Goal: Task Accomplishment & Management: Manage account settings

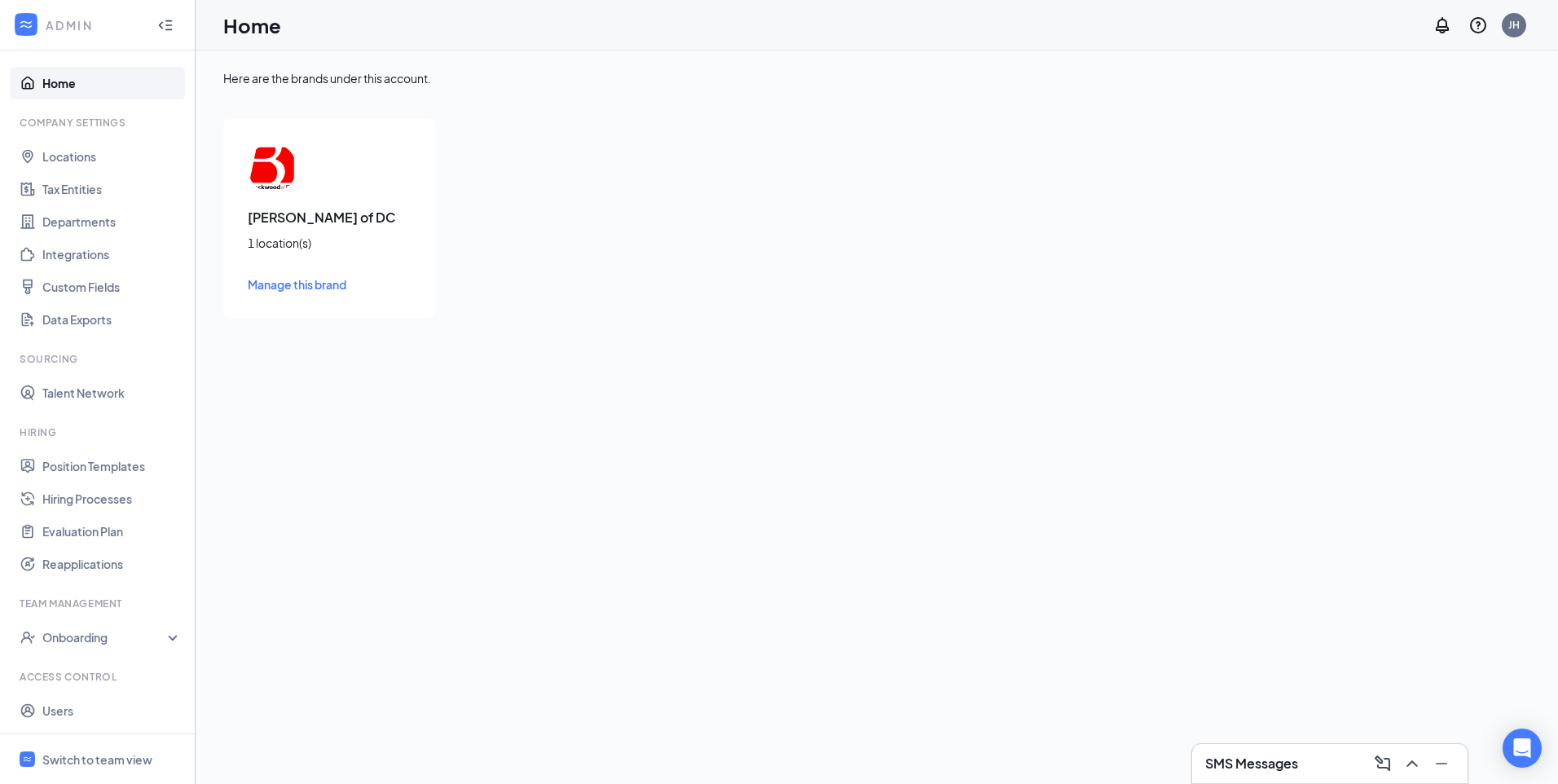
click at [284, 202] on div "[GEOGRAPHIC_DATA] of DC 1 location(s) Manage this brand" at bounding box center [328, 217] width 212 height 198
click at [87, 497] on link "Hiring Processes" at bounding box center [112, 498] width 140 height 32
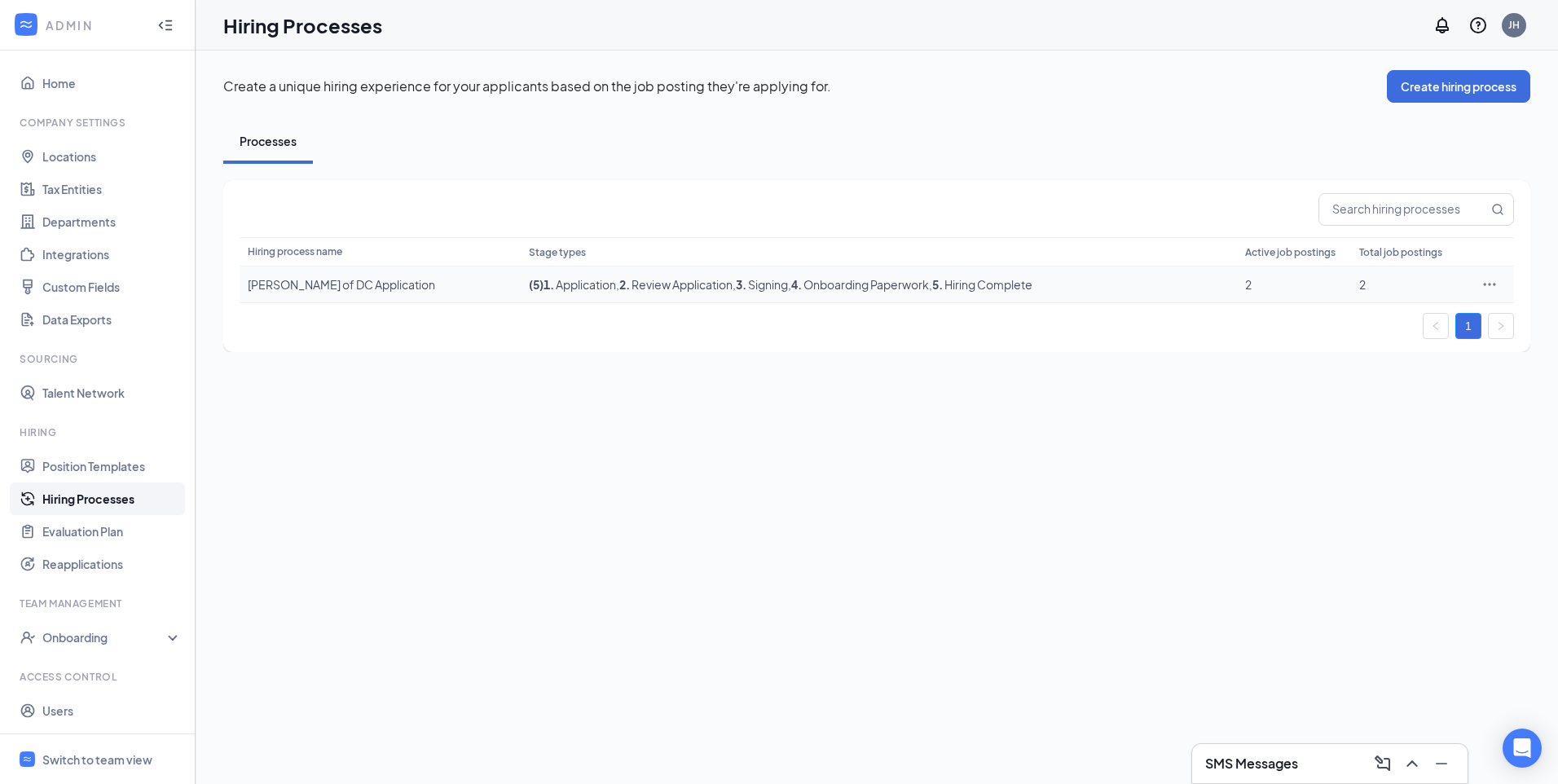
click at [616, 283] on span ", 2 . Review Application" at bounding box center [674, 284] width 117 height 14
click at [327, 287] on div "[PERSON_NAME] of DC Application" at bounding box center [380, 284] width 265 height 16
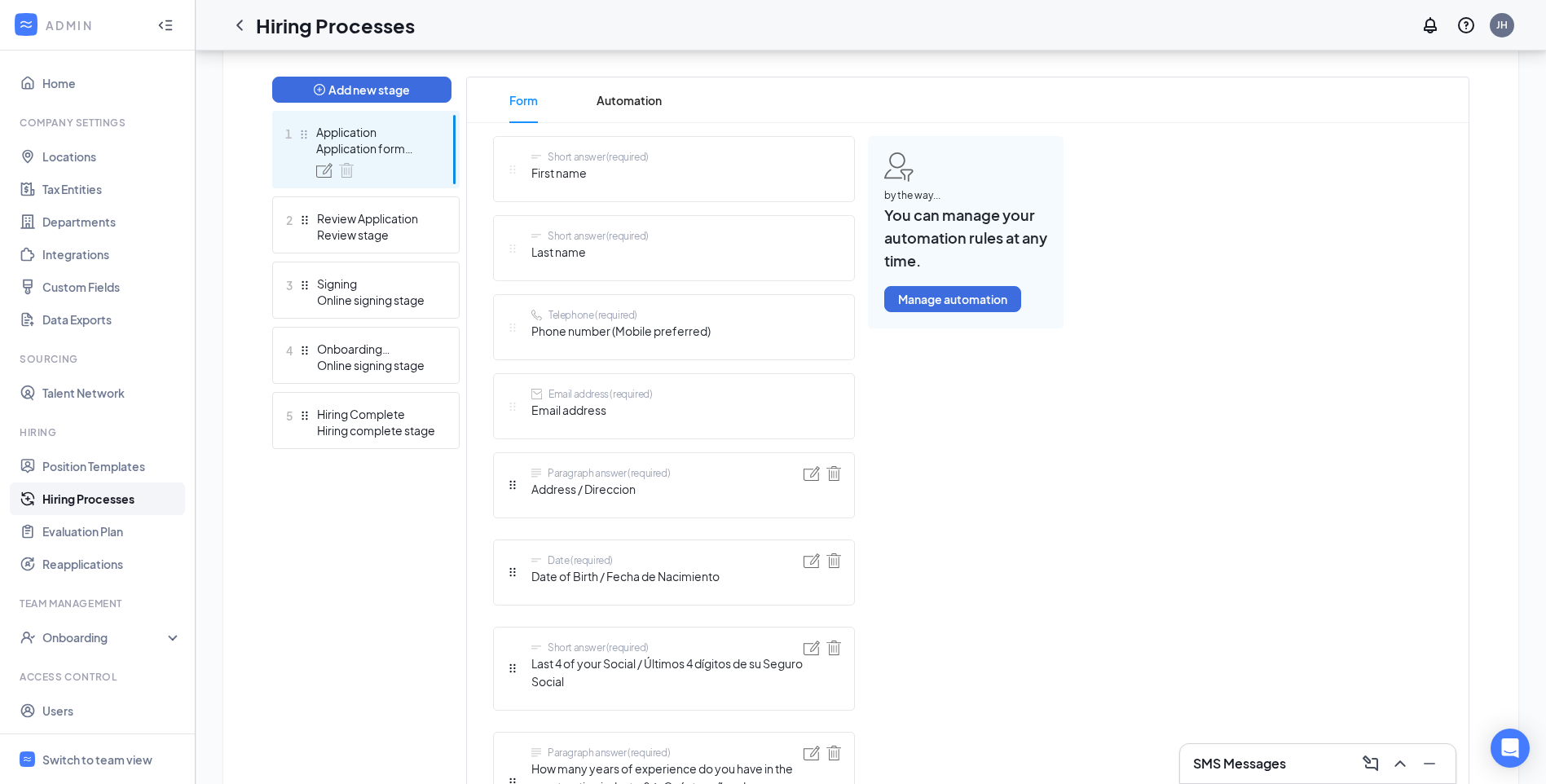
scroll to position [489, 0]
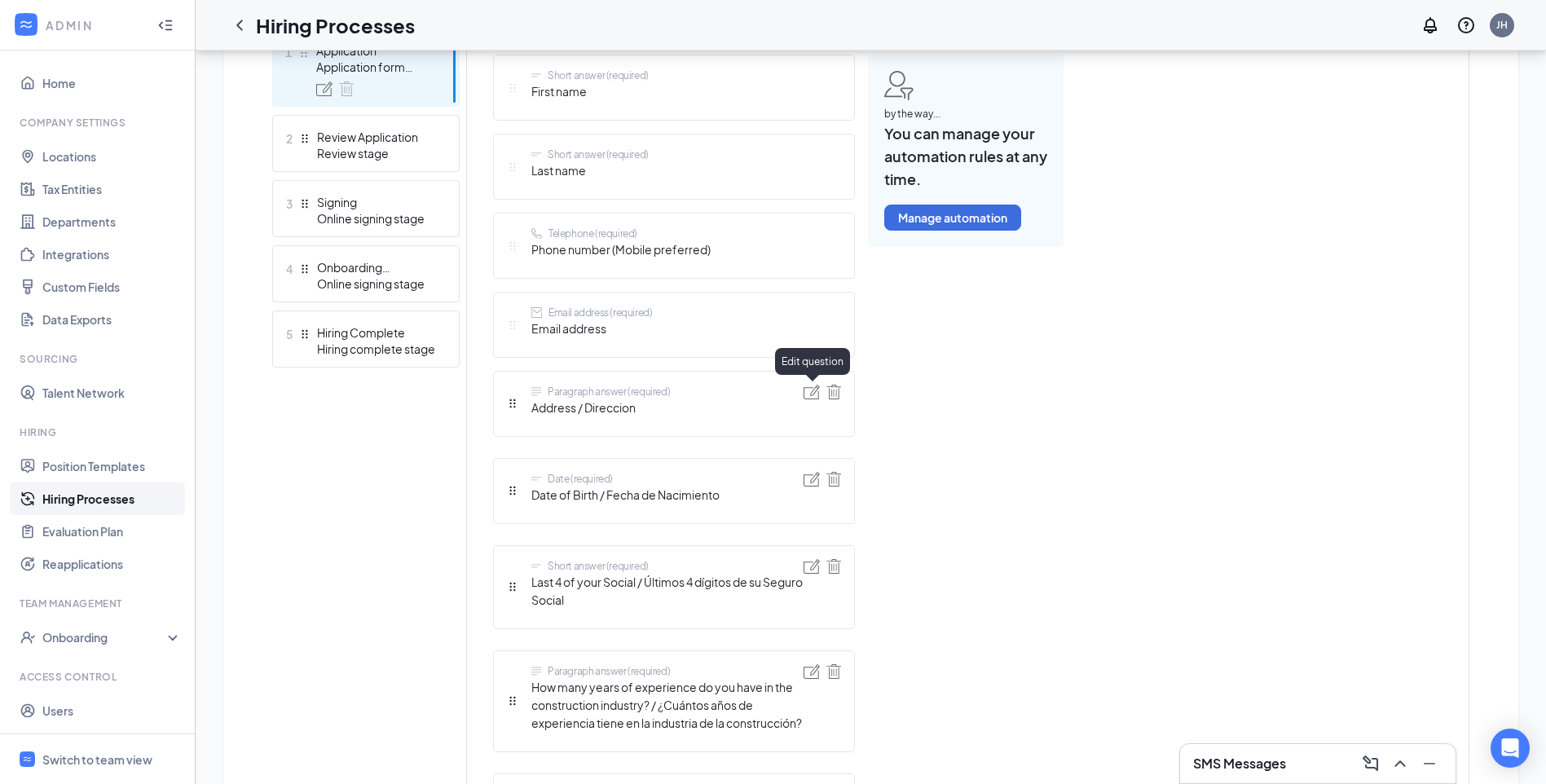
click at [815, 389] on img at bounding box center [811, 391] width 16 height 14
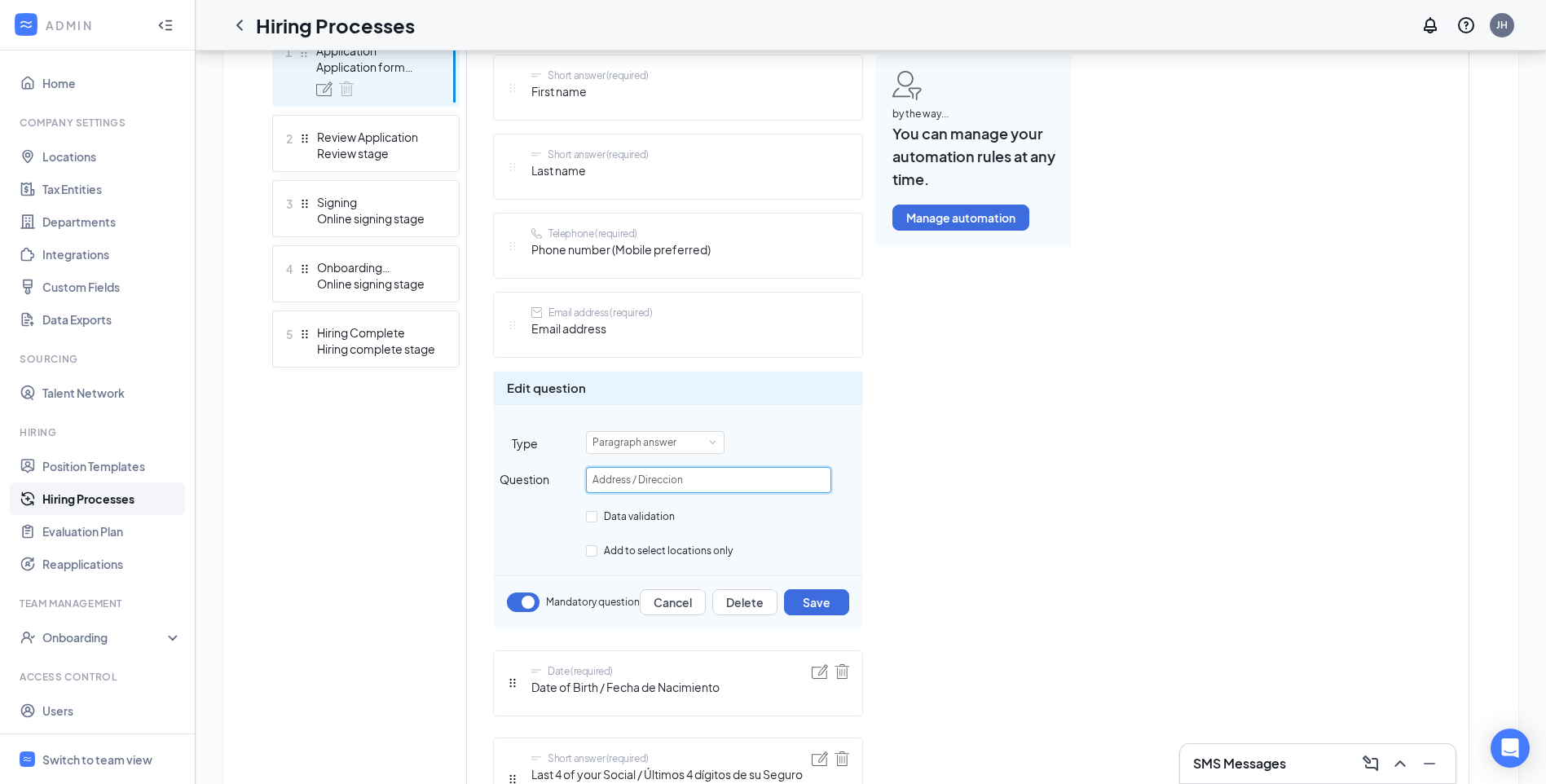
click at [693, 476] on input "Address / Direccion" at bounding box center [708, 479] width 245 height 26
type input "Address"
click at [832, 604] on button "Save" at bounding box center [817, 601] width 66 height 26
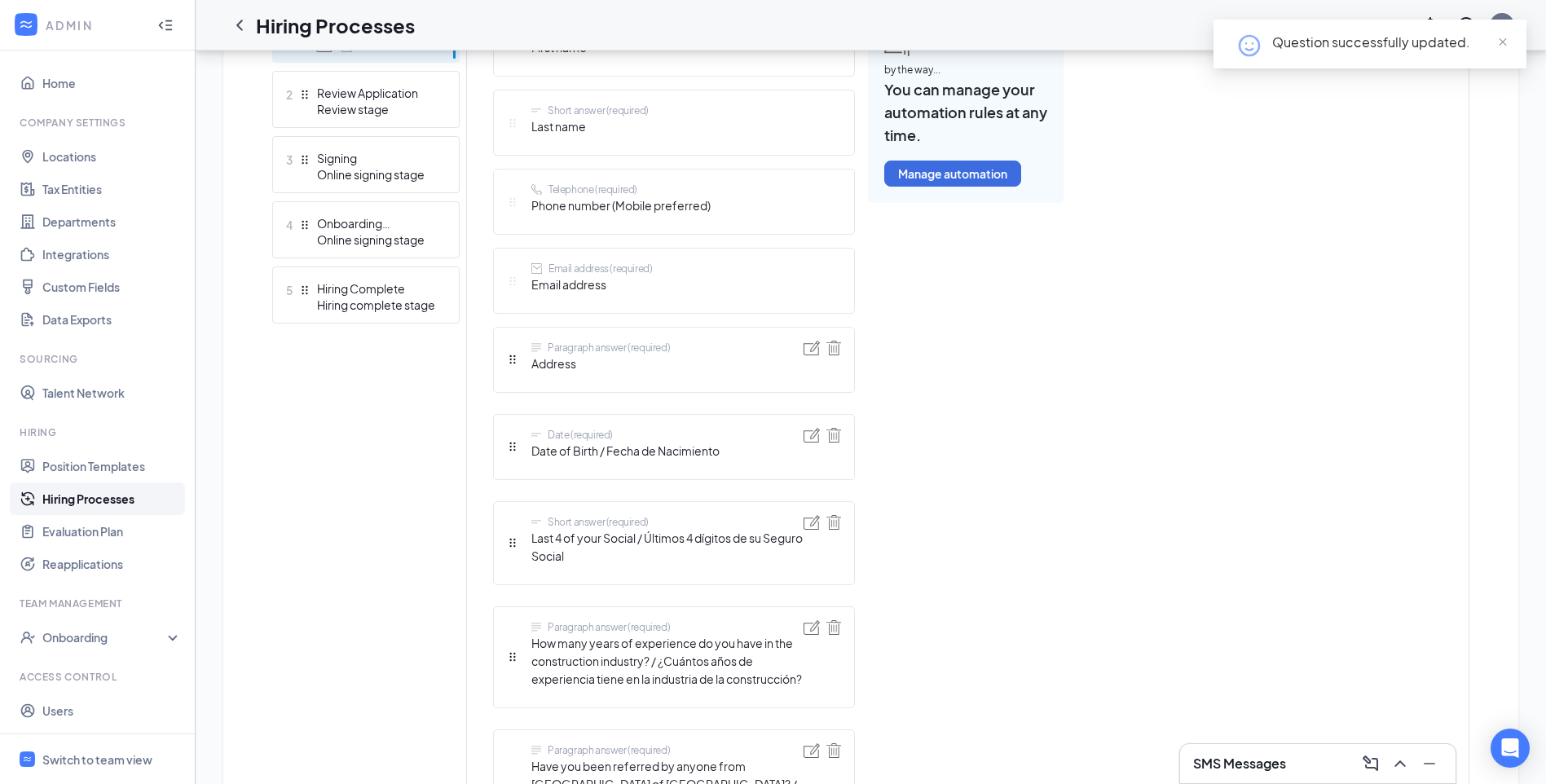
scroll to position [570, 0]
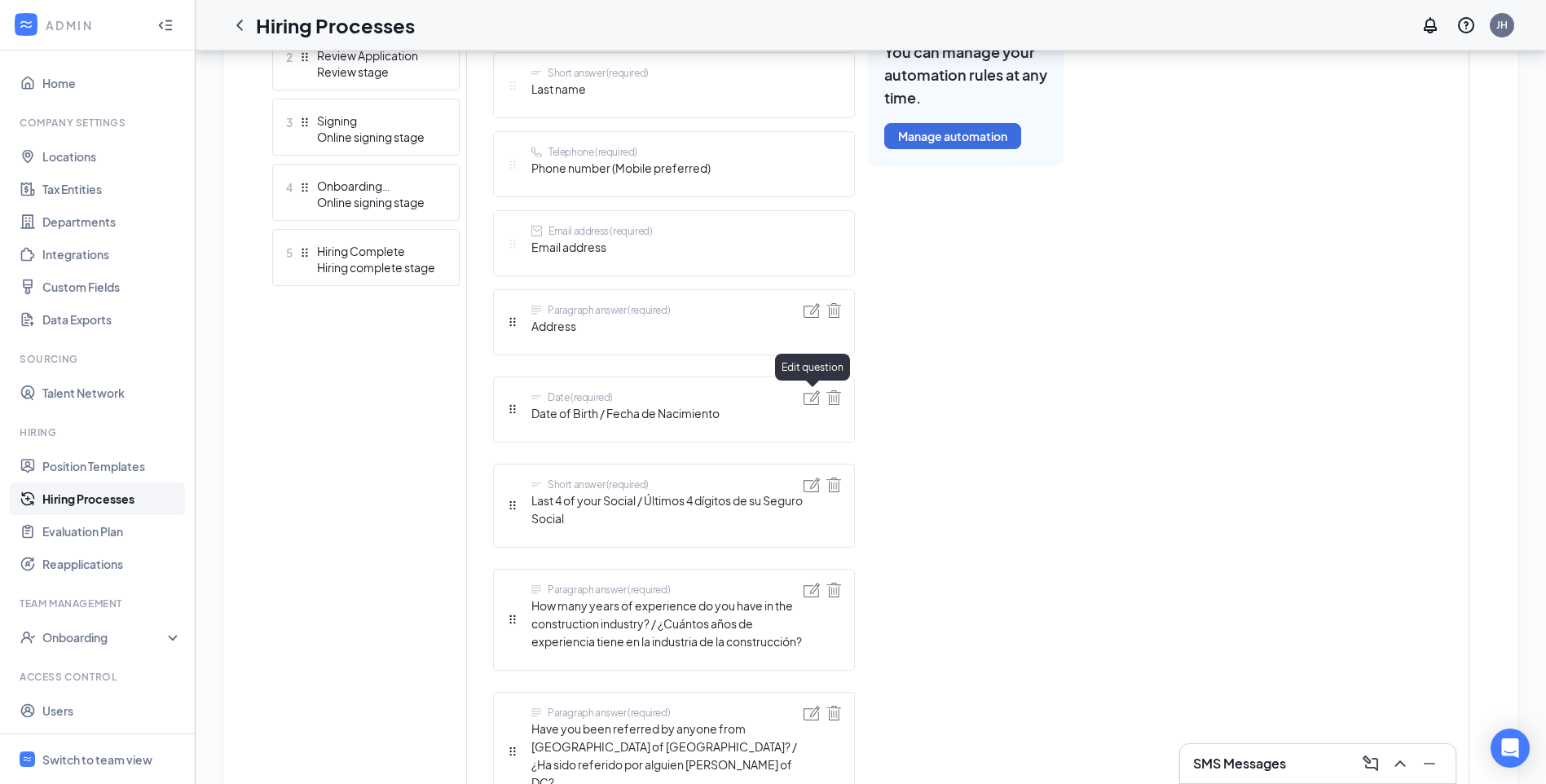
click at [812, 401] on img at bounding box center [811, 397] width 16 height 14
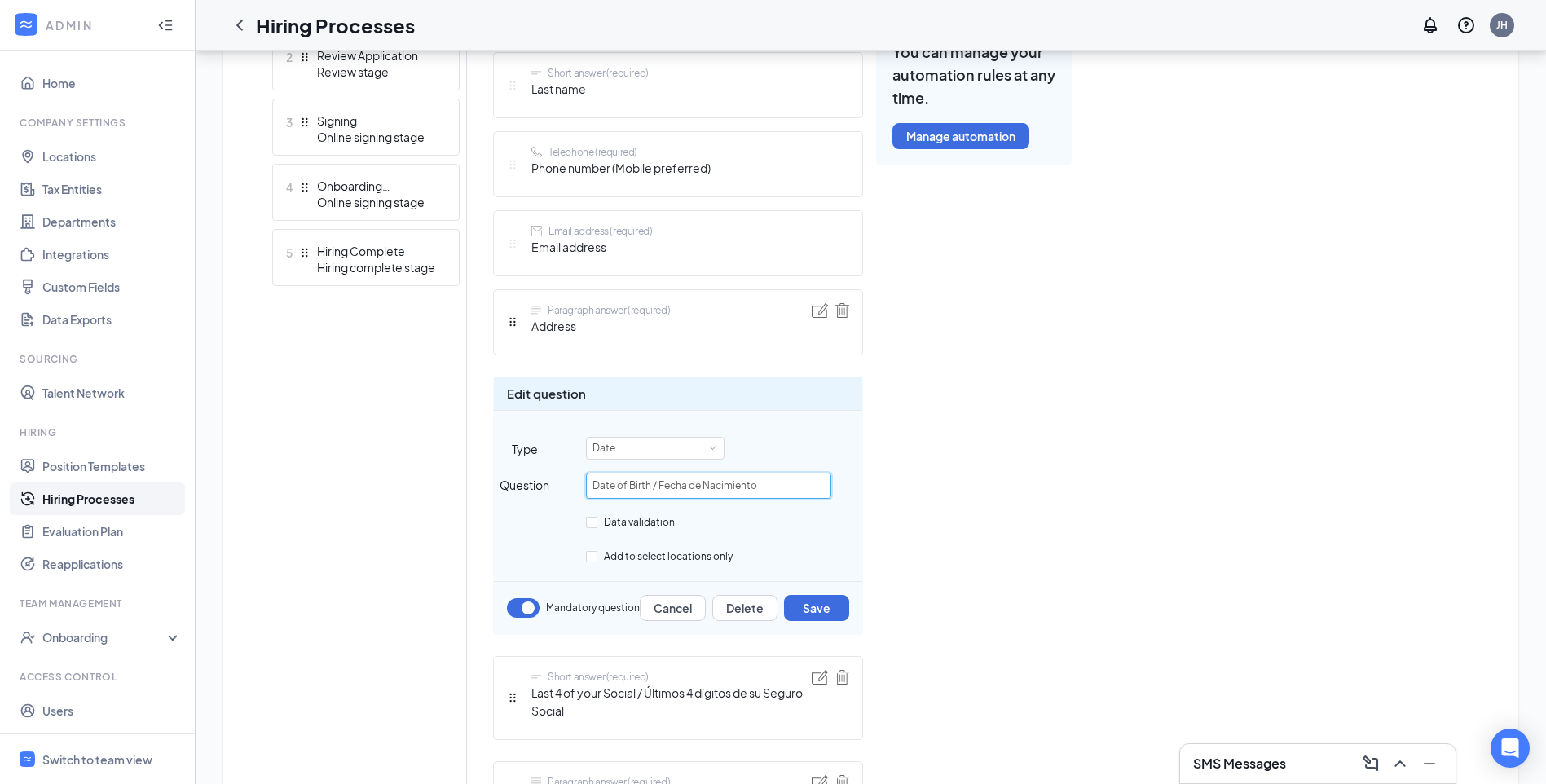
drag, startPoint x: 763, startPoint y: 480, endPoint x: 652, endPoint y: 493, distance: 111.8
click at [652, 493] on input "Date of Birth / Fecha de Nacimiento" at bounding box center [708, 485] width 245 height 26
type input "Date of Birth"
click at [826, 612] on button "Save" at bounding box center [817, 607] width 66 height 26
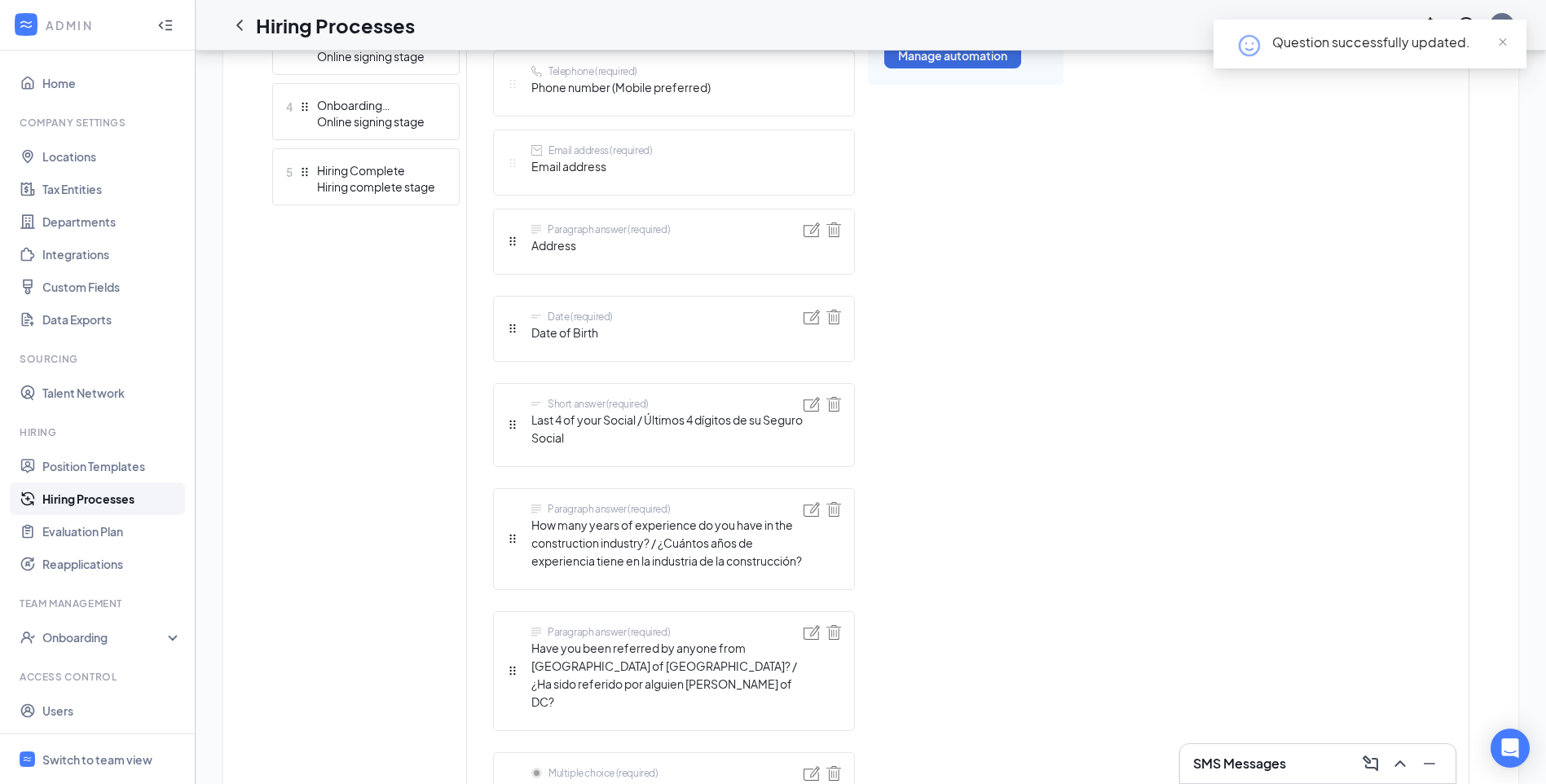
scroll to position [652, 0]
click at [809, 402] on img at bounding box center [811, 402] width 16 height 14
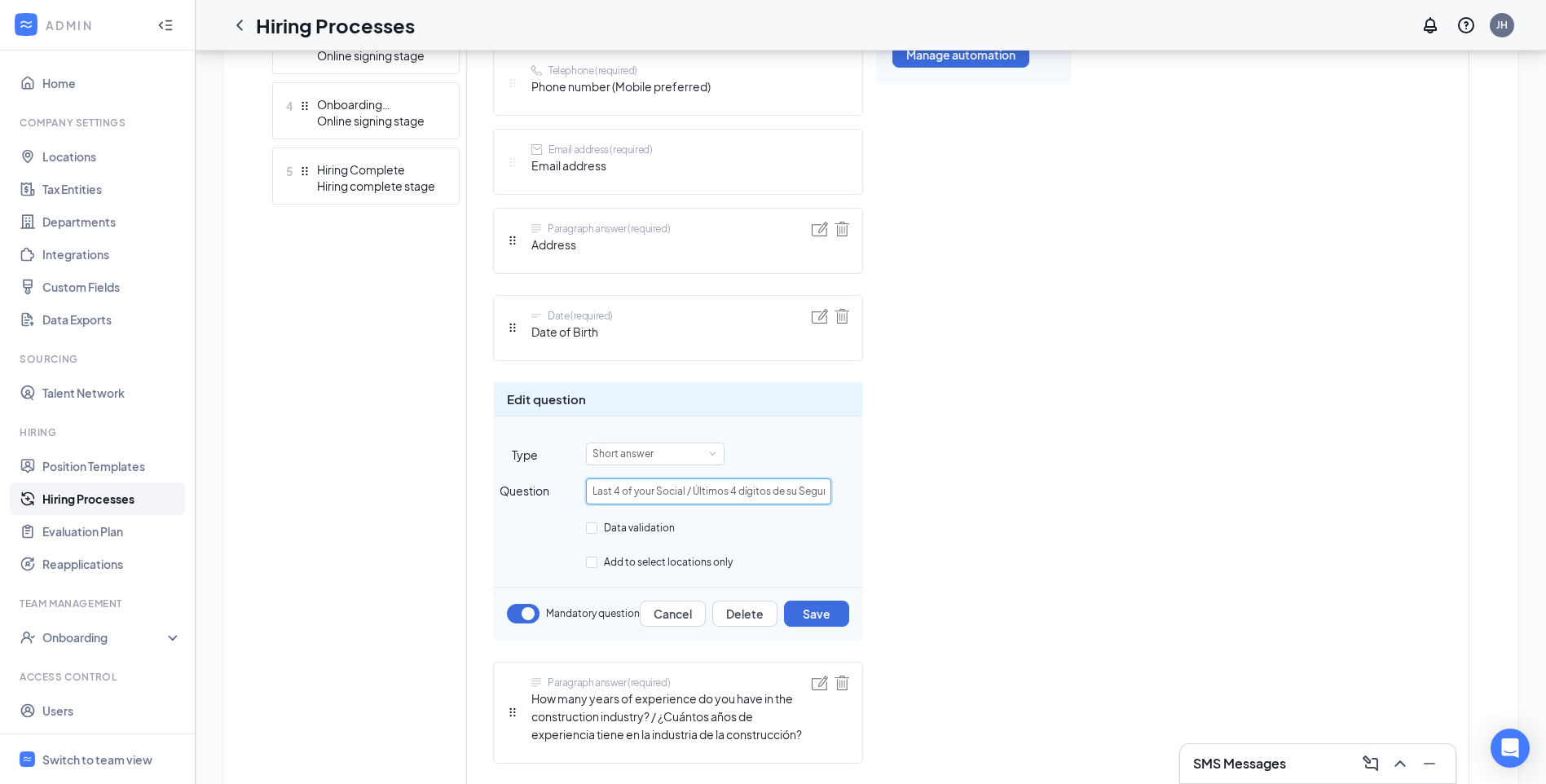
scroll to position [0, 37]
drag, startPoint x: 687, startPoint y: 491, endPoint x: 849, endPoint y: 493, distance: 162.0
click at [849, 493] on div "Question Last 4 of your Social / Últimos 4 dígitos de su Seguro Social" at bounding box center [678, 491] width 368 height 26
type input "Last 4 of your Social"
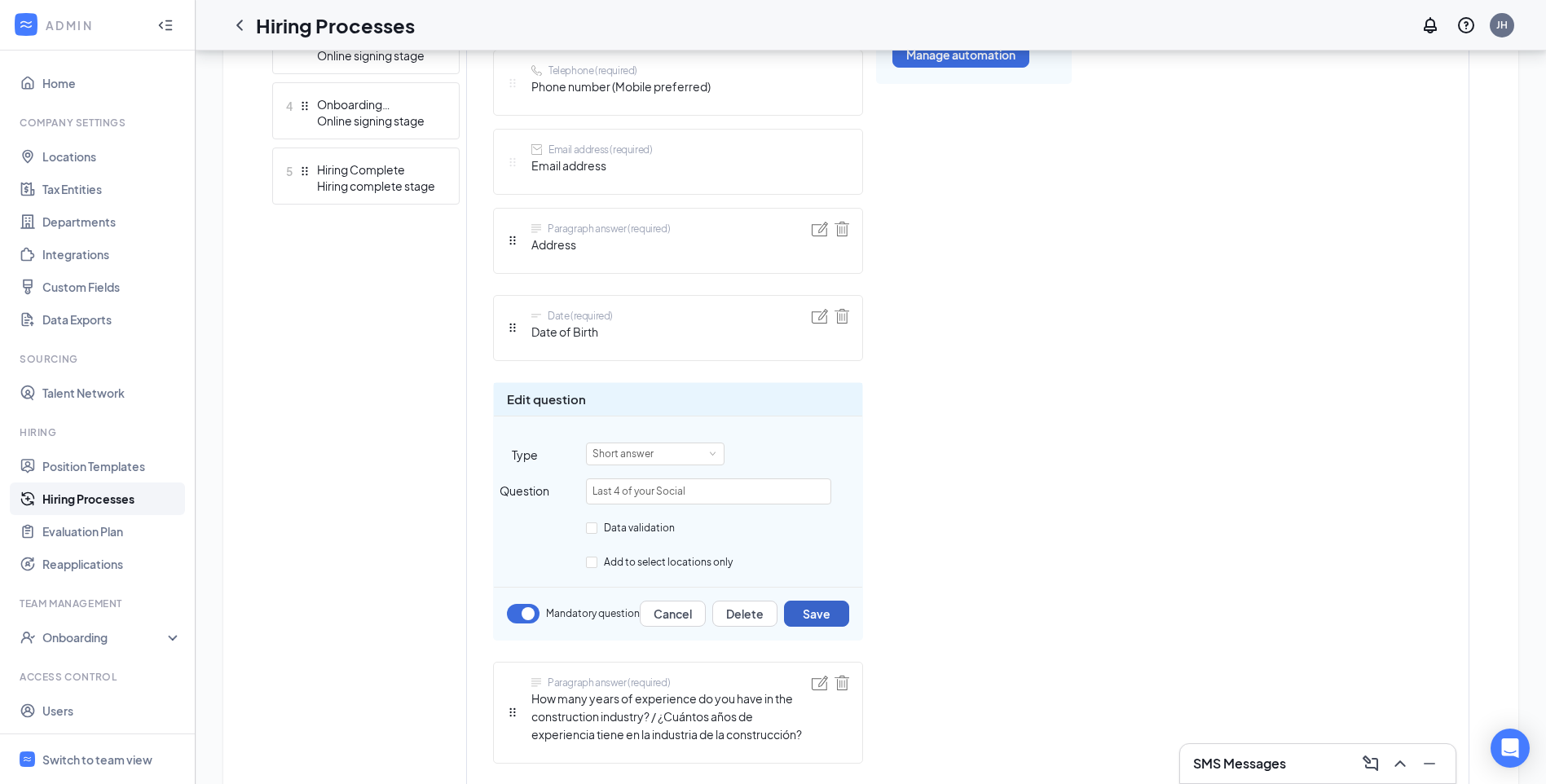
click at [810, 609] on button "Save" at bounding box center [817, 612] width 66 height 26
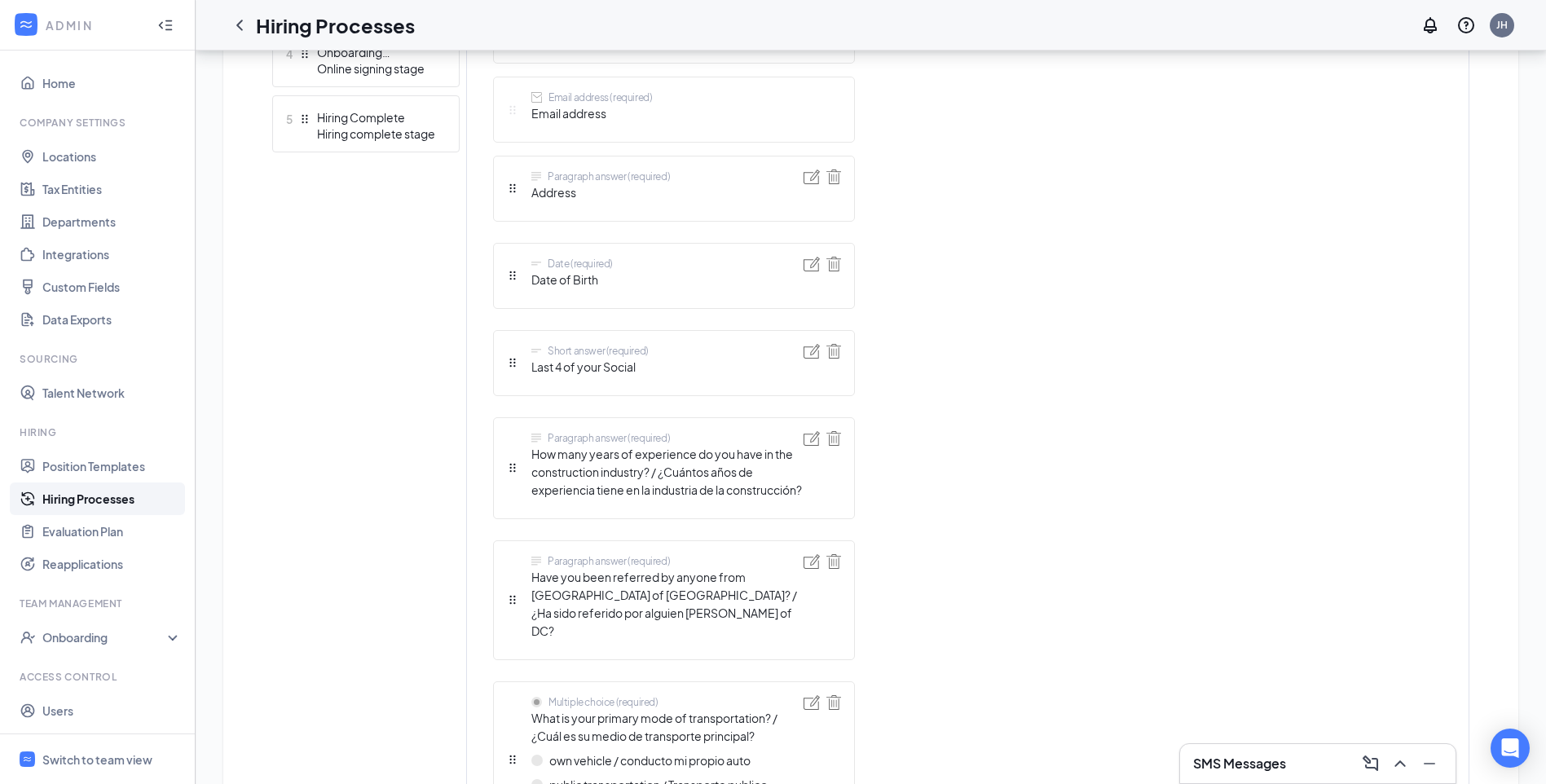
scroll to position [733, 0]
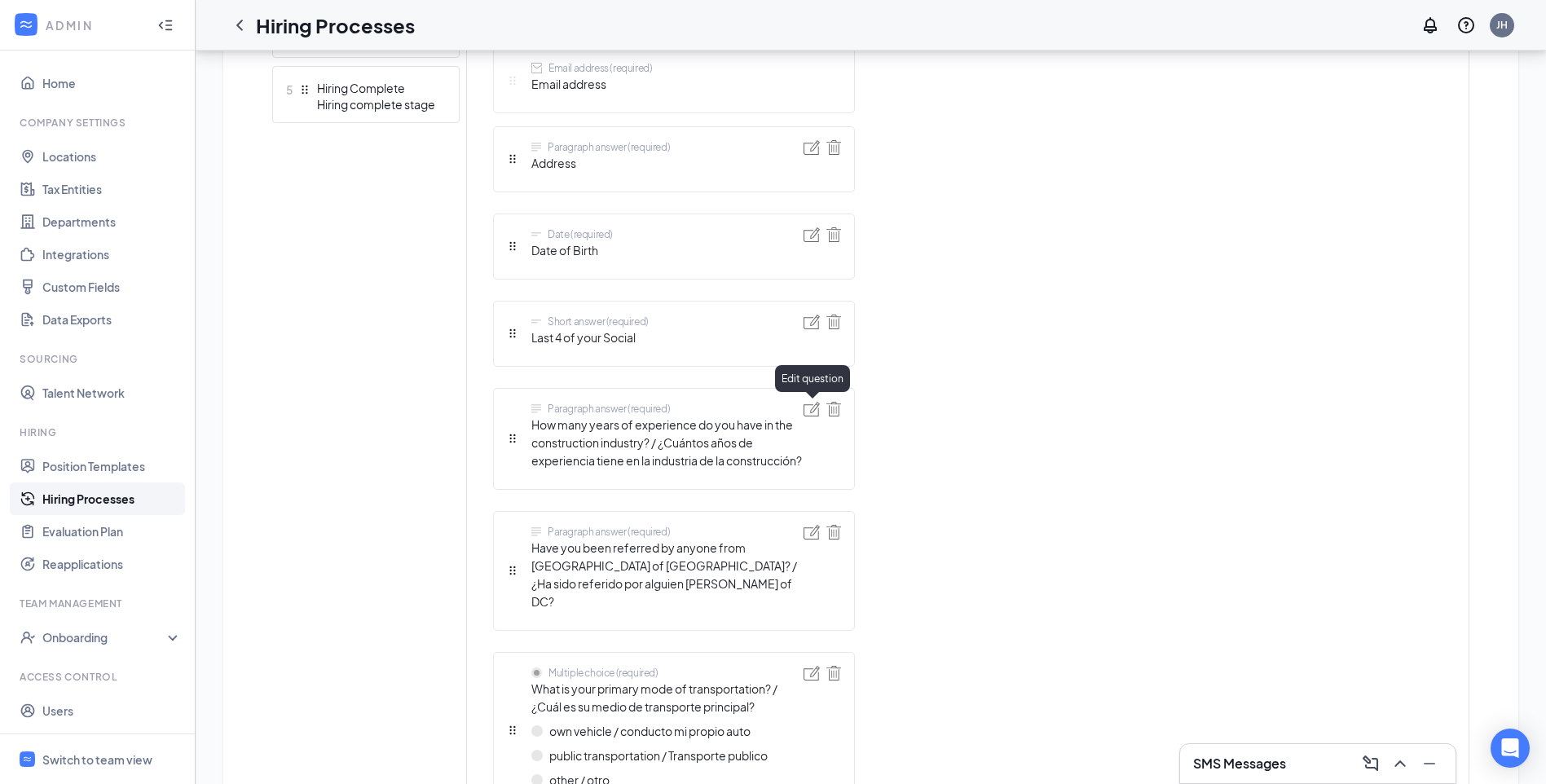
click at [807, 412] on img at bounding box center [811, 408] width 16 height 14
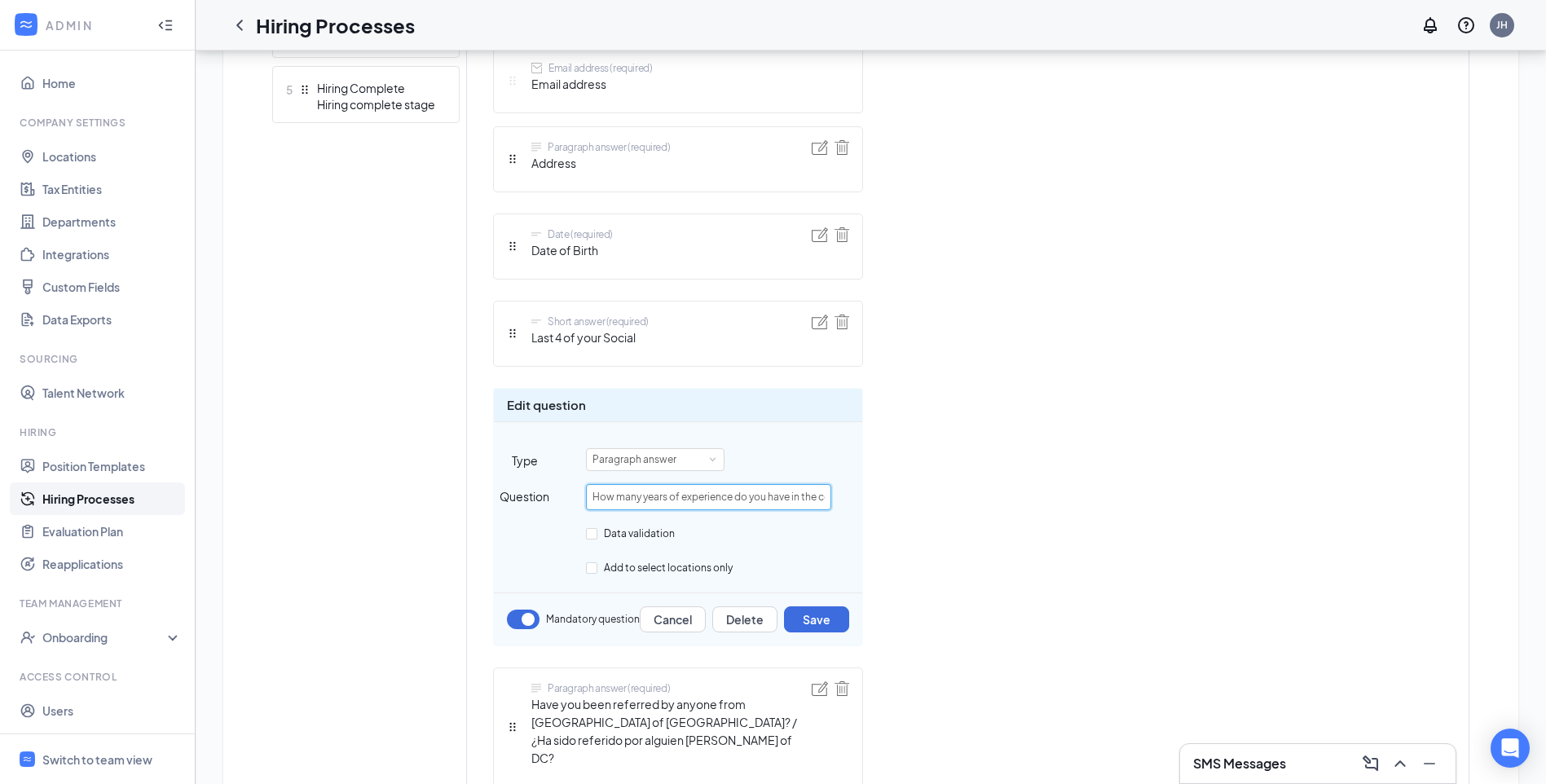
click at [788, 494] on input "How many years of experience do you have in the construction industry? / ¿Cuánt…" at bounding box center [708, 496] width 245 height 26
click at [806, 494] on input "How many years of experience do you have in the construction industry? / ¿Cuánt…" at bounding box center [708, 496] width 245 height 26
click at [711, 458] on span at bounding box center [712, 459] width 8 height 8
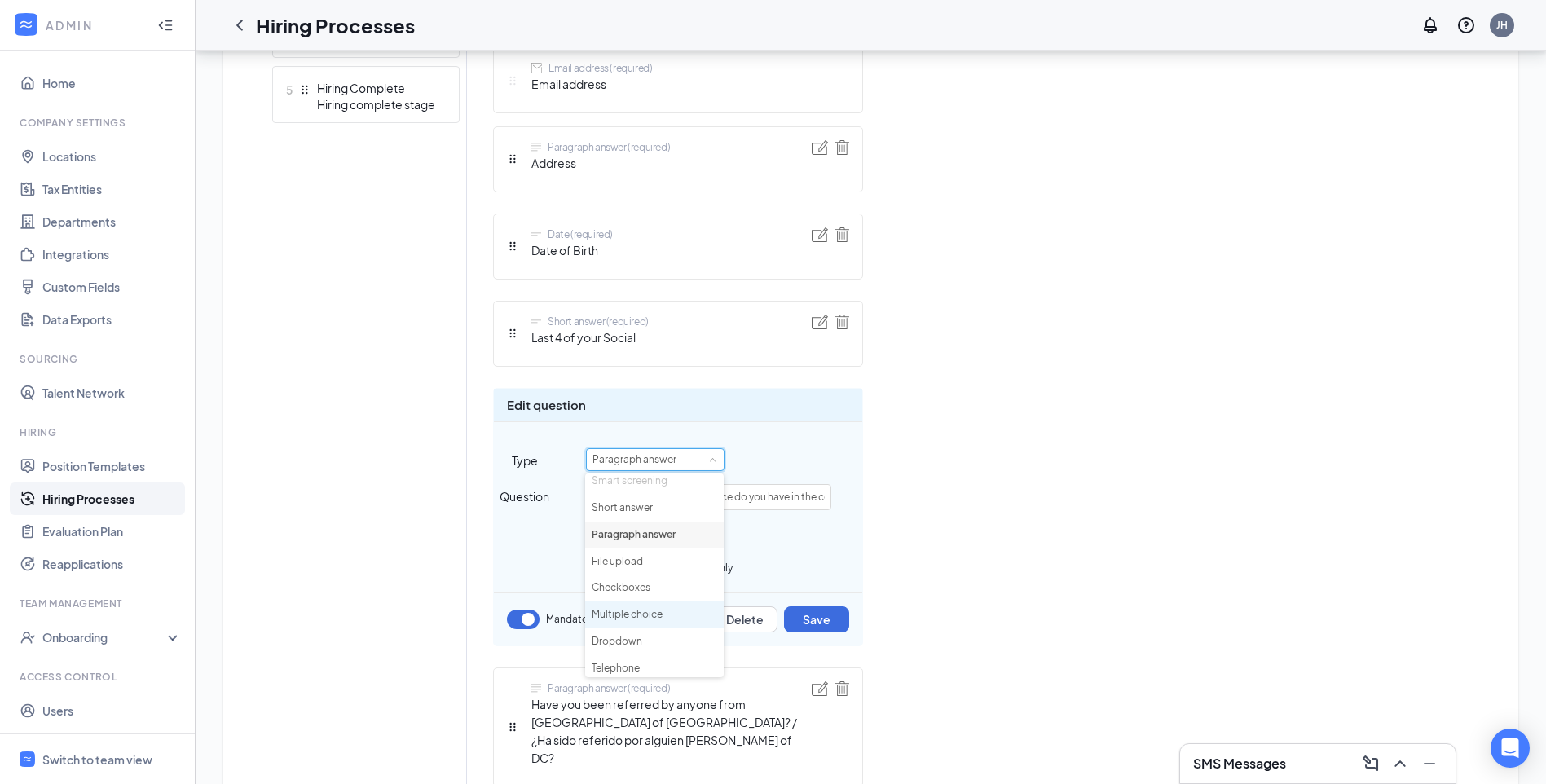
scroll to position [0, 0]
click at [668, 513] on li "Short answer" at bounding box center [654, 513] width 139 height 27
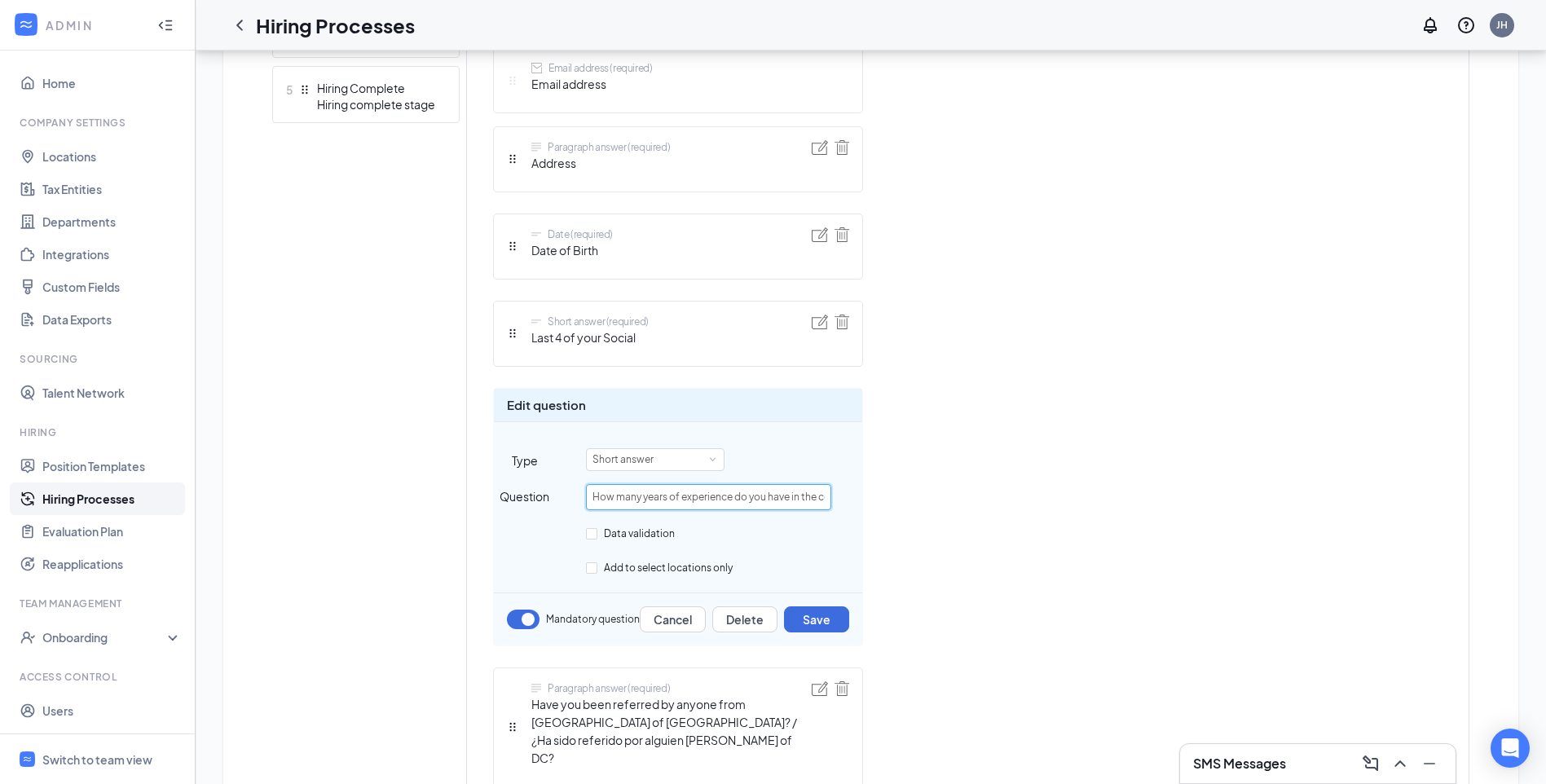
click at [814, 495] on input "How many years of experience do you have in the construction industry? / ¿Cuánt…" at bounding box center [708, 496] width 245 height 26
drag, startPoint x: 773, startPoint y: 493, endPoint x: 868, endPoint y: 495, distance: 95.0
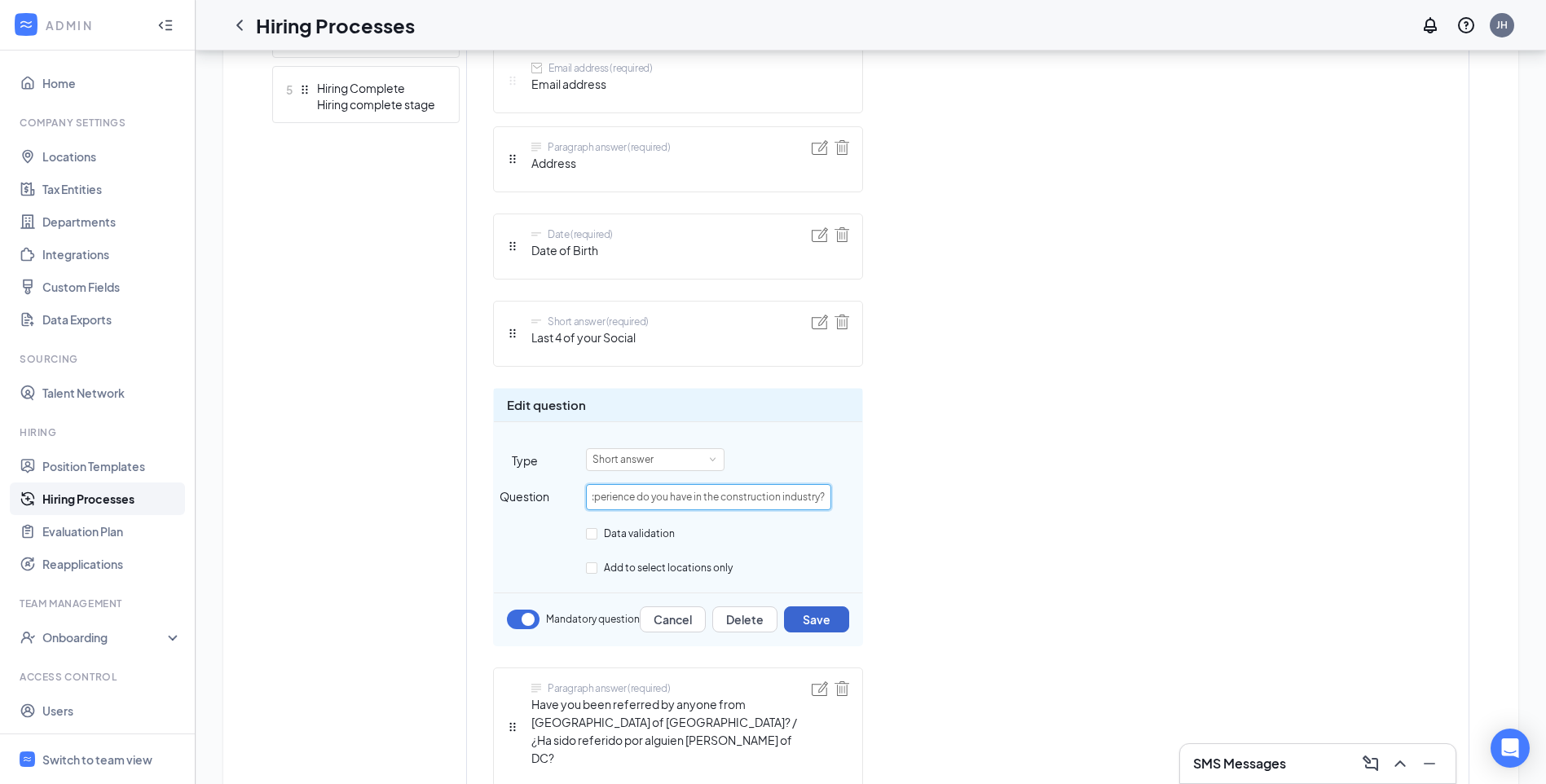
type input "How many years of experience do you have in the construction industry?"
click at [827, 619] on button "Save" at bounding box center [817, 619] width 66 height 26
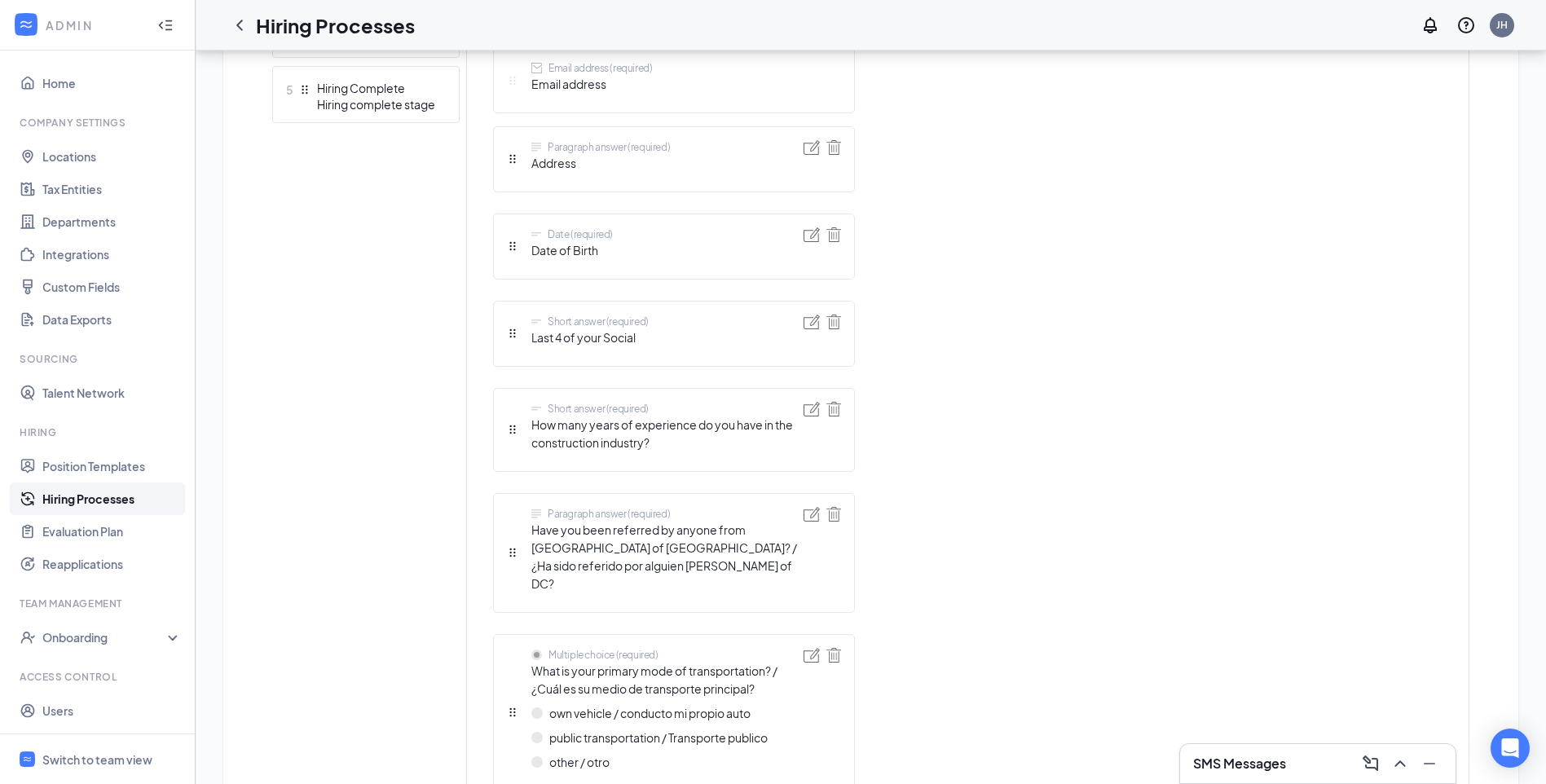
scroll to position [814, 0]
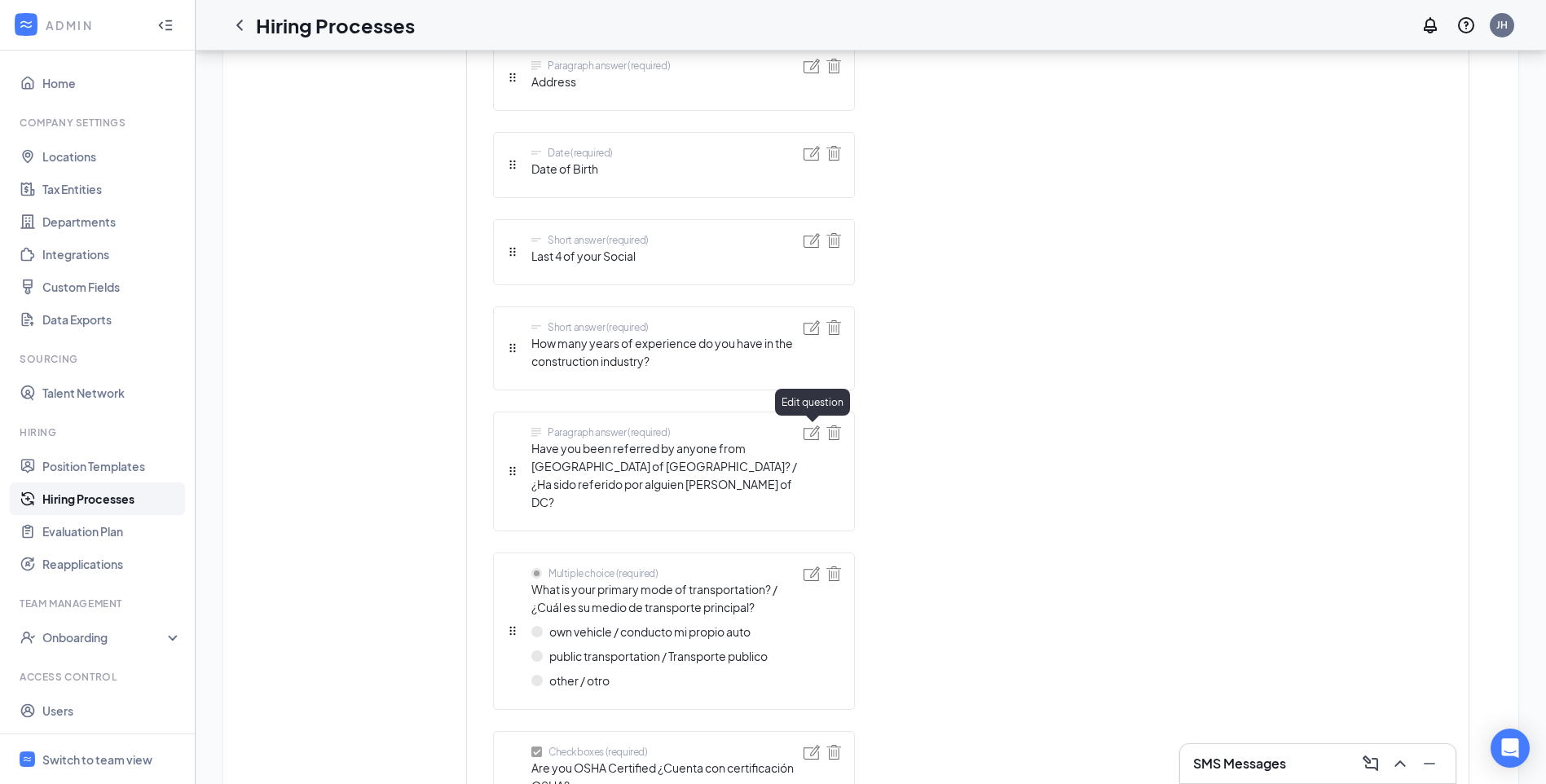
click at [810, 433] on img at bounding box center [811, 432] width 16 height 14
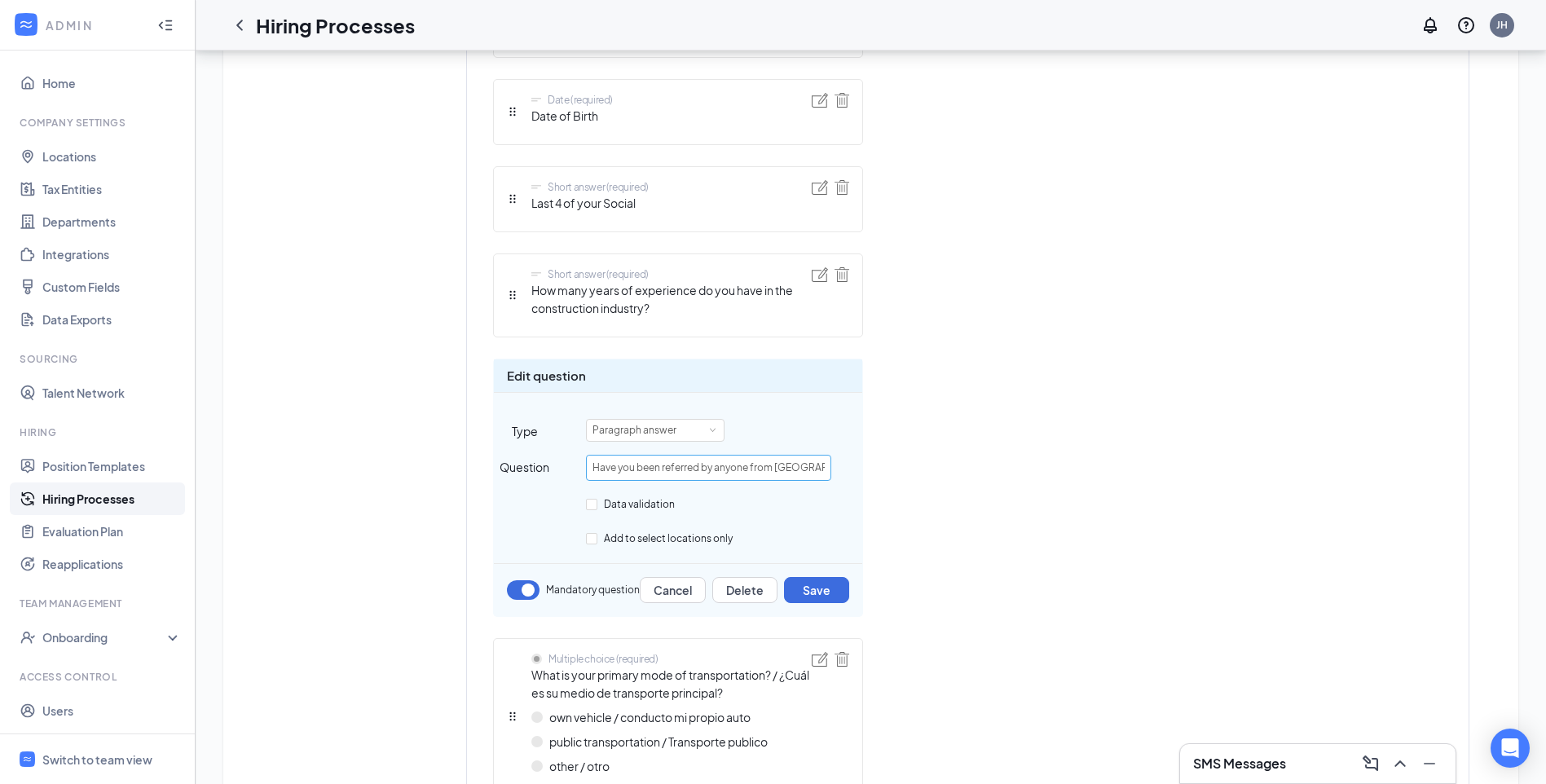
scroll to position [896, 0]
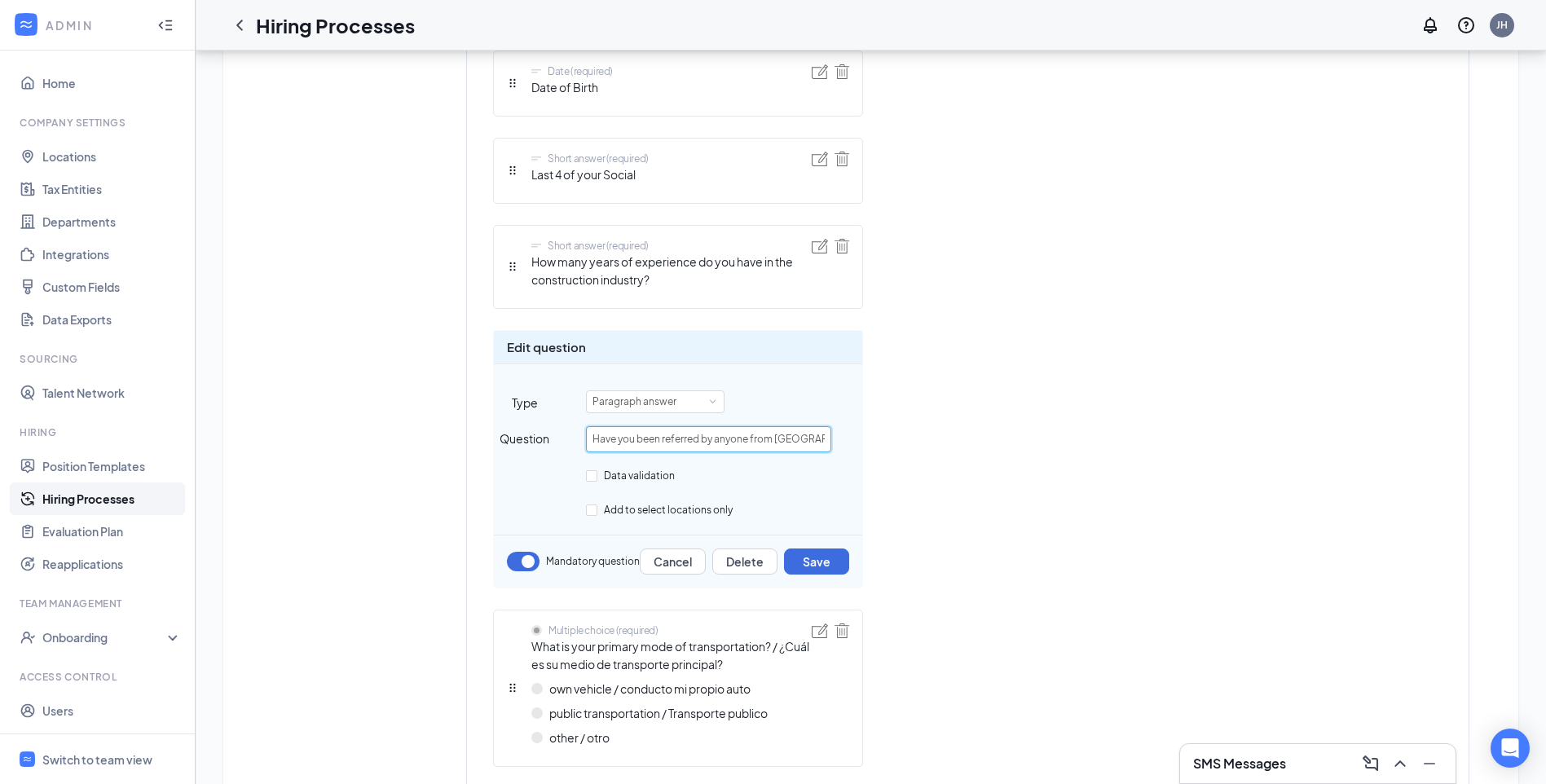
click at [799, 437] on input "Have you been referred by anyone from [GEOGRAPHIC_DATA] of [GEOGRAPHIC_DATA]? /…" at bounding box center [708, 439] width 245 height 26
drag, startPoint x: 819, startPoint y: 438, endPoint x: 848, endPoint y: 443, distance: 29.4
click at [848, 443] on div "Question Have you been referred by anyone from [GEOGRAPHIC_DATA] of DC? / ¿Ha s…" at bounding box center [678, 439] width 368 height 26
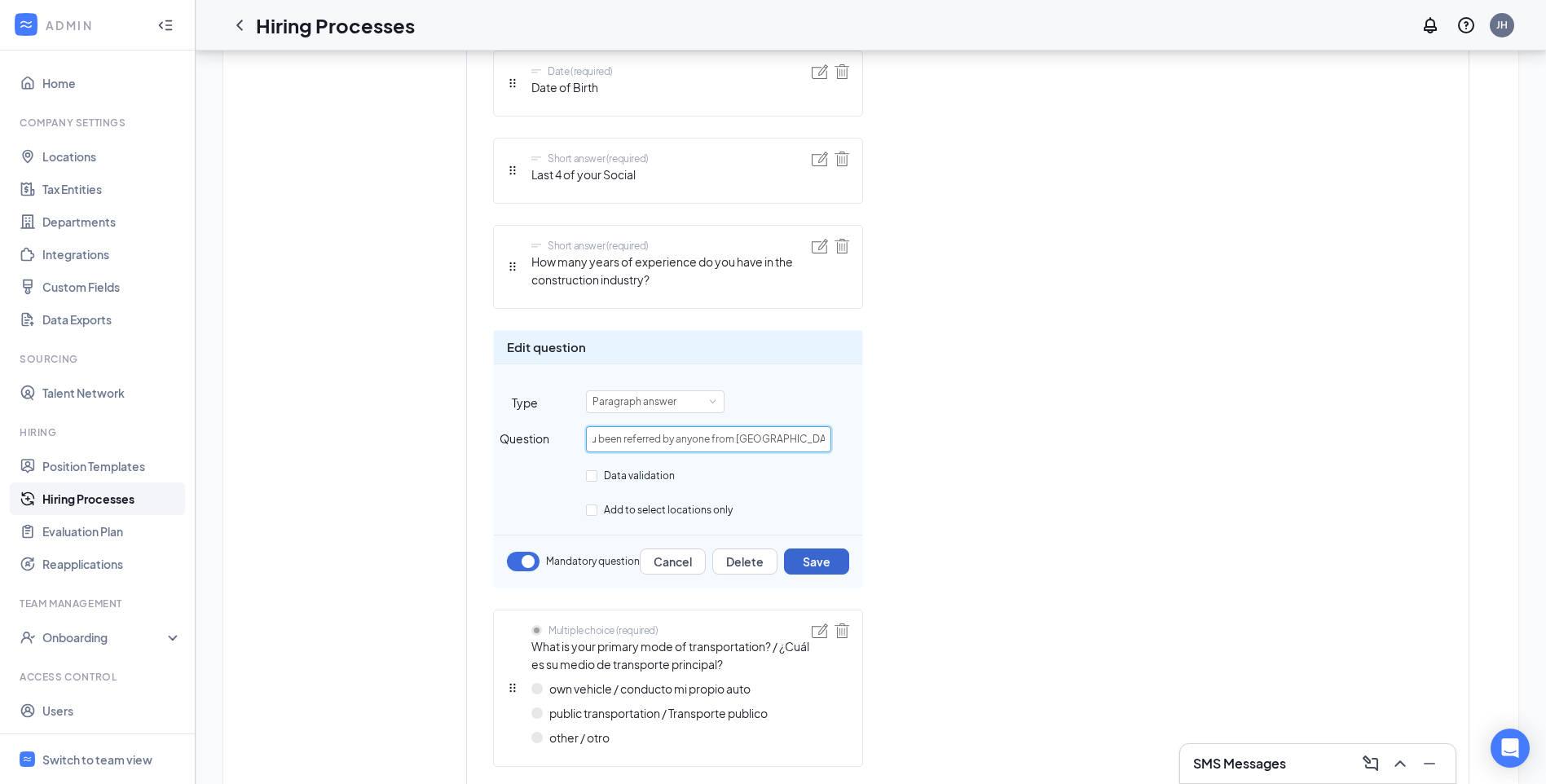
type input "Have you been referred by anyone from [GEOGRAPHIC_DATA] of [GEOGRAPHIC_DATA]?"
click at [803, 560] on button "Save" at bounding box center [817, 561] width 66 height 26
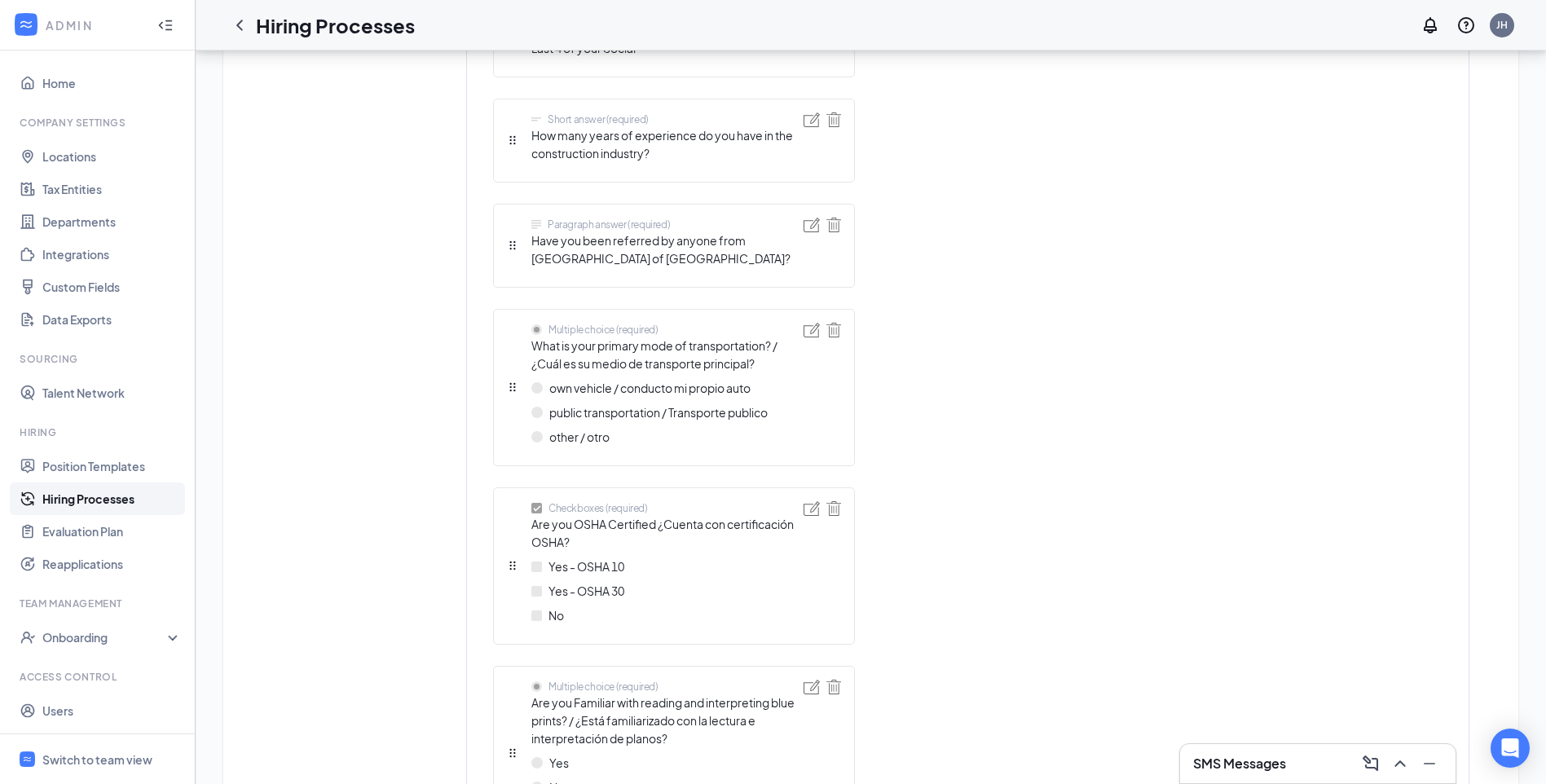
scroll to position [1059, 0]
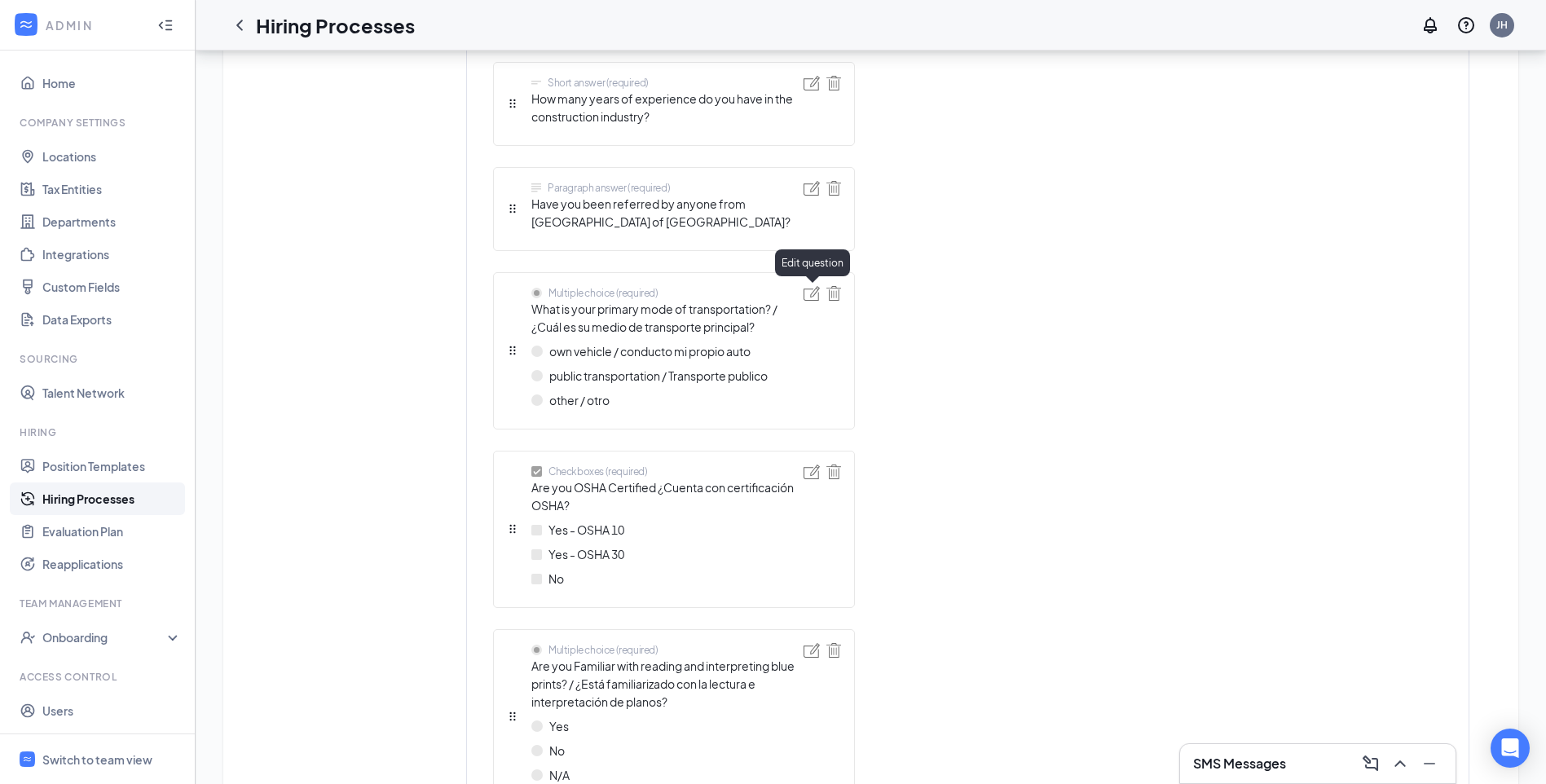
click at [811, 297] on img at bounding box center [811, 292] width 16 height 14
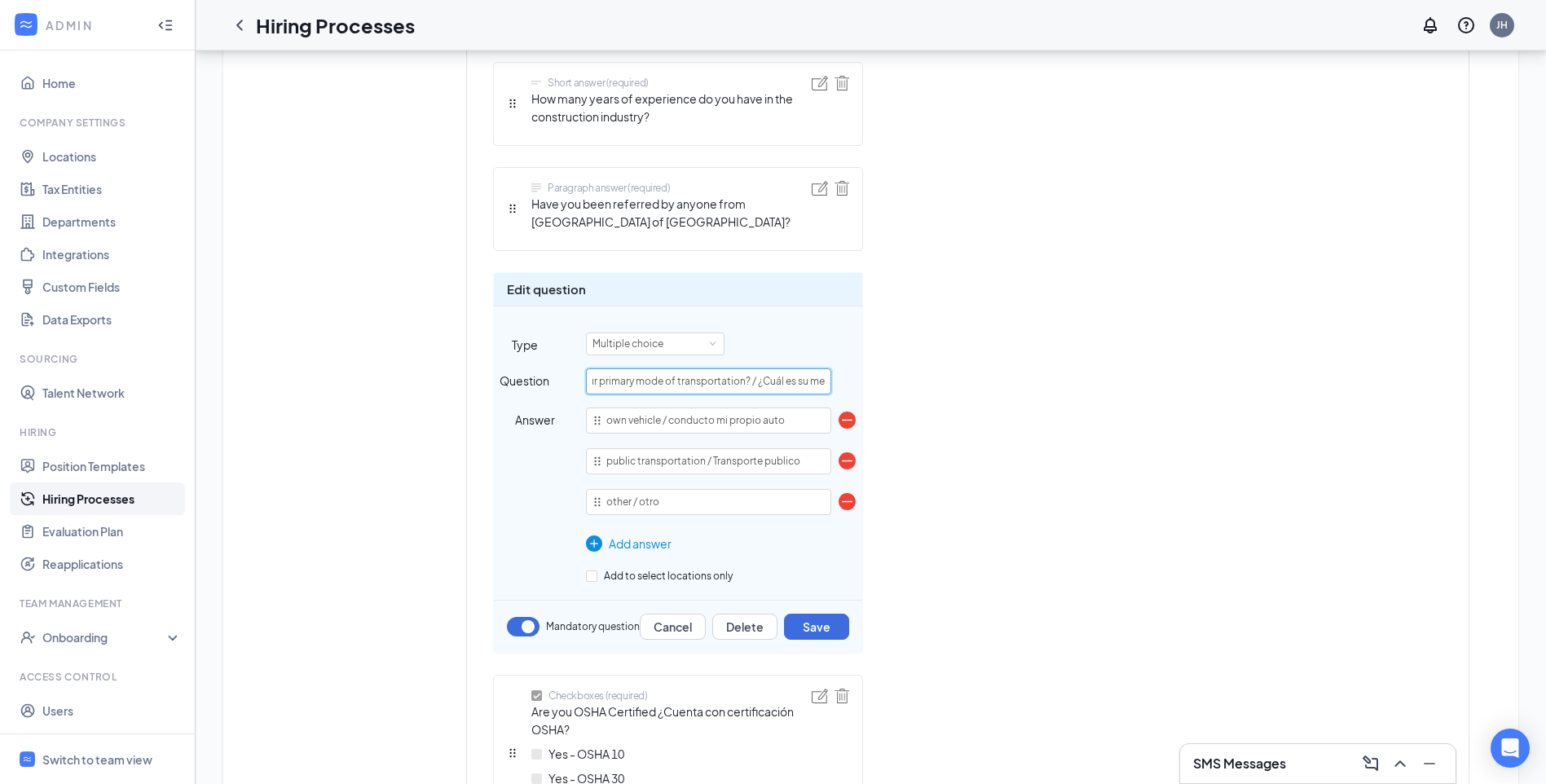
scroll to position [0, 176]
drag, startPoint x: 801, startPoint y: 376, endPoint x: 852, endPoint y: 383, distance: 51.5
click at [852, 383] on div "Question What is your primary mode of transportation? / ¿Cuál es su medio de tr…" at bounding box center [678, 381] width 368 height 26
type input "What is your primary mode of transportation?"
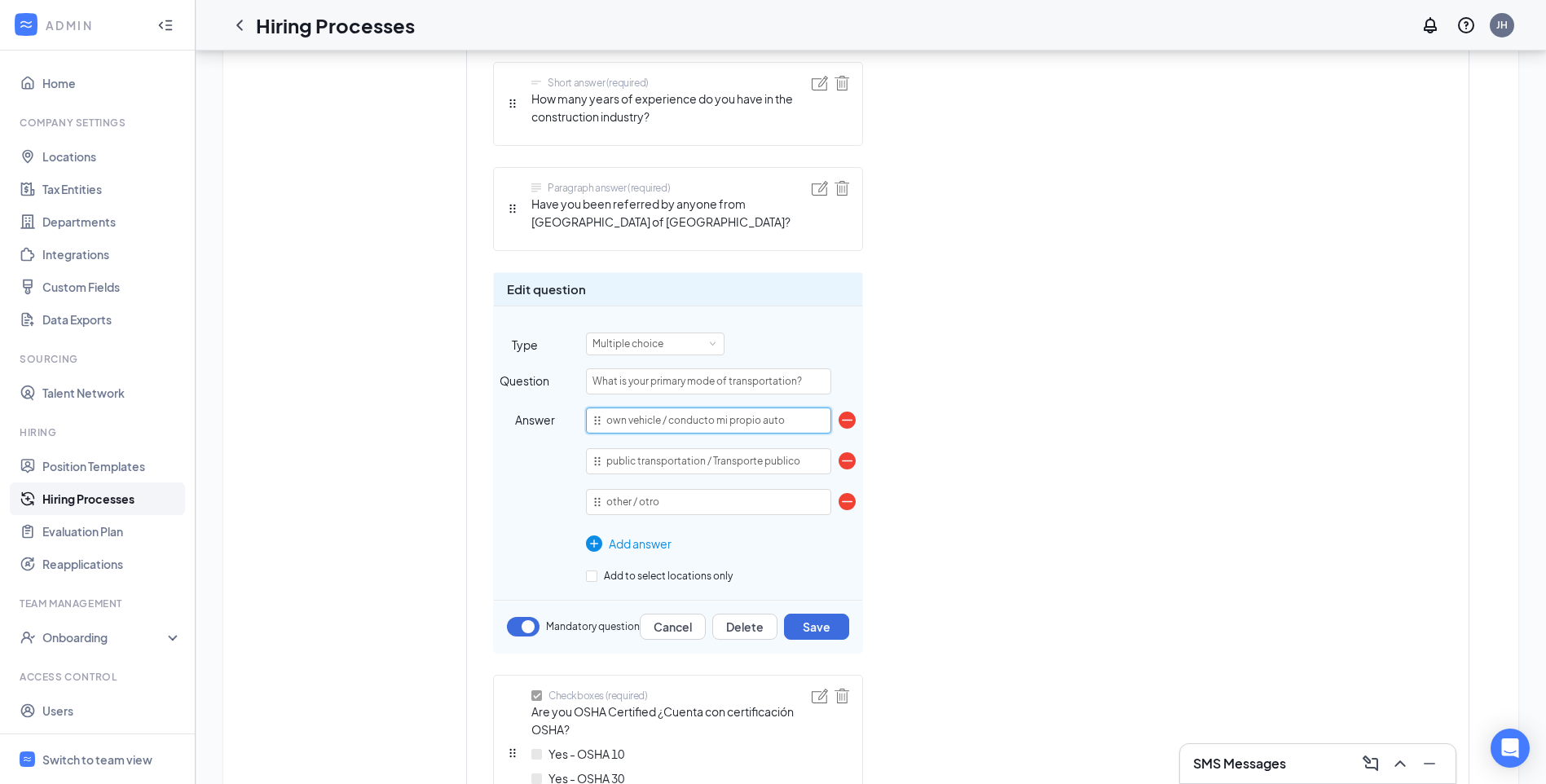
drag, startPoint x: 663, startPoint y: 420, endPoint x: 801, endPoint y: 423, distance: 138.0
click at [801, 423] on input "own vehicle / conducto mi propio auto" at bounding box center [708, 420] width 245 height 26
type input "own vehicle"
drag, startPoint x: 707, startPoint y: 458, endPoint x: 818, endPoint y: 464, distance: 111.2
click at [818, 464] on input "public transportation / Transporte publico" at bounding box center [708, 460] width 245 height 26
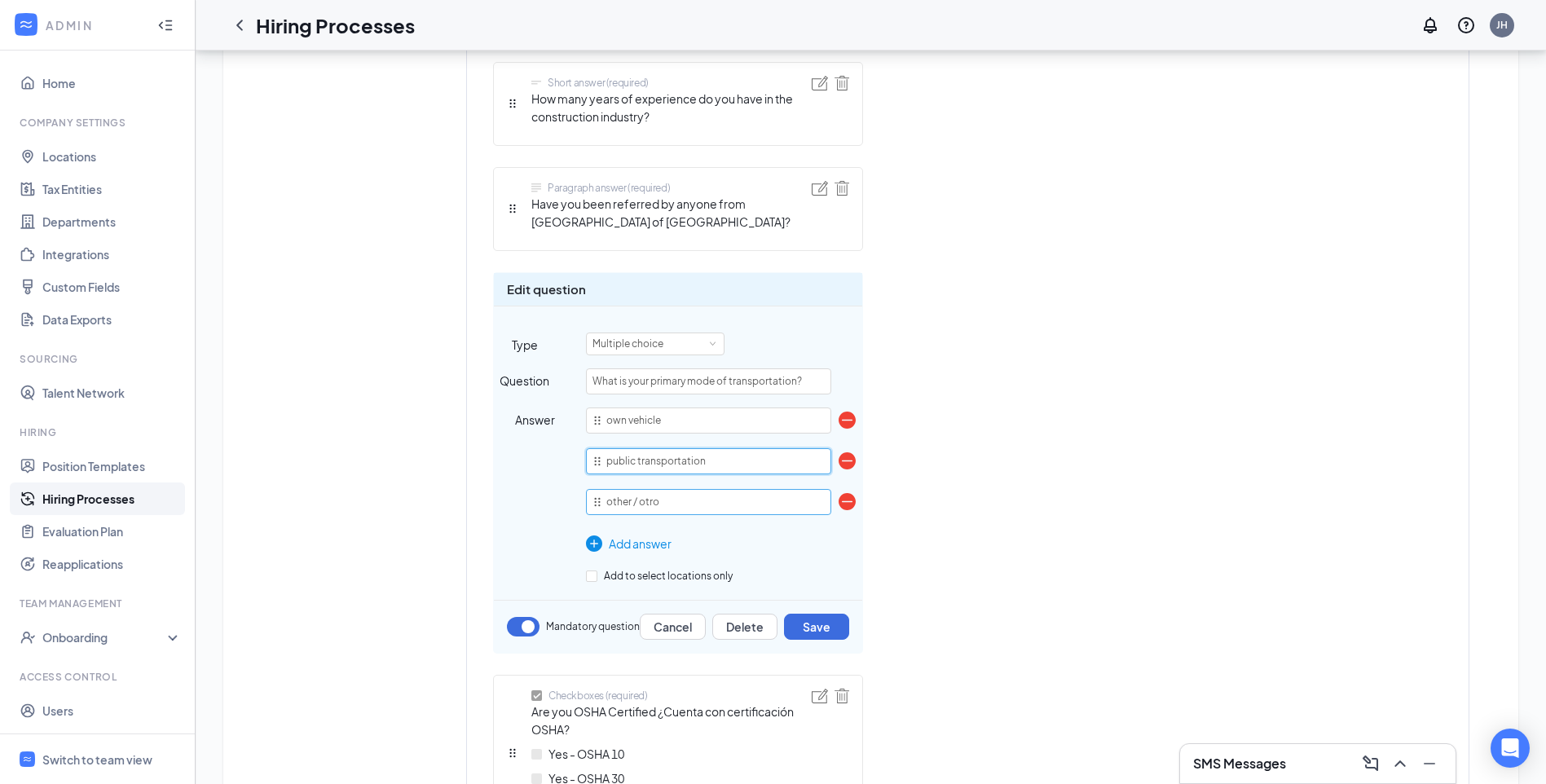
type input "public transportation"
type input "other"
click at [817, 624] on button "Save" at bounding box center [817, 625] width 66 height 26
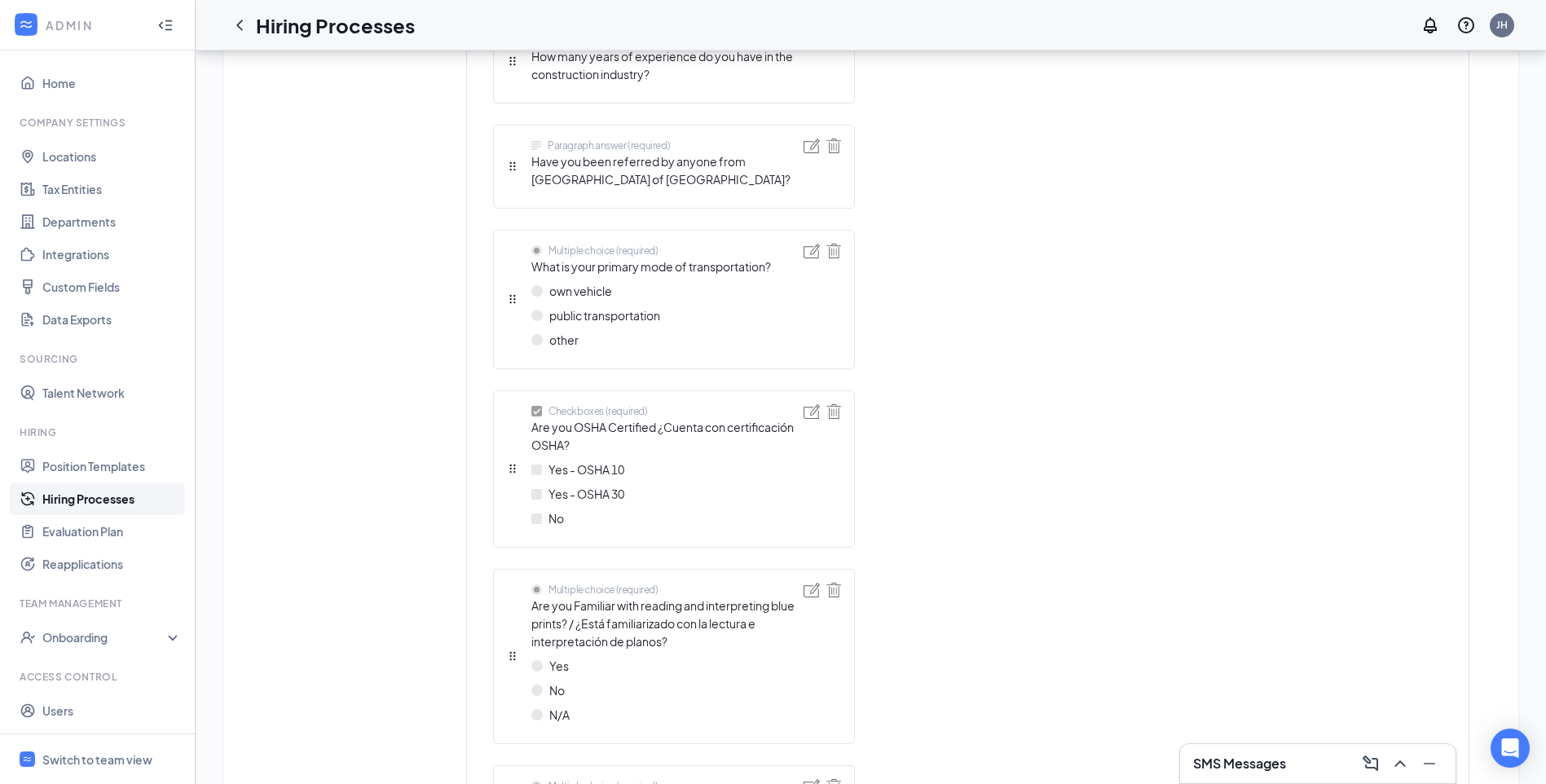
scroll to position [1140, 0]
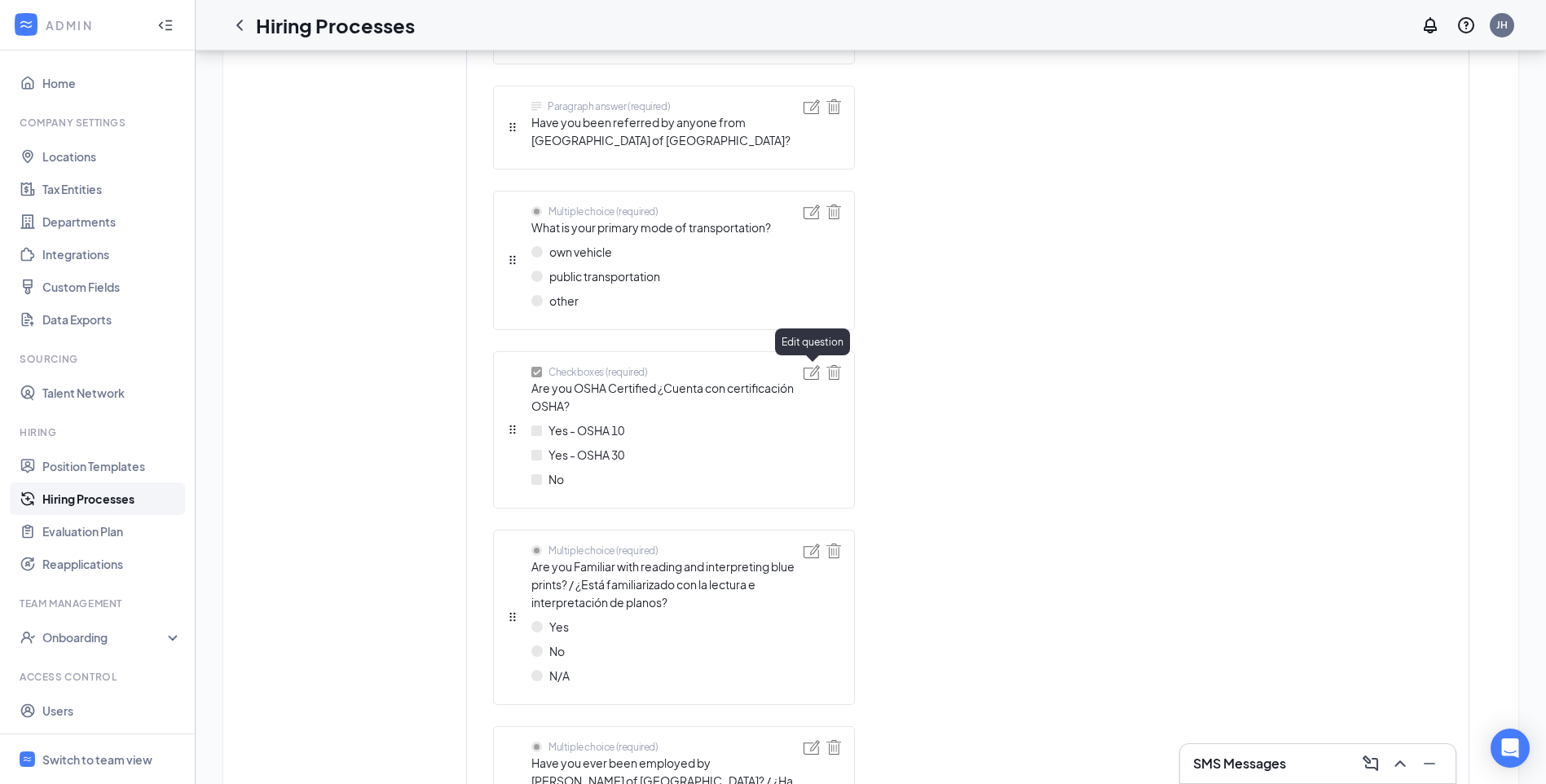
click at [809, 371] on img at bounding box center [811, 371] width 16 height 14
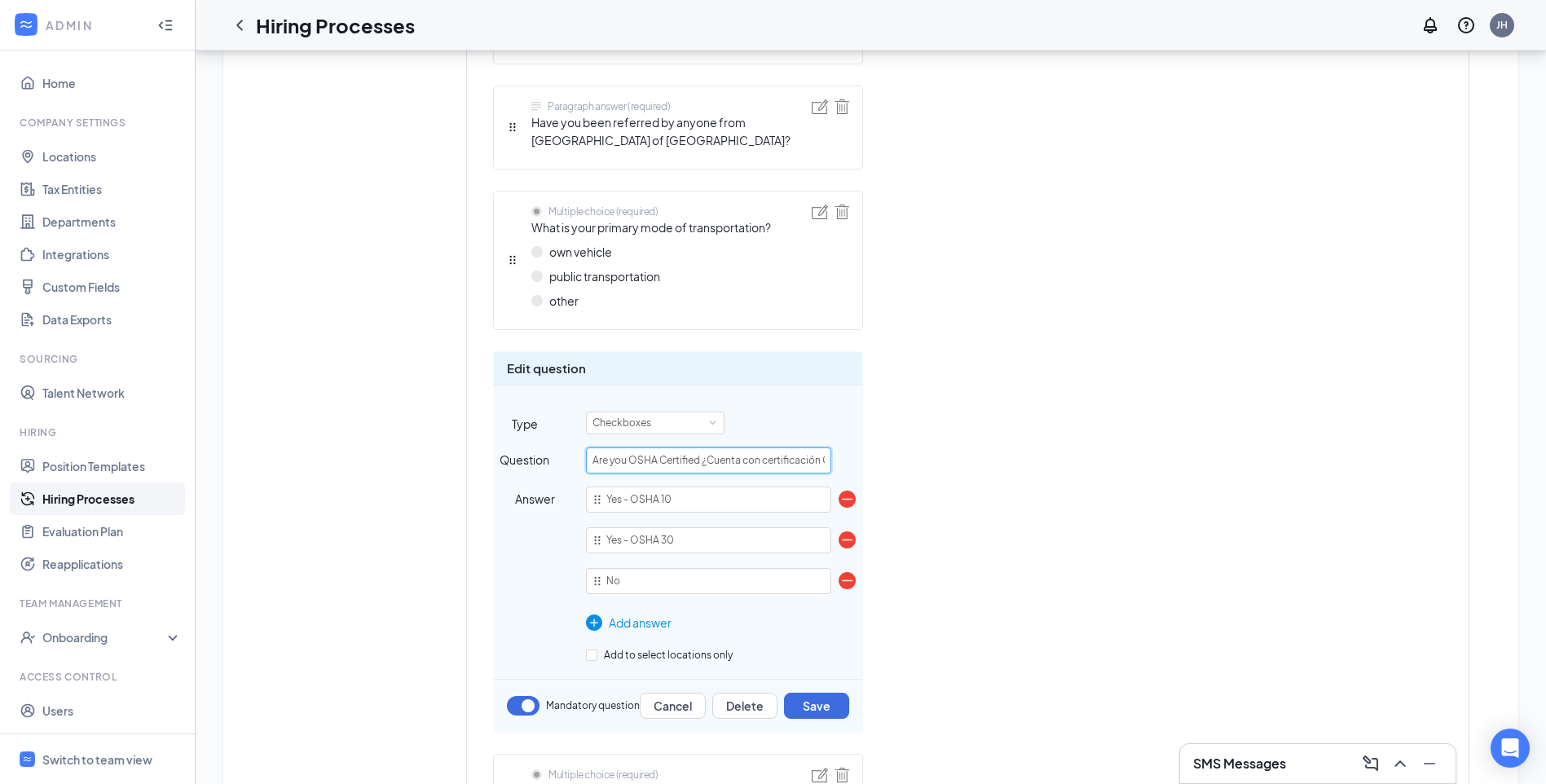
scroll to position [0, 30]
drag, startPoint x: 703, startPoint y: 458, endPoint x: 875, endPoint y: 460, distance: 172.0
type input "Are you OSHA Certified"
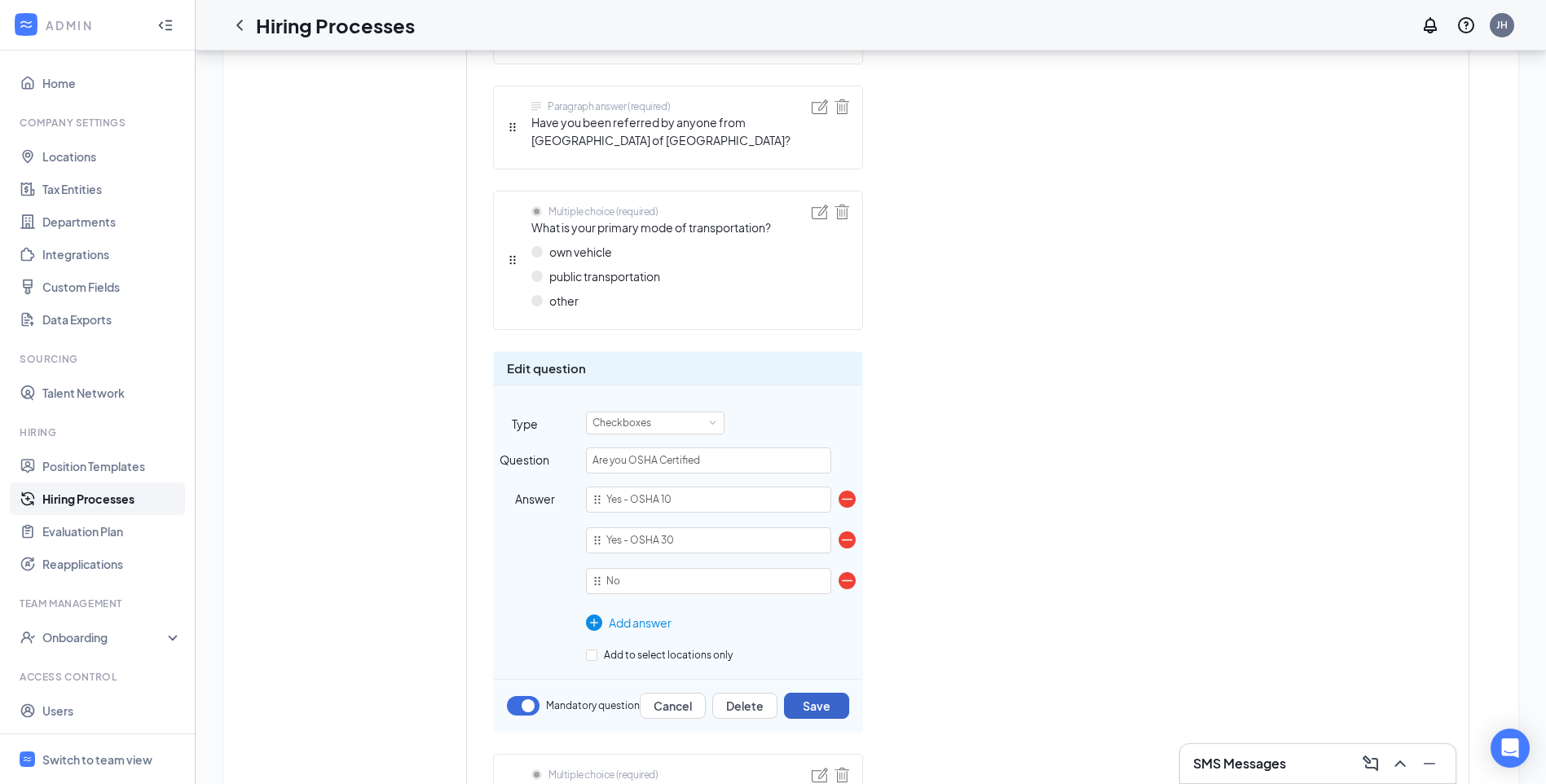
click at [826, 703] on button "Save" at bounding box center [817, 704] width 66 height 26
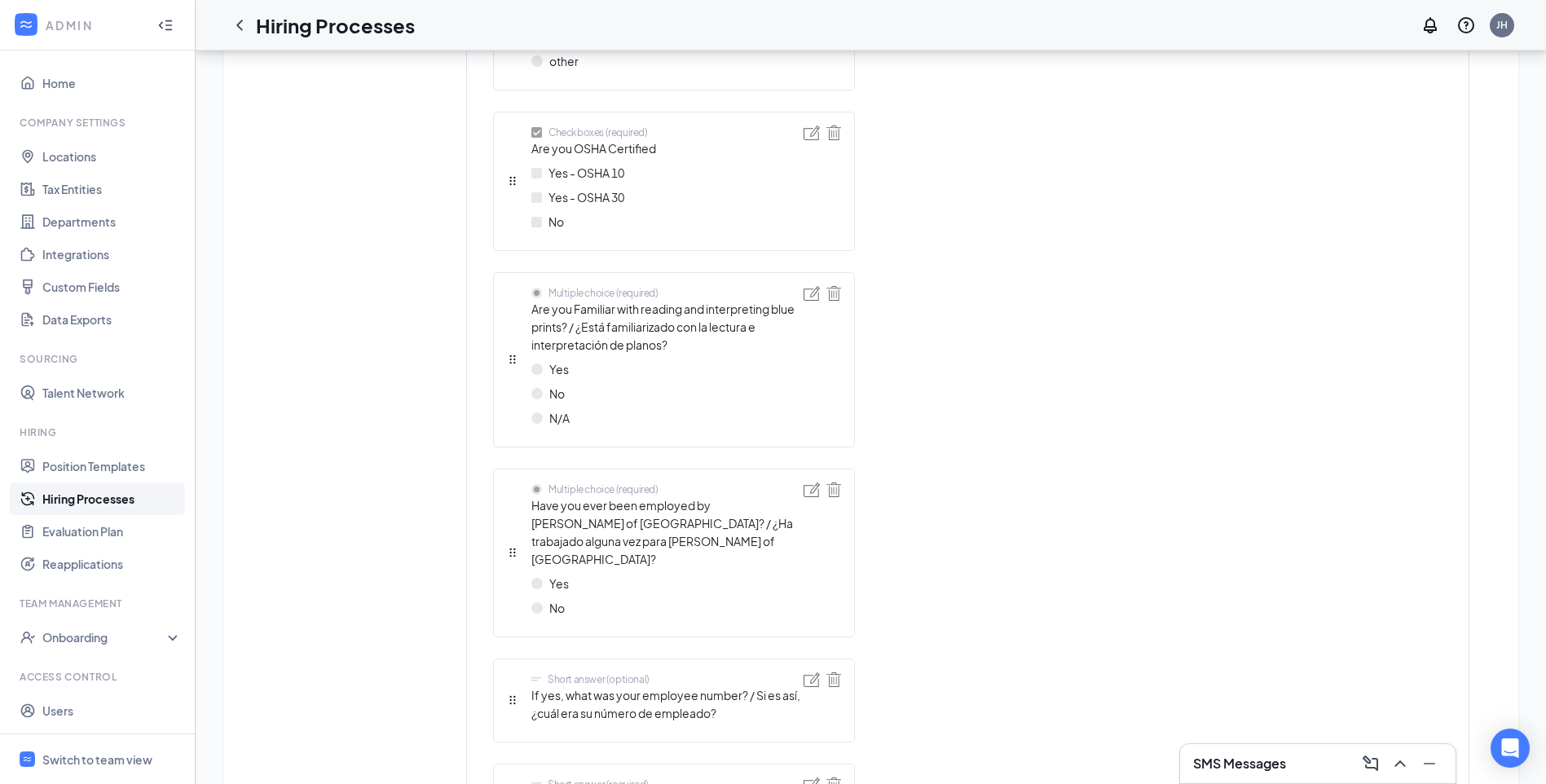
scroll to position [1385, 0]
click at [813, 289] on img at bounding box center [811, 288] width 16 height 14
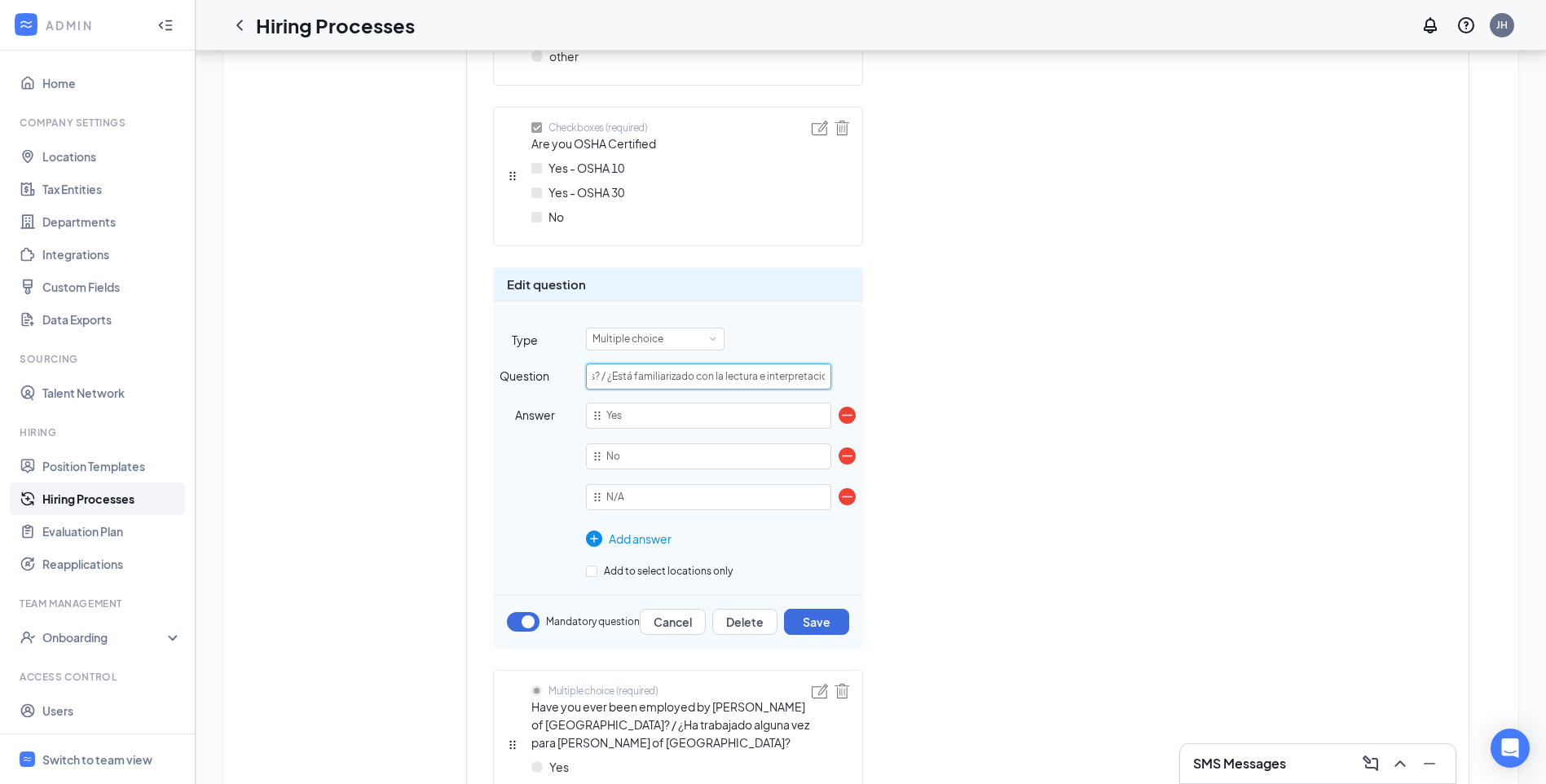
scroll to position [0, 312]
drag, startPoint x: 766, startPoint y: 372, endPoint x: 851, endPoint y: 378, distance: 85.2
click at [851, 378] on div "Question Are you Familiar with reading and interpreting blue prints? / ¿Está fa…" at bounding box center [678, 376] width 368 height 26
type input "Are you Familiar with reading and interpreting blue prints?"
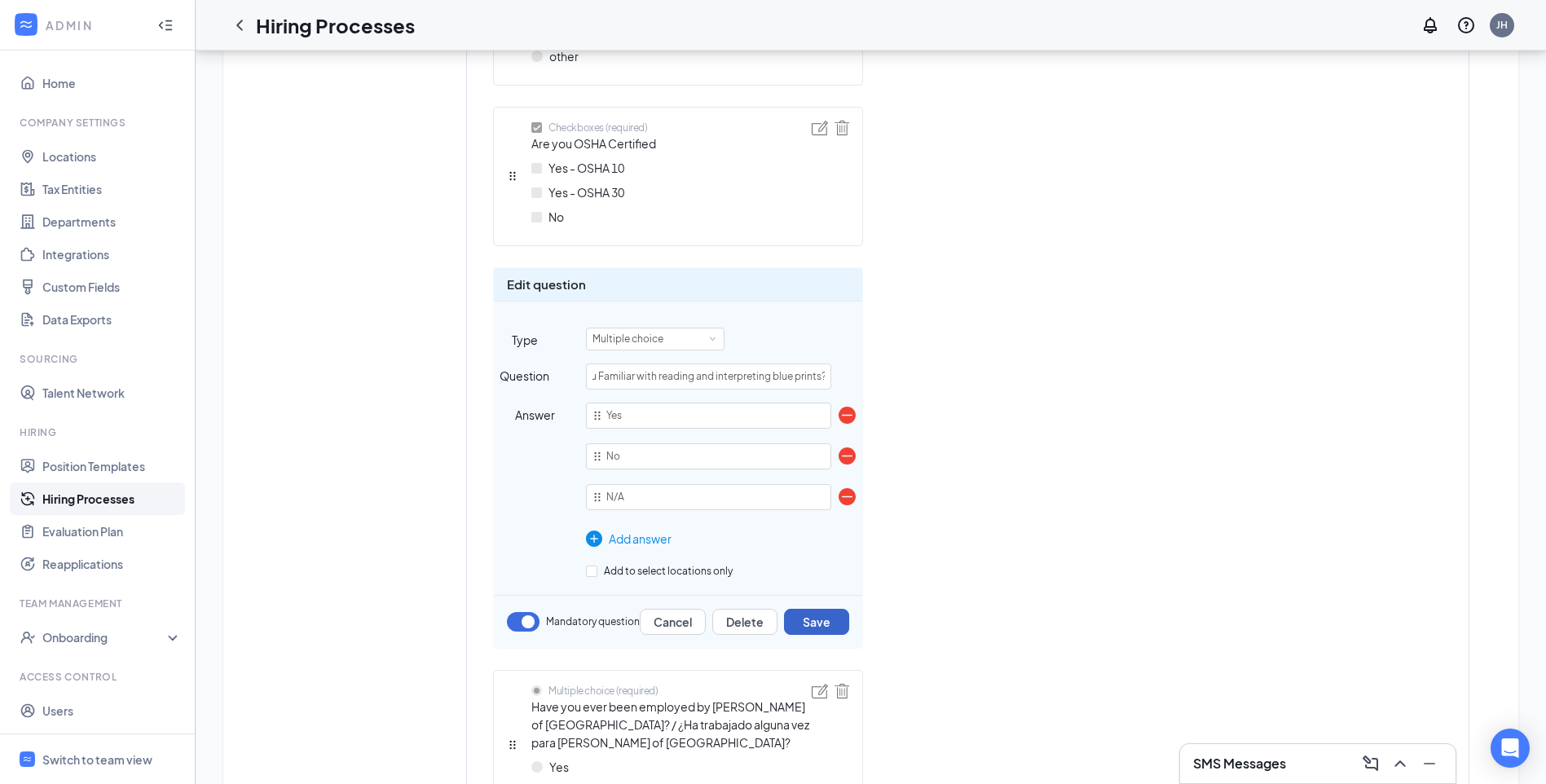
scroll to position [0, 0]
click at [824, 617] on button "Save" at bounding box center [817, 621] width 66 height 26
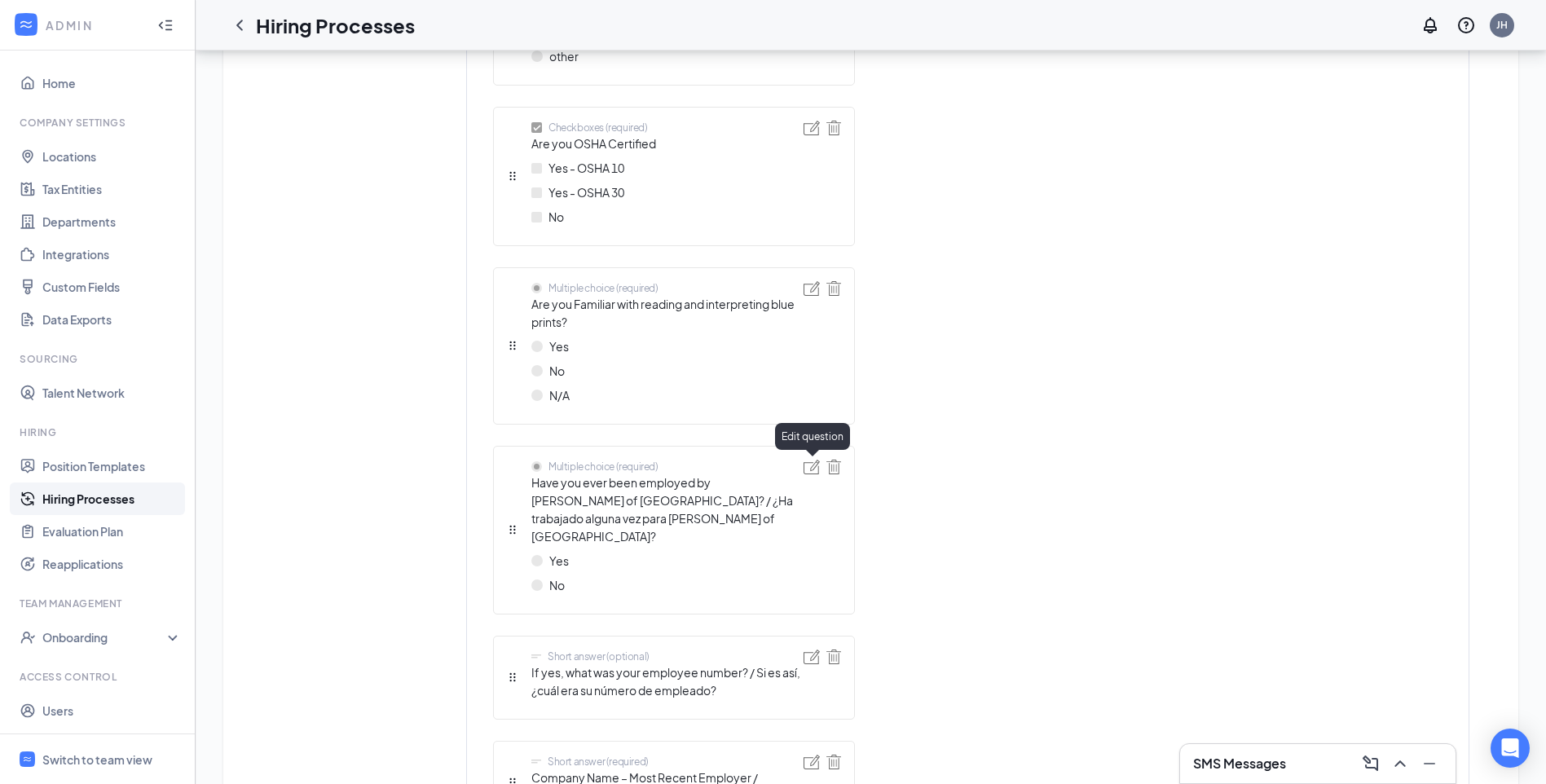
click at [814, 468] on img at bounding box center [811, 466] width 16 height 14
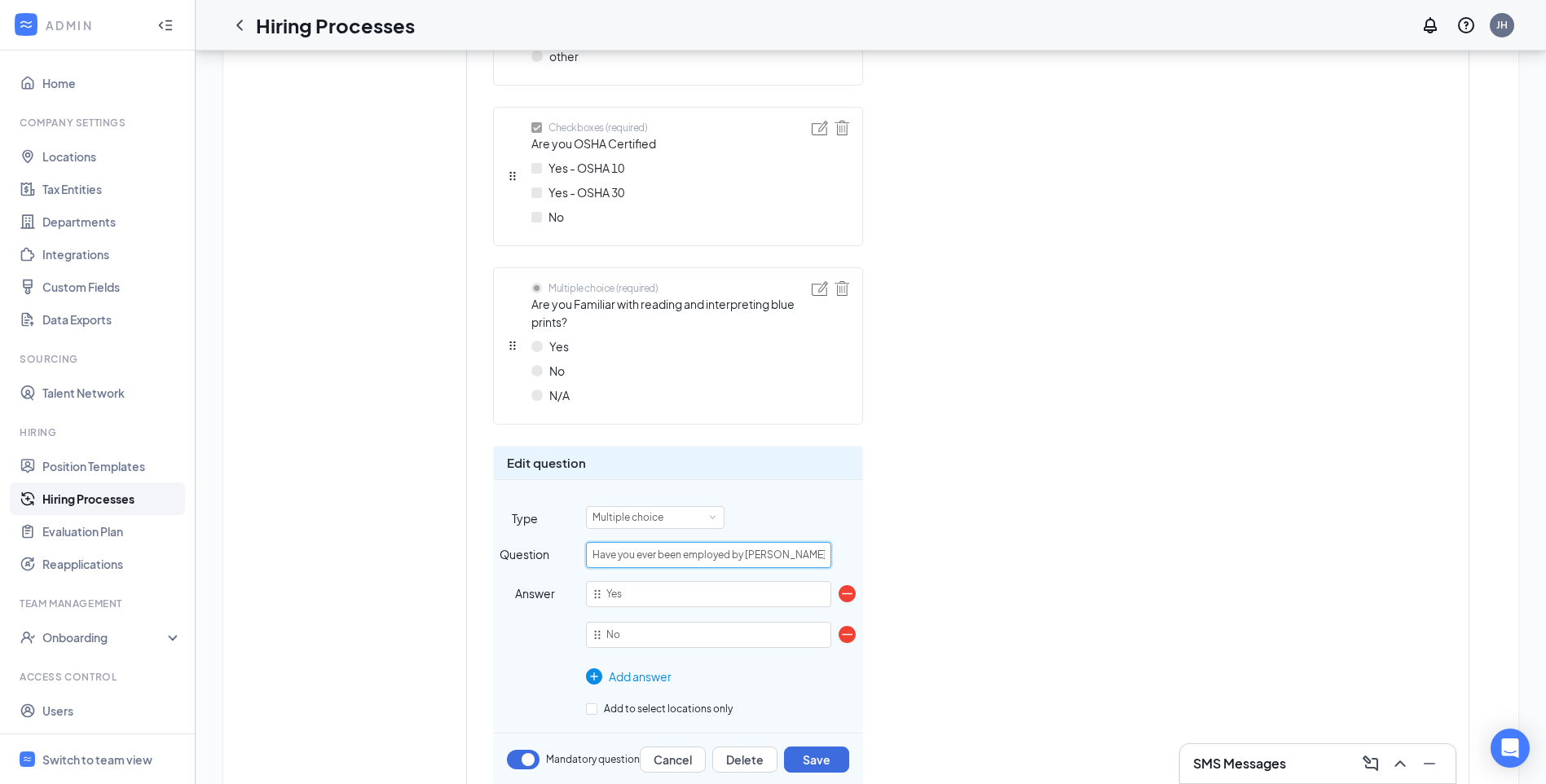
click at [816, 549] on input "Have you ever been employed by [PERSON_NAME] of [GEOGRAPHIC_DATA]? / ¿Ha trabaj…" at bounding box center [708, 554] width 245 height 26
click at [825, 551] on input "Have you ever been employed by [PERSON_NAME] of [GEOGRAPHIC_DATA]? / ¿Ha trabaj…" at bounding box center [708, 554] width 245 height 26
drag, startPoint x: 641, startPoint y: 552, endPoint x: 859, endPoint y: 553, distance: 218.0
click at [859, 553] on div "Question Have you ever been employed by [PERSON_NAME] of [GEOGRAPHIC_DATA]? / ¿…" at bounding box center [678, 554] width 368 height 26
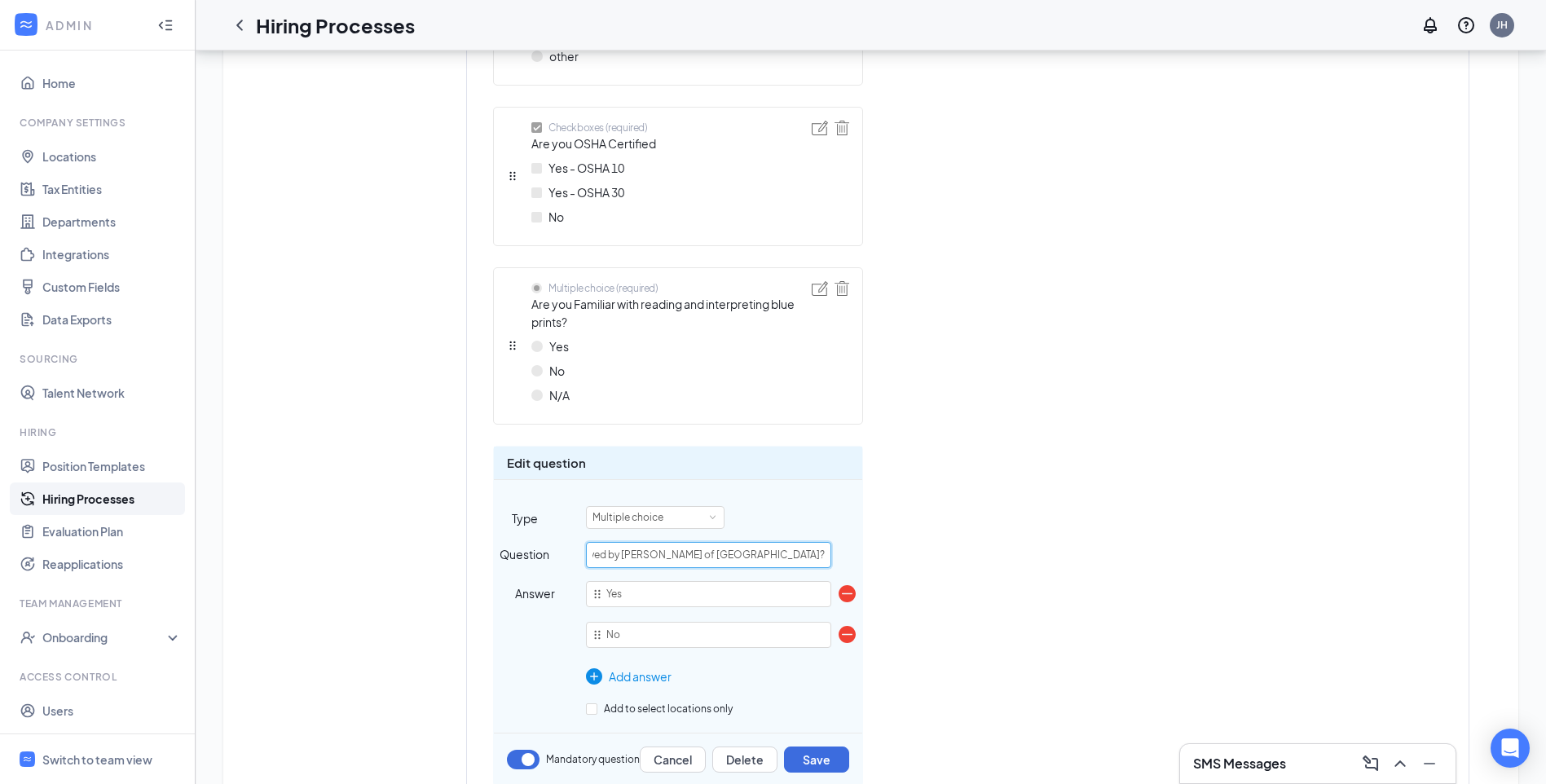
scroll to position [0, 9]
type input "Have you ever been employed by [PERSON_NAME] of [GEOGRAPHIC_DATA]?"
click at [815, 756] on button "Save" at bounding box center [817, 758] width 66 height 26
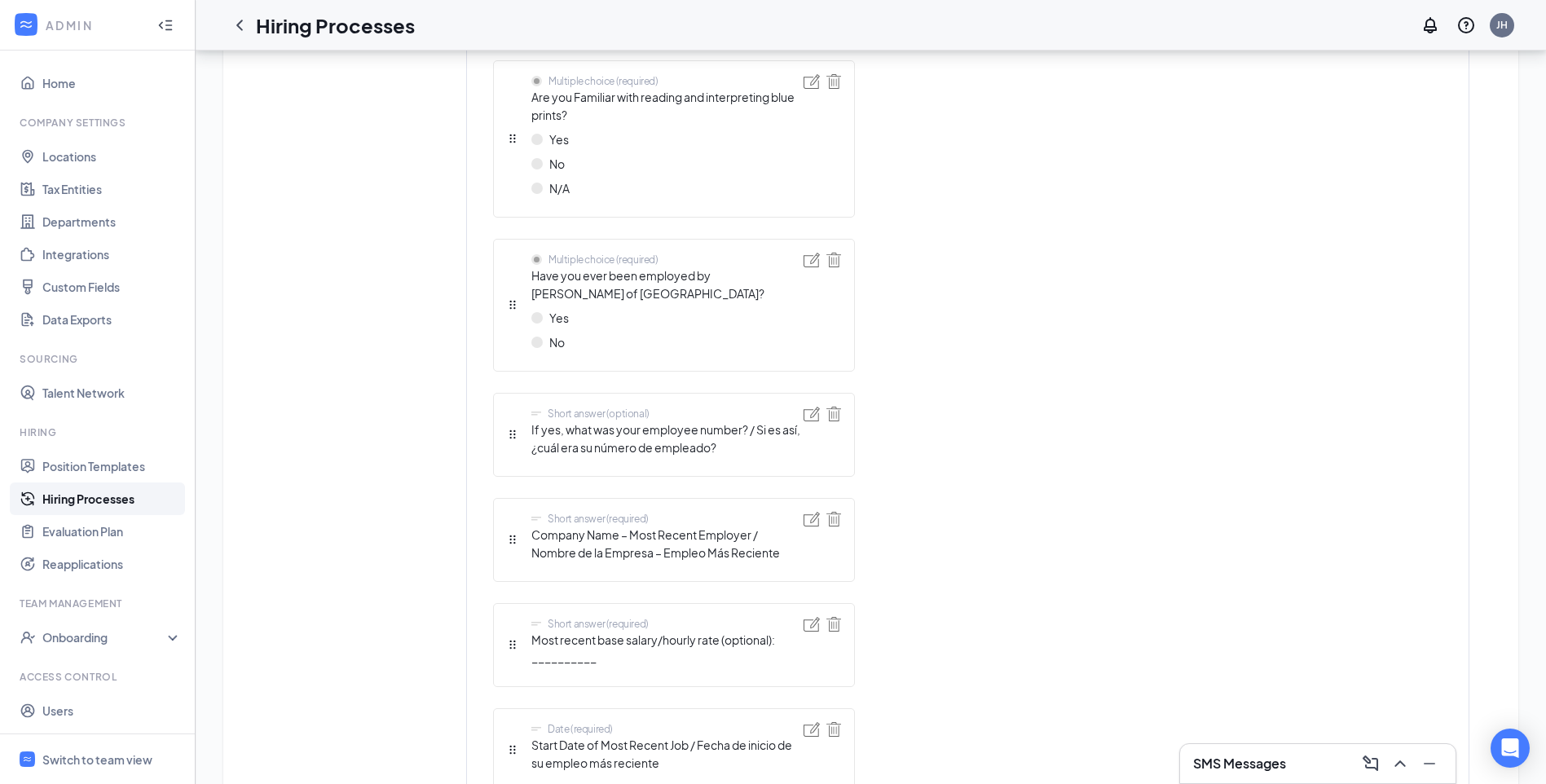
scroll to position [1629, 0]
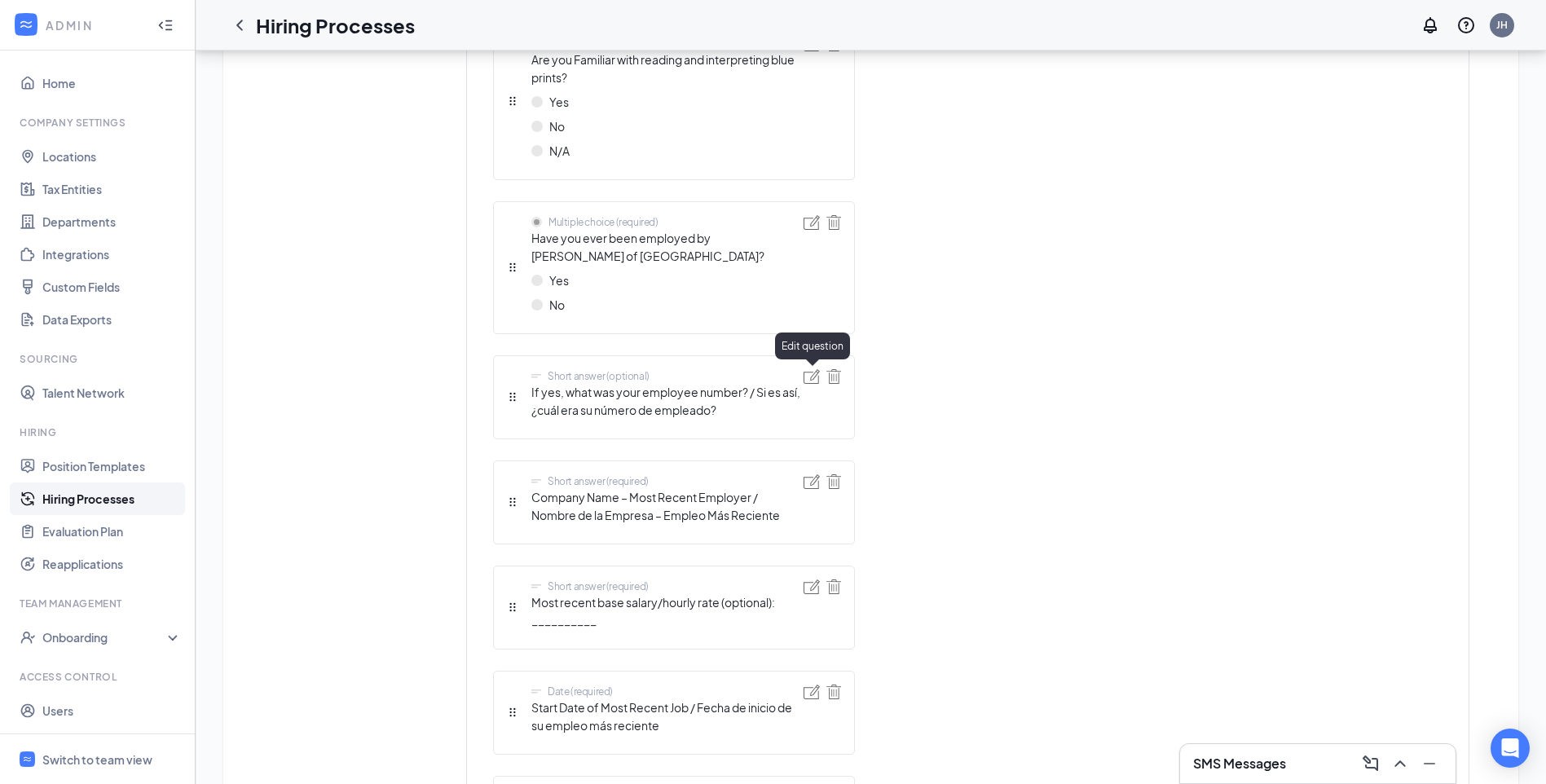
click at [805, 380] on img at bounding box center [811, 376] width 16 height 14
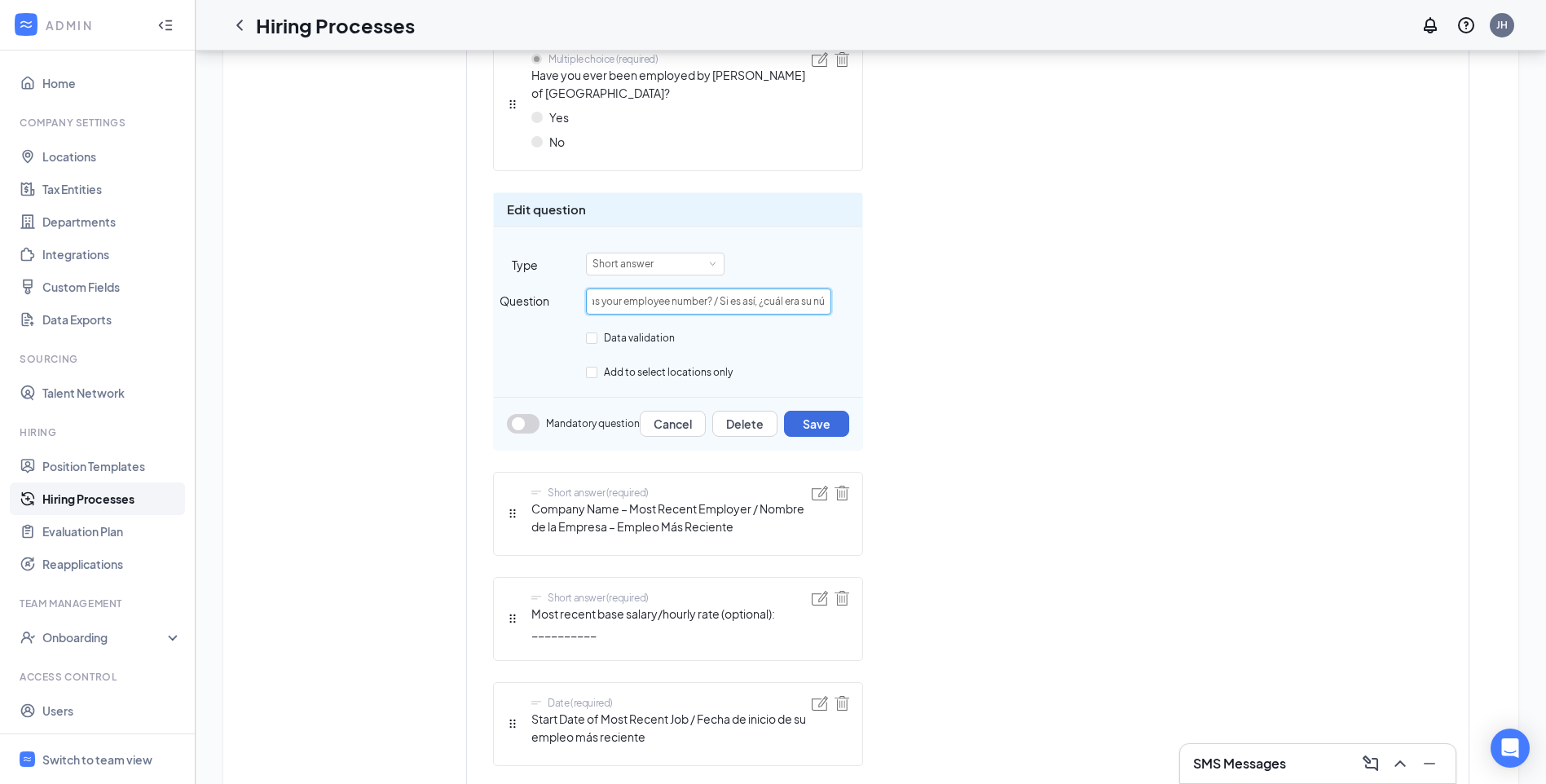
scroll to position [0, 159]
drag, startPoint x: 779, startPoint y: 299, endPoint x: 856, endPoint y: 305, distance: 77.2
click at [856, 305] on div "Question If yes, what was your employee number? / Si es así, ¿cuál era su númer…" at bounding box center [678, 301] width 368 height 26
type input "If yes, what was your employee number?"
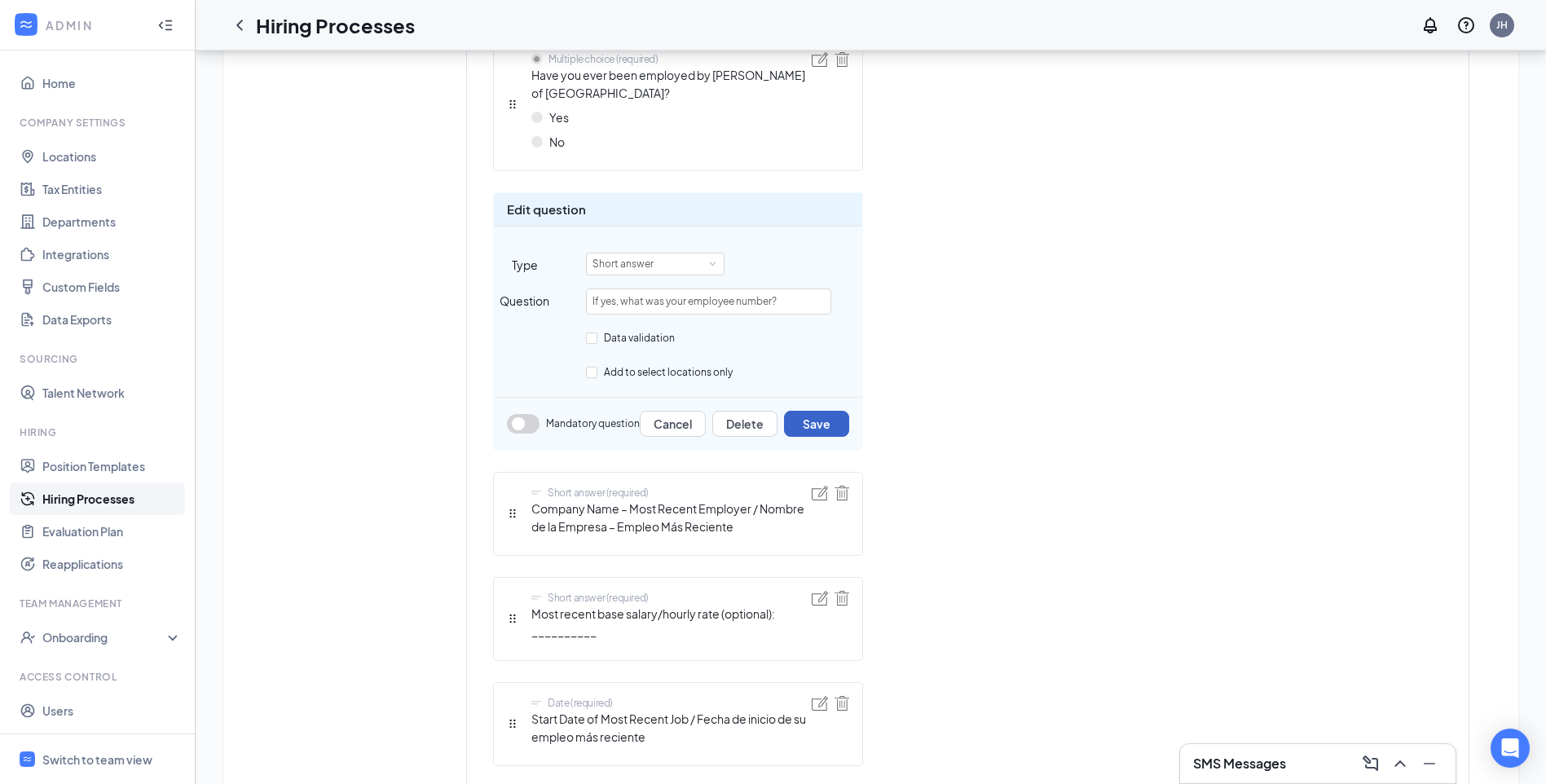
click at [829, 428] on button "Save" at bounding box center [817, 423] width 66 height 26
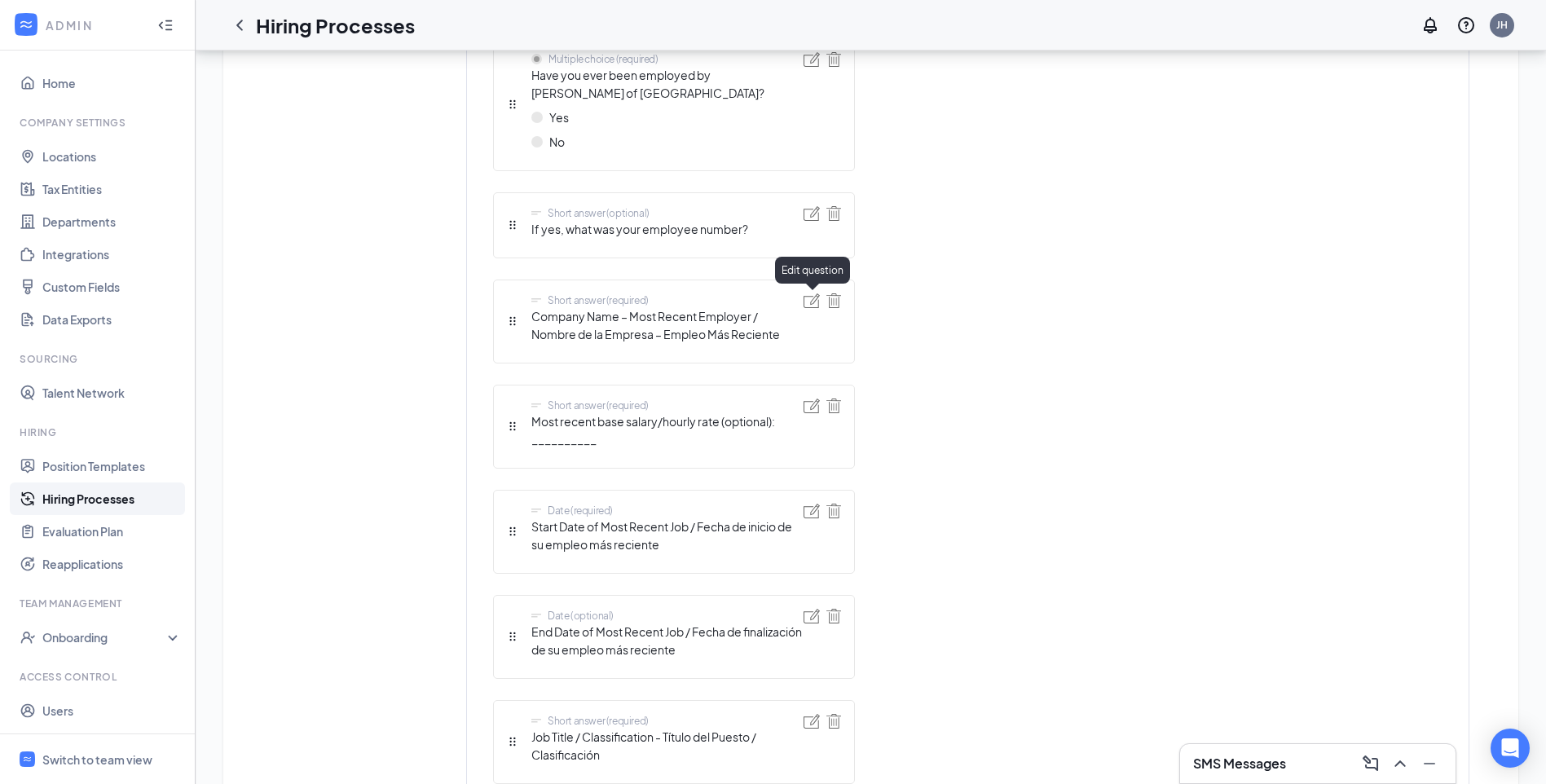
click at [810, 306] on img at bounding box center [811, 300] width 16 height 14
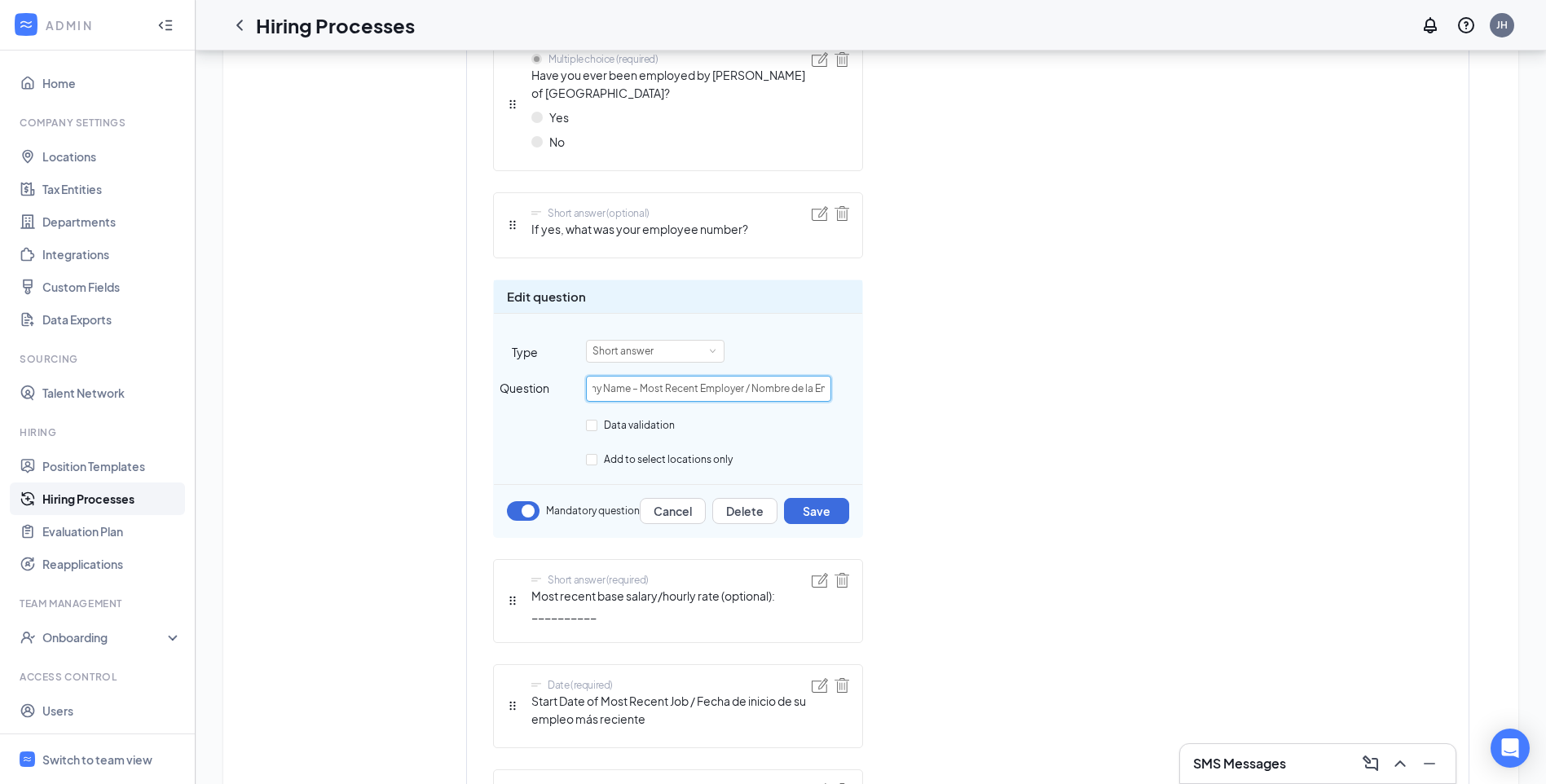
scroll to position [0, 177]
drag, startPoint x: 783, startPoint y: 387, endPoint x: 865, endPoint y: 389, distance: 82.0
type input "Company Name – Most Recent Employer"
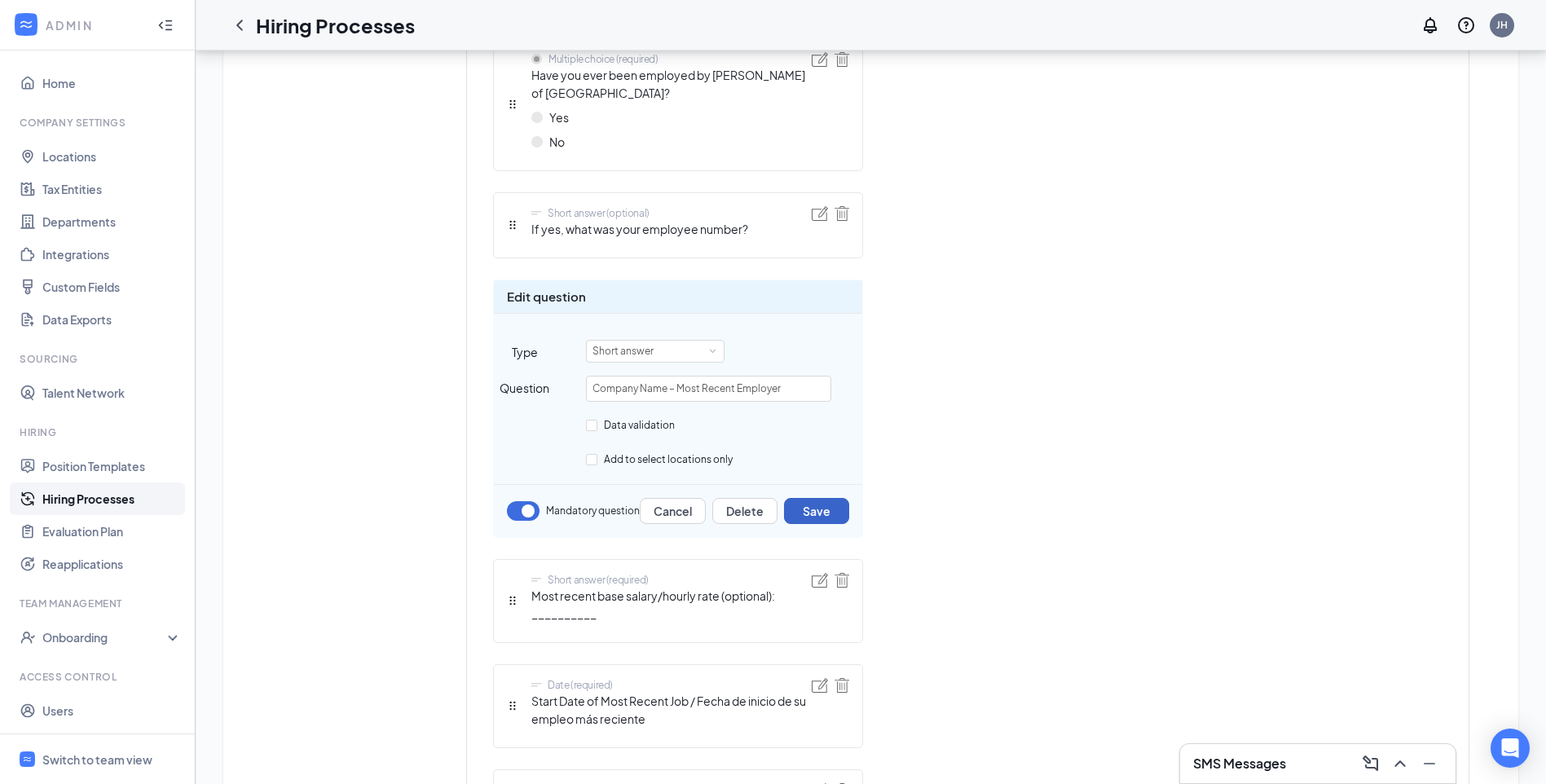
click at [821, 511] on button "Save" at bounding box center [817, 510] width 66 height 26
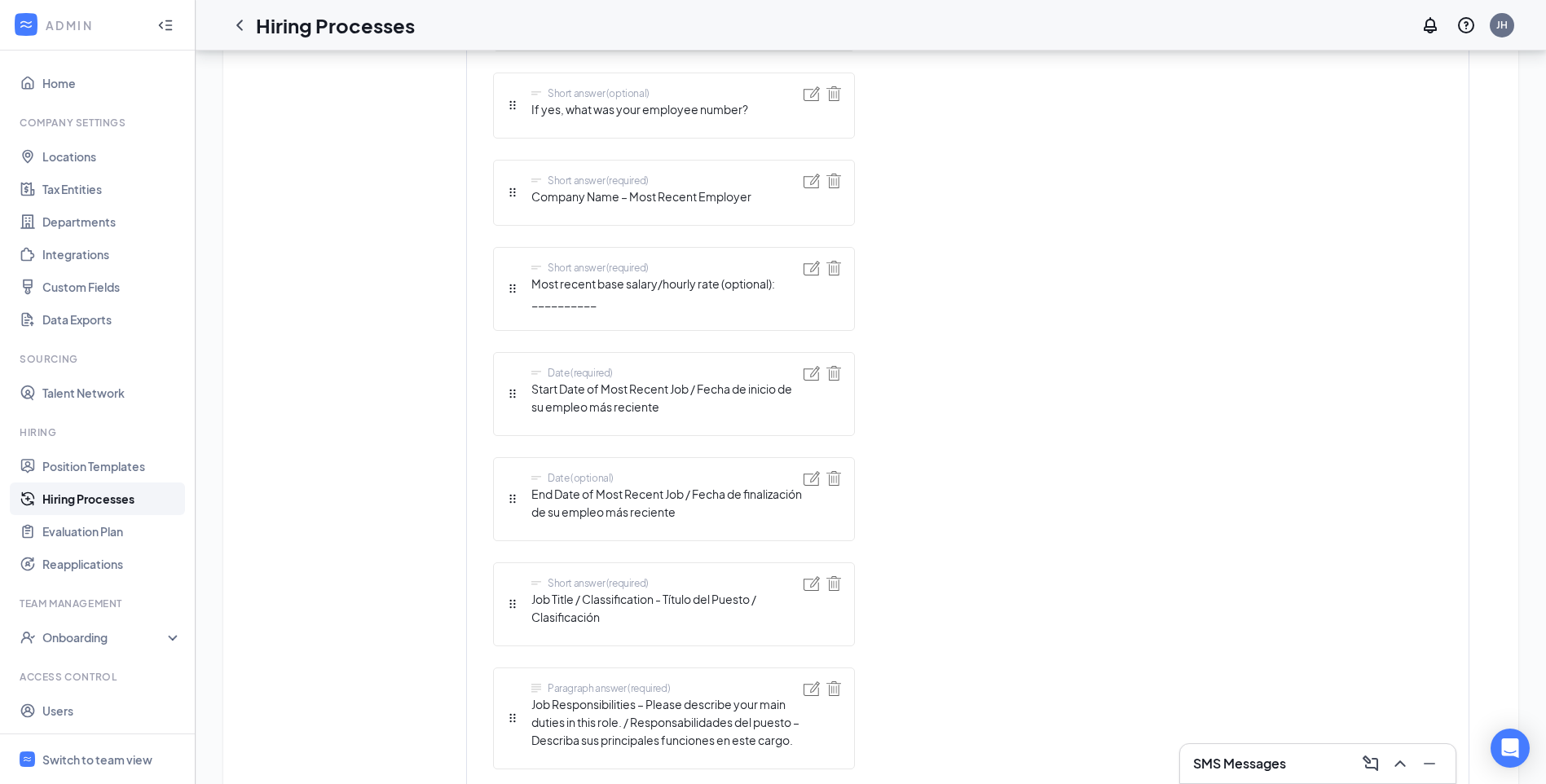
scroll to position [1955, 0]
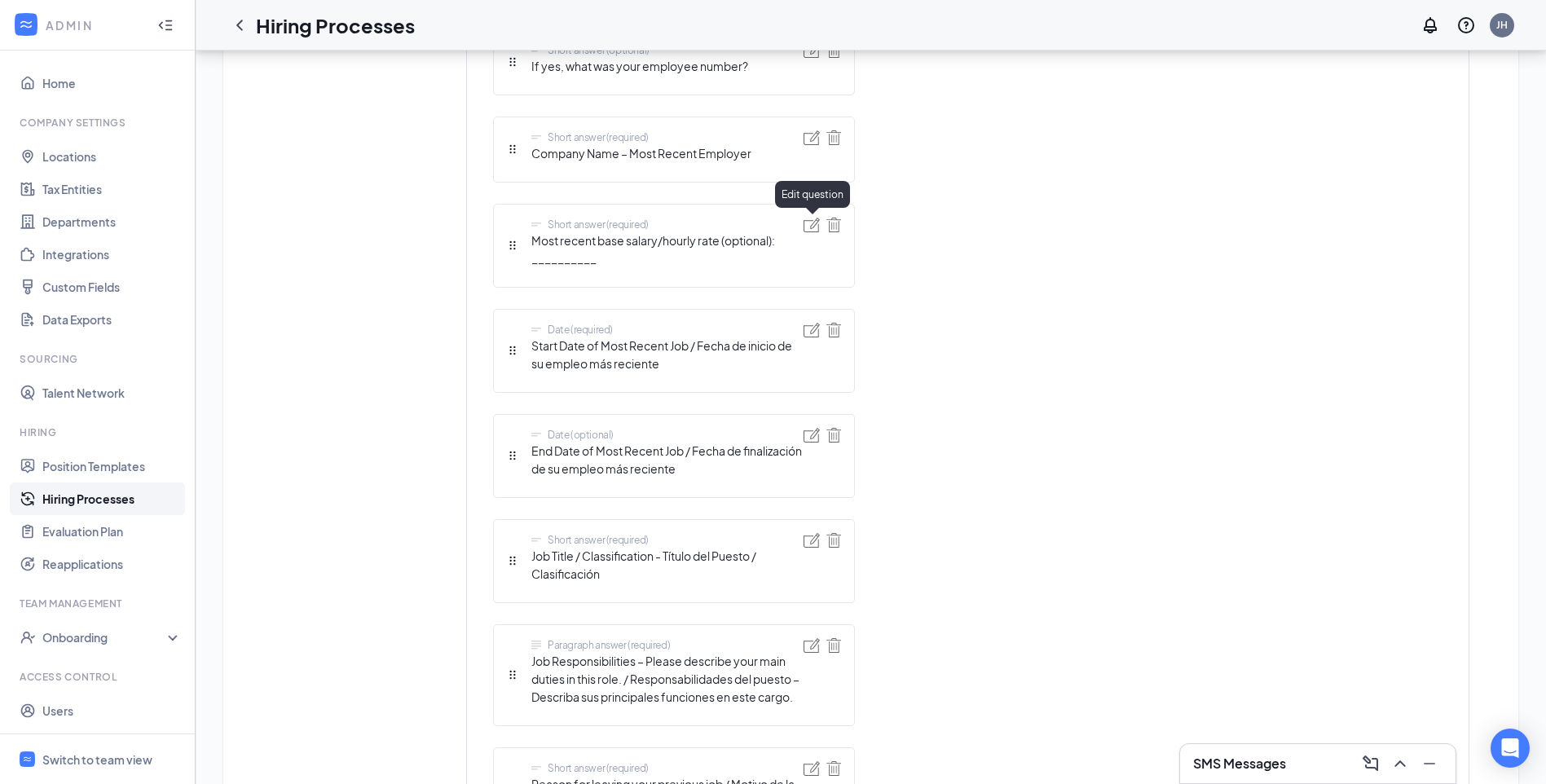
click at [813, 231] on img at bounding box center [811, 224] width 16 height 14
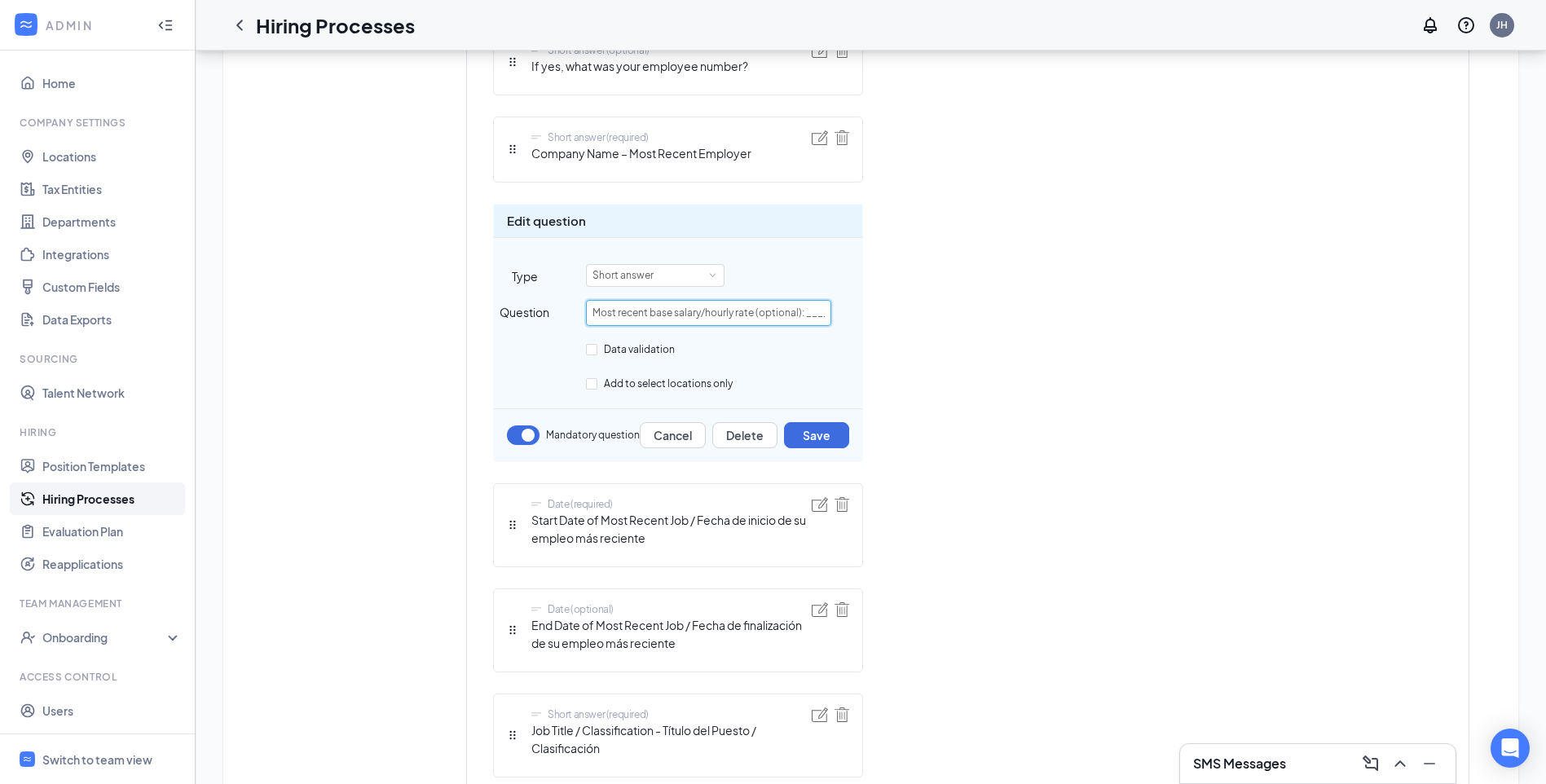
click at [802, 318] on input "Most recent base salary/hourly rate (optional): __________" at bounding box center [708, 312] width 245 height 26
click at [800, 316] on input "Most recent base salary/hourly rate (optional): __________" at bounding box center [708, 312] width 245 height 26
click at [802, 316] on input "Most recent base salary/hourly rate (optional): __________" at bounding box center [708, 312] width 245 height 26
drag, startPoint x: 800, startPoint y: 315, endPoint x: 857, endPoint y: 318, distance: 57.1
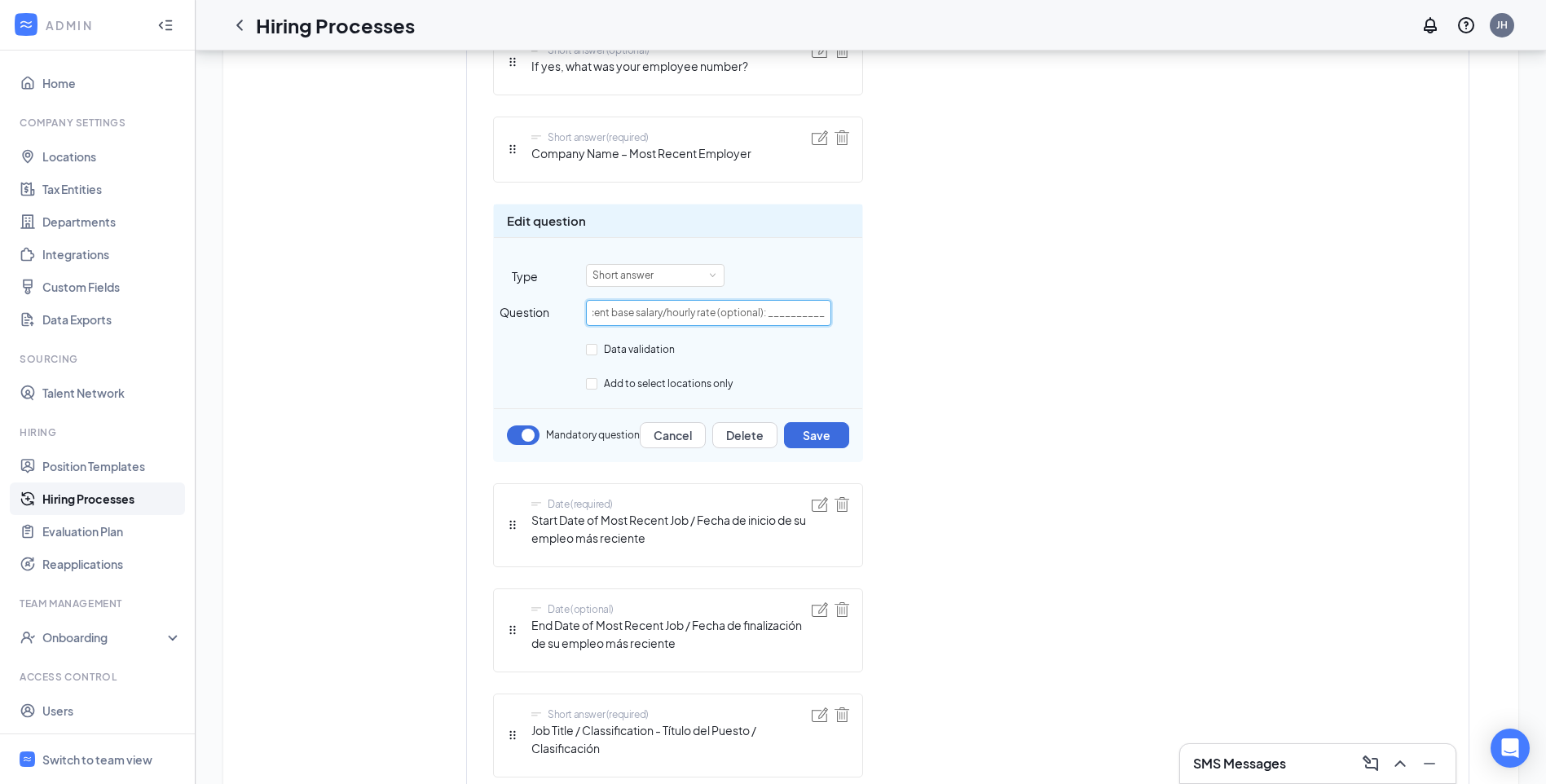
click at [857, 318] on div "Question Most recent base salary/hourly rate (optional): __________" at bounding box center [678, 312] width 368 height 26
type input "Most recent base salary/hourly rate"
click at [823, 432] on button "Save" at bounding box center [817, 435] width 66 height 26
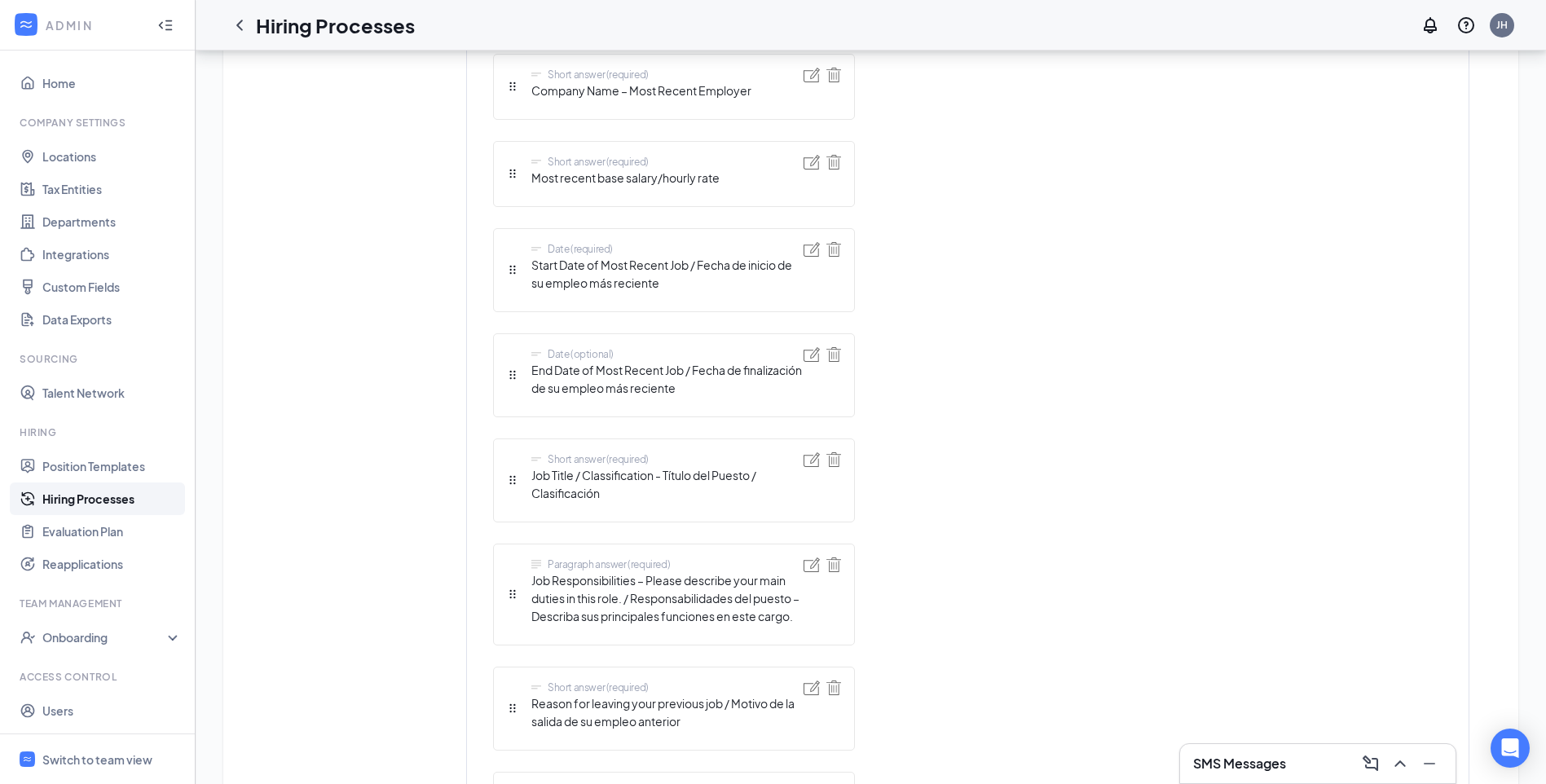
scroll to position [2037, 0]
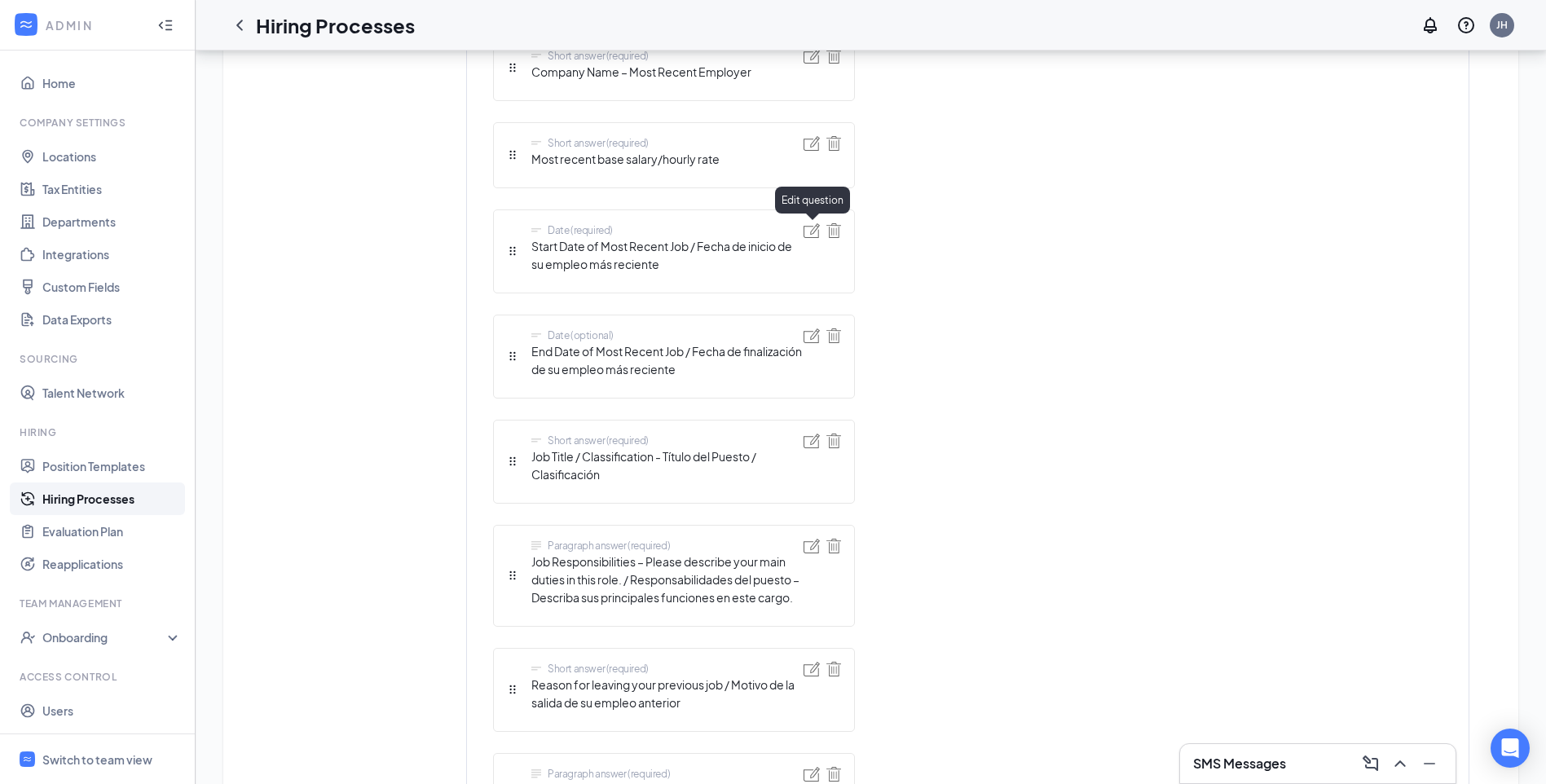
click at [818, 230] on img at bounding box center [811, 230] width 16 height 14
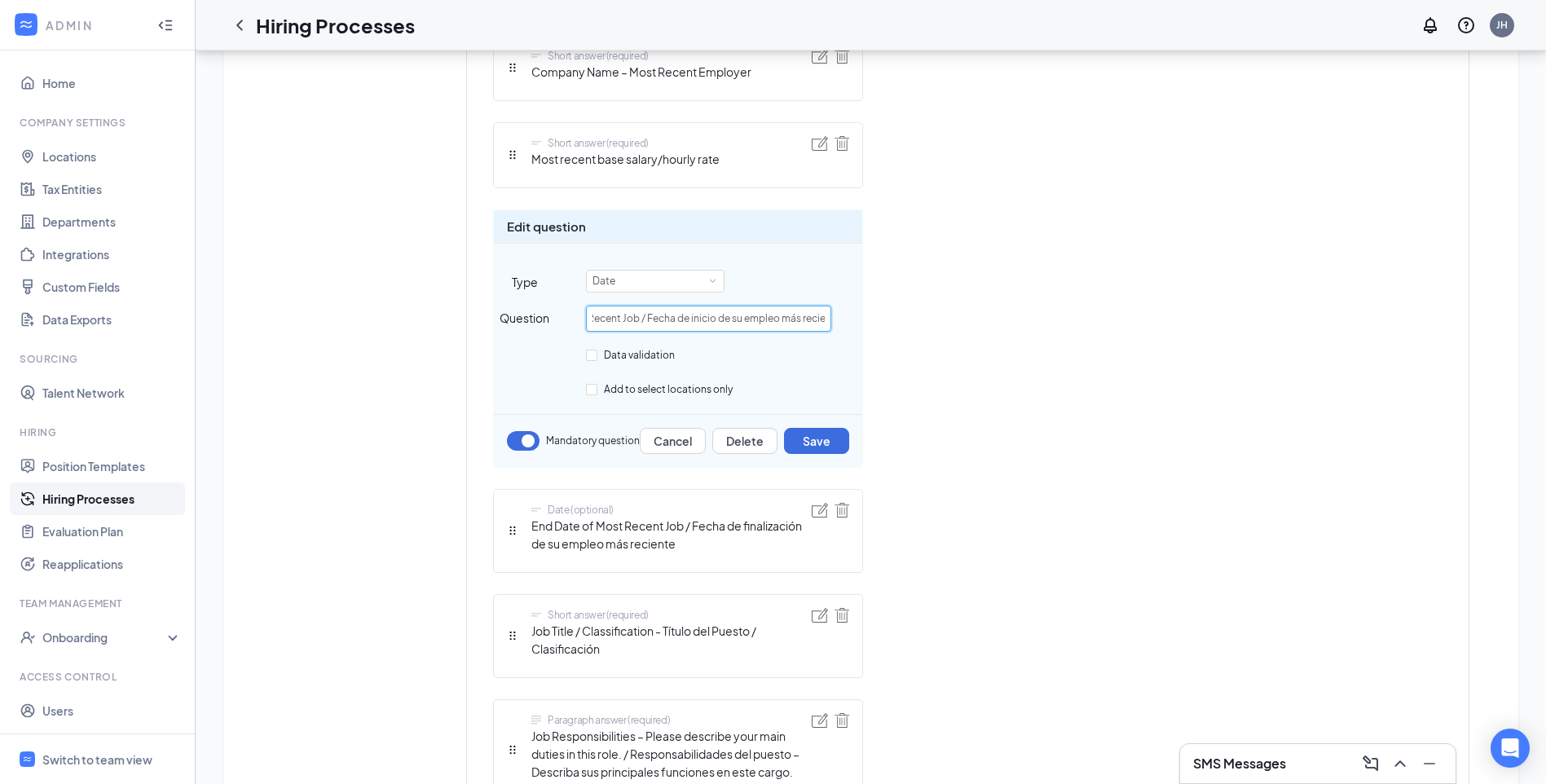
scroll to position [0, 106]
drag, startPoint x: 732, startPoint y: 313, endPoint x: 897, endPoint y: 316, distance: 165.0
type input "Start Date of Most Recent Job"
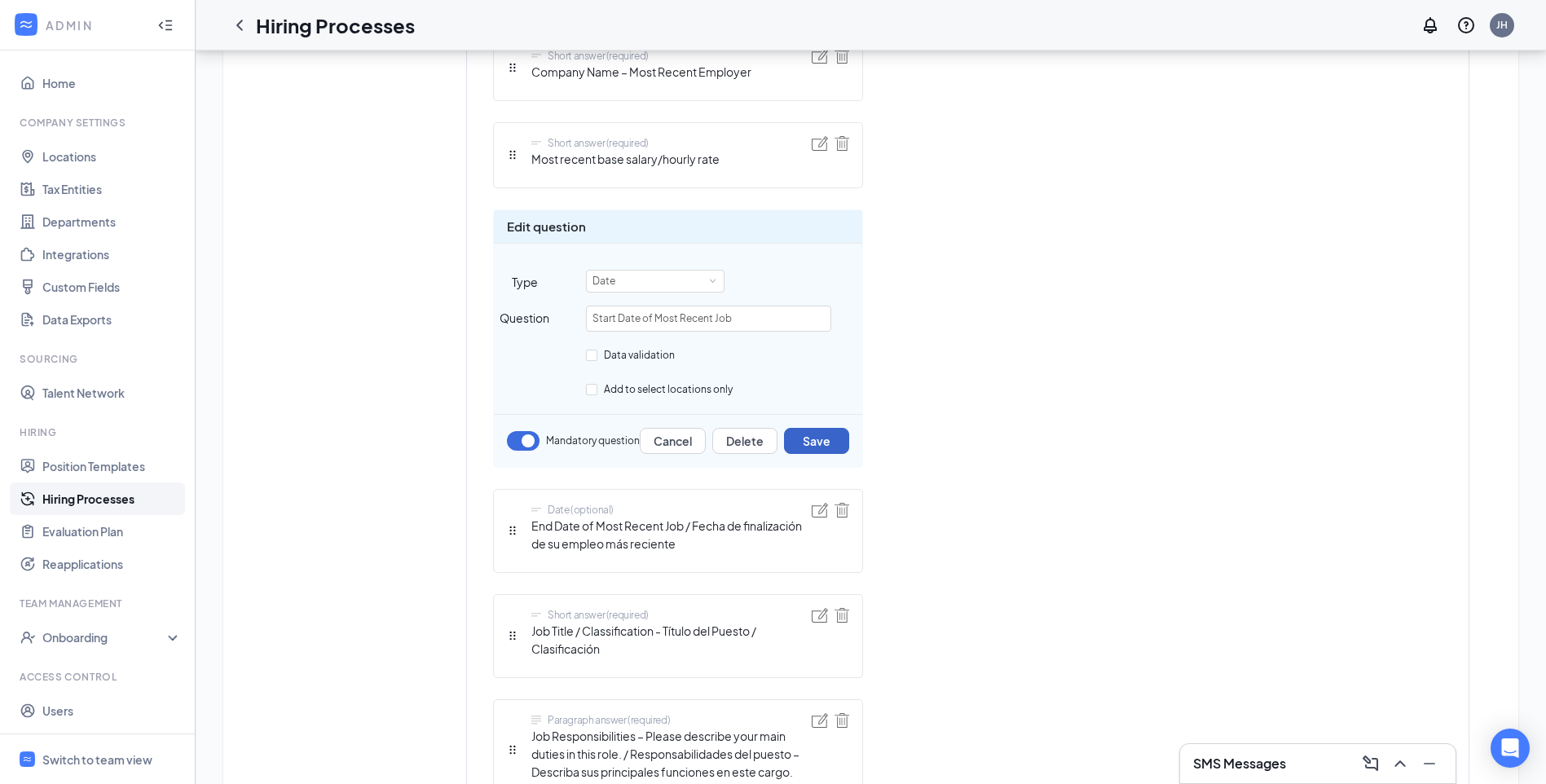
click at [812, 439] on button "Save" at bounding box center [817, 440] width 66 height 26
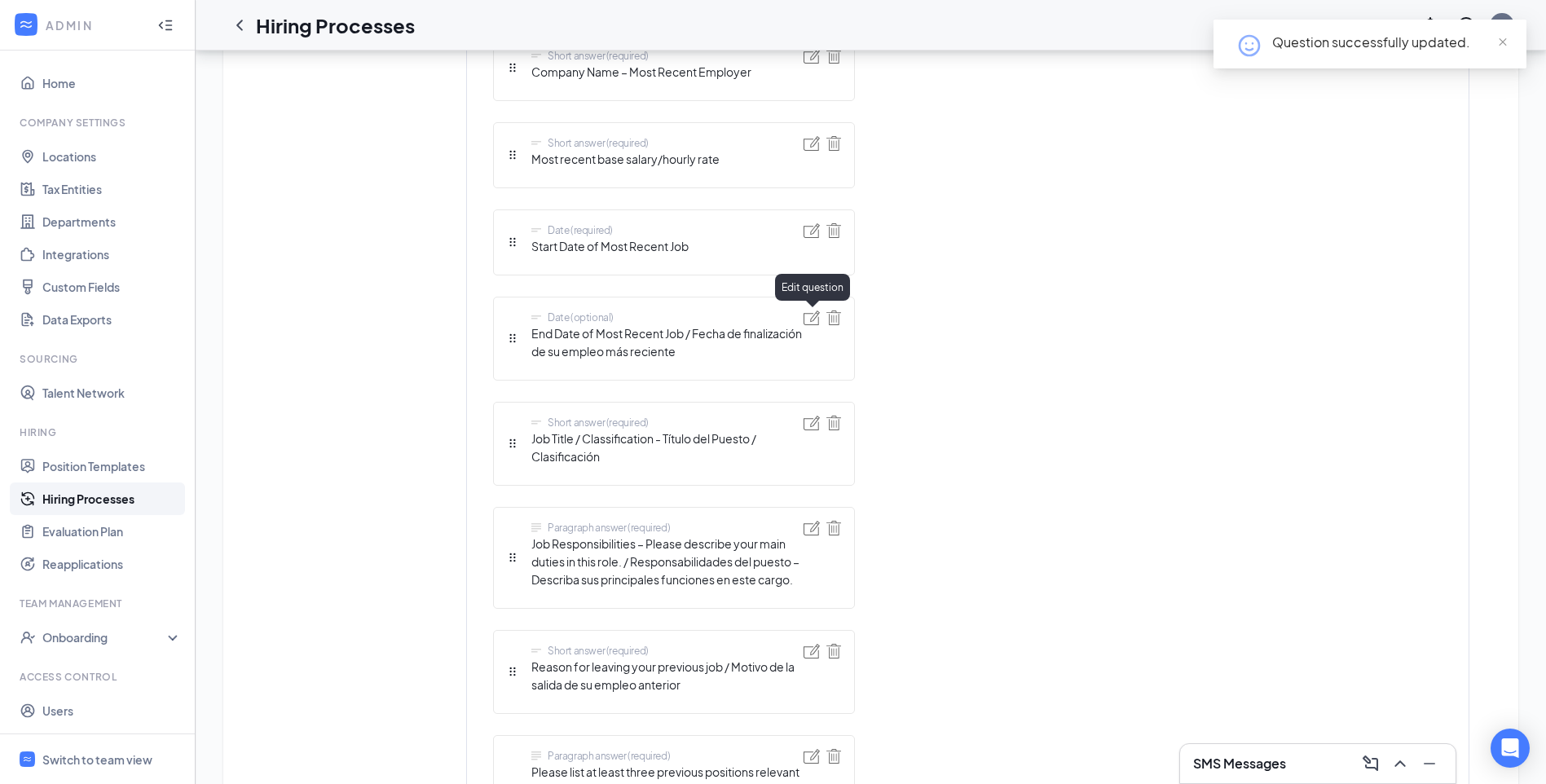
click at [810, 321] on img at bounding box center [811, 317] width 16 height 14
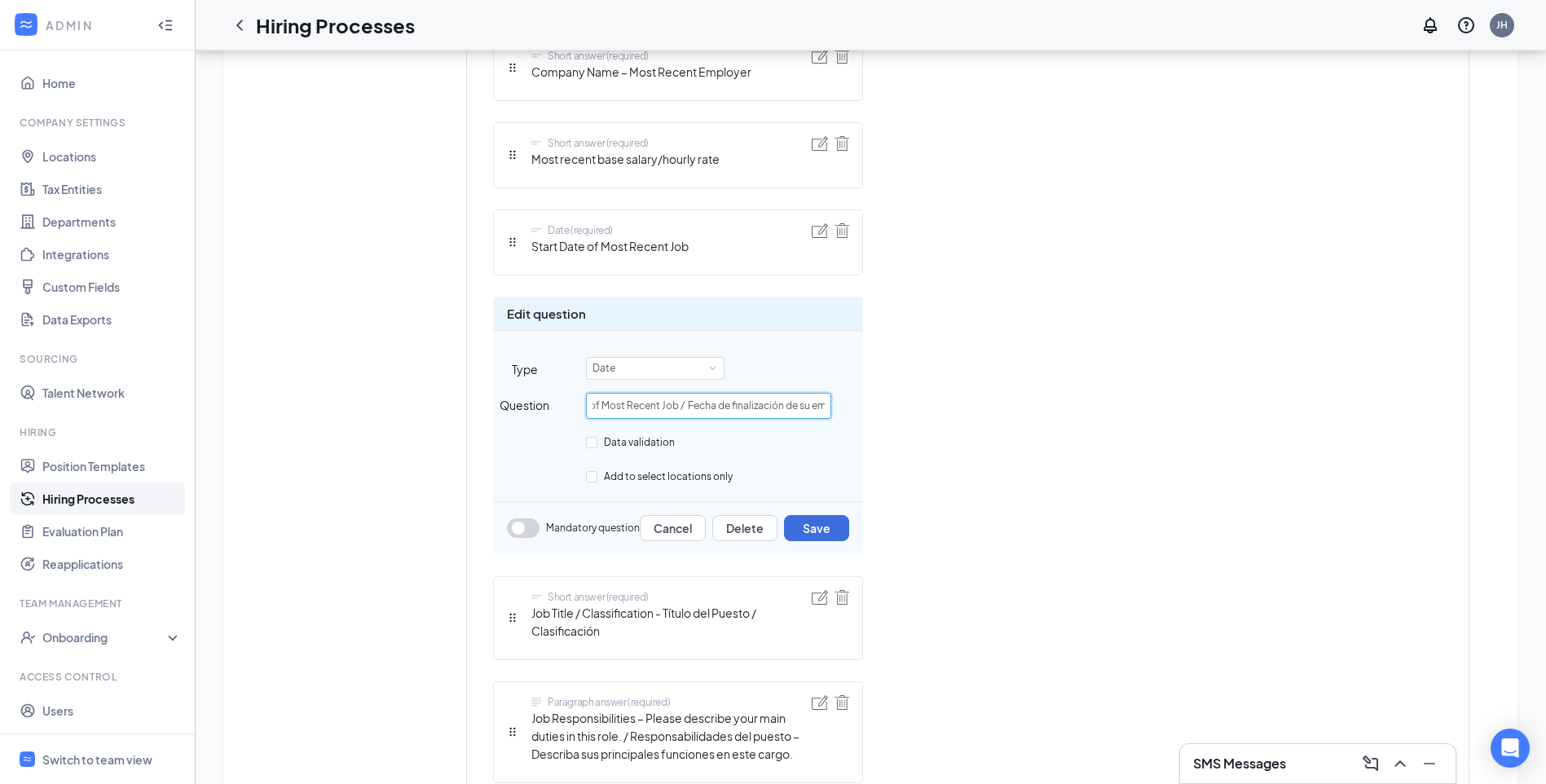
scroll to position [0, 130]
drag, startPoint x: 728, startPoint y: 405, endPoint x: 877, endPoint y: 405, distance: 149.0
type input "End Date of Most Recent Job"
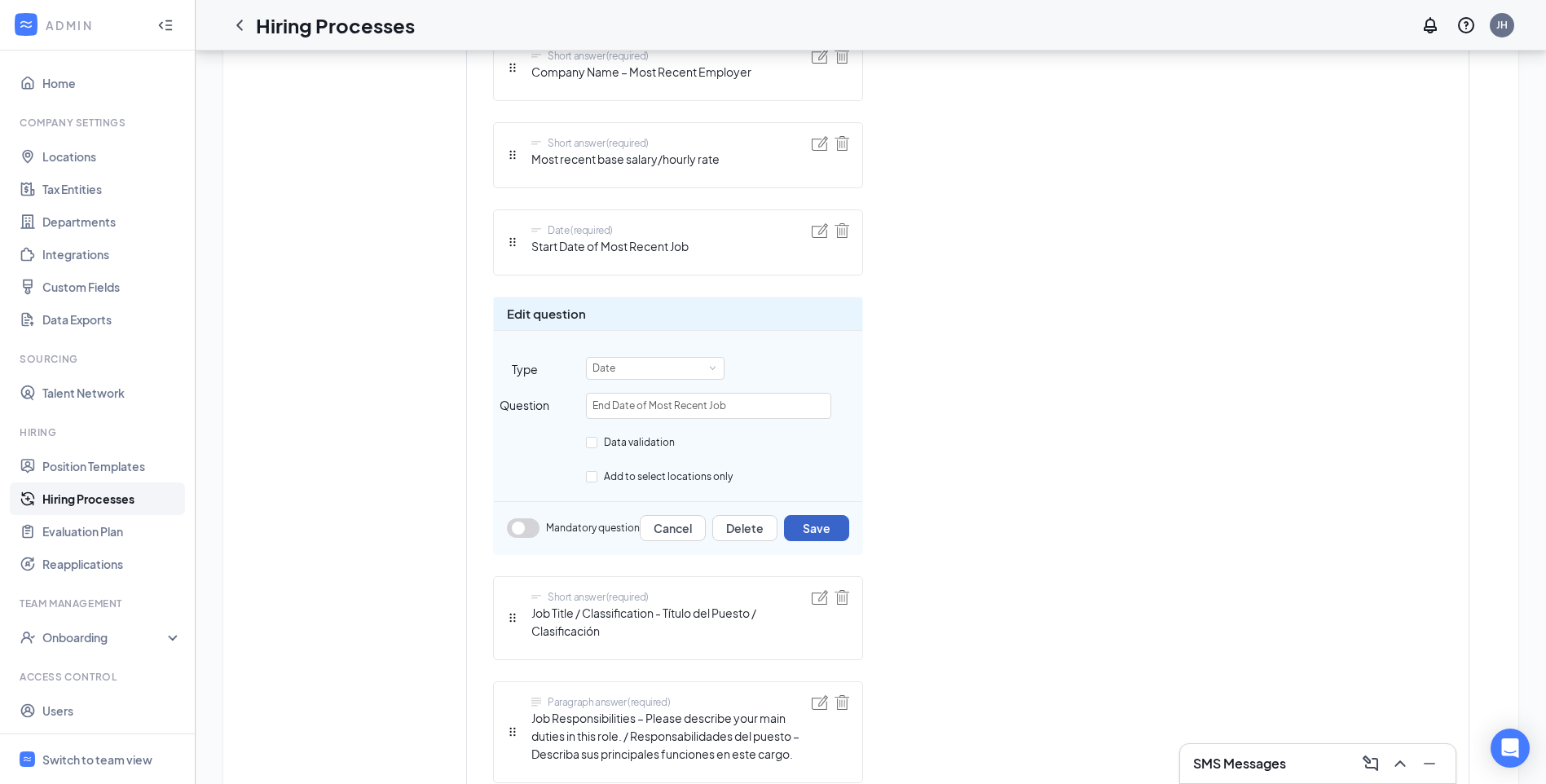
click at [812, 526] on button "Save" at bounding box center [817, 527] width 66 height 26
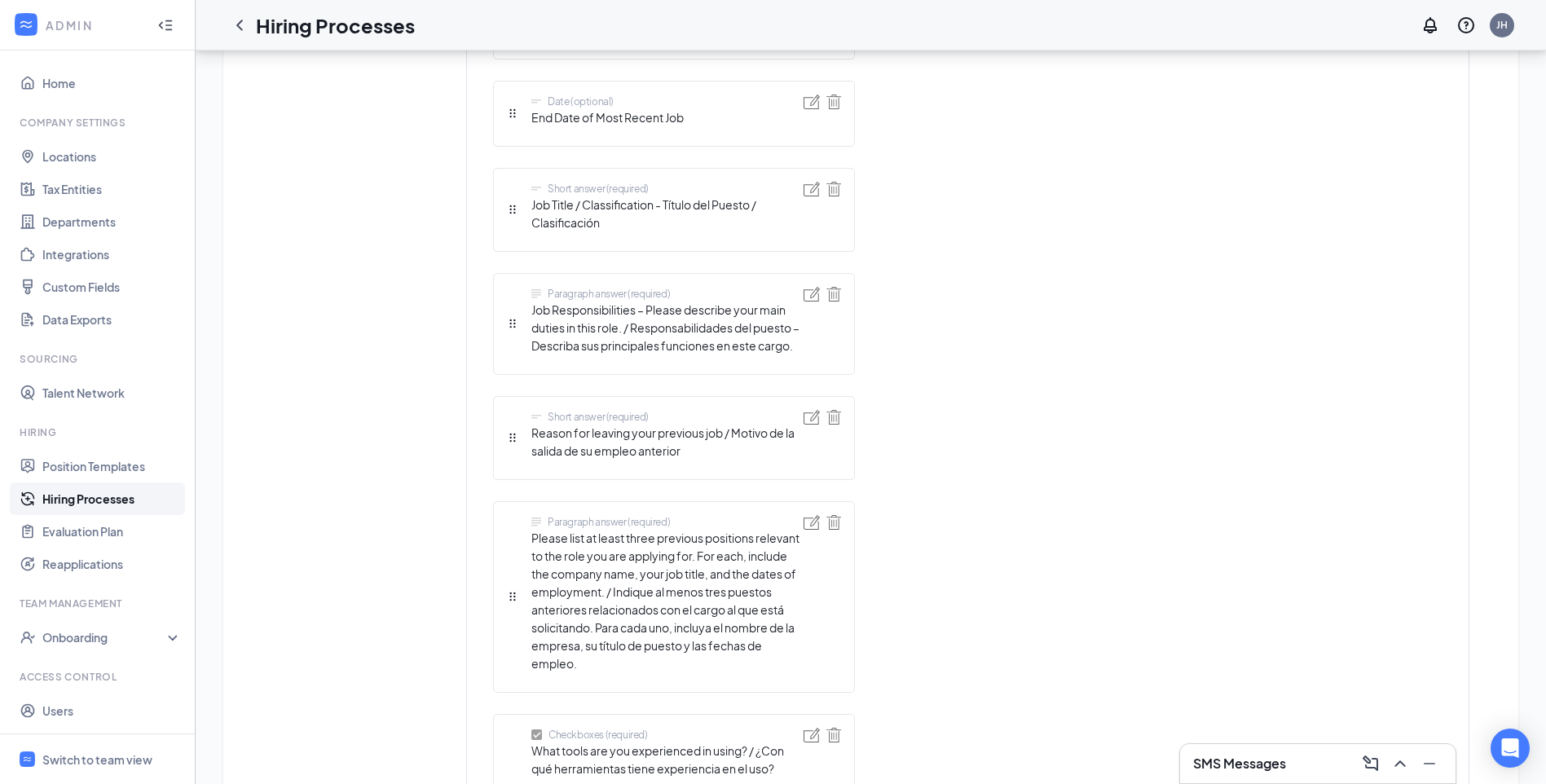
scroll to position [2281, 0]
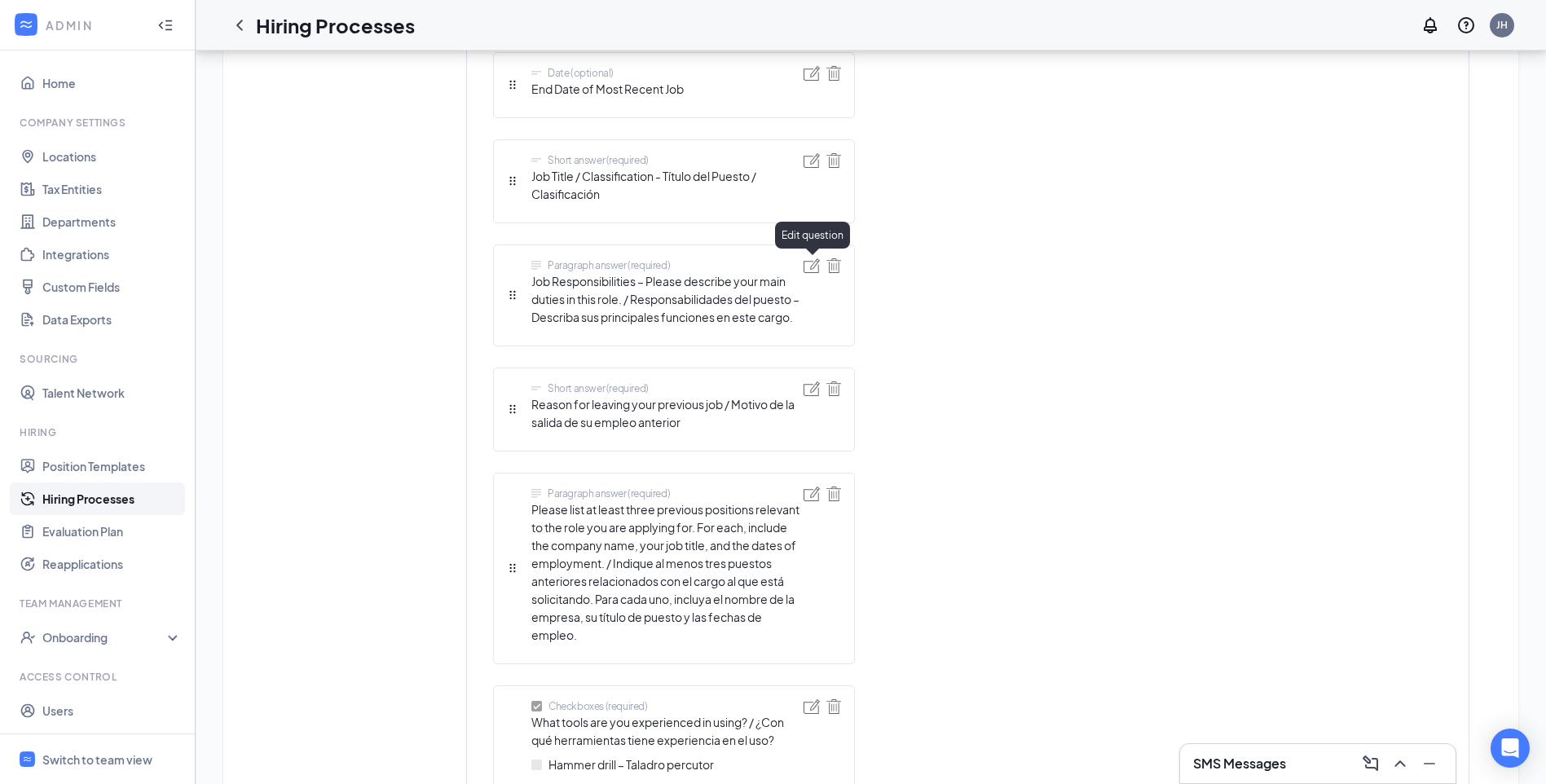
click at [807, 269] on img at bounding box center [811, 265] width 16 height 14
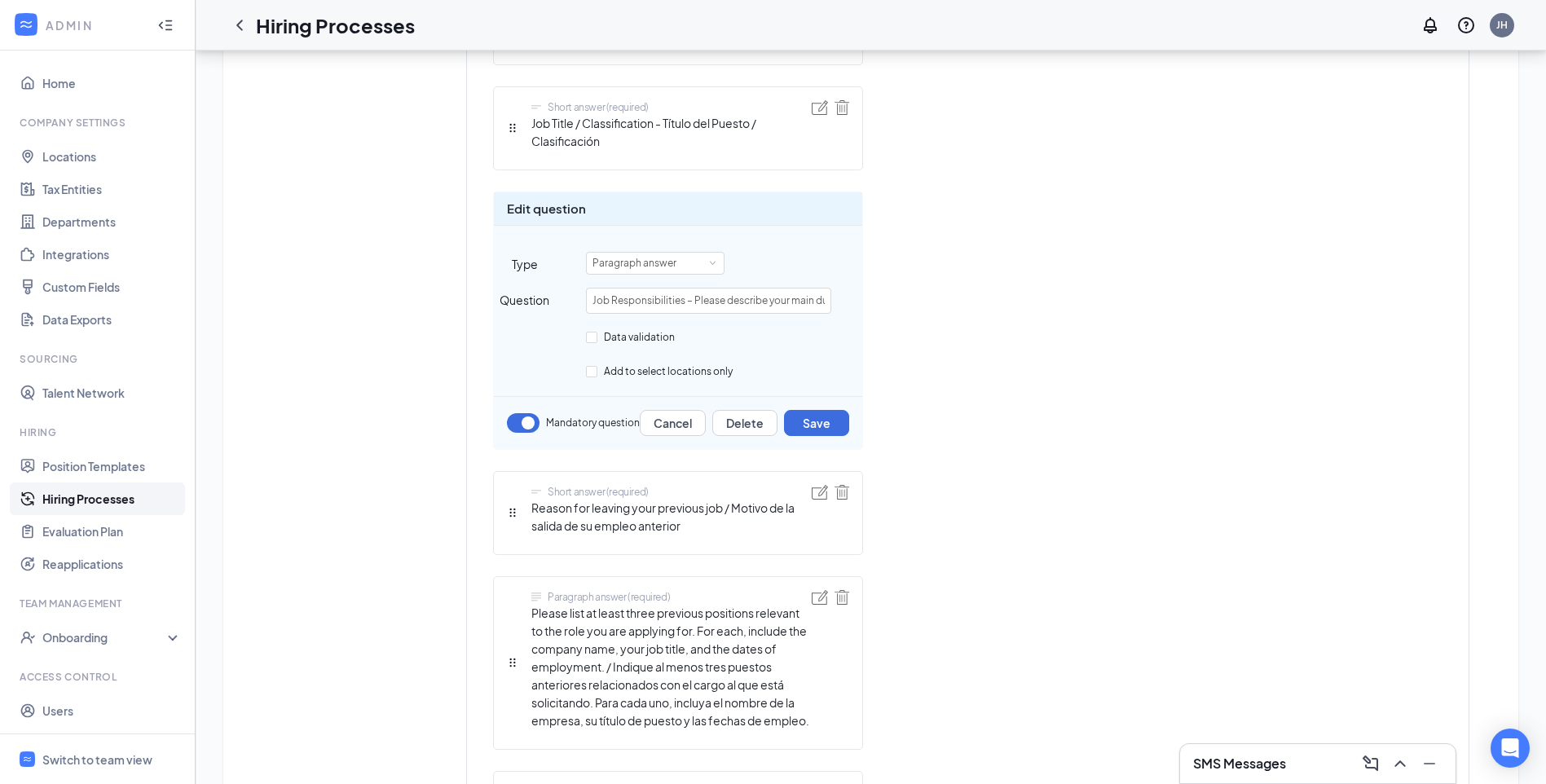
scroll to position [2362, 0]
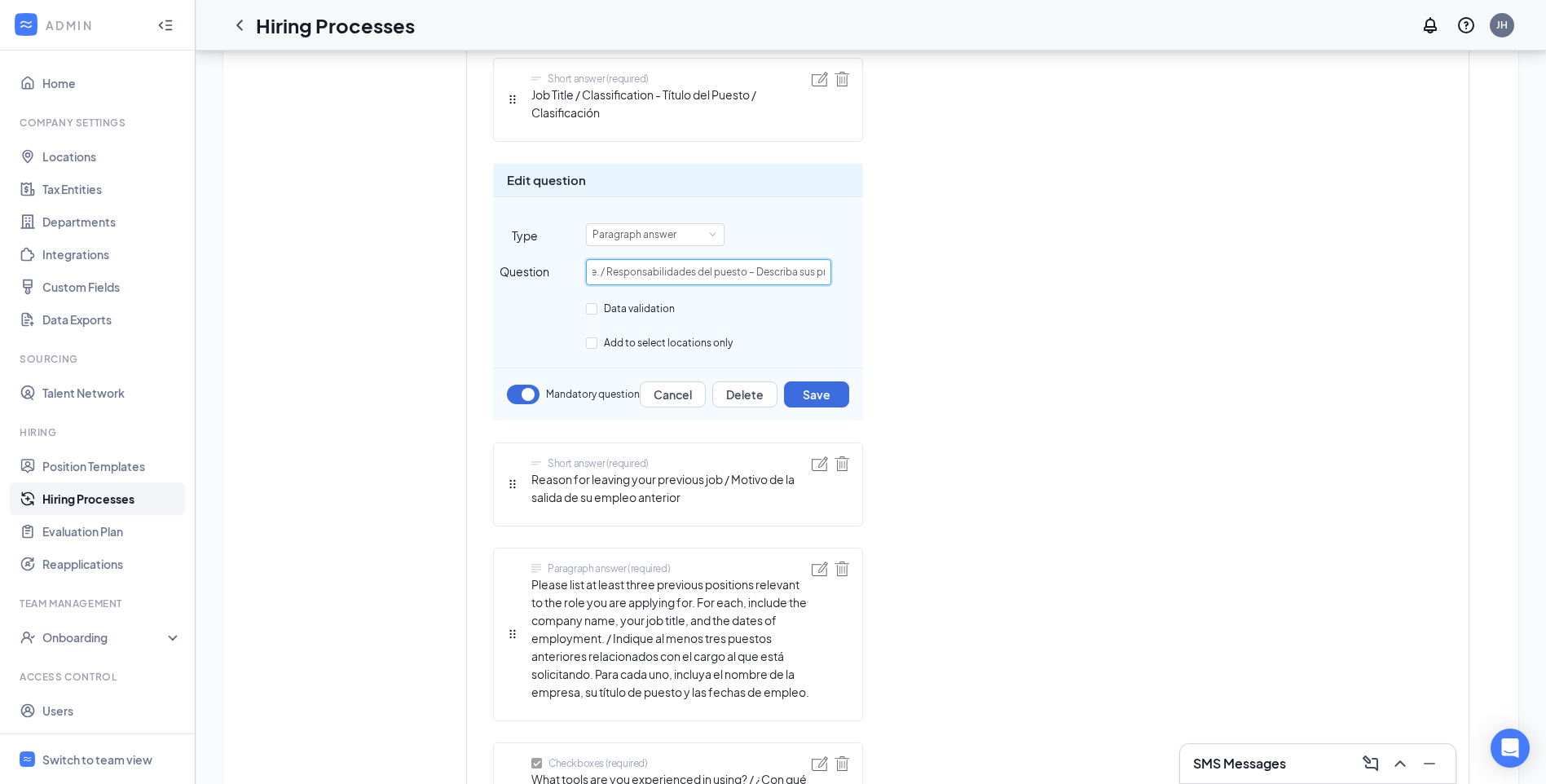
drag, startPoint x: 809, startPoint y: 273, endPoint x: 824, endPoint y: 272, distance: 15.0
click at [824, 272] on input "Job Responsibilities – Please describe your main duties in this role. / Respons…" at bounding box center [708, 271] width 245 height 26
drag, startPoint x: 600, startPoint y: 272, endPoint x: 876, endPoint y: 273, distance: 276.0
click at [876, 273] on div "Short answer (required) First name Short answer (required) Last name Telephone …" at bounding box center [778, 731] width 571 height 5100
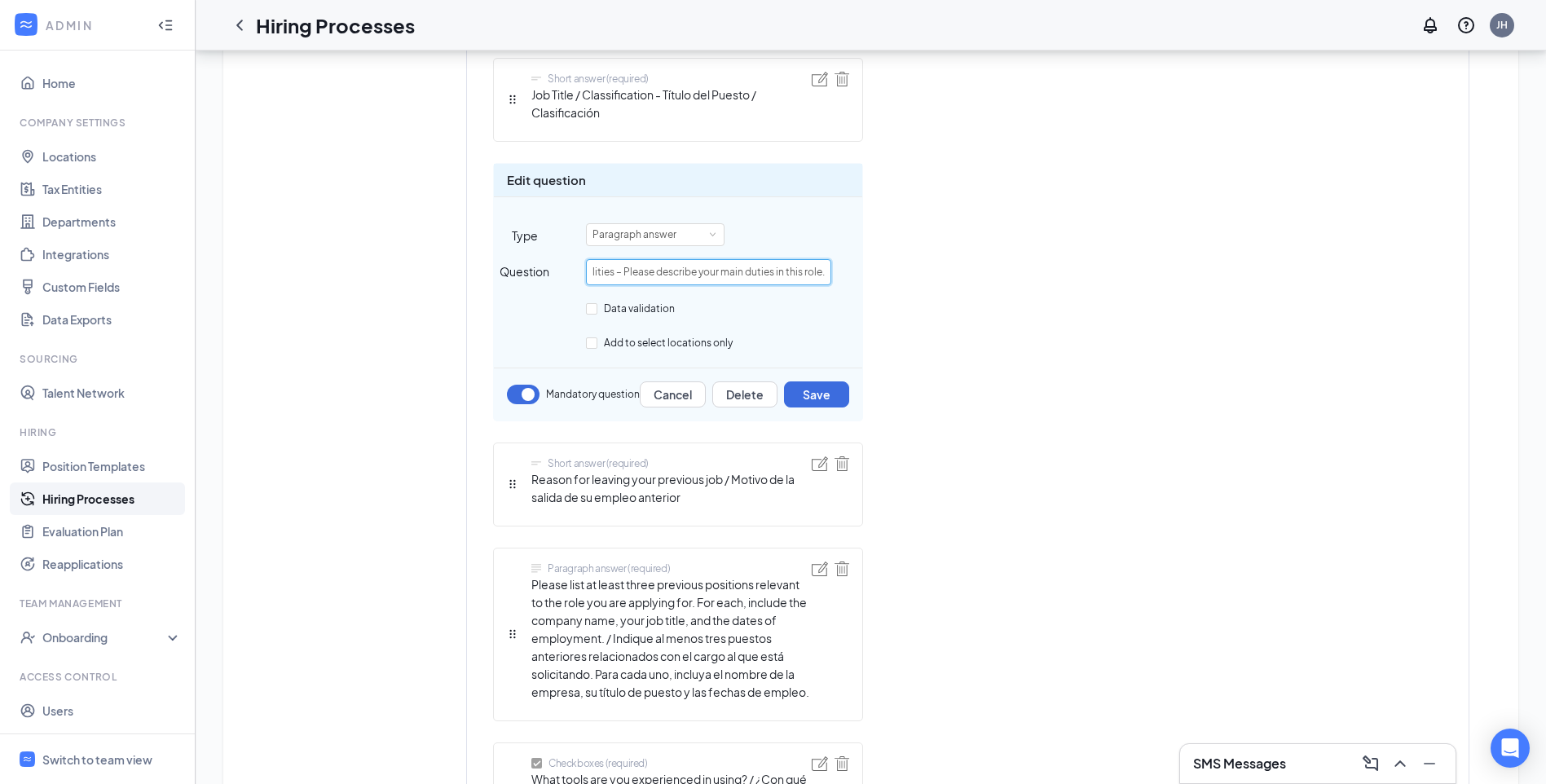
scroll to position [0, 71]
type input "Job Responsibilities – Please describe your main duties in this role."
click at [820, 388] on button "Save" at bounding box center [817, 394] width 66 height 26
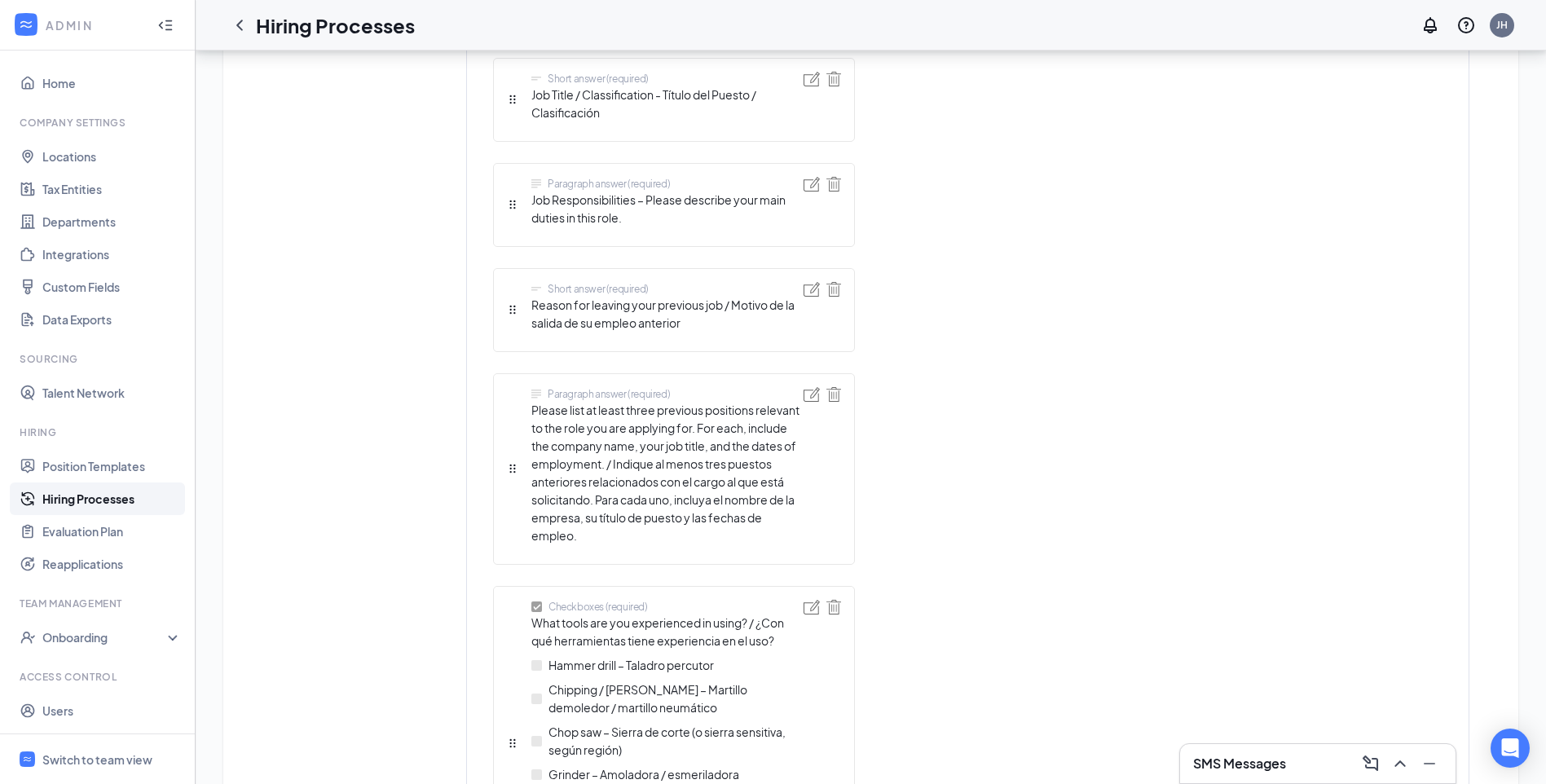
click at [509, 468] on div "Short answer (required) First name Short answer (required) Last name Telephone …" at bounding box center [673, 689] width 362 height 5015
click at [510, 471] on div "Short answer (required) First name Short answer (required) Last name Telephone …" at bounding box center [673, 689] width 362 height 5015
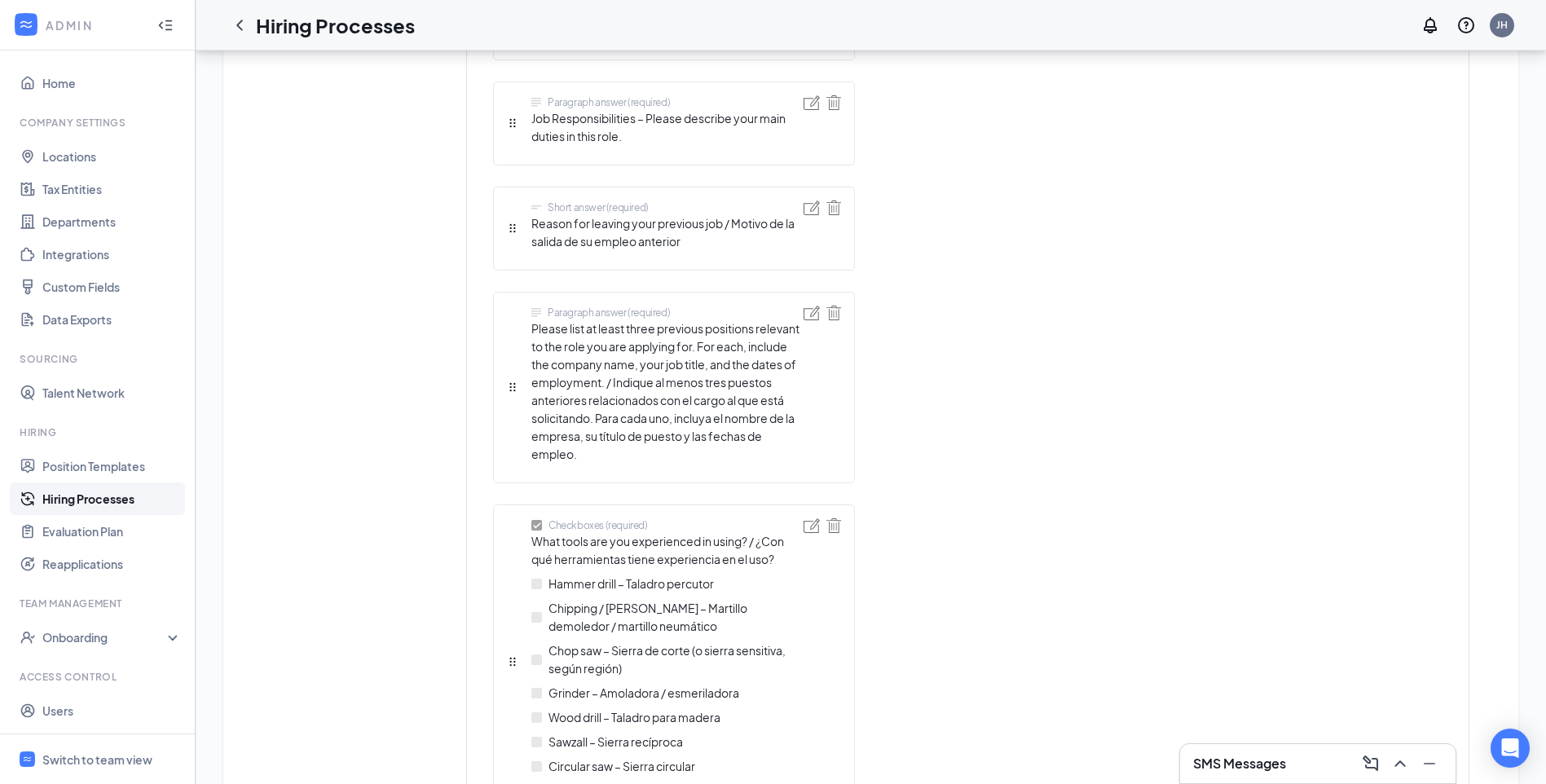
scroll to position [2362, 0]
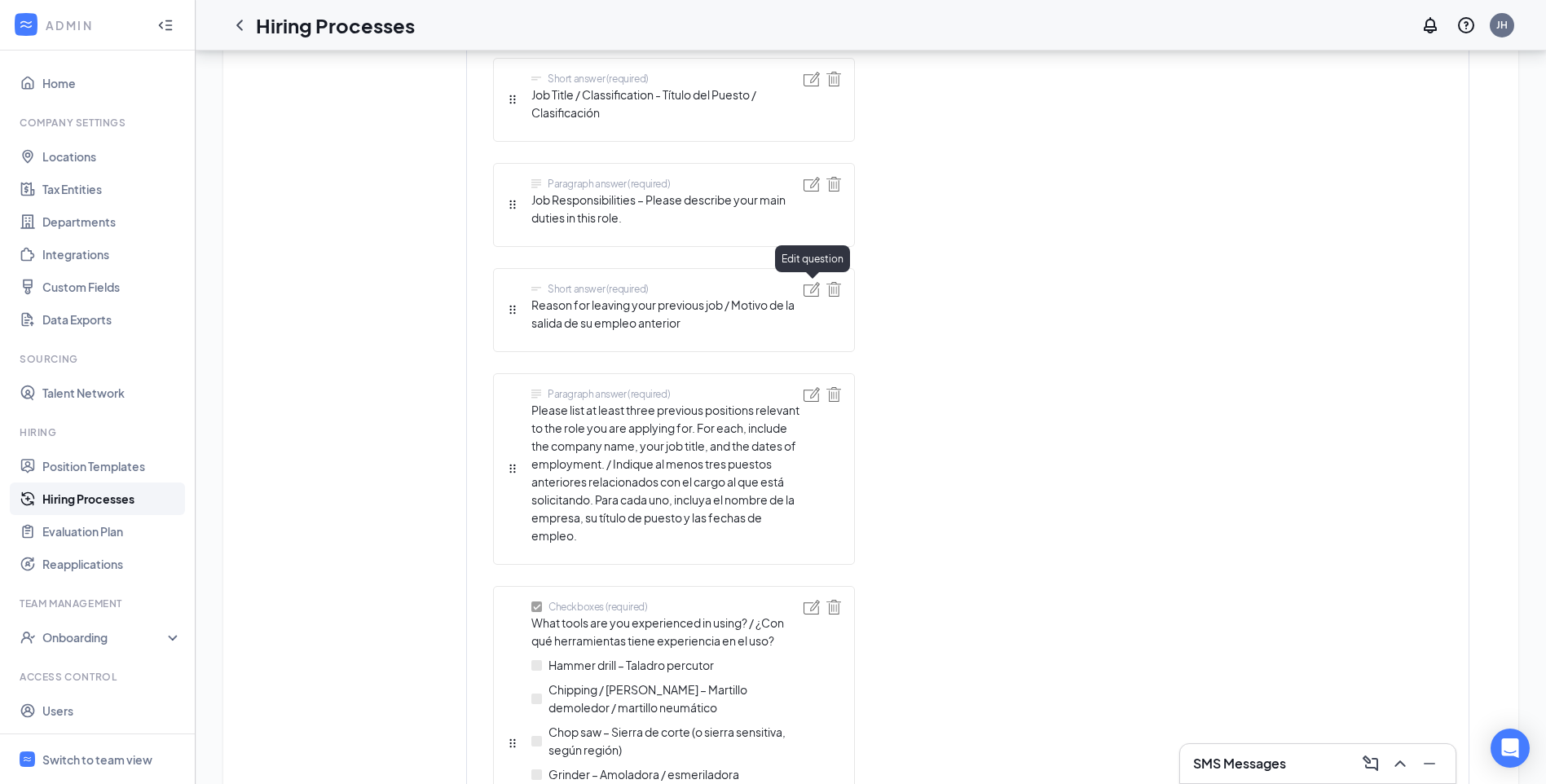
click at [810, 294] on img at bounding box center [811, 289] width 16 height 14
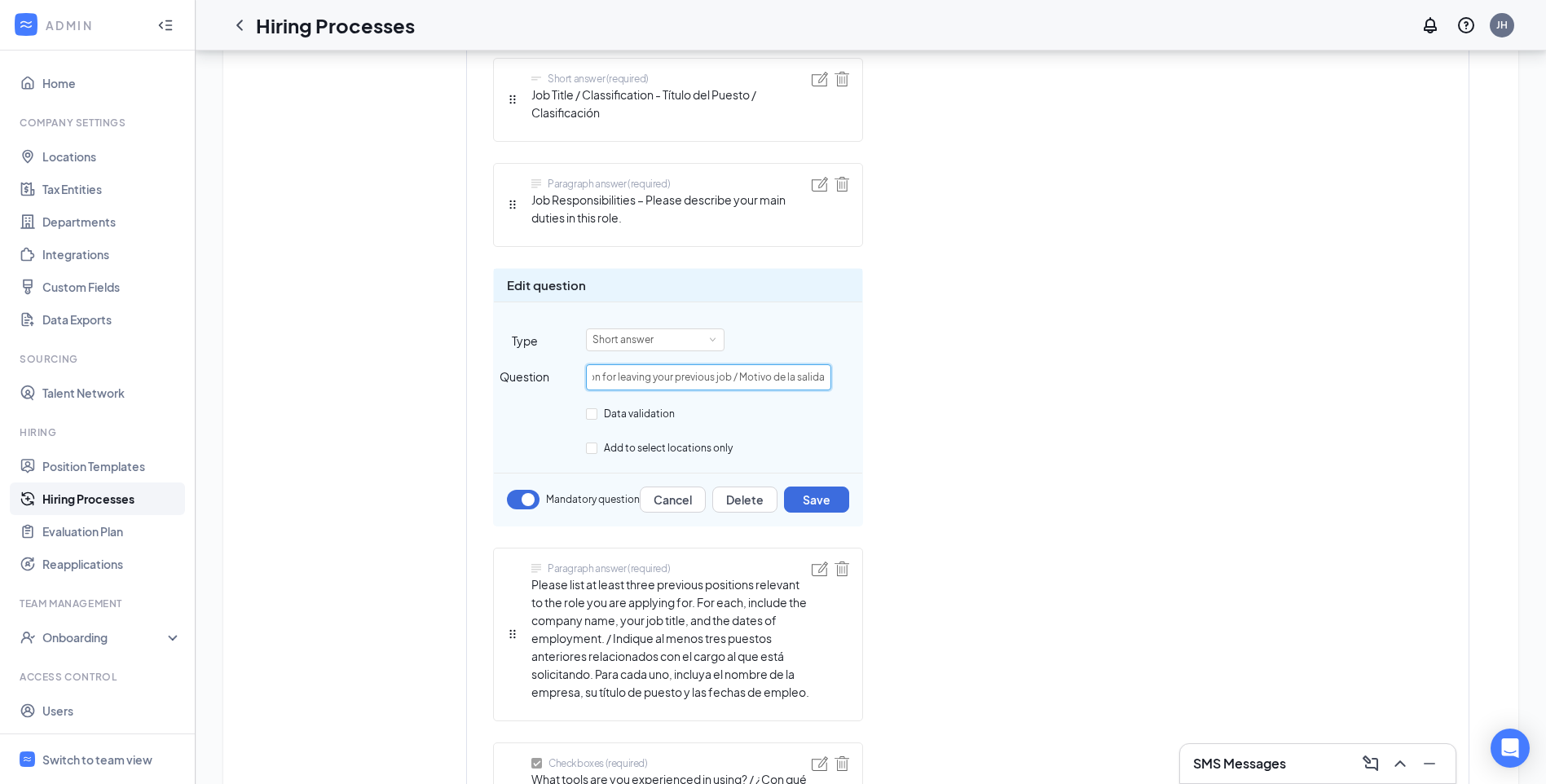
scroll to position [0, 126]
drag, startPoint x: 762, startPoint y: 375, endPoint x: 843, endPoint y: 376, distance: 81.0
click at [843, 376] on div "Question Reason for leaving your previous job / Motivo de la salida de su emple…" at bounding box center [678, 377] width 368 height 26
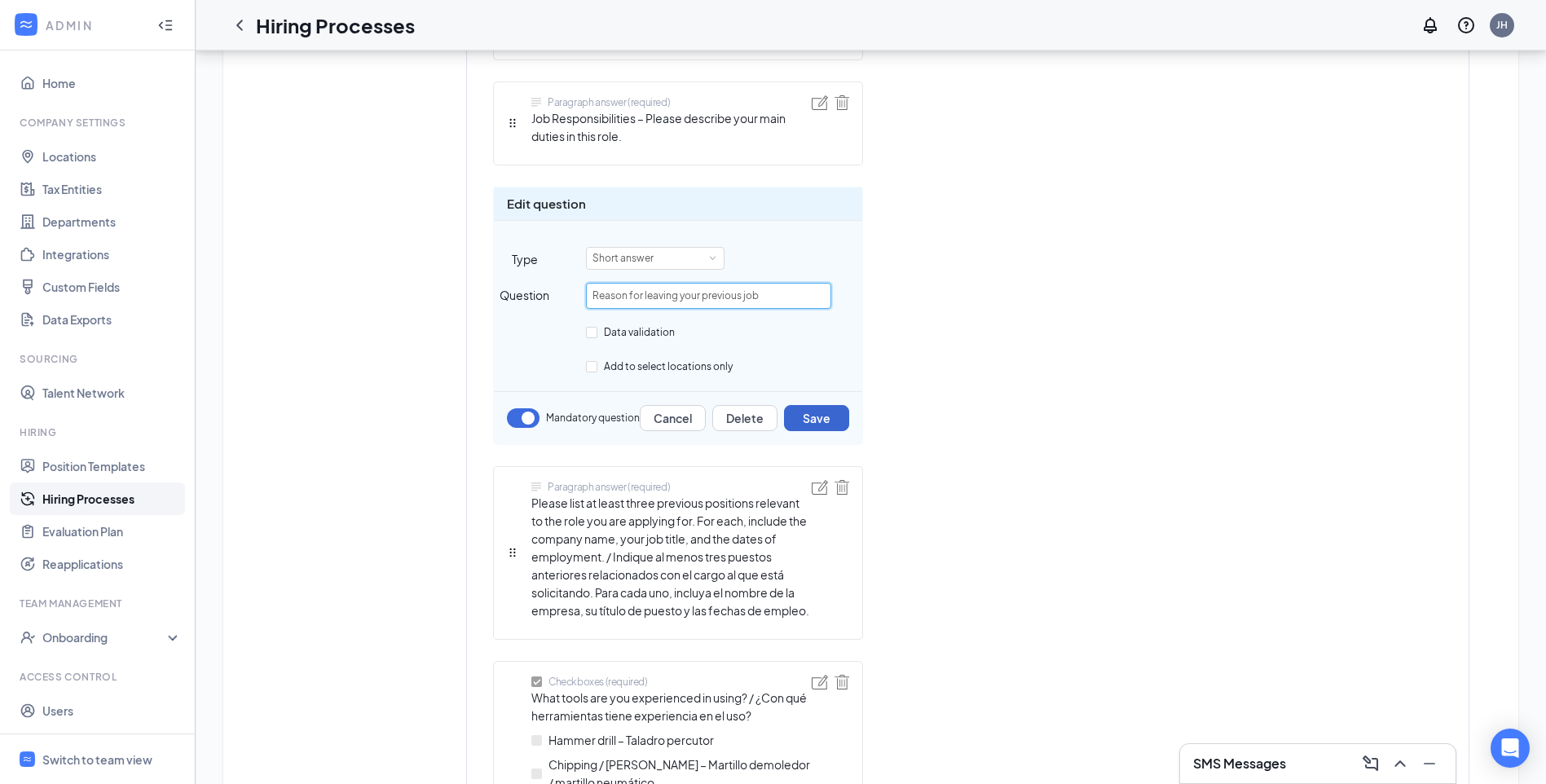
type input "Reason for leaving your previous job"
click at [814, 421] on button "Save" at bounding box center [817, 418] width 66 height 26
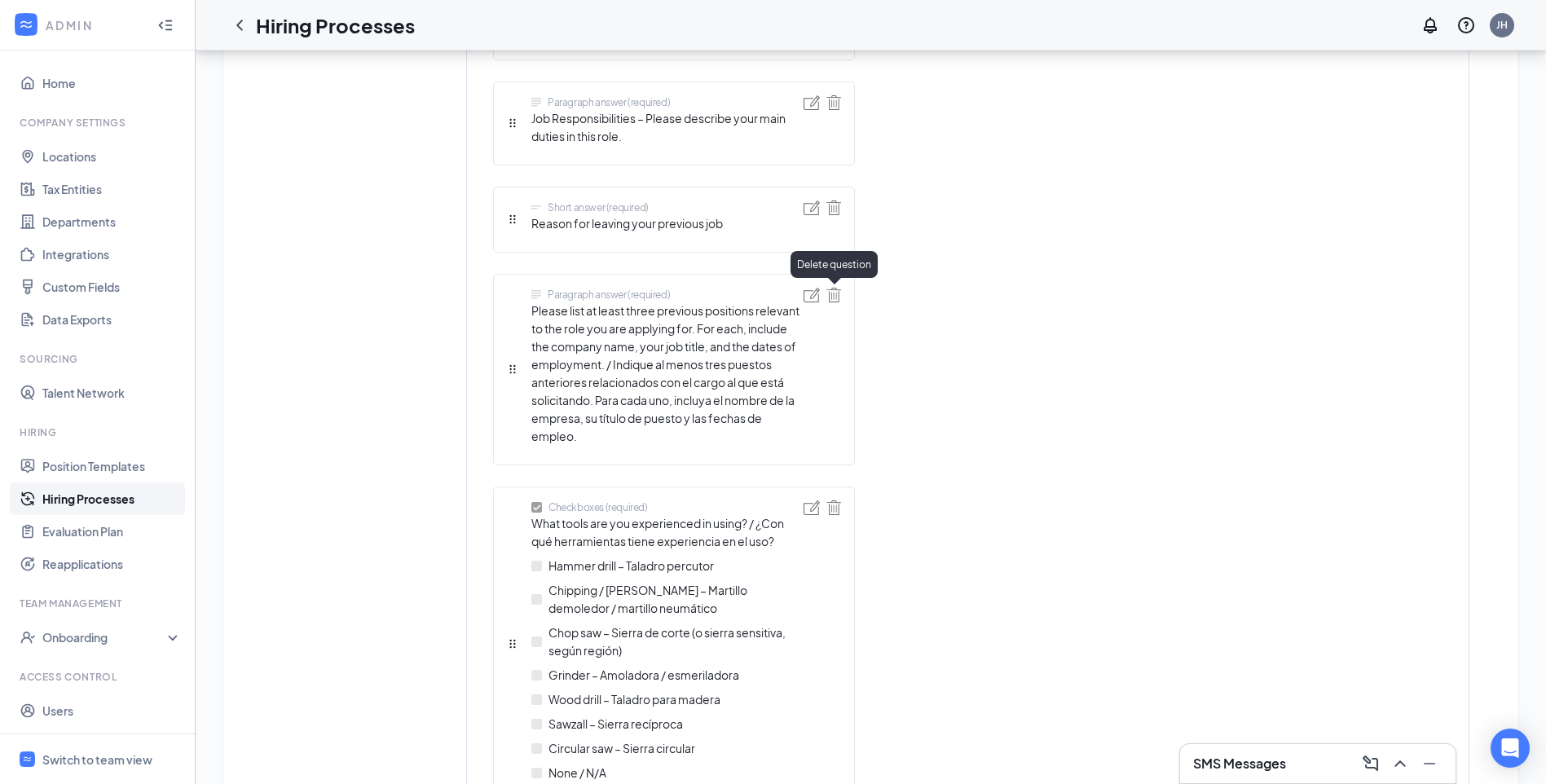
click at [833, 297] on img at bounding box center [833, 294] width 14 height 14
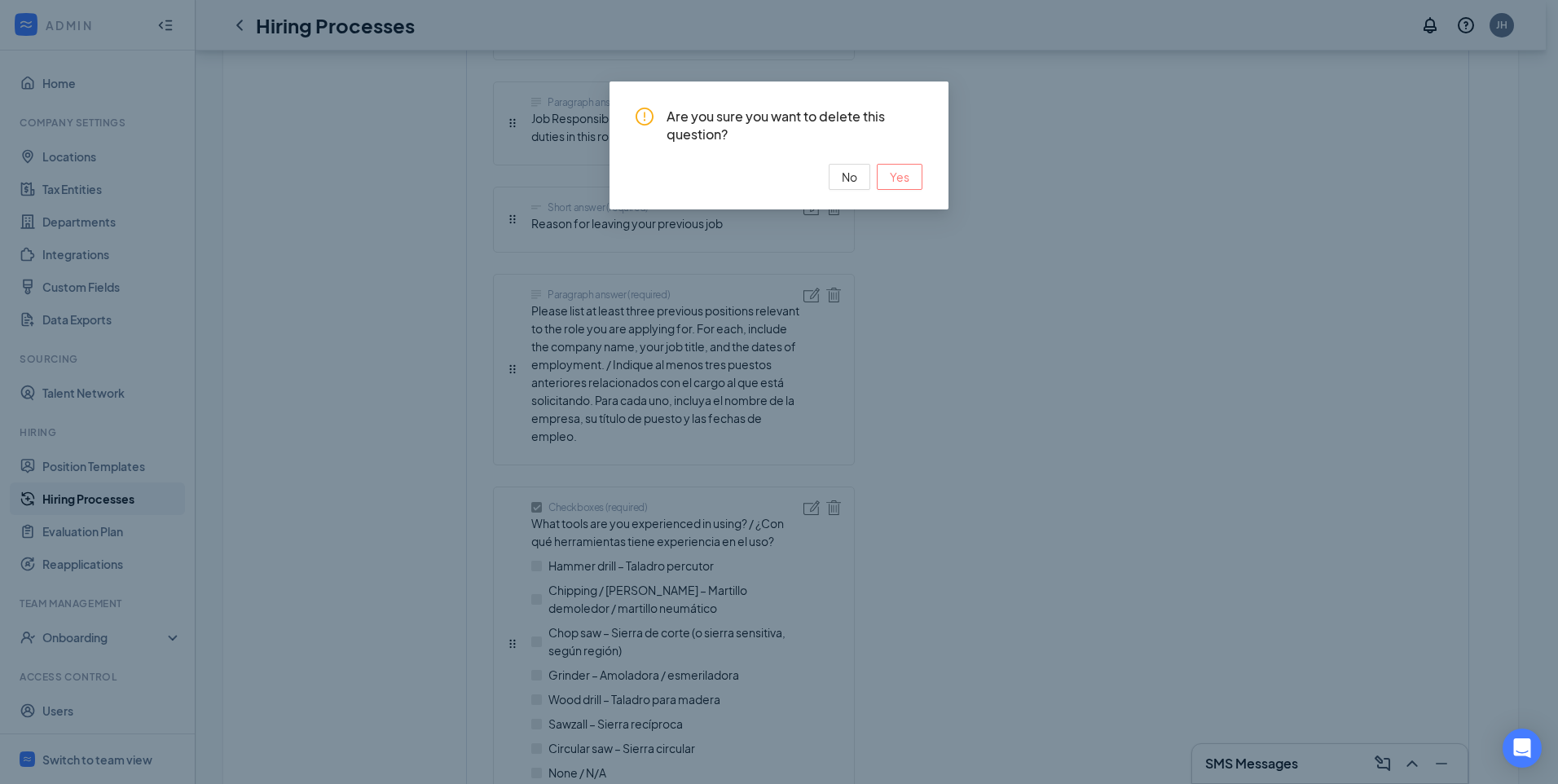
click at [907, 175] on span "Yes" at bounding box center [899, 177] width 20 height 18
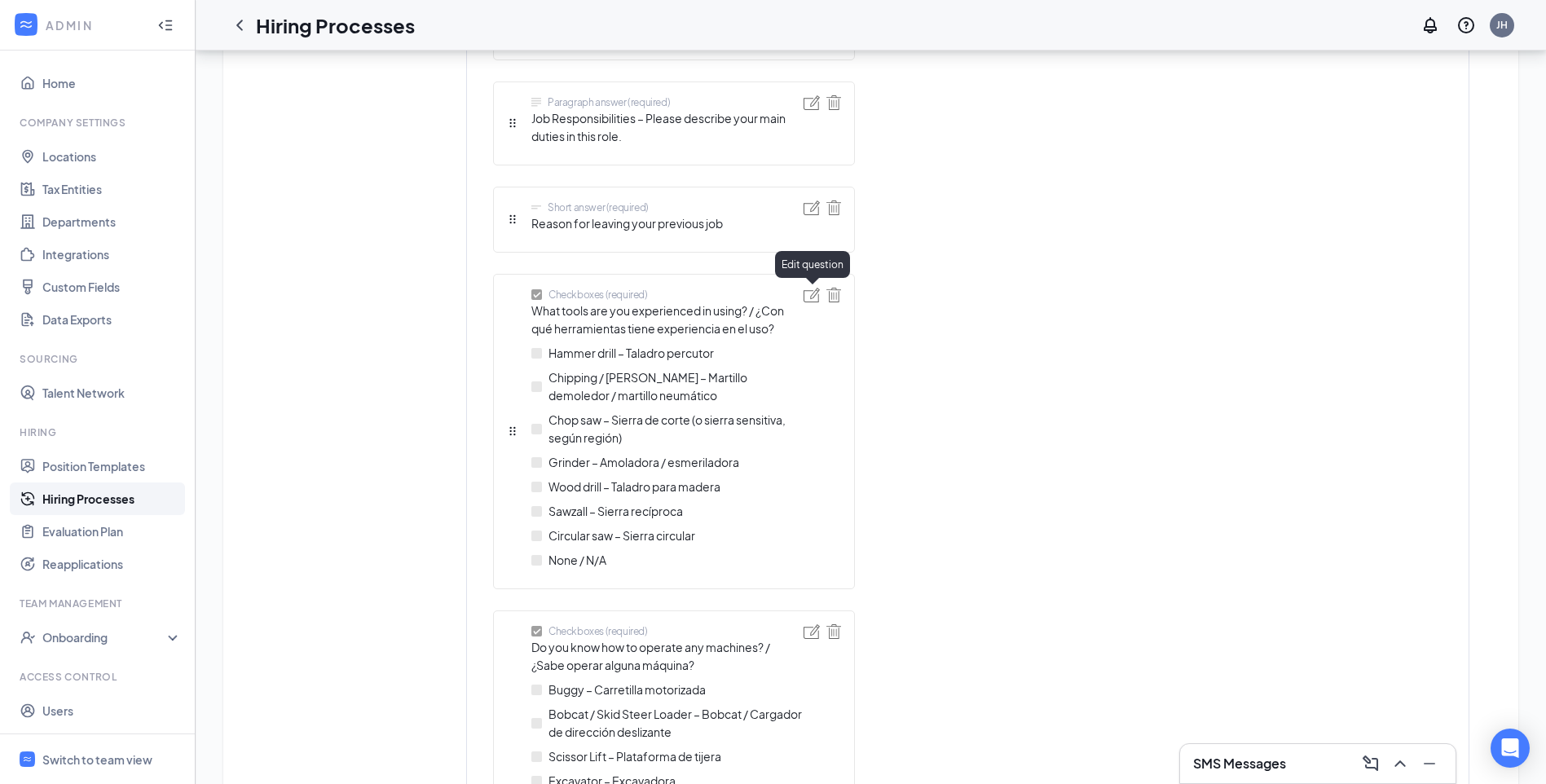
click at [810, 295] on img at bounding box center [811, 294] width 16 height 14
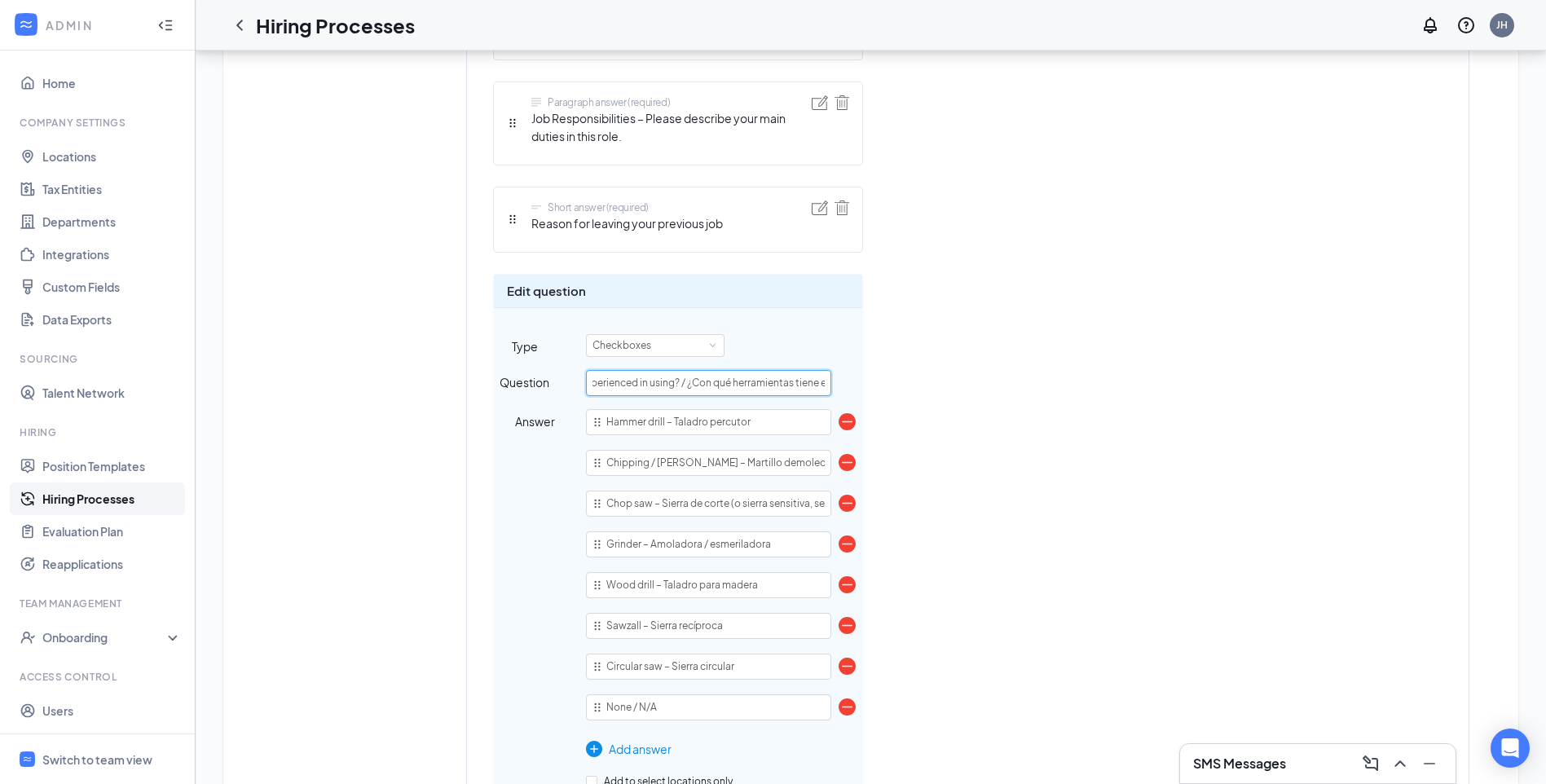
scroll to position [0, 197]
drag, startPoint x: 782, startPoint y: 378, endPoint x: 865, endPoint y: 378, distance: 83.0
click at [865, 378] on div "Short answer (required) First name Short answer (required) Last name Telephone …" at bounding box center [778, 591] width 571 height 4983
type input "What tools are you experienced in using?"
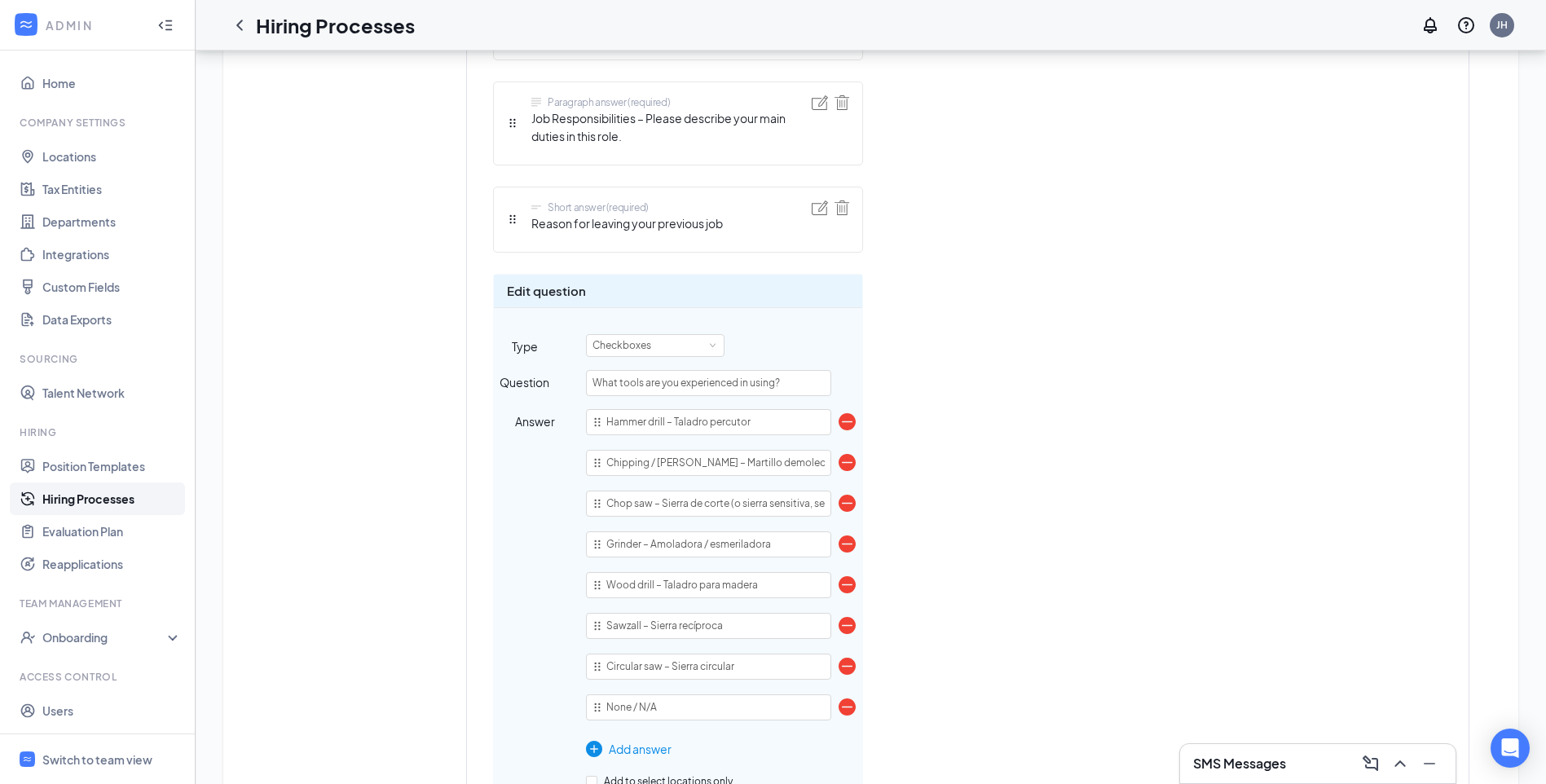
click at [993, 525] on div "Short answer (required) First name Short answer (required) Last name Telephone …" at bounding box center [778, 591] width 571 height 4983
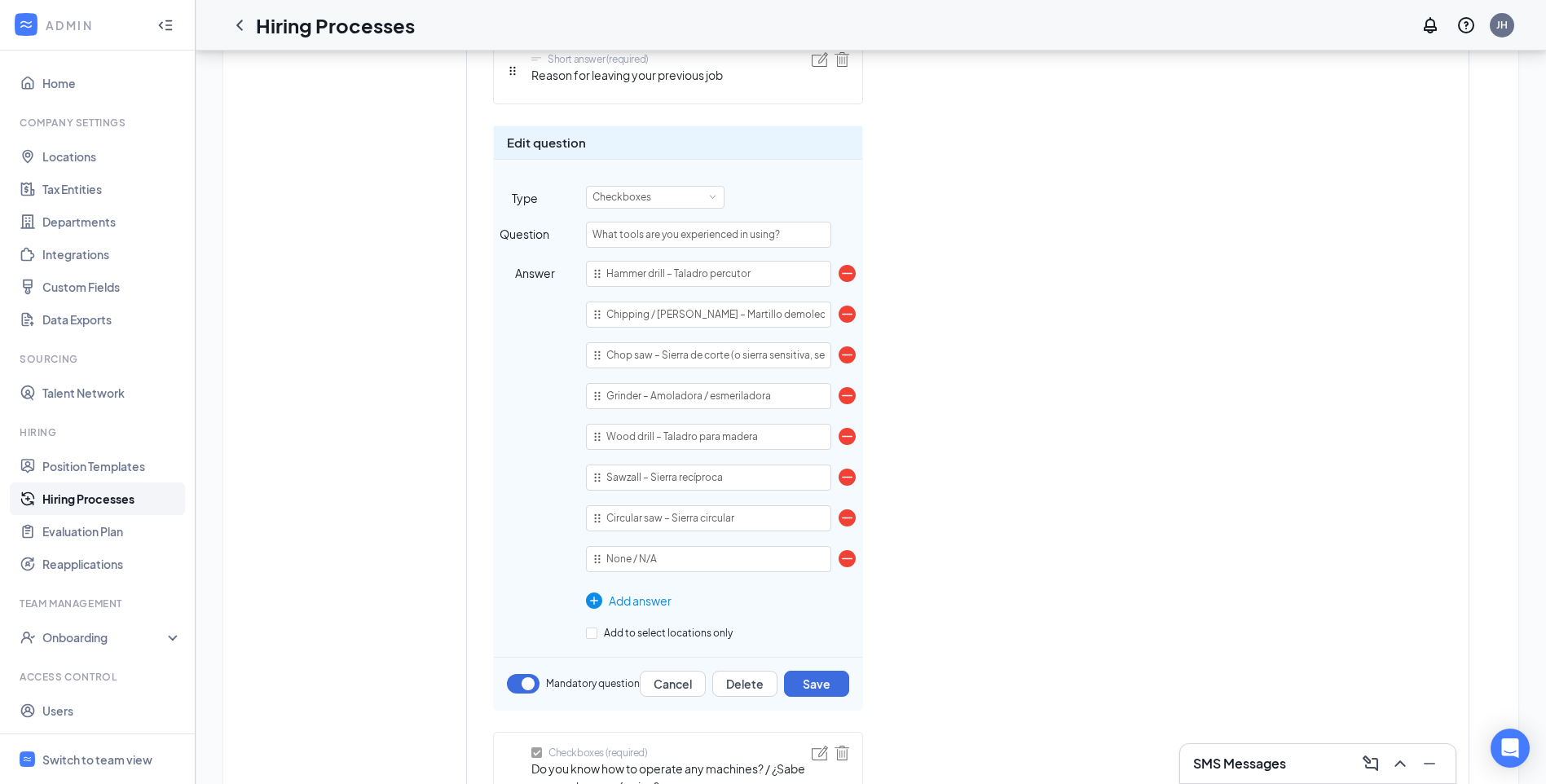
scroll to position [2606, 0]
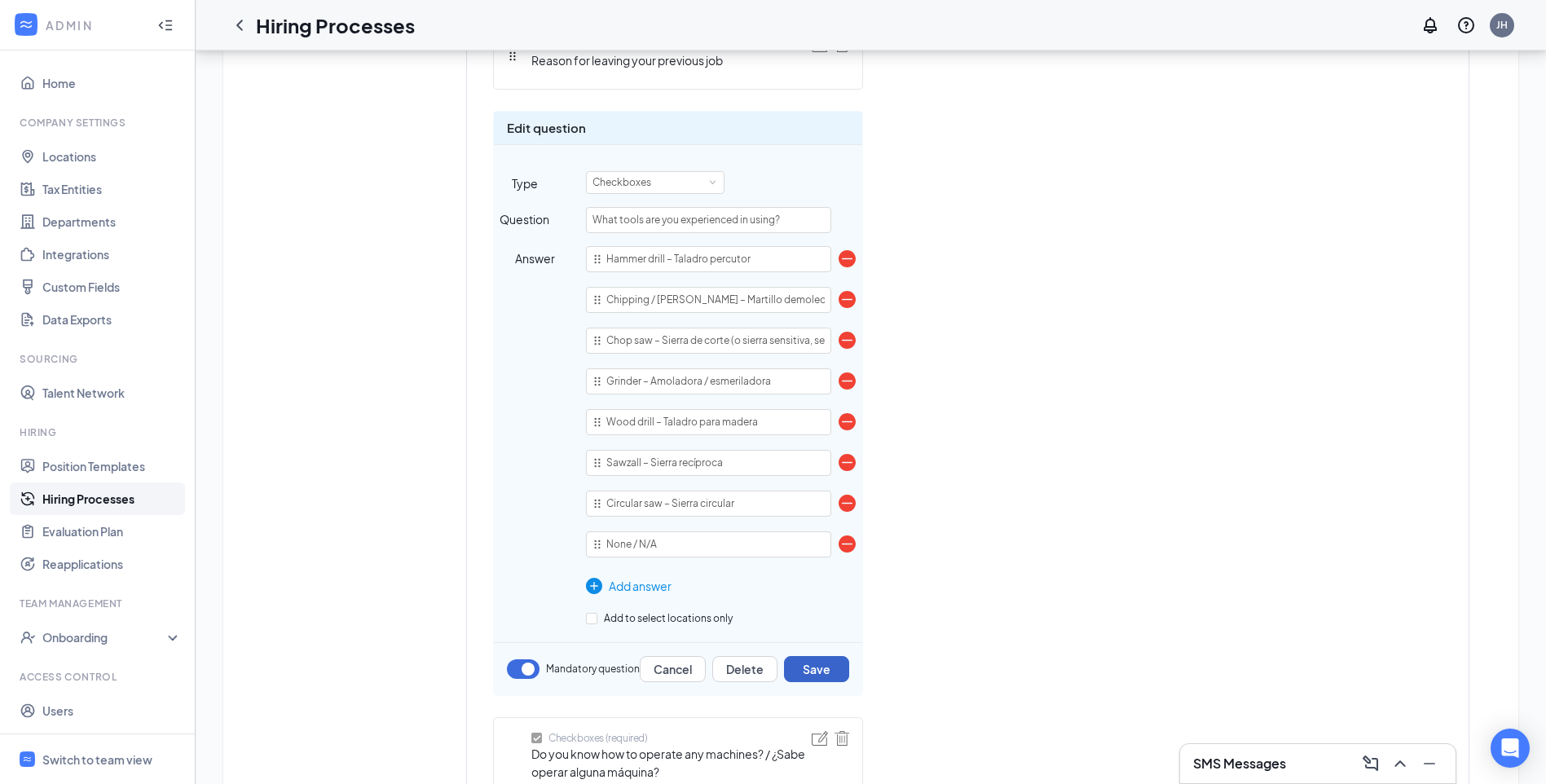
click at [809, 667] on button "Save" at bounding box center [817, 668] width 66 height 26
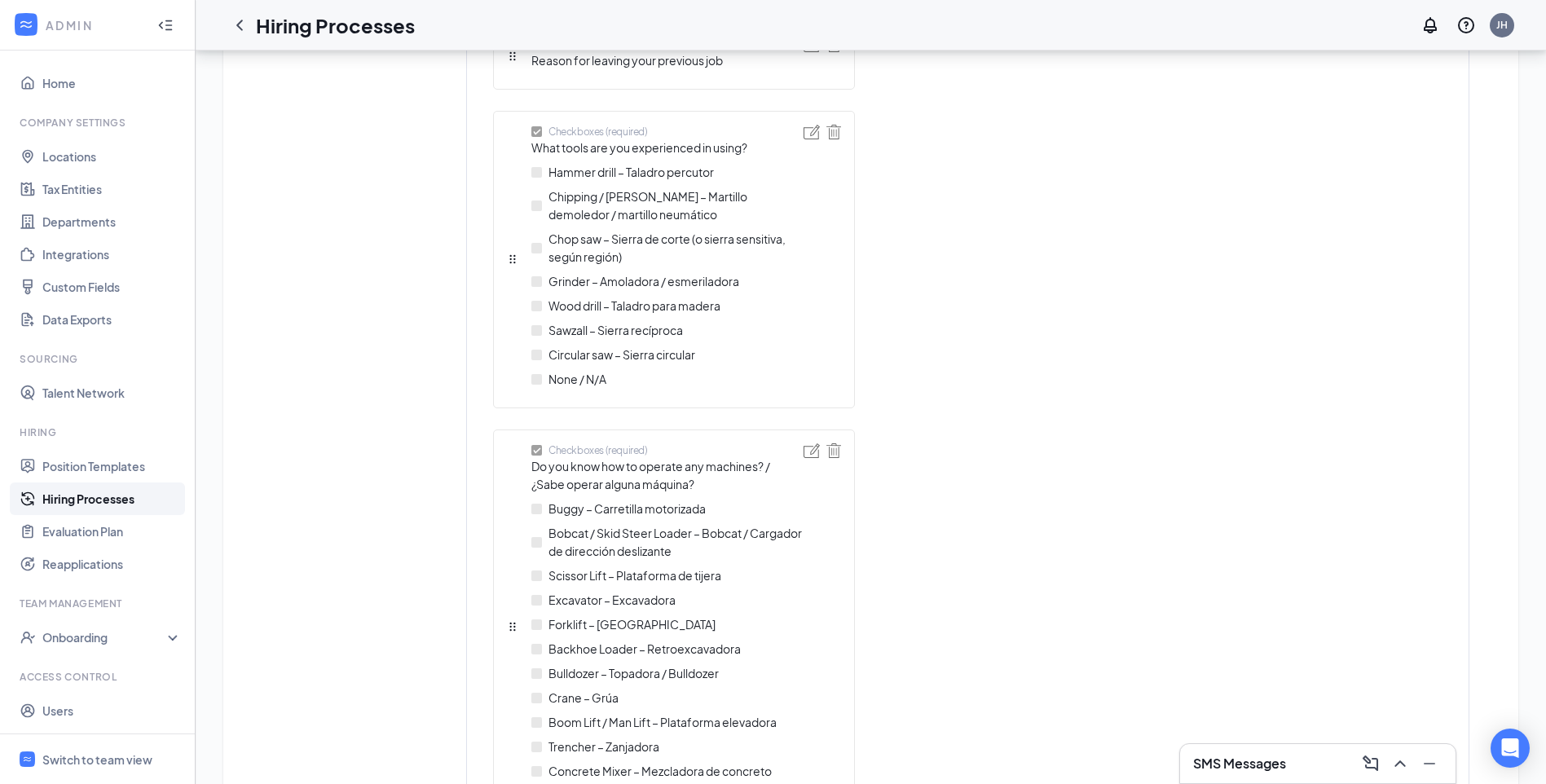
click at [632, 181] on div "Hammer drill – Taladro percutor Chipping / [PERSON_NAME] – Martillo demoledor /…" at bounding box center [668, 279] width 273 height 232
click at [811, 140] on div at bounding box center [811, 259] width 16 height 270
click at [811, 136] on img at bounding box center [811, 131] width 16 height 14
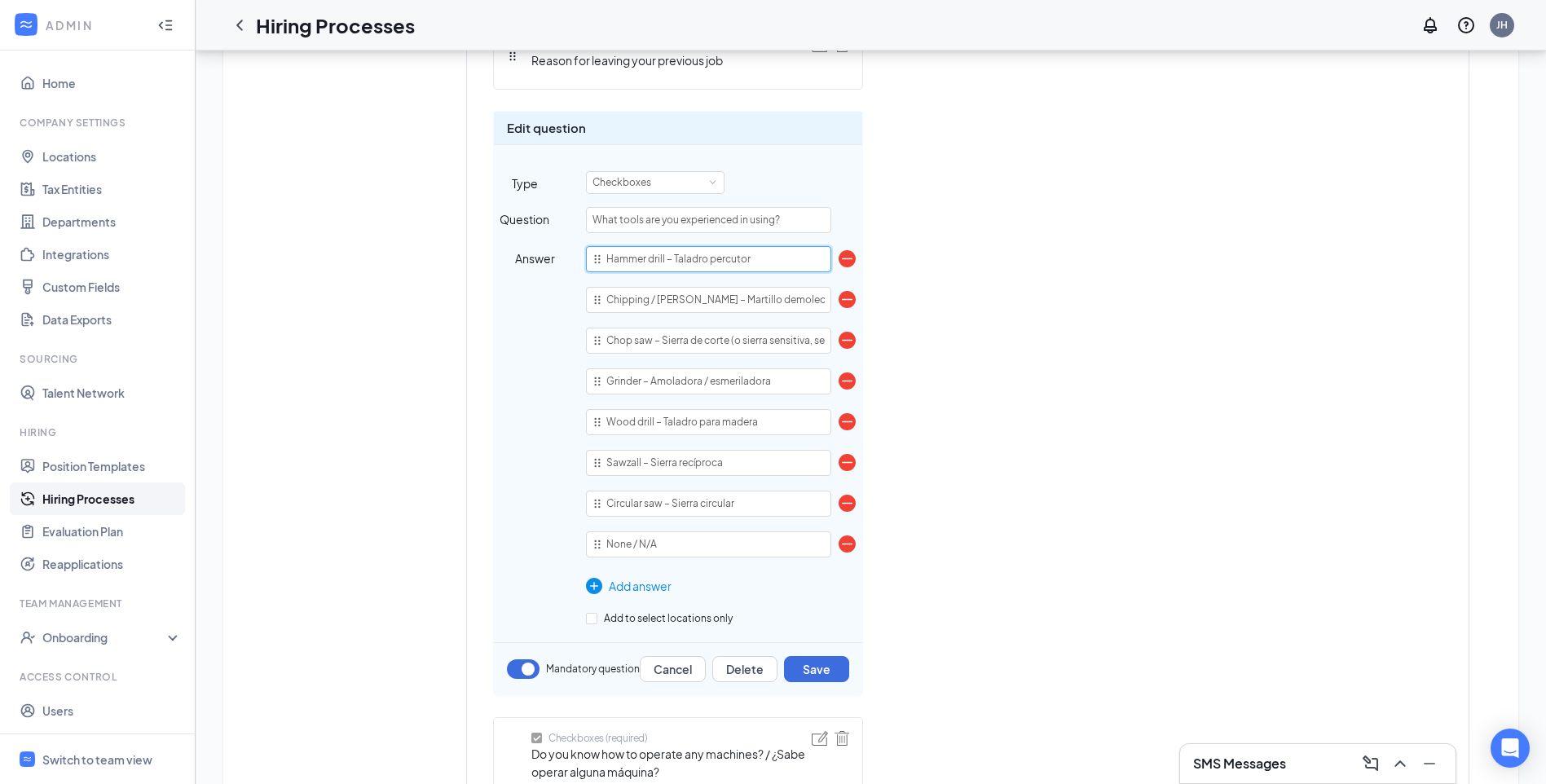
drag, startPoint x: 669, startPoint y: 254, endPoint x: 760, endPoint y: 256, distance: 91.0
click at [760, 256] on input "Hammer drill – Taladro percutor" at bounding box center [708, 258] width 245 height 26
type input "Hammer drill"
drag, startPoint x: 651, startPoint y: 297, endPoint x: 709, endPoint y: 301, distance: 58.1
click at [709, 301] on input "Chipping / [PERSON_NAME] – Martillo demoledor / martillo neumático" at bounding box center [708, 299] width 245 height 26
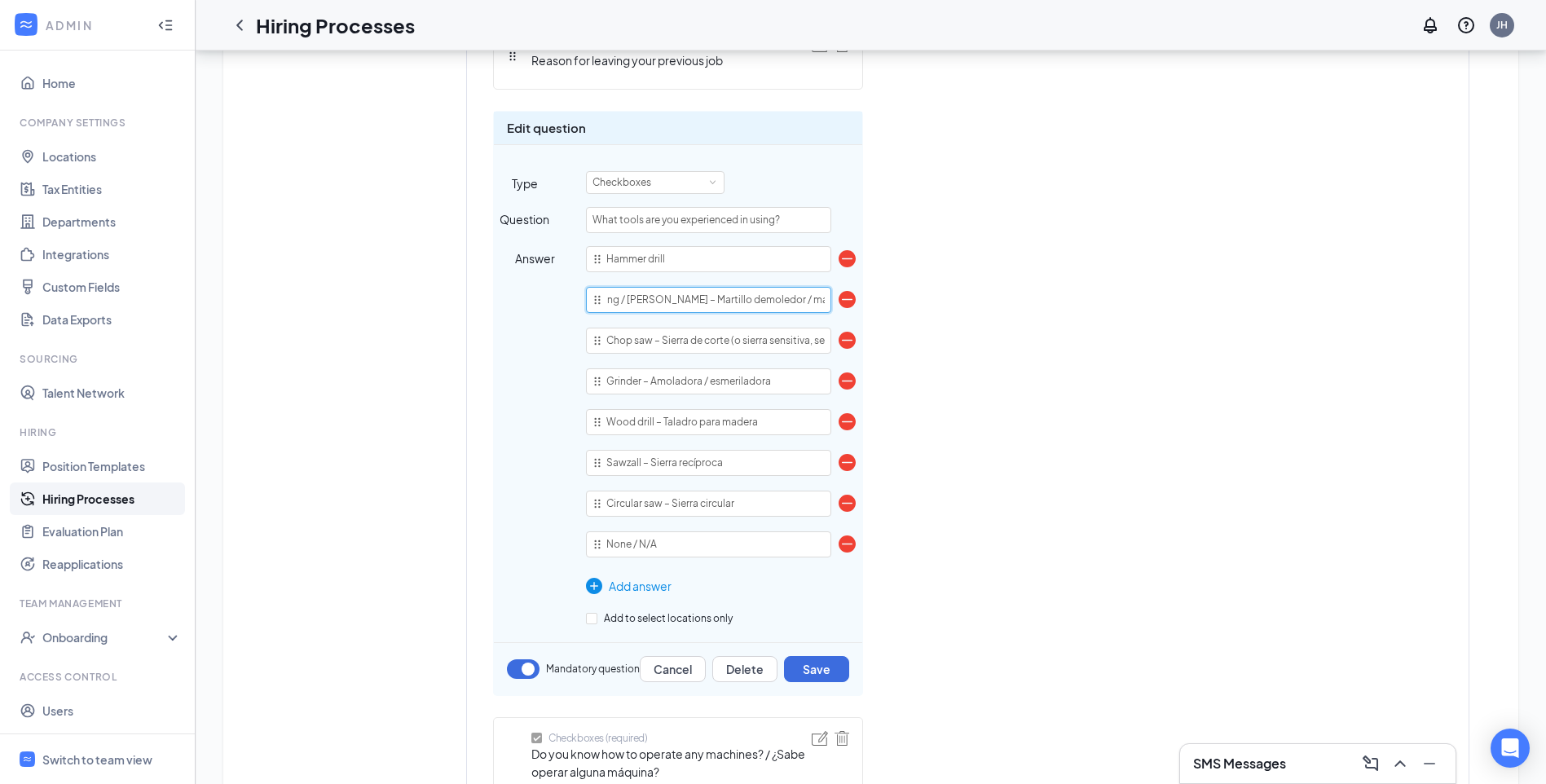
scroll to position [0, 82]
drag, startPoint x: 718, startPoint y: 300, endPoint x: 830, endPoint y: 299, distance: 112.0
click at [830, 299] on input "Chipping / [PERSON_NAME] – Martillo demoledor / martillo neumático" at bounding box center [708, 299] width 245 height 26
type input "Chipping / [PERSON_NAME]"
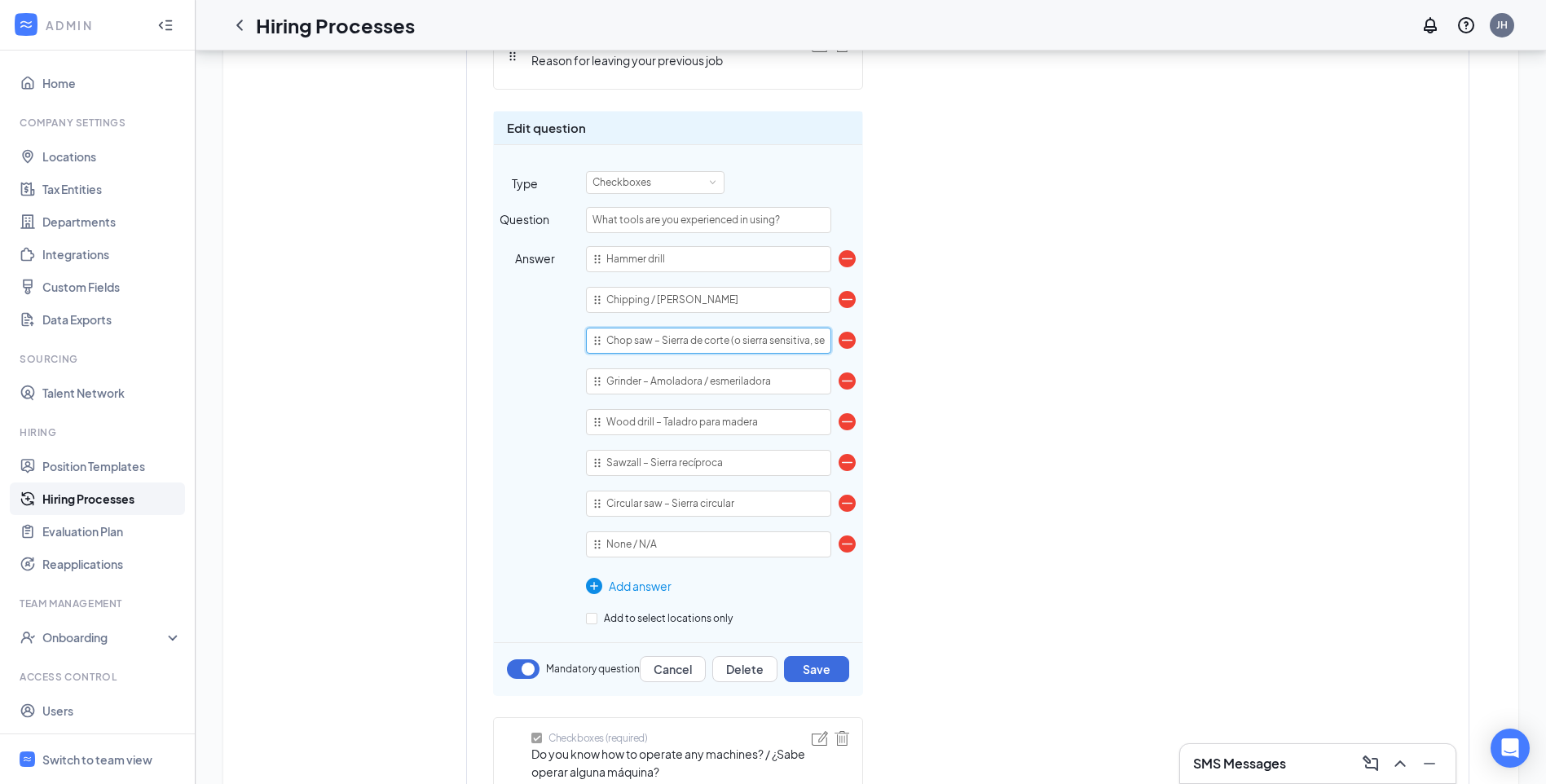
scroll to position [0, 52]
drag, startPoint x: 652, startPoint y: 339, endPoint x: 863, endPoint y: 342, distance: 211.0
click at [863, 342] on div "Short answer (required) First name Short answer (required) Last name Telephone …" at bounding box center [778, 428] width 571 height 4983
type input "Chop saw"
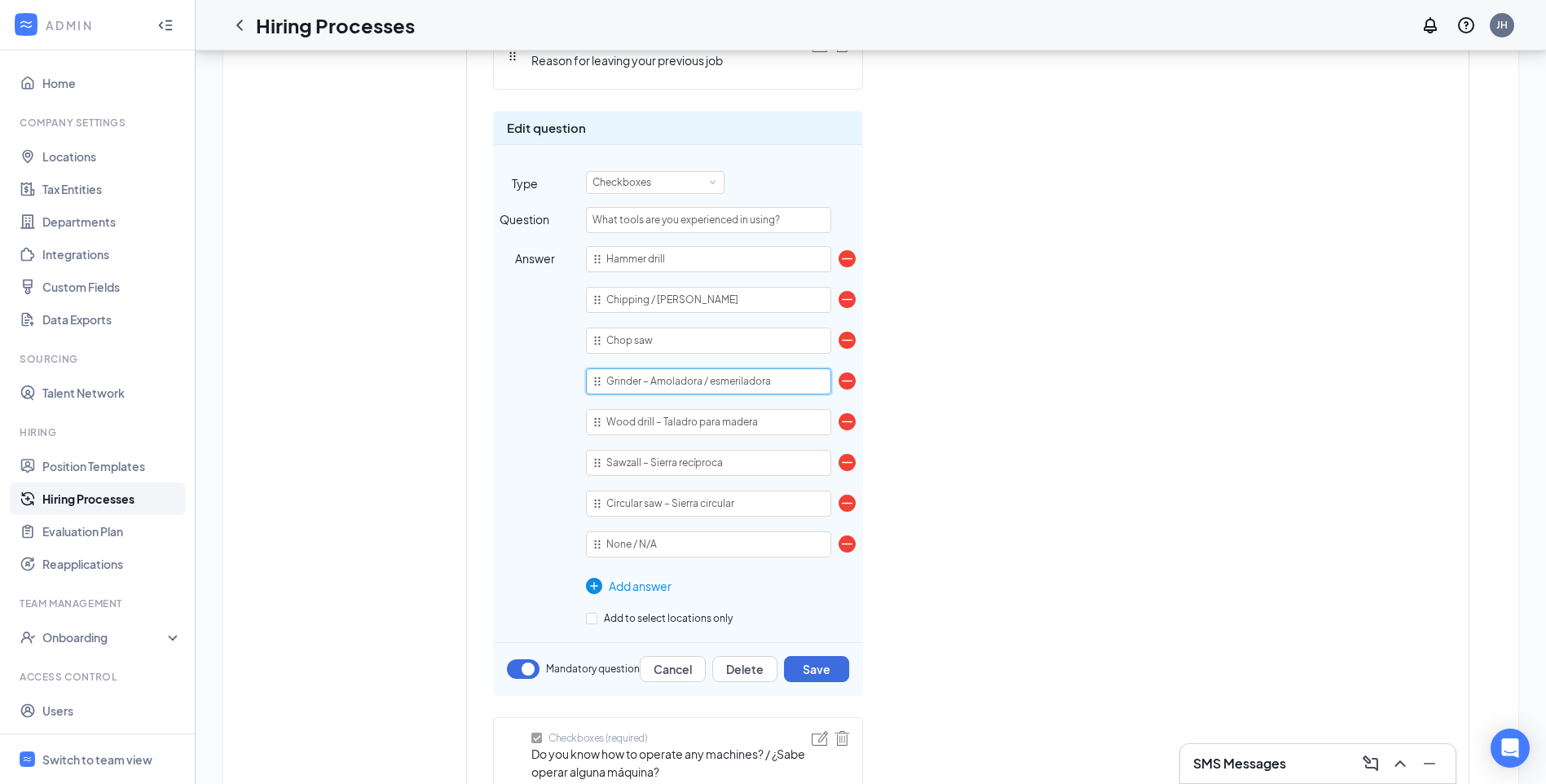
drag, startPoint x: 641, startPoint y: 382, endPoint x: 816, endPoint y: 383, distance: 175.0
click at [816, 383] on input "Grinder – Amoladora / esmeriladora" at bounding box center [708, 381] width 245 height 26
type input "Grinder"
drag, startPoint x: 655, startPoint y: 421, endPoint x: 768, endPoint y: 418, distance: 113.0
click at [768, 418] on input "Wood drill – Taladro para madera" at bounding box center [708, 421] width 245 height 26
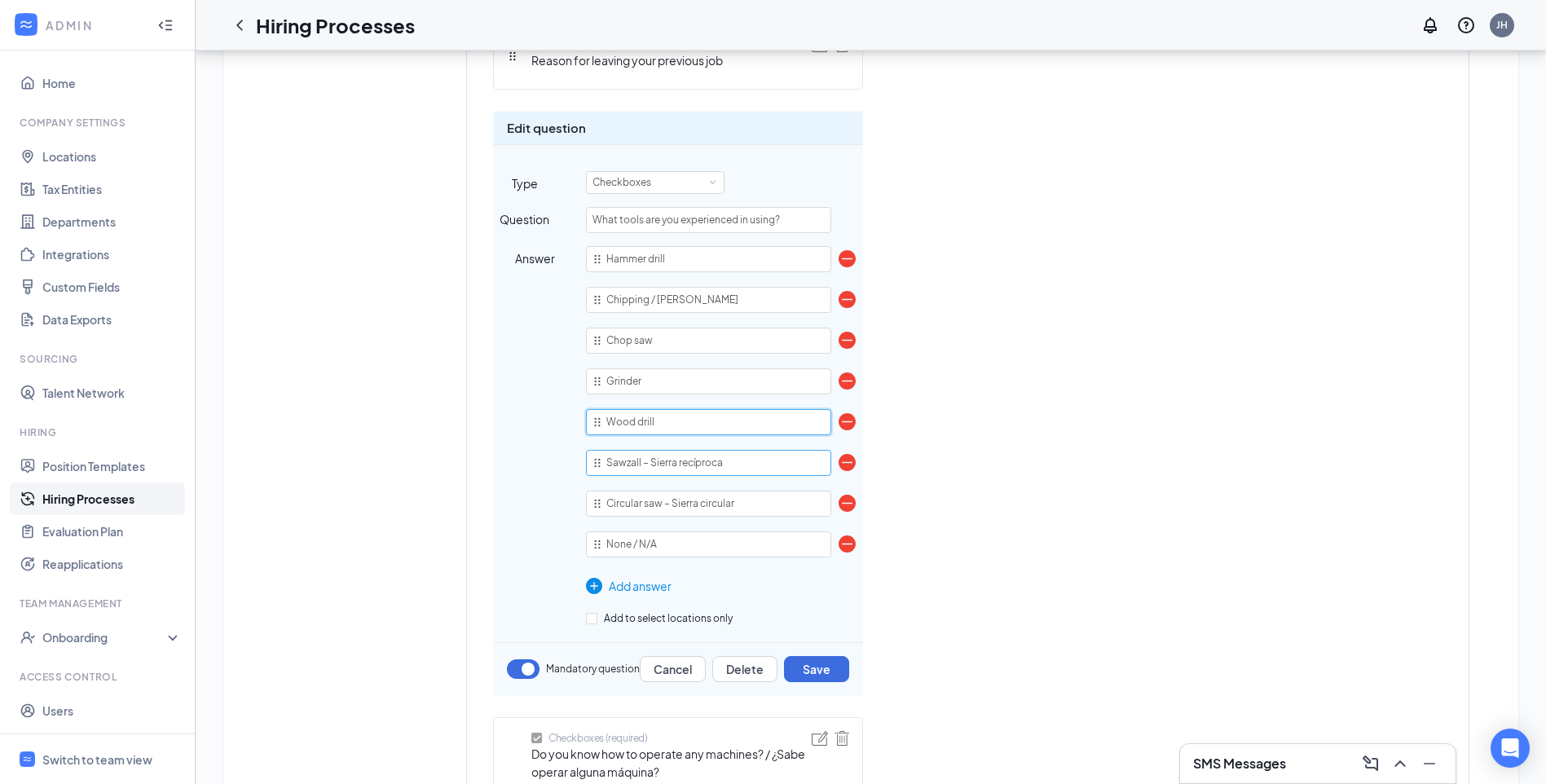
type input "Wood drill"
drag, startPoint x: 641, startPoint y: 462, endPoint x: 764, endPoint y: 457, distance: 123.1
click at [764, 457] on input "Sawzall – Sierra recíproca" at bounding box center [708, 462] width 245 height 26
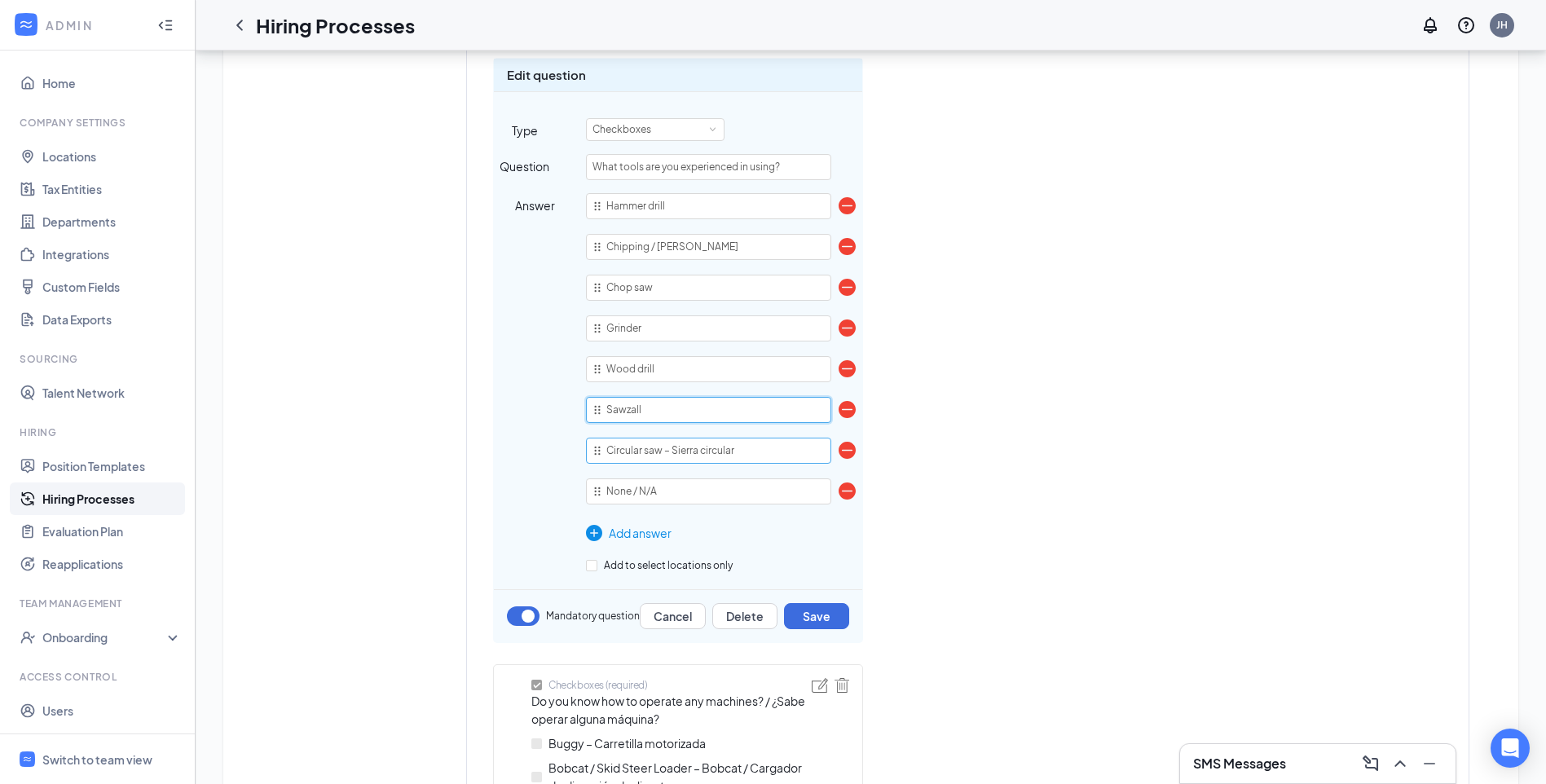
scroll to position [2688, 0]
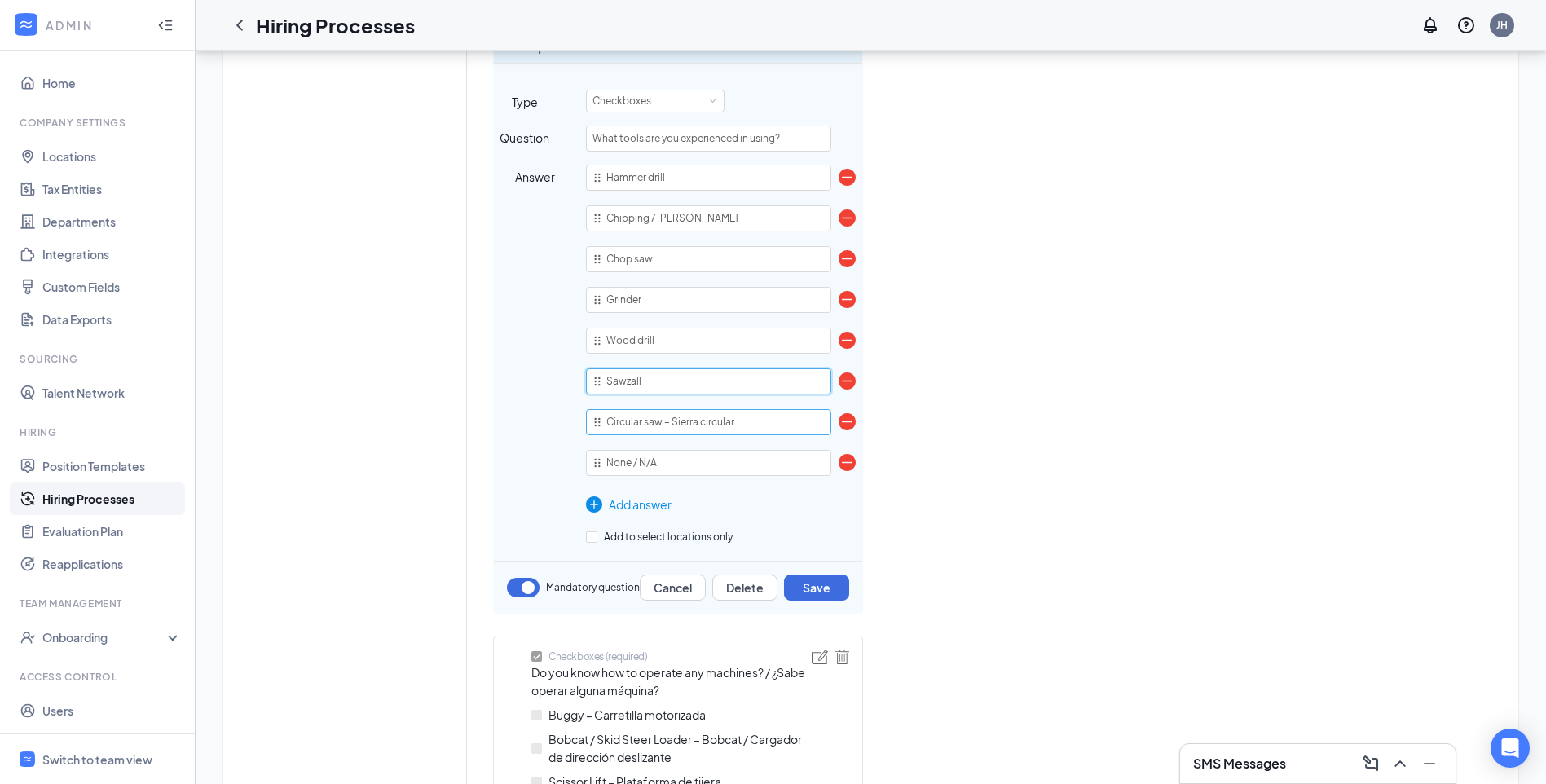
type input "Sawzall"
drag, startPoint x: 664, startPoint y: 417, endPoint x: 771, endPoint y: 416, distance: 107.0
click at [769, 416] on input "Circular saw – Sierra circular" at bounding box center [708, 421] width 245 height 26
type input "Circular saw"
click at [596, 461] on div "Hammer drill Chipping / [PERSON_NAME] Chop saw Grinder Wood drill Sawzall Circu…" at bounding box center [708, 323] width 245 height 318
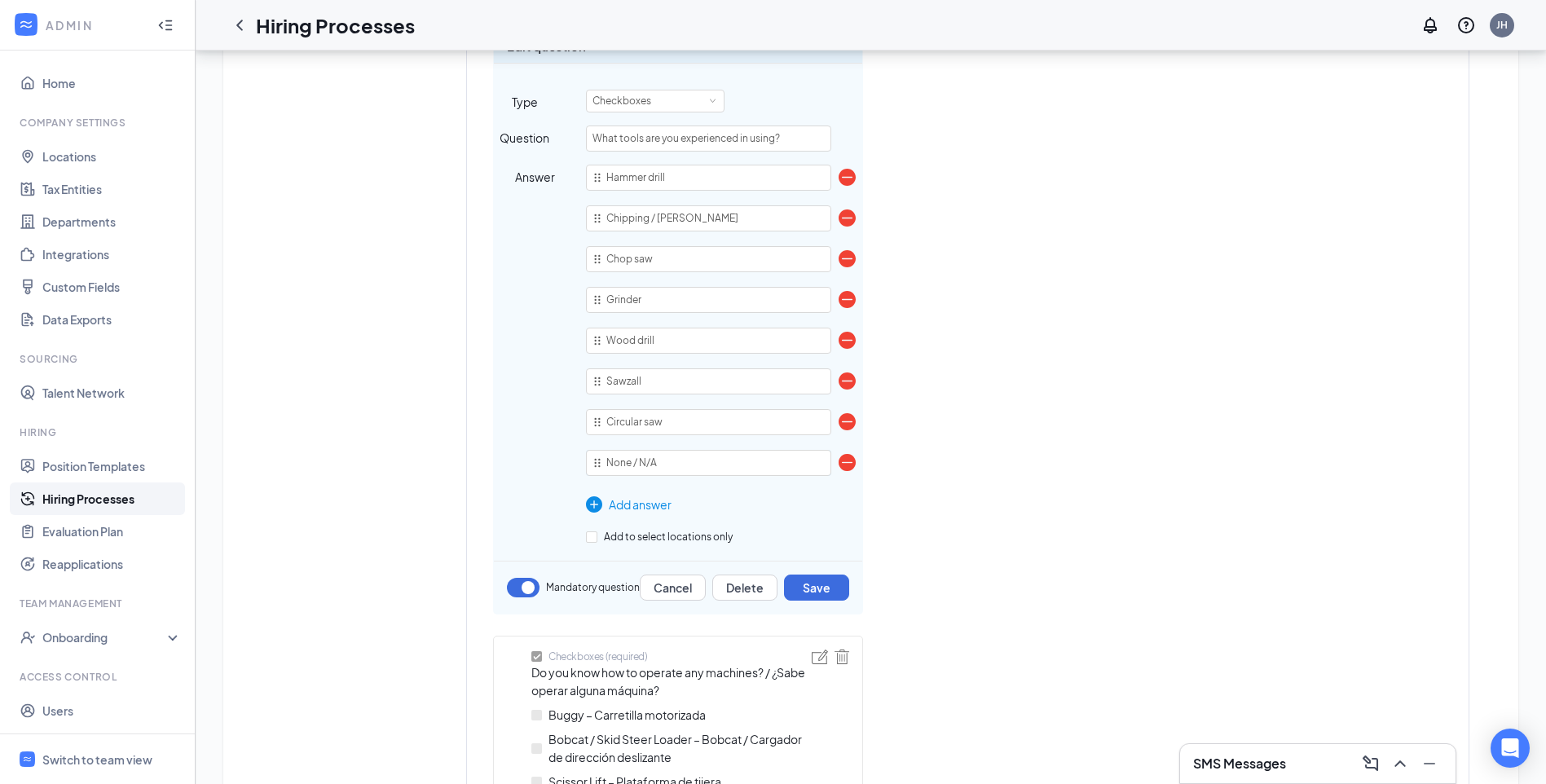
click at [596, 461] on div "Hammer drill Chipping / [PERSON_NAME] Chop saw Grinder Wood drill Sawzall Circu…" at bounding box center [708, 323] width 245 height 318
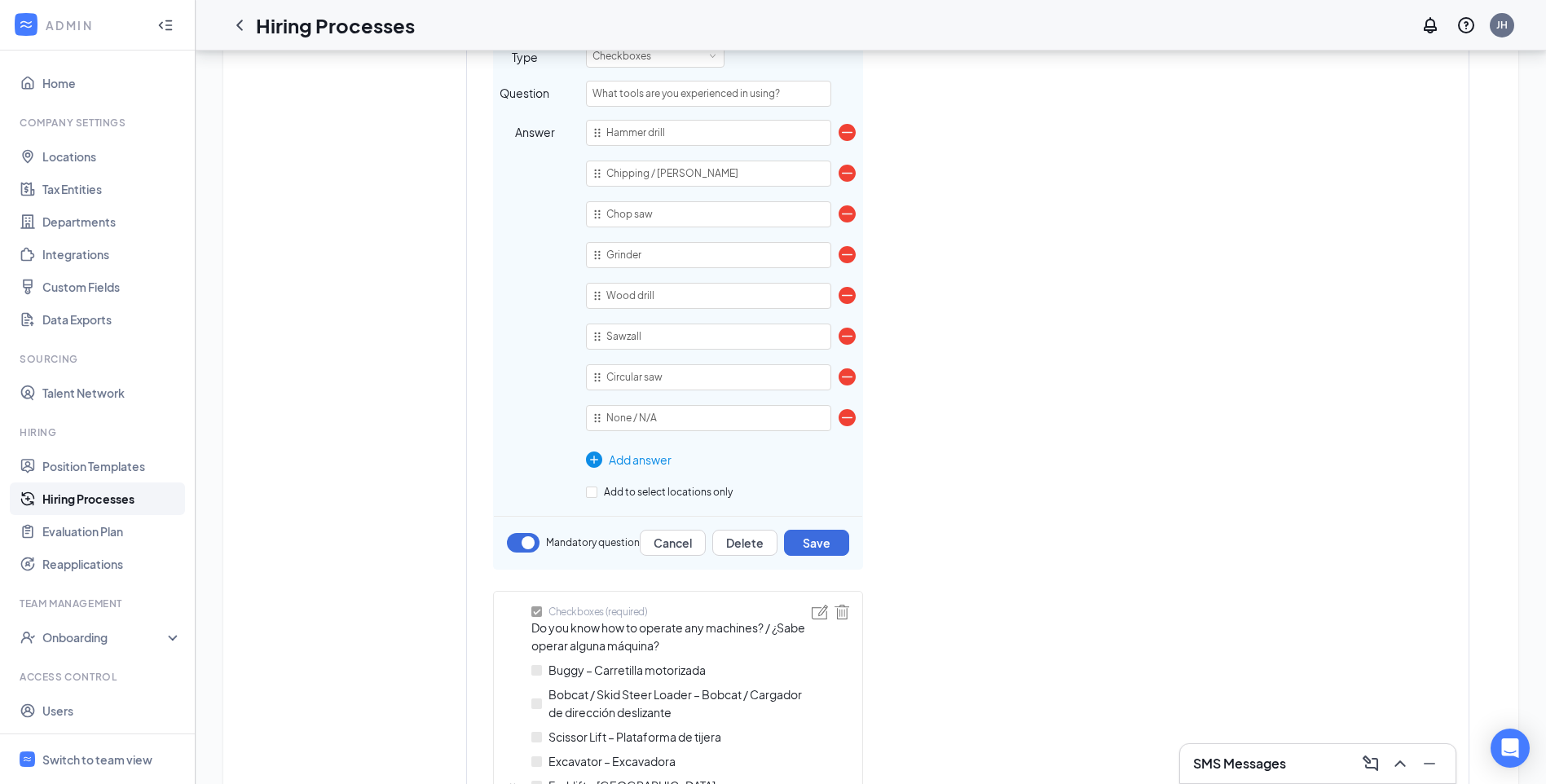
scroll to position [2770, 0]
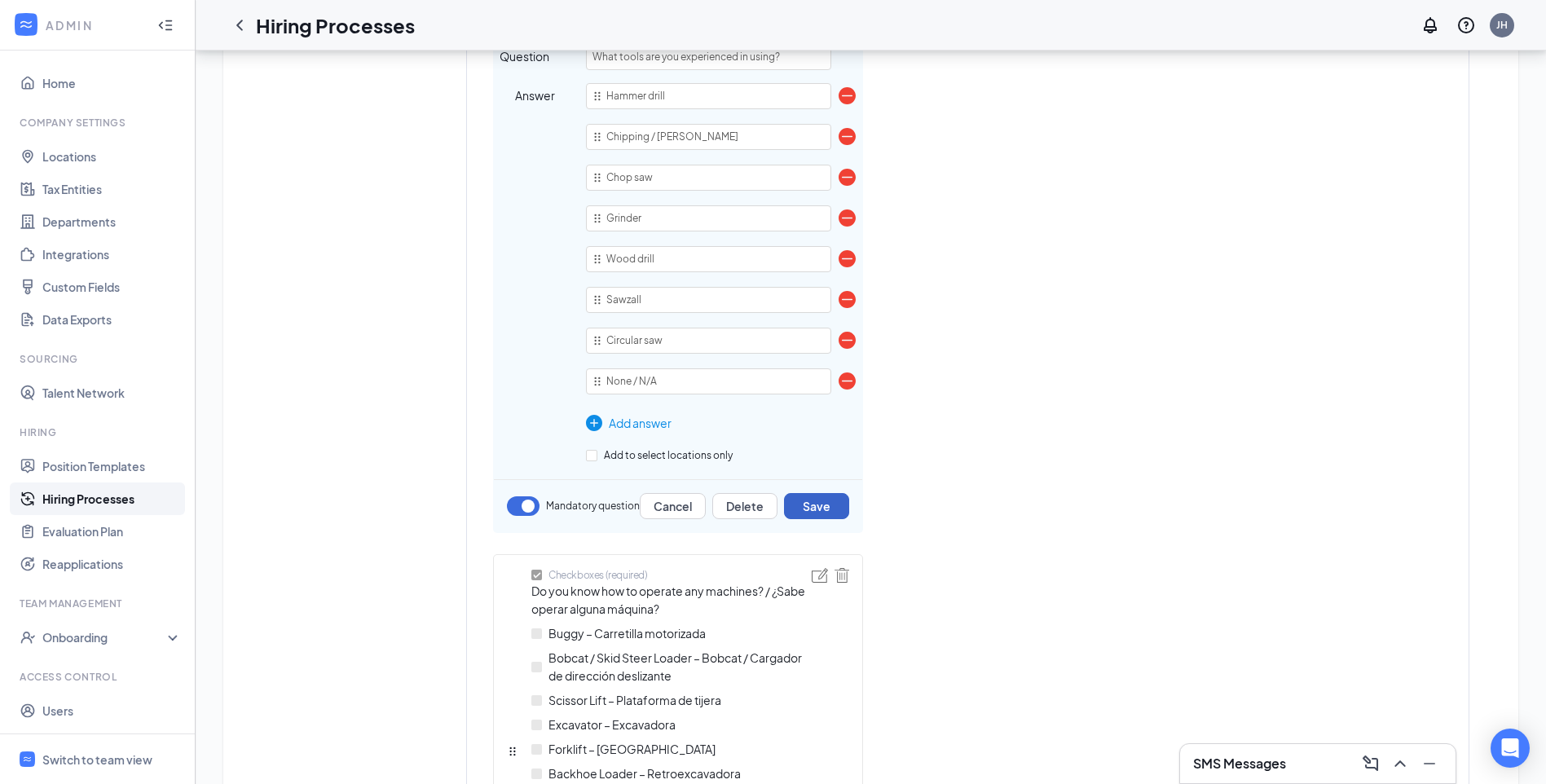
click at [824, 502] on button "Save" at bounding box center [817, 505] width 66 height 26
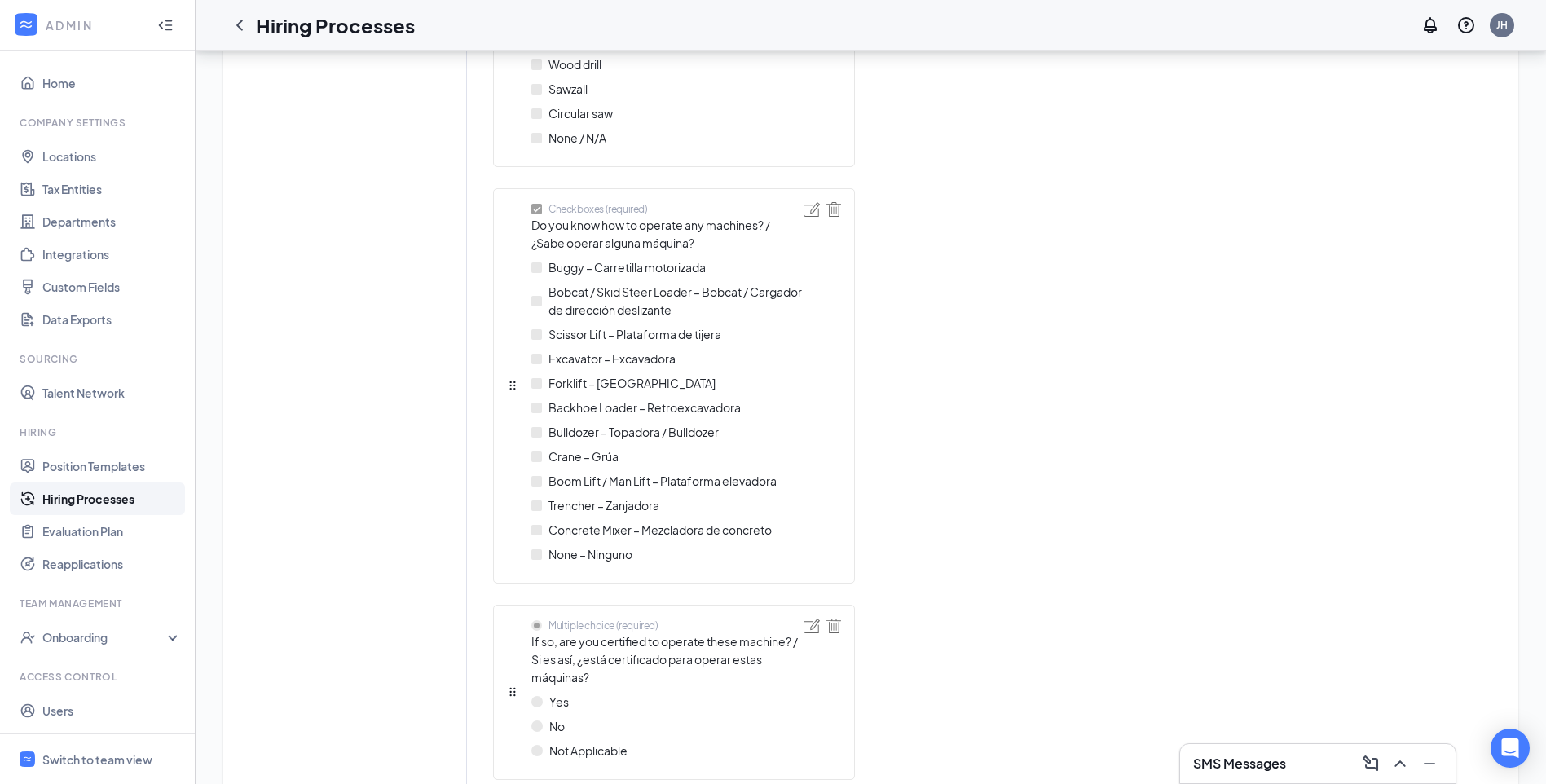
scroll to position [2851, 0]
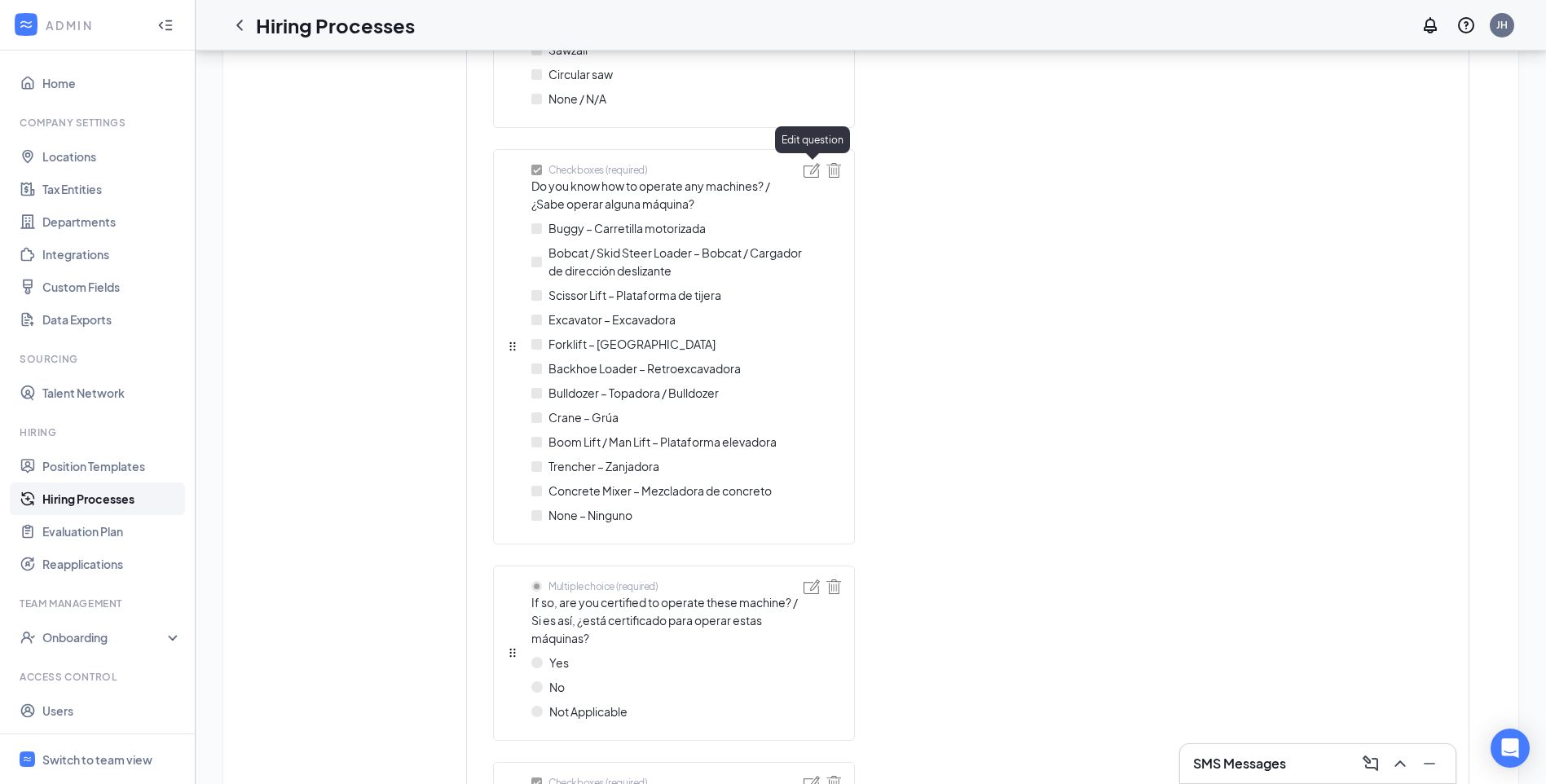
click at [809, 170] on img at bounding box center [811, 170] width 16 height 14
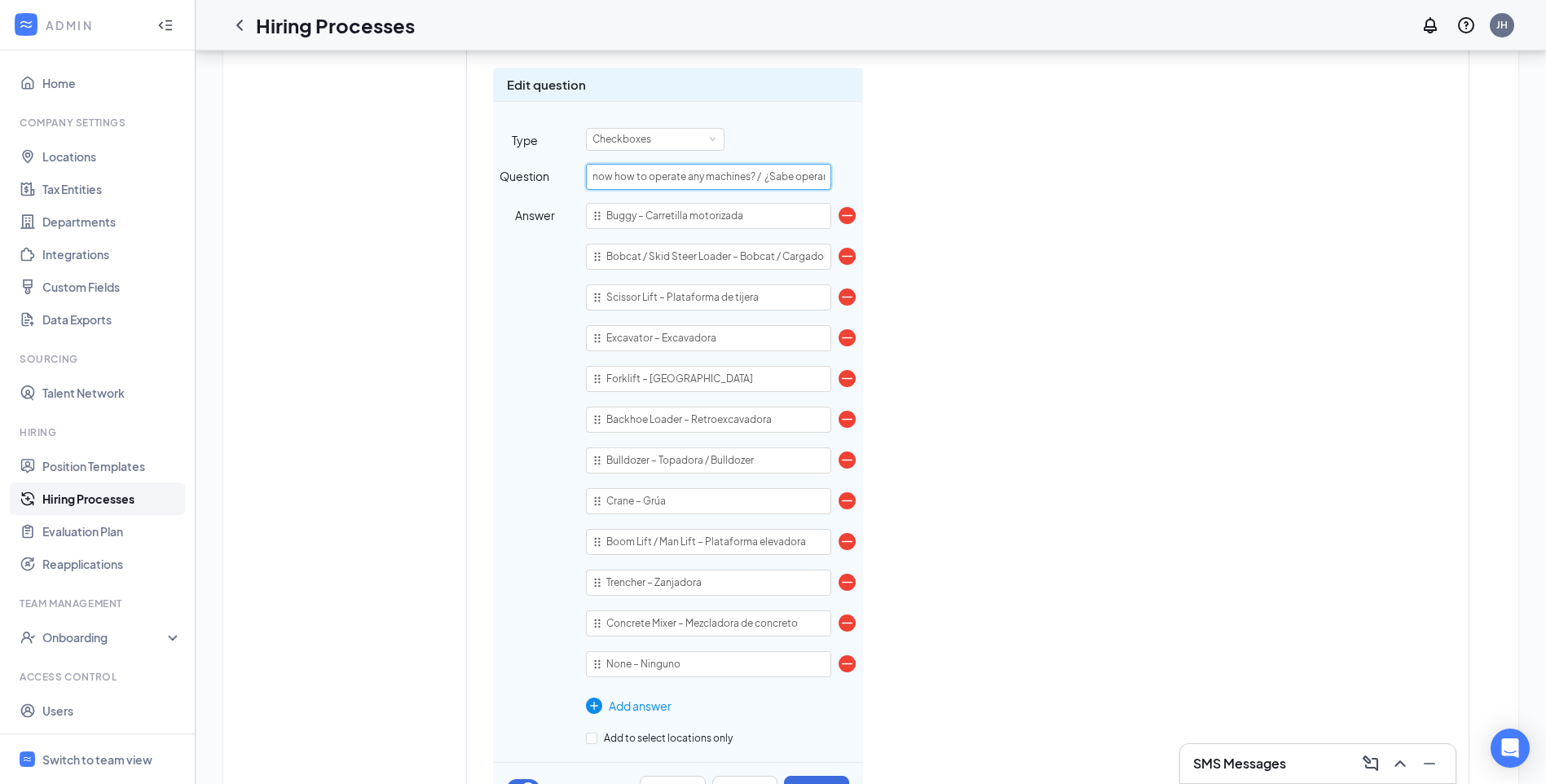
scroll to position [0, 118]
drag, startPoint x: 793, startPoint y: 178, endPoint x: 864, endPoint y: 177, distance: 71.0
click at [864, 177] on div "Short answer (required) First name Short answer (required) Last name Telephone …" at bounding box center [778, 117] width 571 height 5012
type input "Do you know how to operate any machines?"
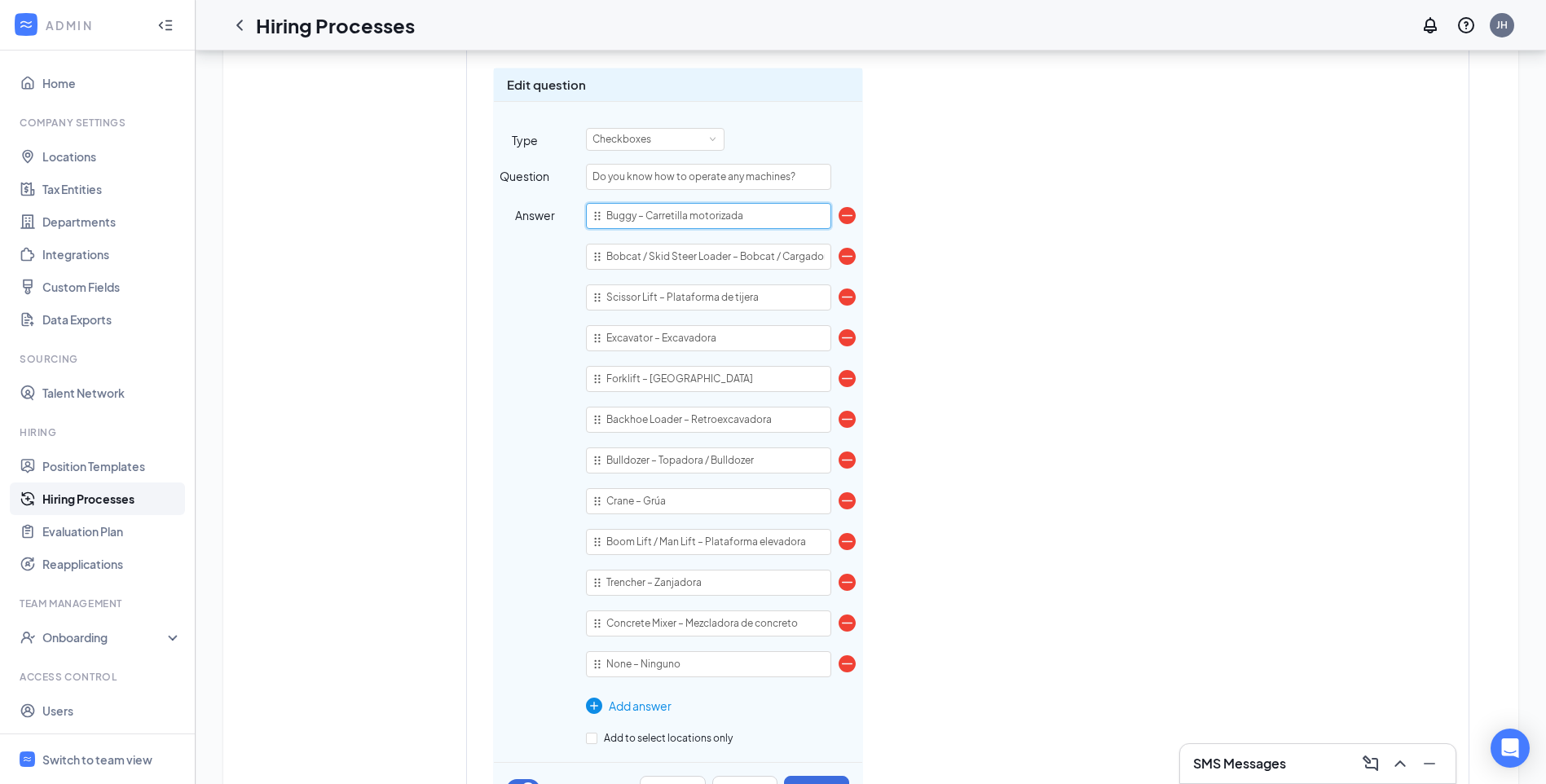
drag, startPoint x: 749, startPoint y: 215, endPoint x: 646, endPoint y: 216, distance: 103.0
click at [646, 216] on input "Buggy – Carretilla motorizada" at bounding box center [708, 215] width 245 height 26
type input "Buggy –"
click at [797, 253] on input "Bobcat / Skid Steer Loader – Bobcat / Cargador de dirección deslizante" at bounding box center [708, 256] width 245 height 26
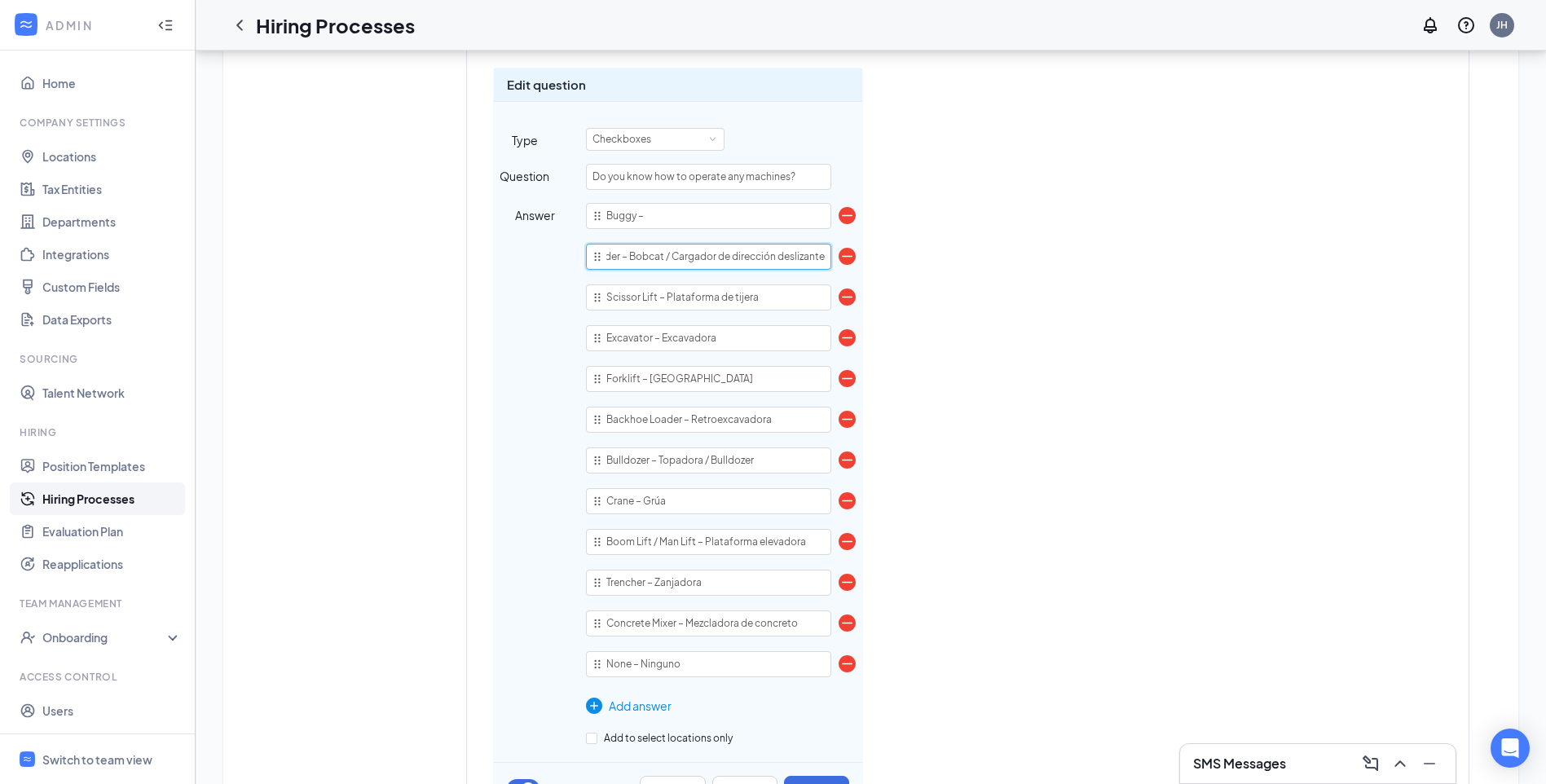
click at [831, 253] on div "Bobcat / Skid Steer Loader – Bobcat / Cargador de dirección deslizante" at bounding box center [708, 256] width 245 height 26
drag, startPoint x: 667, startPoint y: 255, endPoint x: 885, endPoint y: 255, distance: 218.0
click at [885, 255] on div "Short answer (required) First name Short answer (required) Last name Telephone …" at bounding box center [778, 117] width 571 height 5012
type input "Bobcat / Skid Steer Loader – Bobcat"
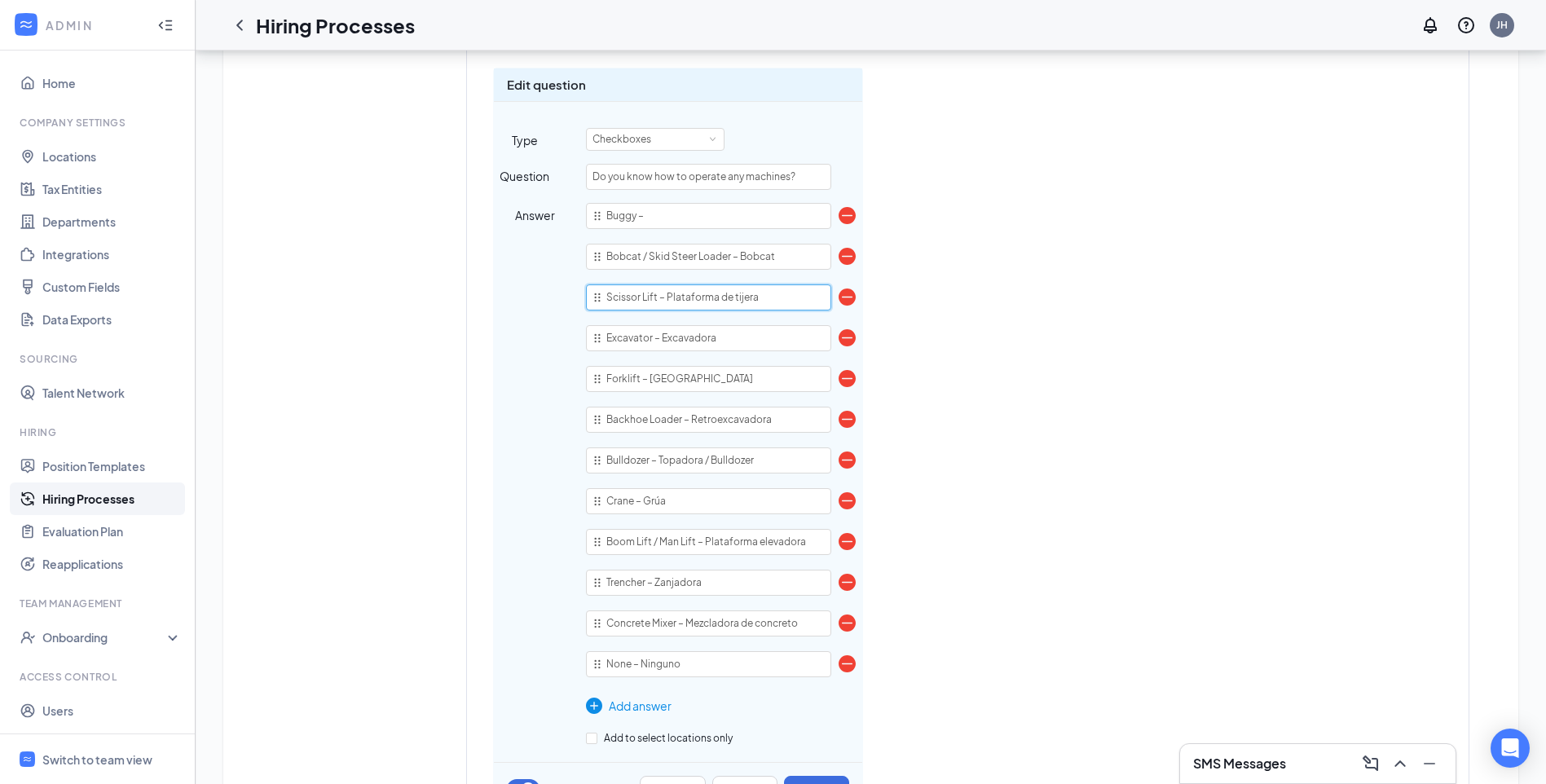
drag, startPoint x: 662, startPoint y: 296, endPoint x: 796, endPoint y: 297, distance: 134.0
click at [796, 297] on input "Scissor Lift – Plataforma de tijera" at bounding box center [708, 297] width 245 height 26
type input "Scissor Lift"
drag, startPoint x: 655, startPoint y: 337, endPoint x: 749, endPoint y: 338, distance: 94.0
click at [749, 338] on input "Excavator – Excavadora" at bounding box center [708, 337] width 245 height 26
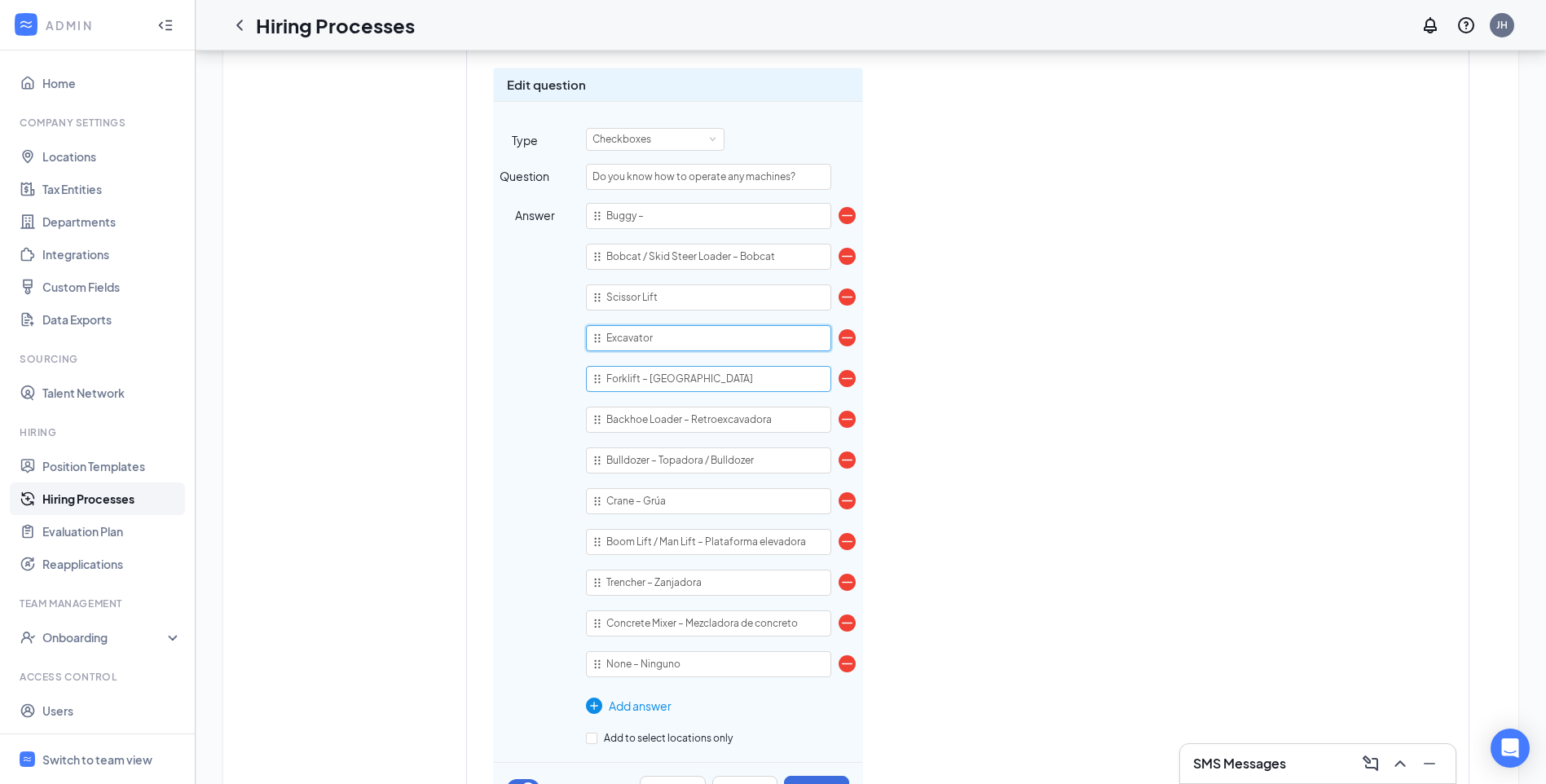
type input "Excavator"
drag, startPoint x: 641, startPoint y: 377, endPoint x: 722, endPoint y: 376, distance: 81.0
click at [722, 376] on input "Forklift – [GEOGRAPHIC_DATA]" at bounding box center [708, 378] width 245 height 26
type input "Forklift"
drag, startPoint x: 686, startPoint y: 417, endPoint x: 820, endPoint y: 414, distance: 134.0
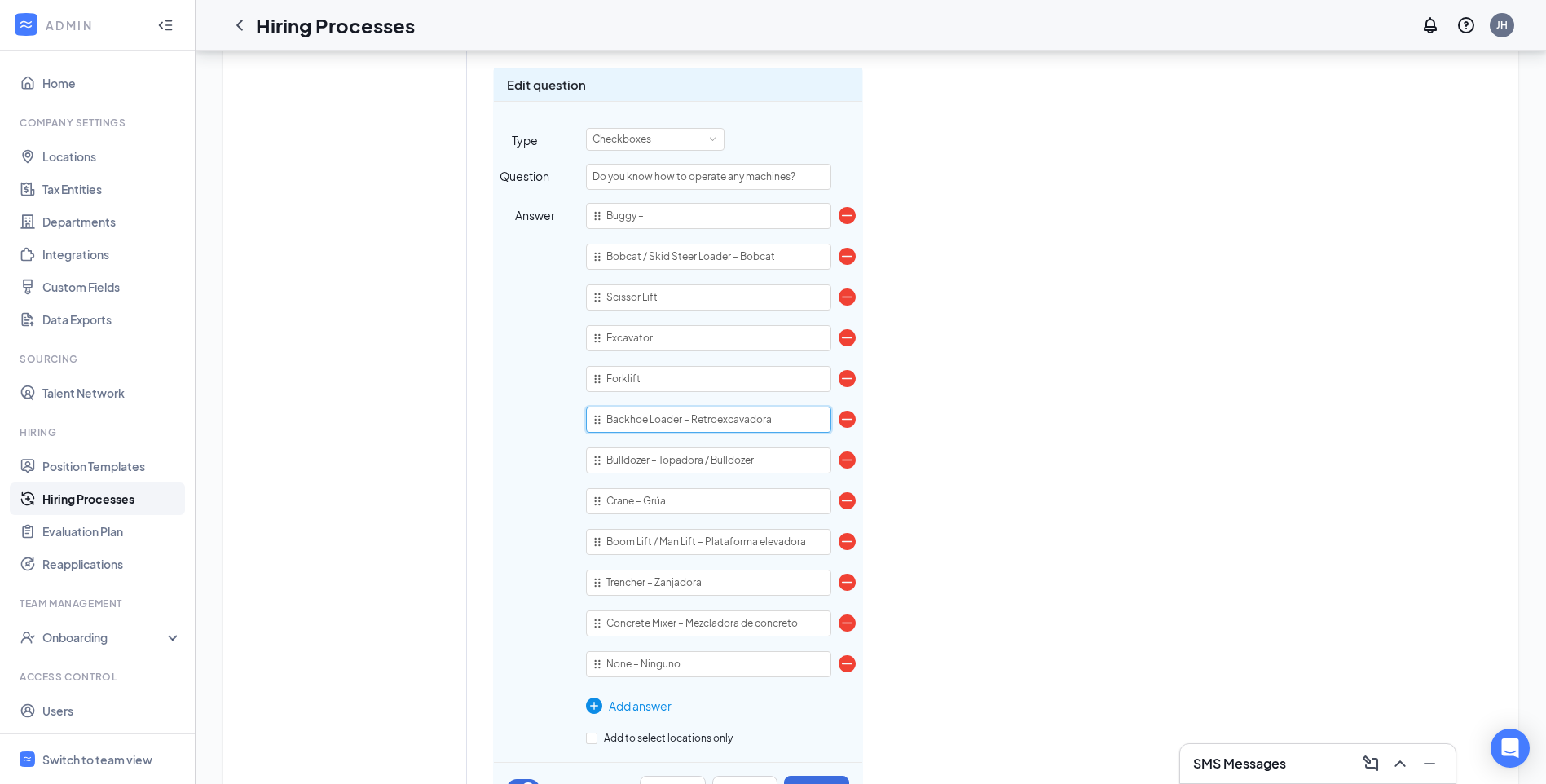
click at [820, 414] on input "Backhoe Loader – Retroexcavadora" at bounding box center [708, 419] width 245 height 26
type input "Backhoe Loader"
drag, startPoint x: 657, startPoint y: 457, endPoint x: 792, endPoint y: 456, distance: 135.0
click at [792, 462] on input "Bulldozer – Topadora / Bulldozer" at bounding box center [708, 459] width 245 height 26
type input "Bulldozer"
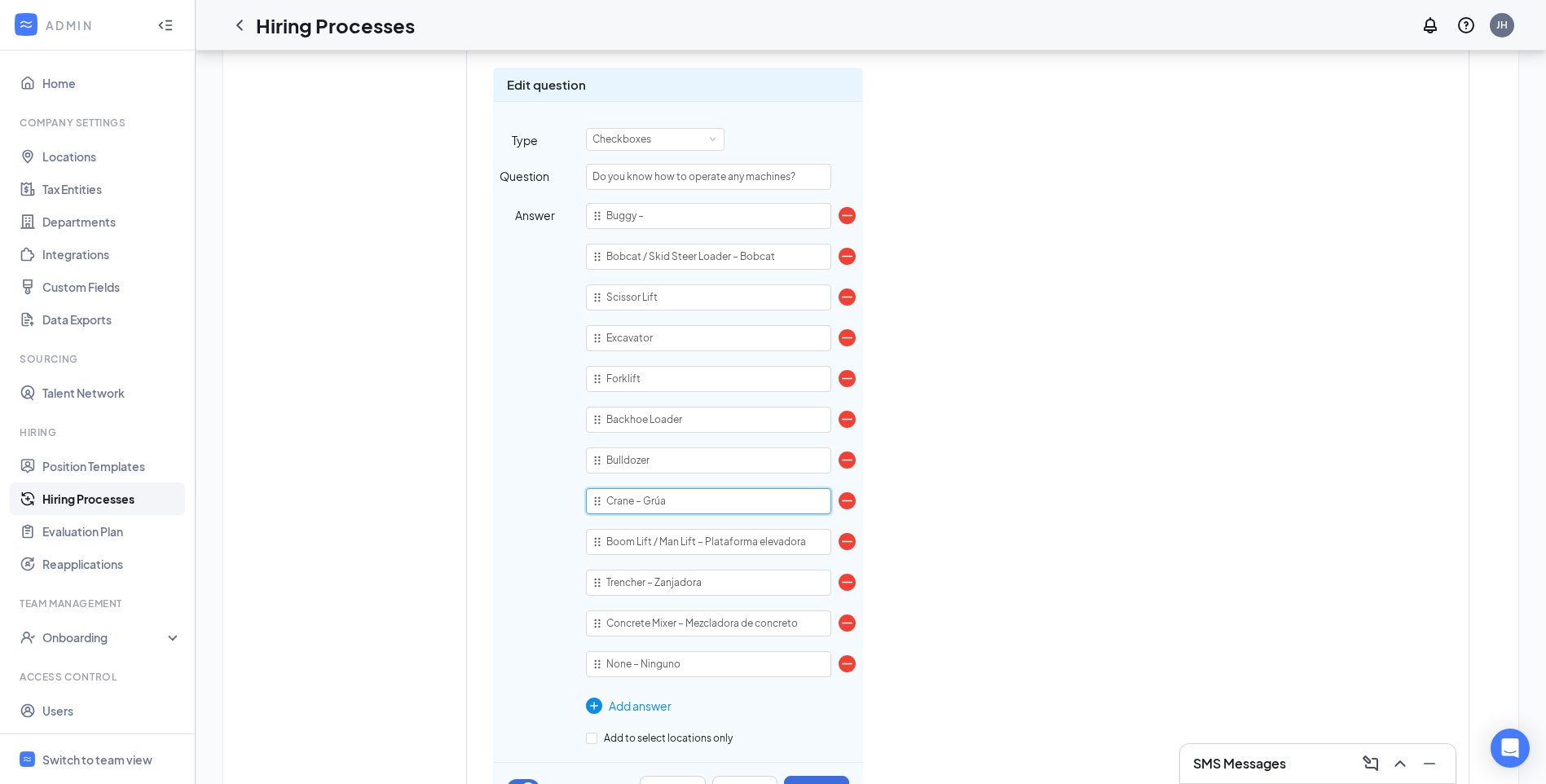
drag, startPoint x: 636, startPoint y: 500, endPoint x: 686, endPoint y: 501, distance: 50.0
click at [686, 501] on input "Crane – Grúa" at bounding box center [708, 500] width 245 height 26
type input "Crane"
drag, startPoint x: 698, startPoint y: 539, endPoint x: 890, endPoint y: 529, distance: 192.3
click at [890, 529] on div "Short answer (required) First name Short answer (required) Last name Telephone …" at bounding box center [778, 117] width 571 height 5012
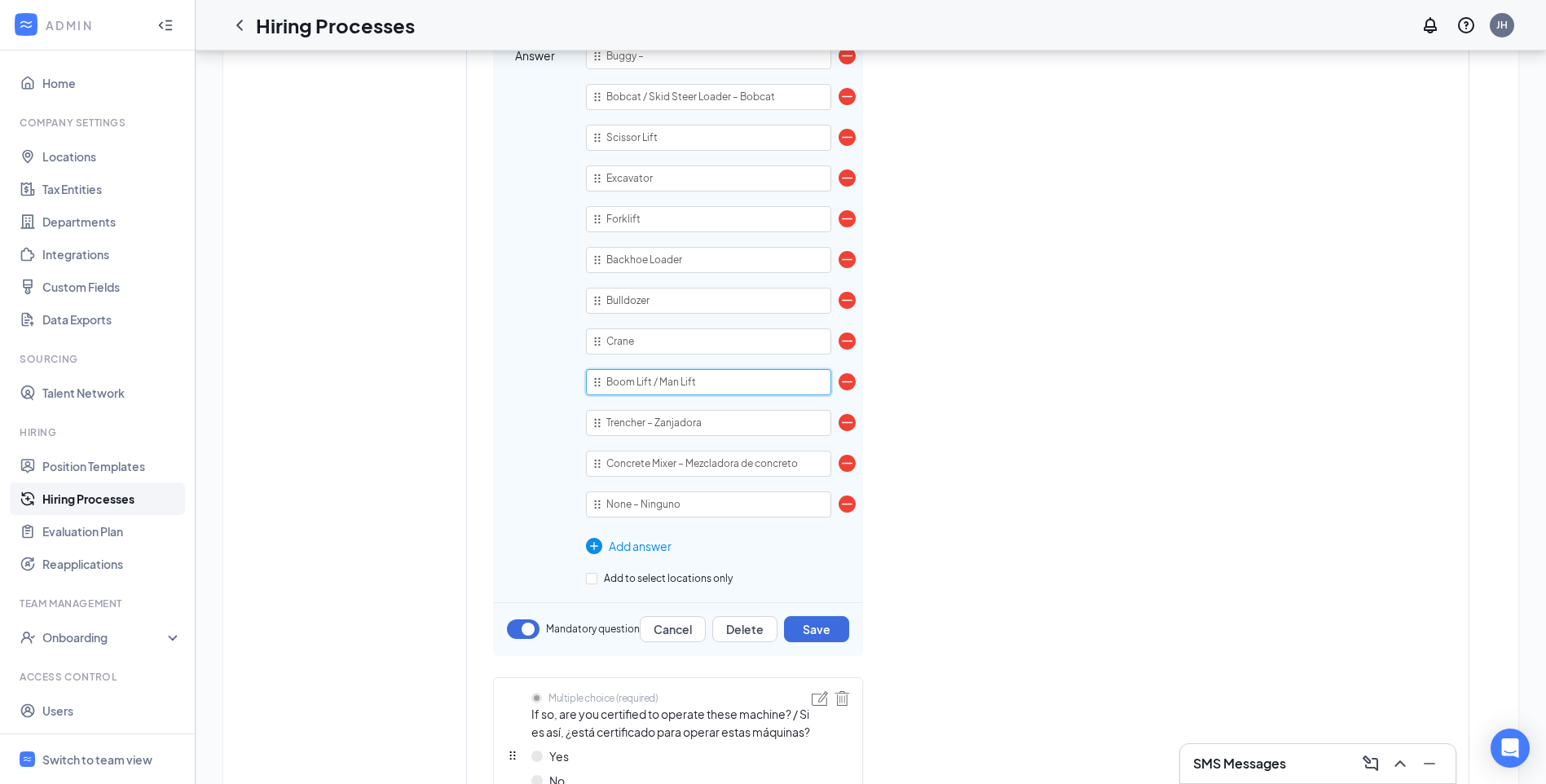
scroll to position [3095, 0]
type input "Boom Lift / Man Lift"
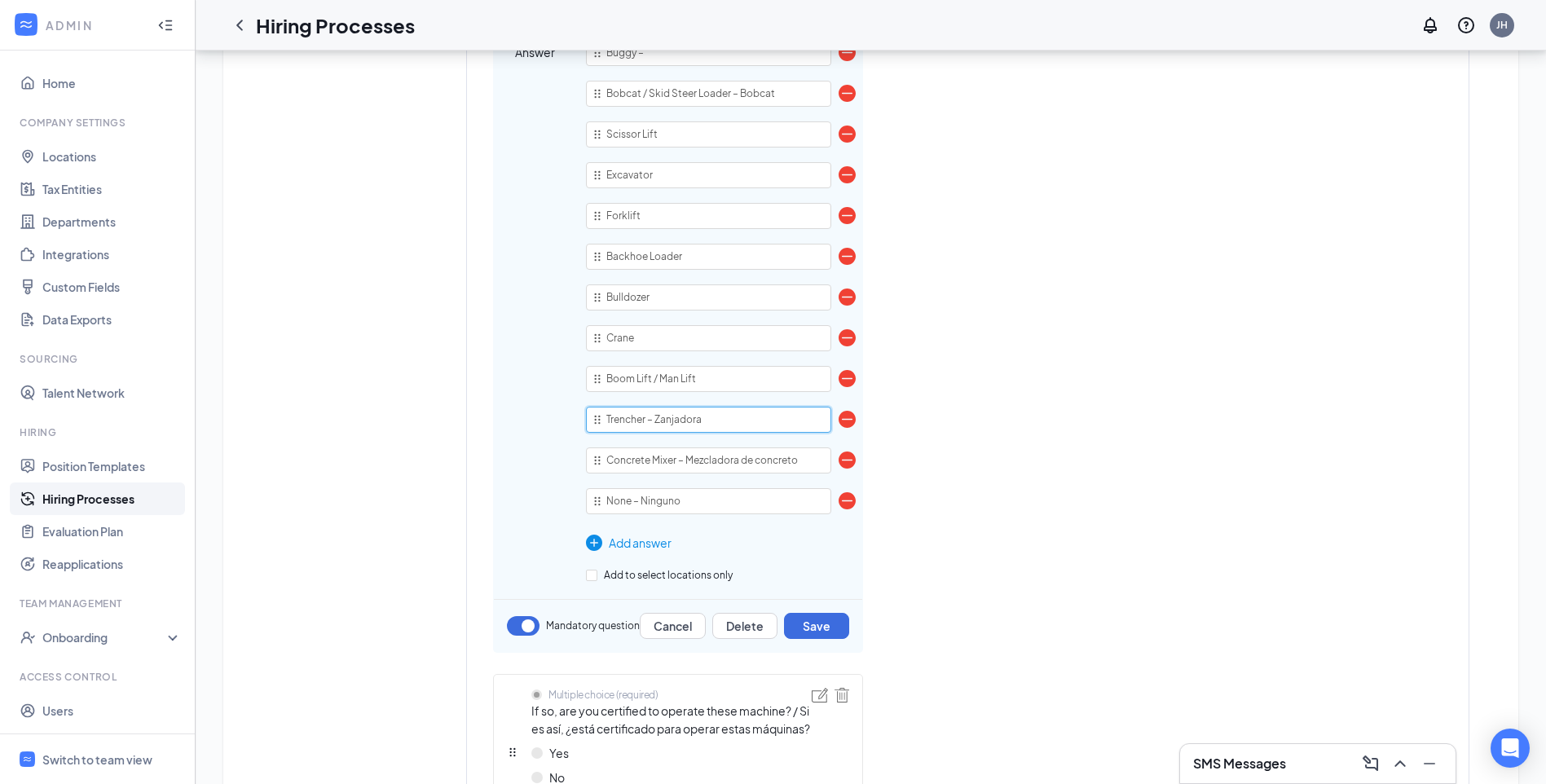
drag, startPoint x: 649, startPoint y: 419, endPoint x: 739, endPoint y: 427, distance: 90.4
click at [739, 427] on input "Trencher – Zanjadora" at bounding box center [708, 419] width 245 height 26
type input "Trencher"
drag, startPoint x: 678, startPoint y: 458, endPoint x: 855, endPoint y: 459, distance: 177.0
click at [831, 459] on div "Concrete Mixer – Mezcladora de concreto" at bounding box center [708, 459] width 245 height 26
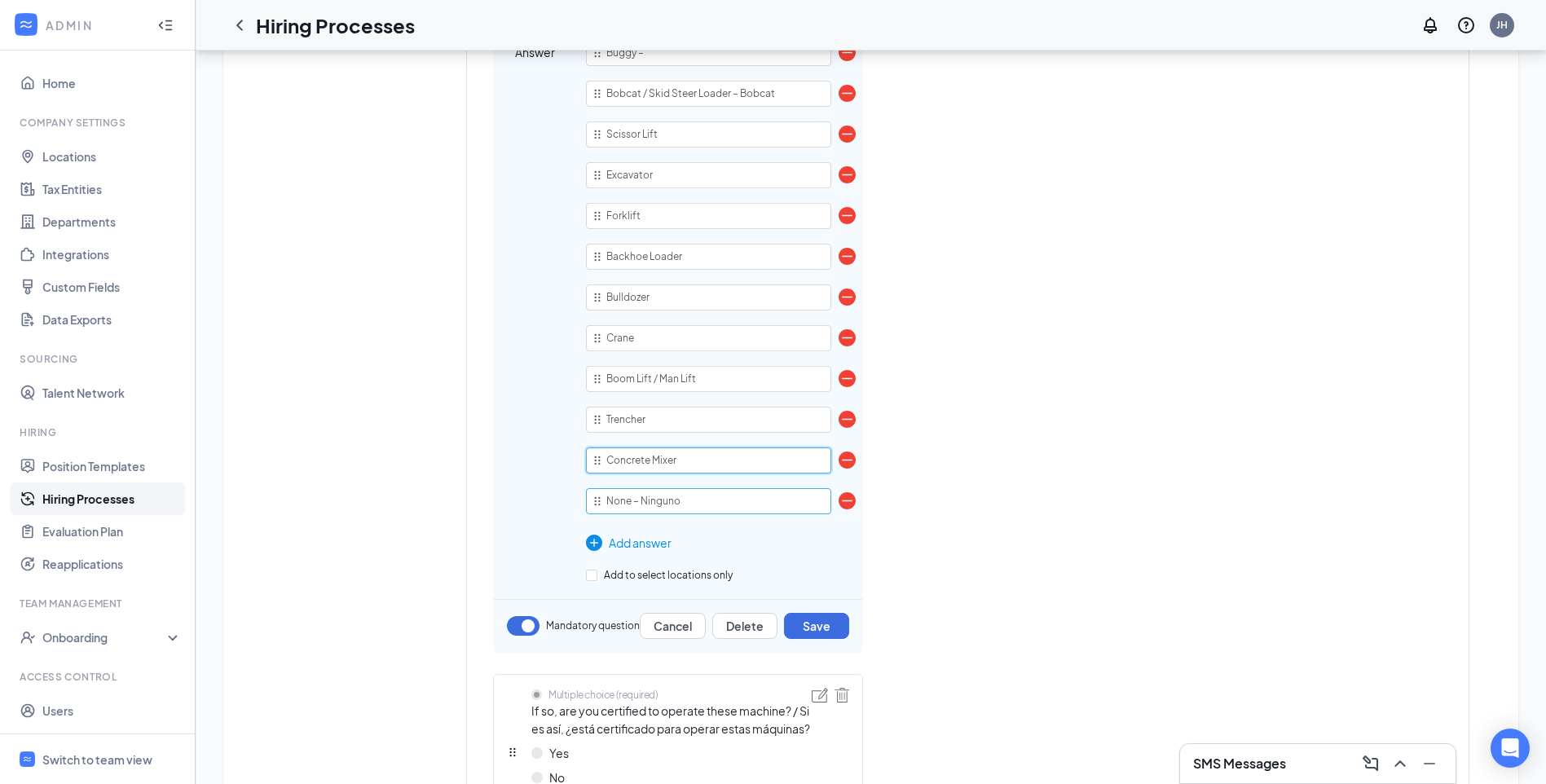
type input "Concrete Mixer"
click at [592, 540] on img at bounding box center [594, 542] width 16 height 16
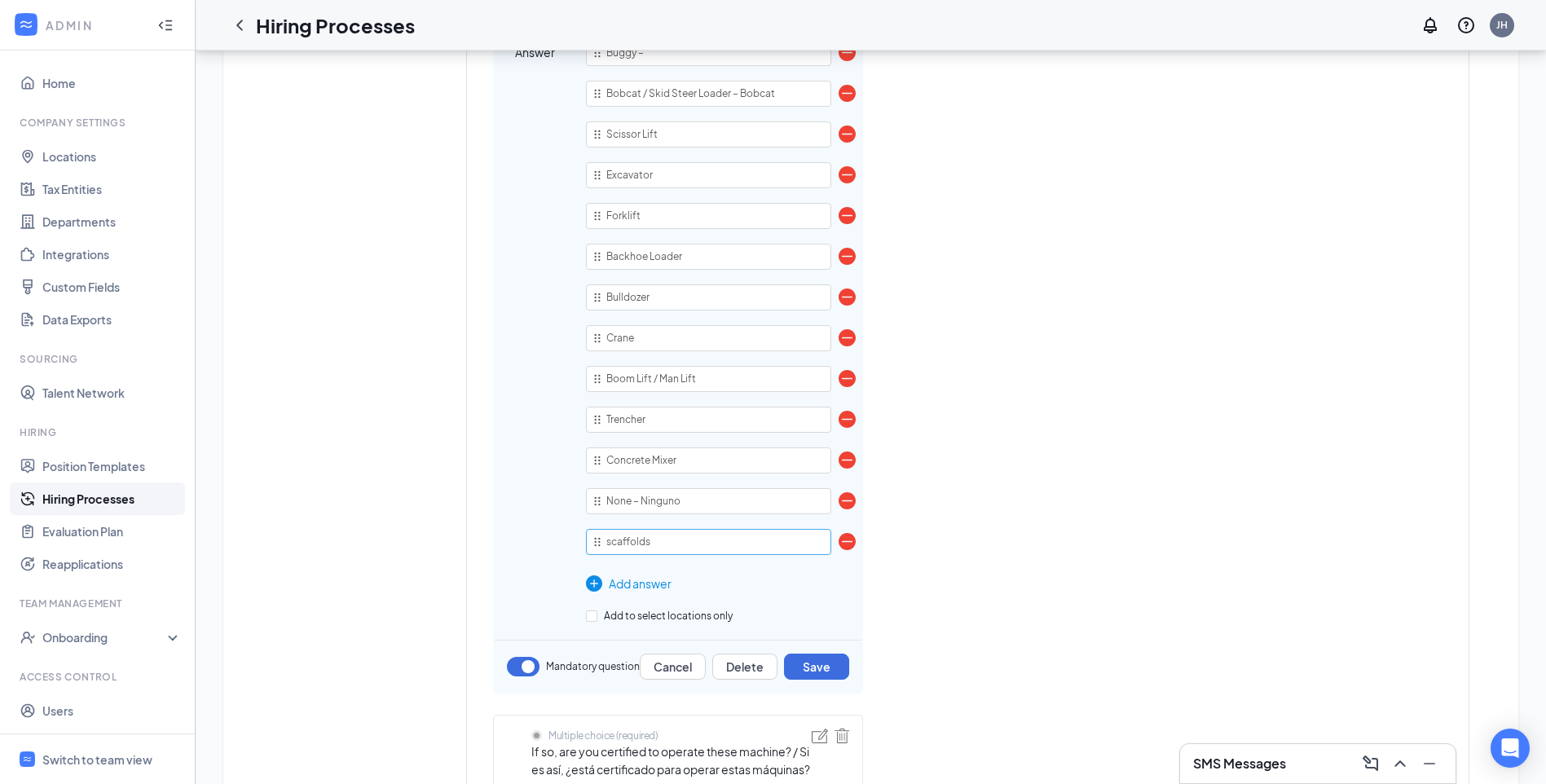
click at [665, 537] on input "scaffolds" at bounding box center [708, 541] width 245 height 26
click at [612, 542] on input "scaffolds" at bounding box center [708, 541] width 245 height 26
type input "Scaffolds"
drag, startPoint x: 594, startPoint y: 545, endPoint x: 597, endPoint y: 495, distance: 50.1
click at [597, 495] on div "Buggy – Bobcat / Skid Steer Loader – Bobcat Scissor Lift Excavator Forklift Bac…" at bounding box center [708, 300] width 245 height 521
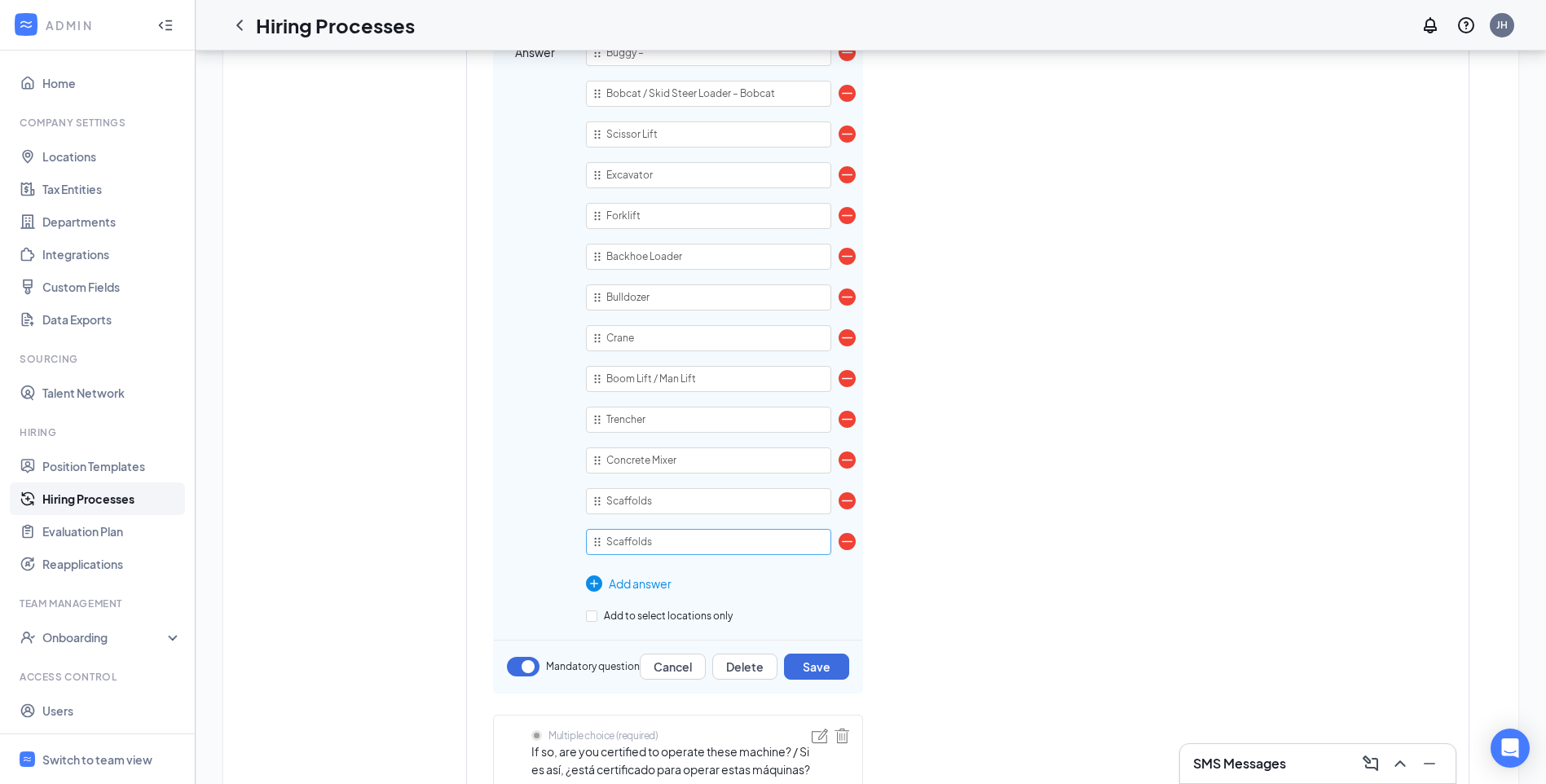
type input "Scaffolds"
drag, startPoint x: 634, startPoint y: 543, endPoint x: 696, endPoint y: 545, distance: 62.0
click at [696, 545] on input "None – Ninguno" at bounding box center [708, 541] width 245 height 26
type input "None"
click at [815, 669] on button "Save" at bounding box center [817, 665] width 66 height 26
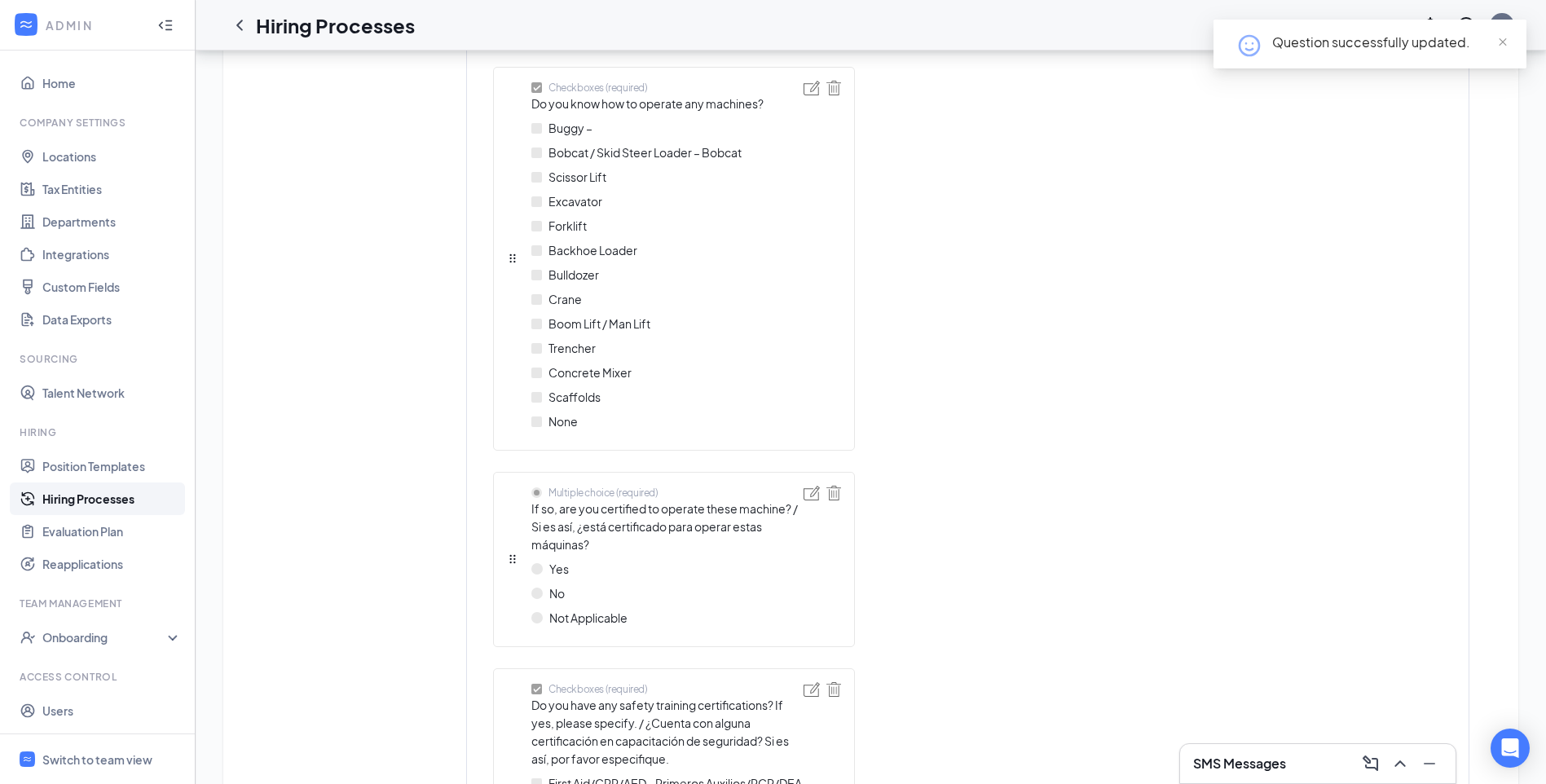
scroll to position [2933, 0]
click at [812, 96] on div at bounding box center [811, 259] width 16 height 356
click at [811, 89] on img at bounding box center [811, 88] width 16 height 14
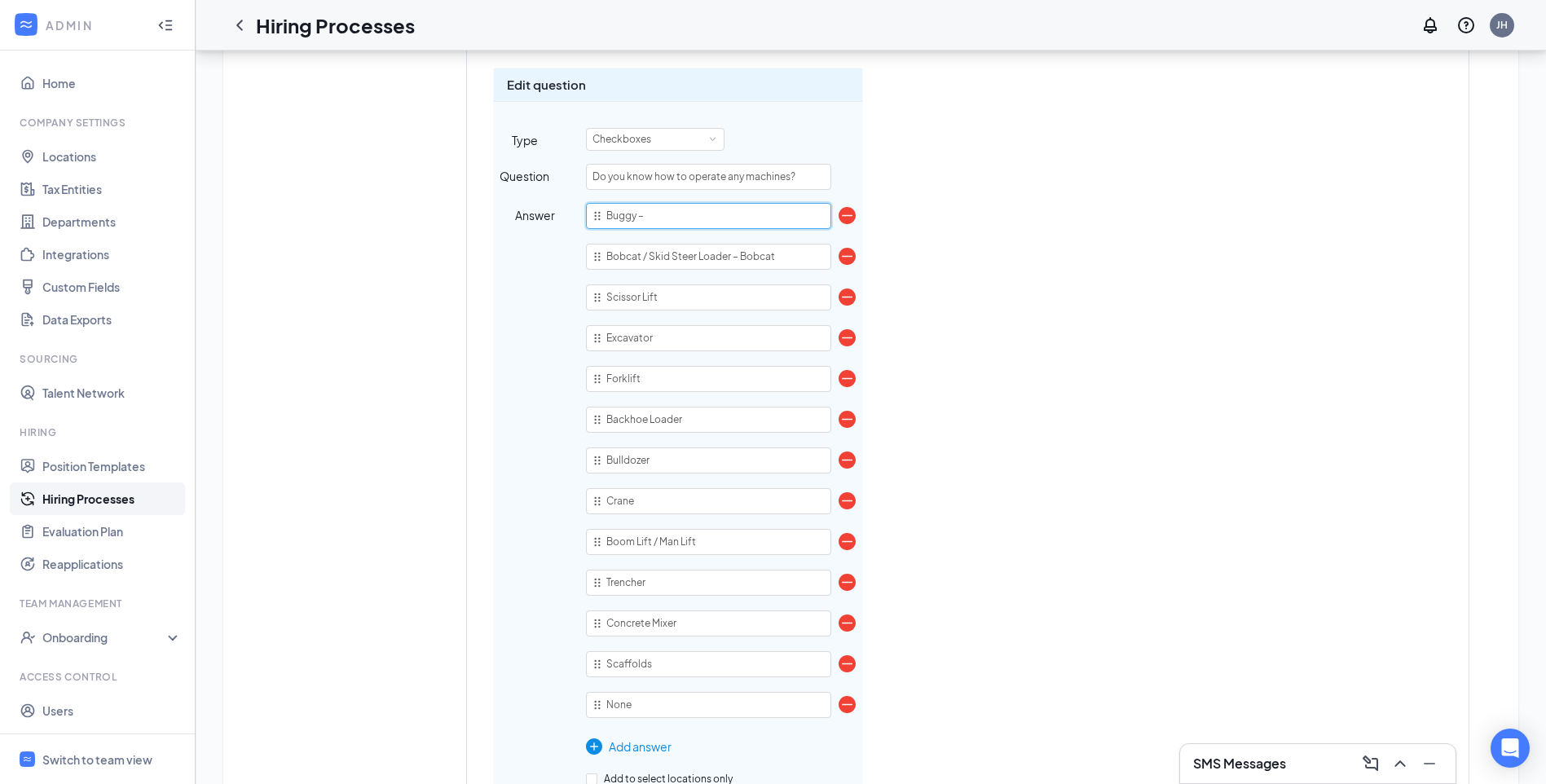
click at [666, 215] on input "Buggy –" at bounding box center [708, 215] width 245 height 26
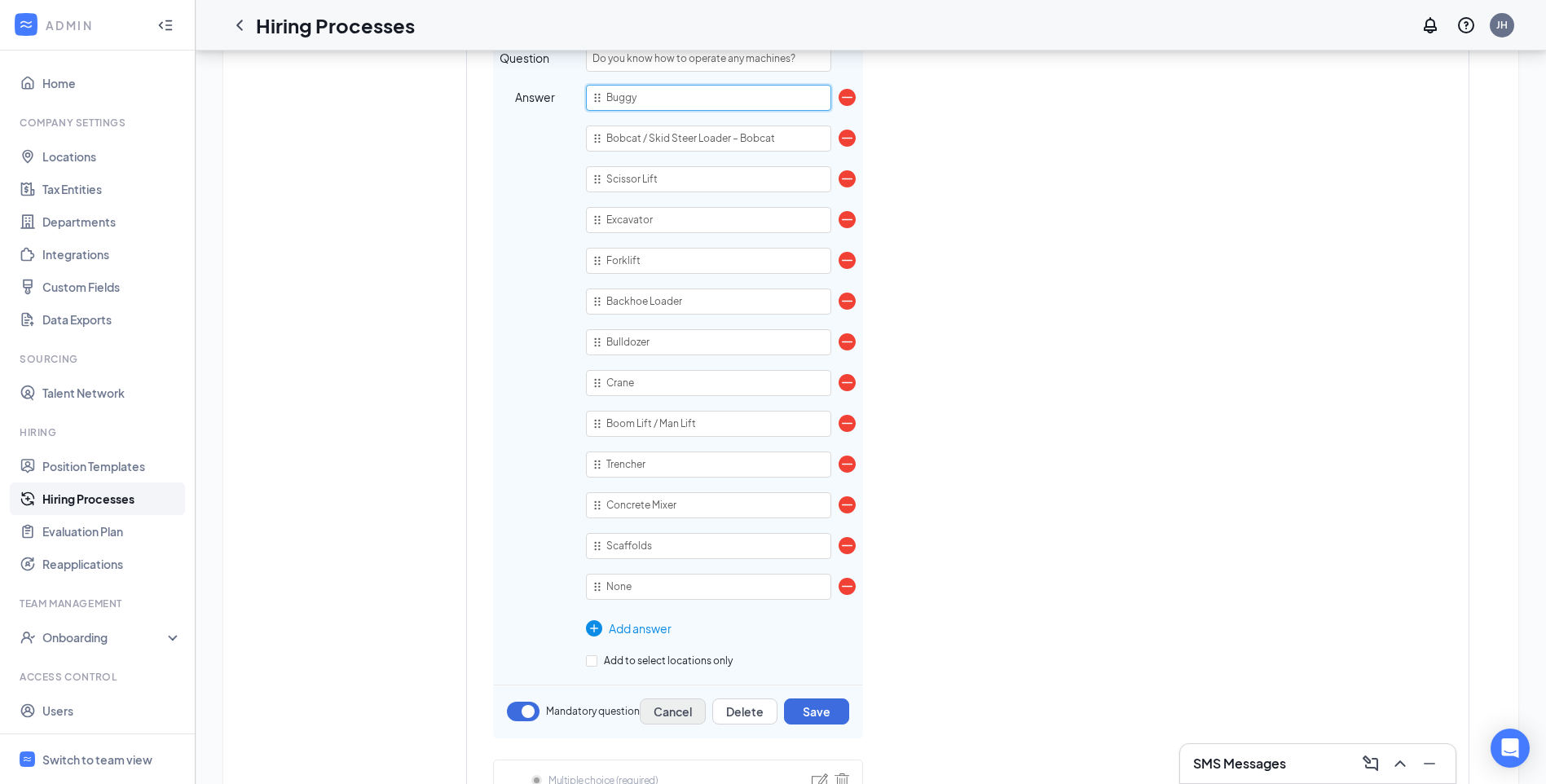
scroll to position [3095, 0]
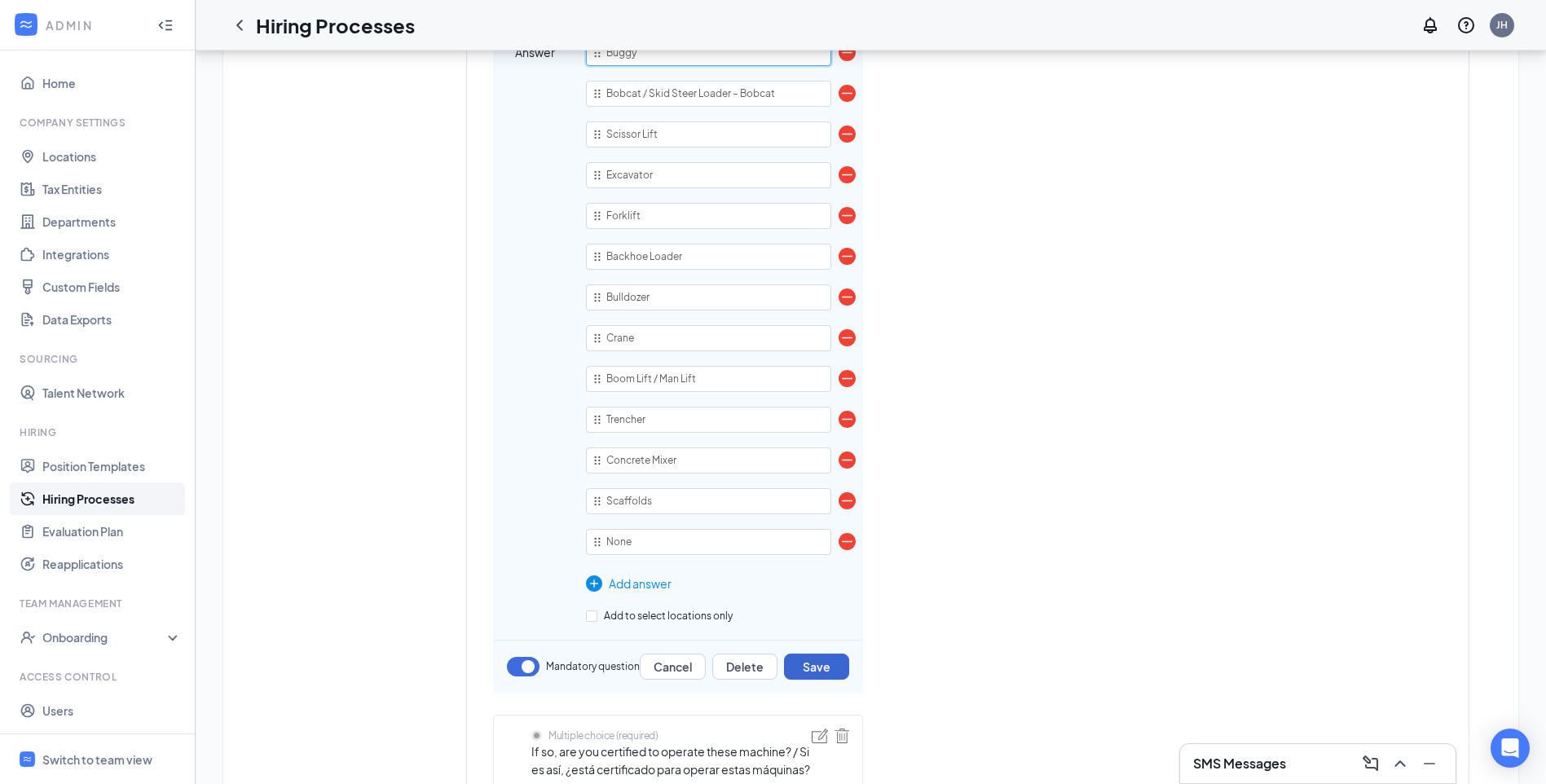
type input "Buggy"
click at [823, 663] on button "Save" at bounding box center [817, 665] width 66 height 26
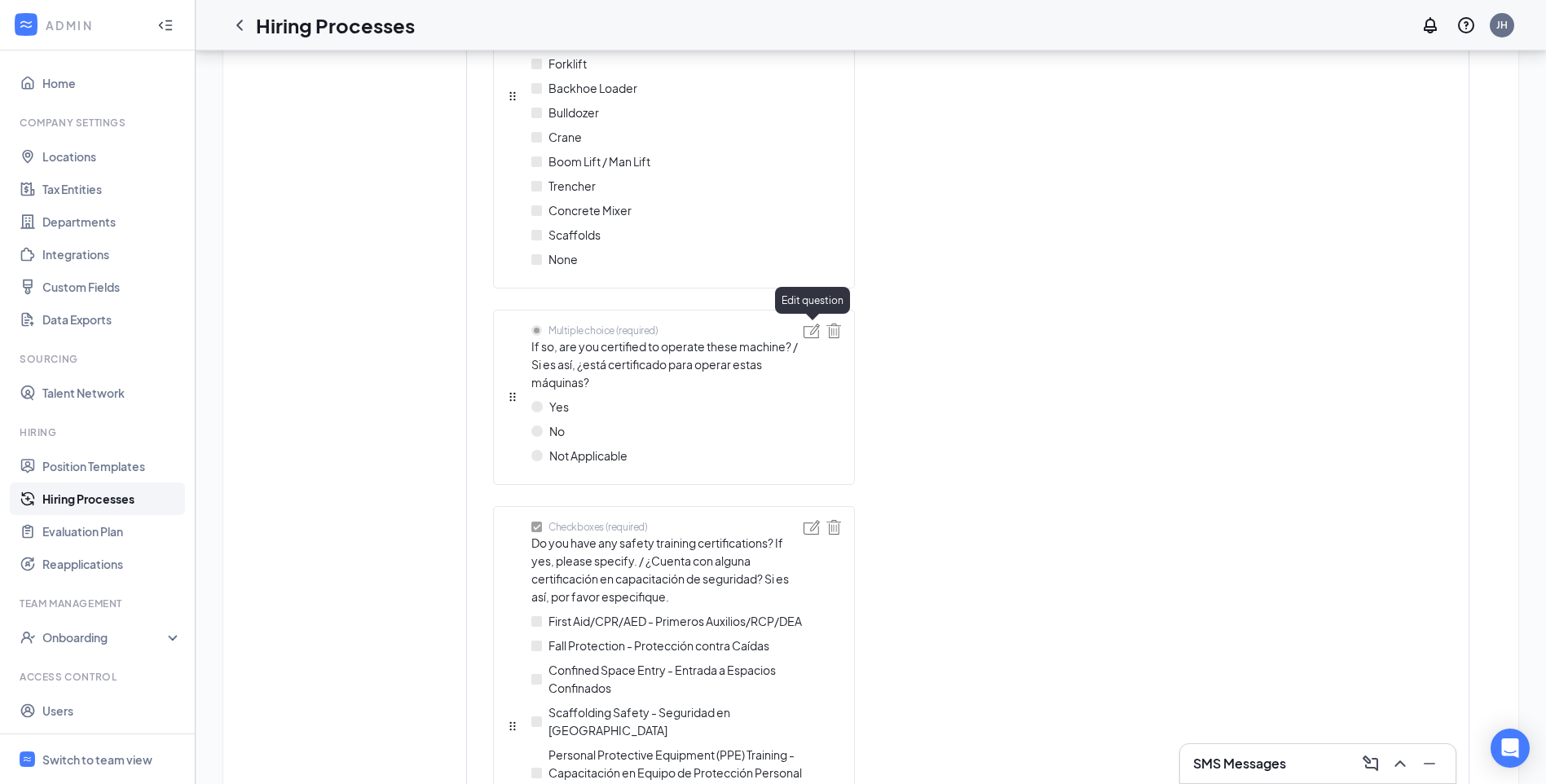
click at [805, 337] on img at bounding box center [811, 330] width 16 height 14
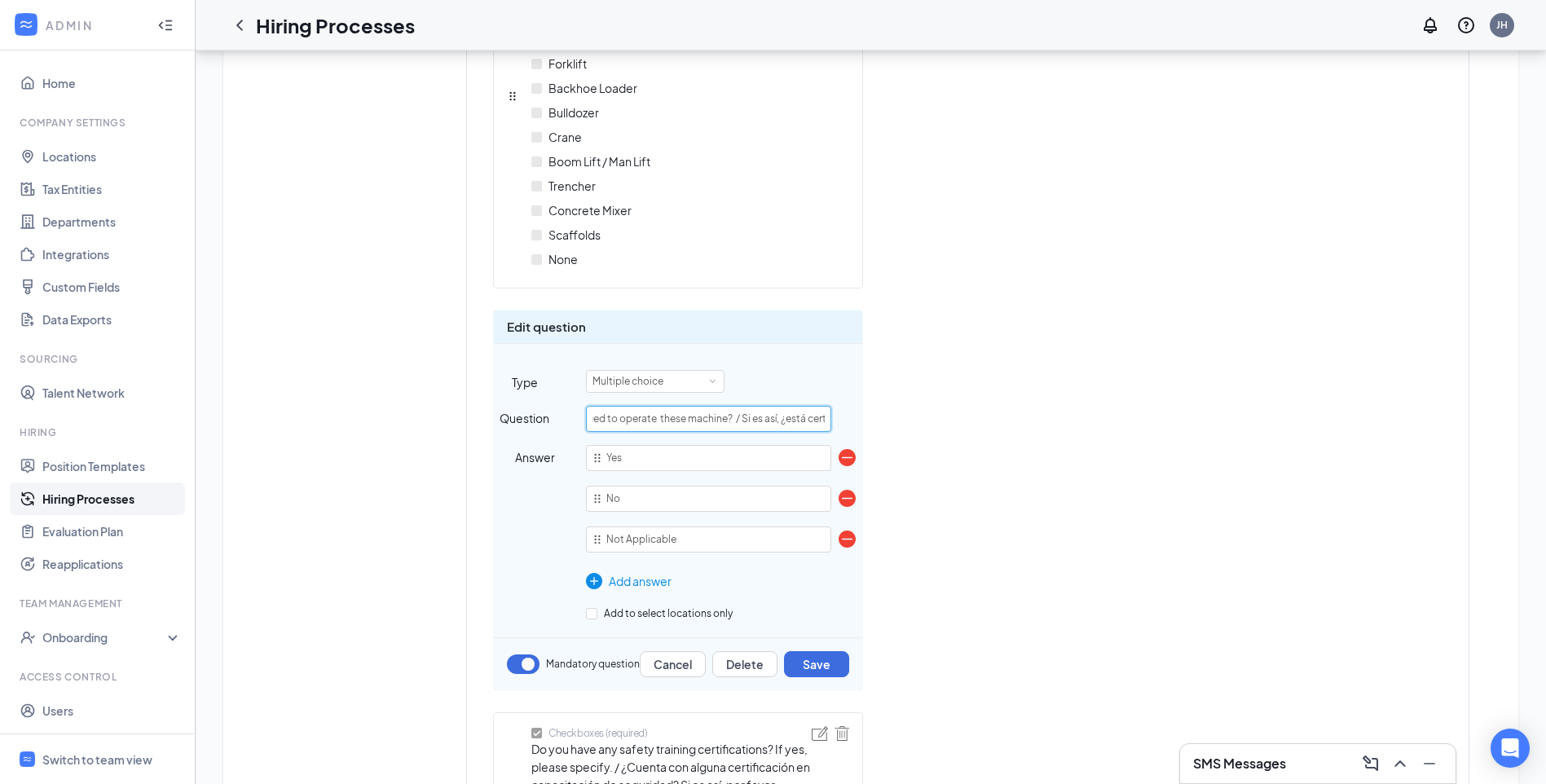
scroll to position [0, 97]
click at [725, 416] on input "If so, are you certified to operate these machine? / Si es así, ¿está certifica…" at bounding box center [708, 418] width 245 height 26
drag, startPoint x: 725, startPoint y: 416, endPoint x: 853, endPoint y: 417, distance: 128.0
click at [853, 417] on div "Question If so, are you certified to operate these machine? / Si es así, ¿está …" at bounding box center [678, 418] width 368 height 26
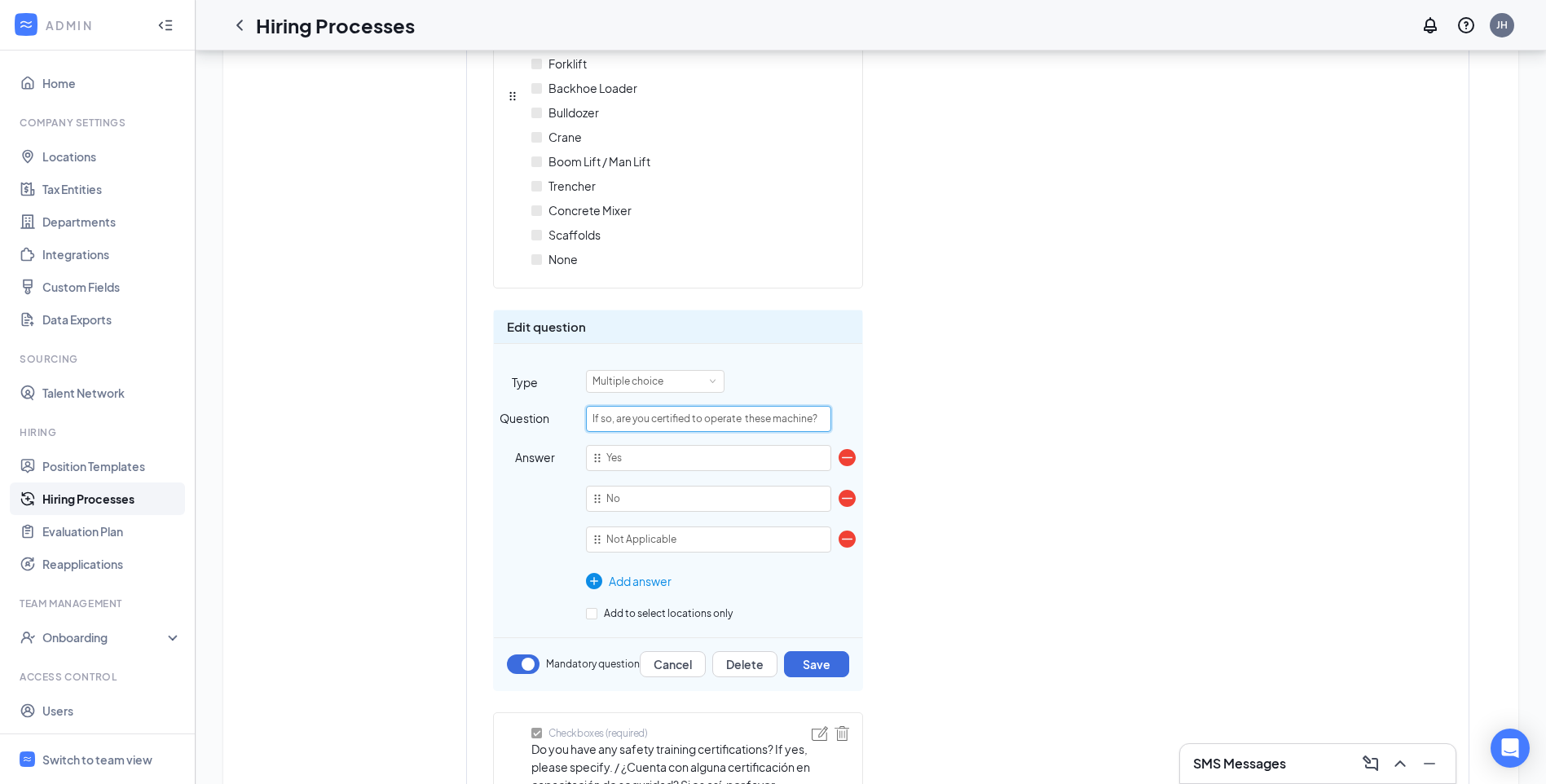
scroll to position [0, 0]
type input "If so, are you certified to operate these machine?"
click at [815, 668] on button "Save" at bounding box center [817, 663] width 66 height 26
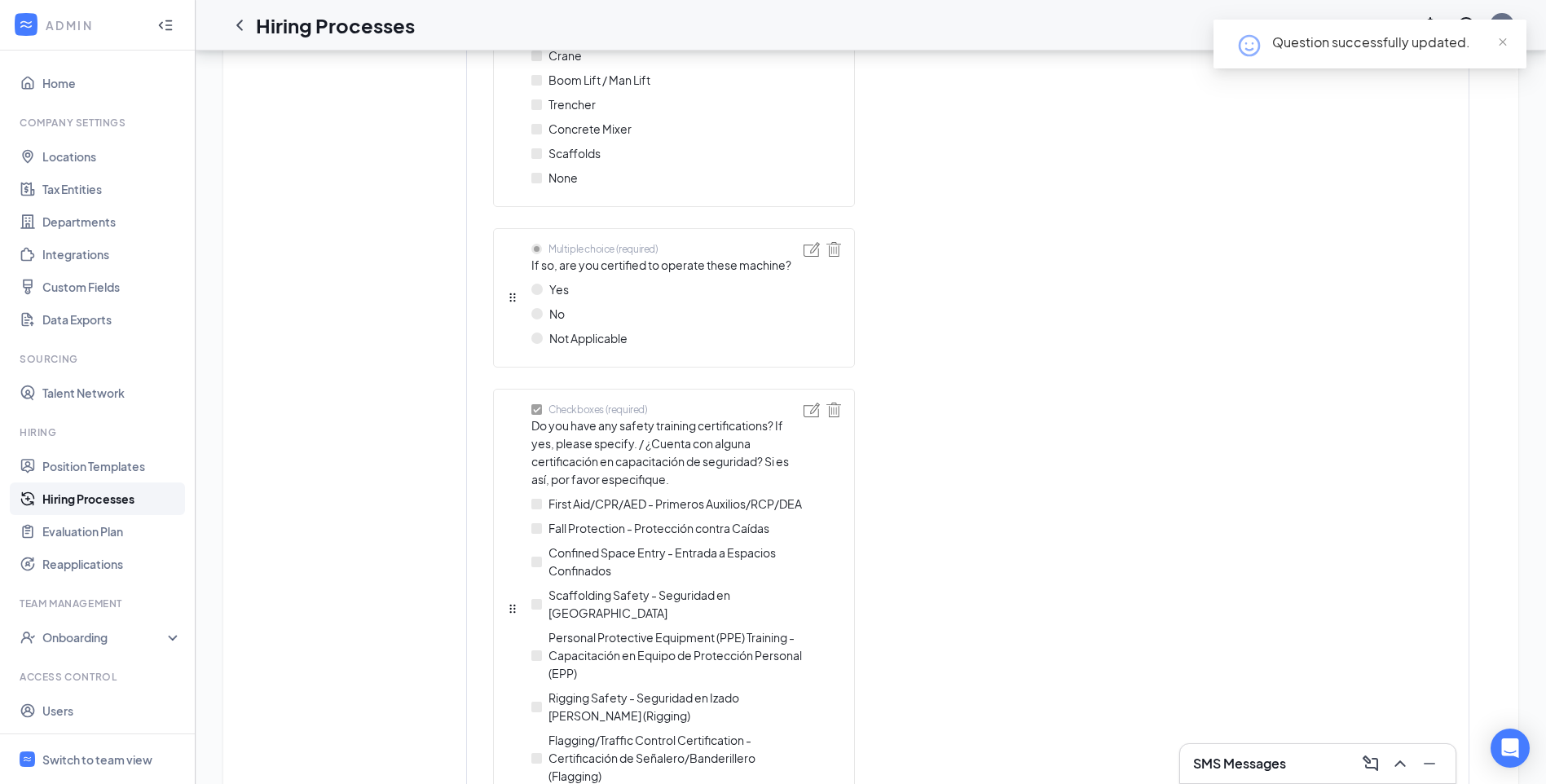
scroll to position [3258, 0]
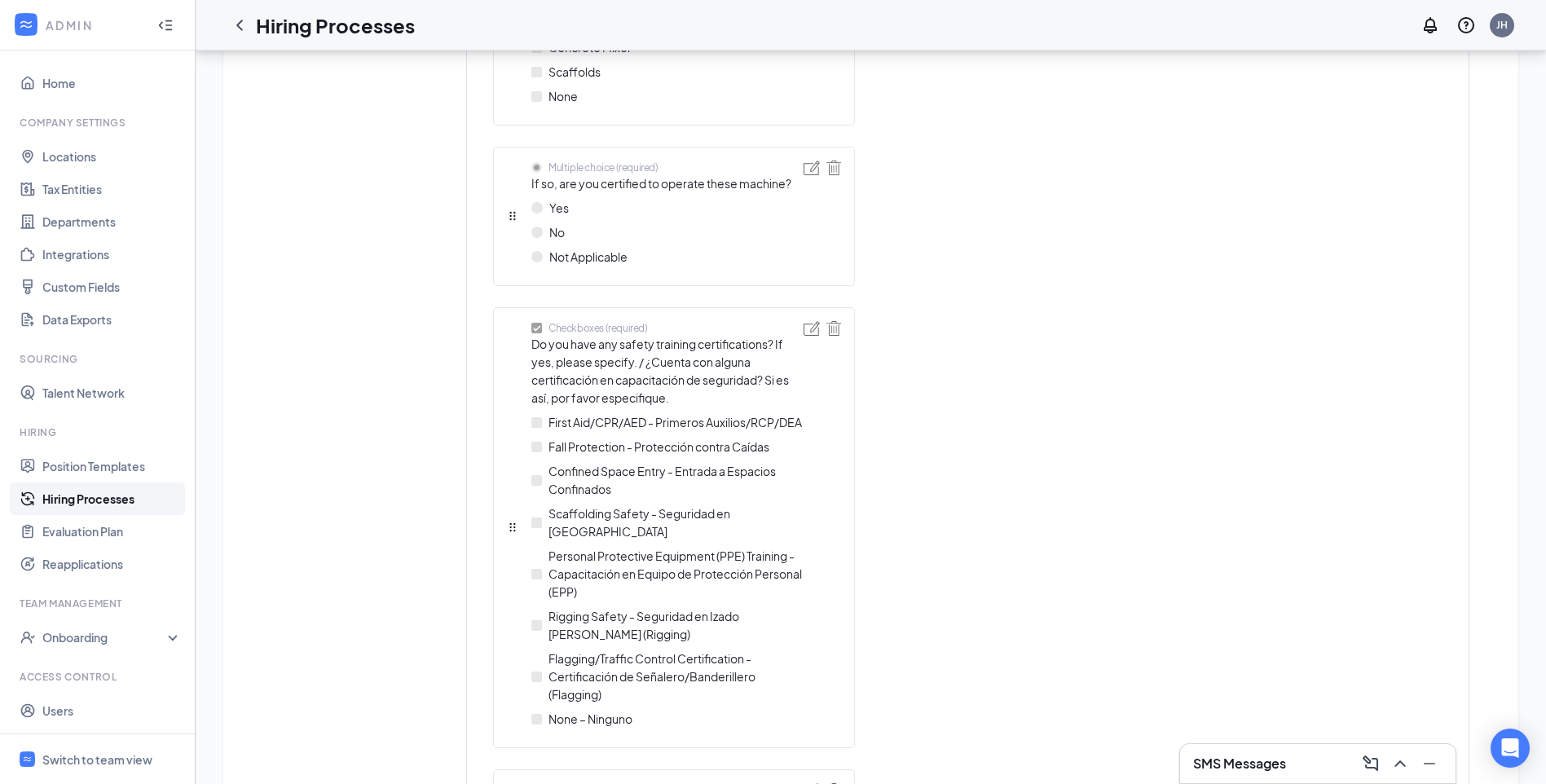
click at [811, 336] on div at bounding box center [811, 527] width 16 height 413
click at [811, 325] on img at bounding box center [811, 327] width 16 height 14
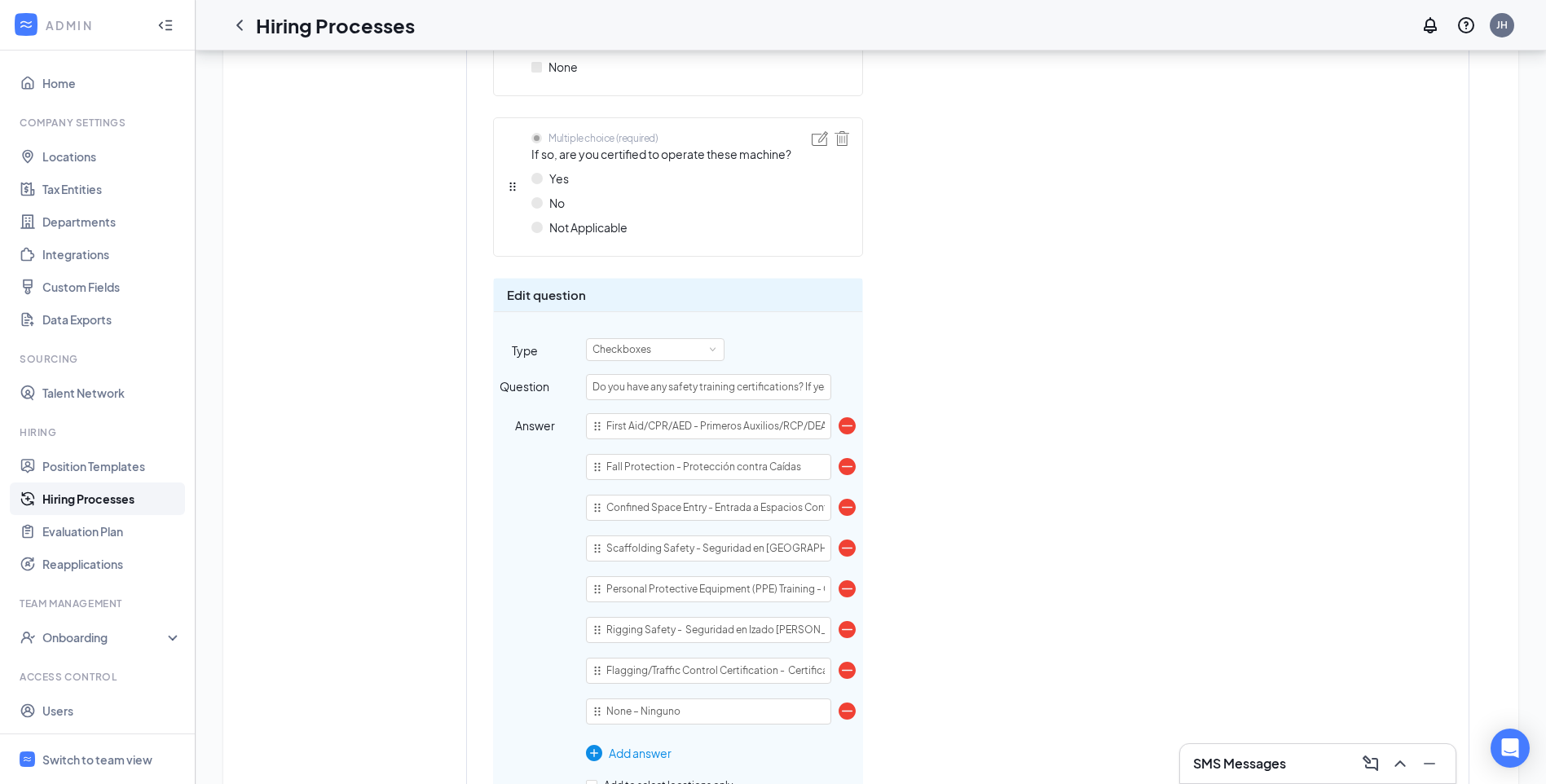
scroll to position [3340, 0]
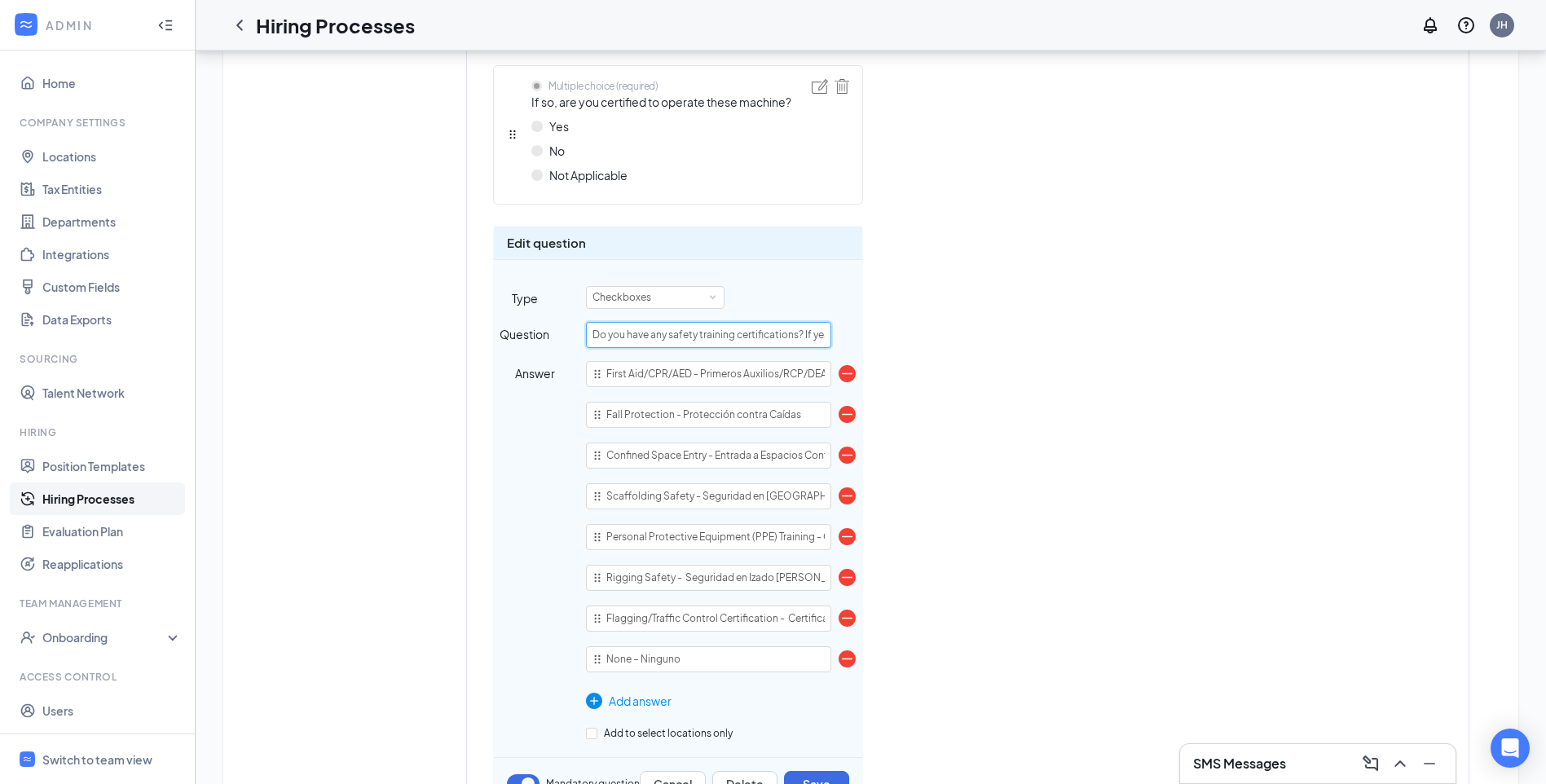
click at [809, 335] on input "Do you have any safety training certifications? If yes, please specify. / ¿Cuen…" at bounding box center [708, 334] width 245 height 26
click at [819, 334] on input "Do you have any safety training certifications? If yes, please specify. / ¿Cuen…" at bounding box center [708, 334] width 245 height 26
click at [829, 332] on input "Do you have any safety training certifications? If yes, please specify. / ¿Cuen…" at bounding box center [708, 334] width 245 height 26
drag, startPoint x: 595, startPoint y: 333, endPoint x: 658, endPoint y: 334, distance: 63.0
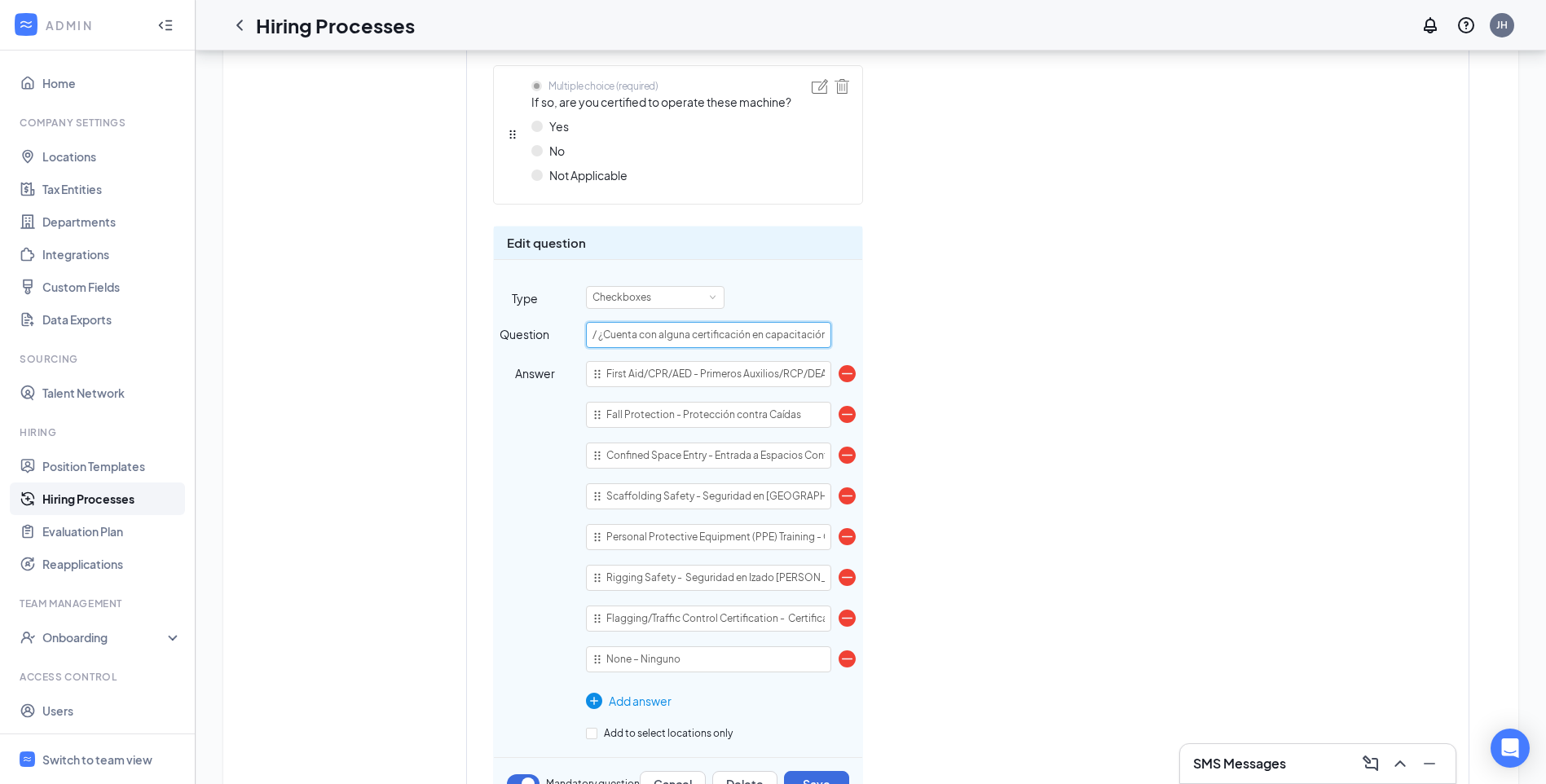
click at [658, 334] on input "Do you have any safety training certifications? If yes, please specify. / ¿Cuen…" at bounding box center [708, 334] width 245 height 26
drag, startPoint x: 591, startPoint y: 335, endPoint x: 958, endPoint y: 356, distance: 367.6
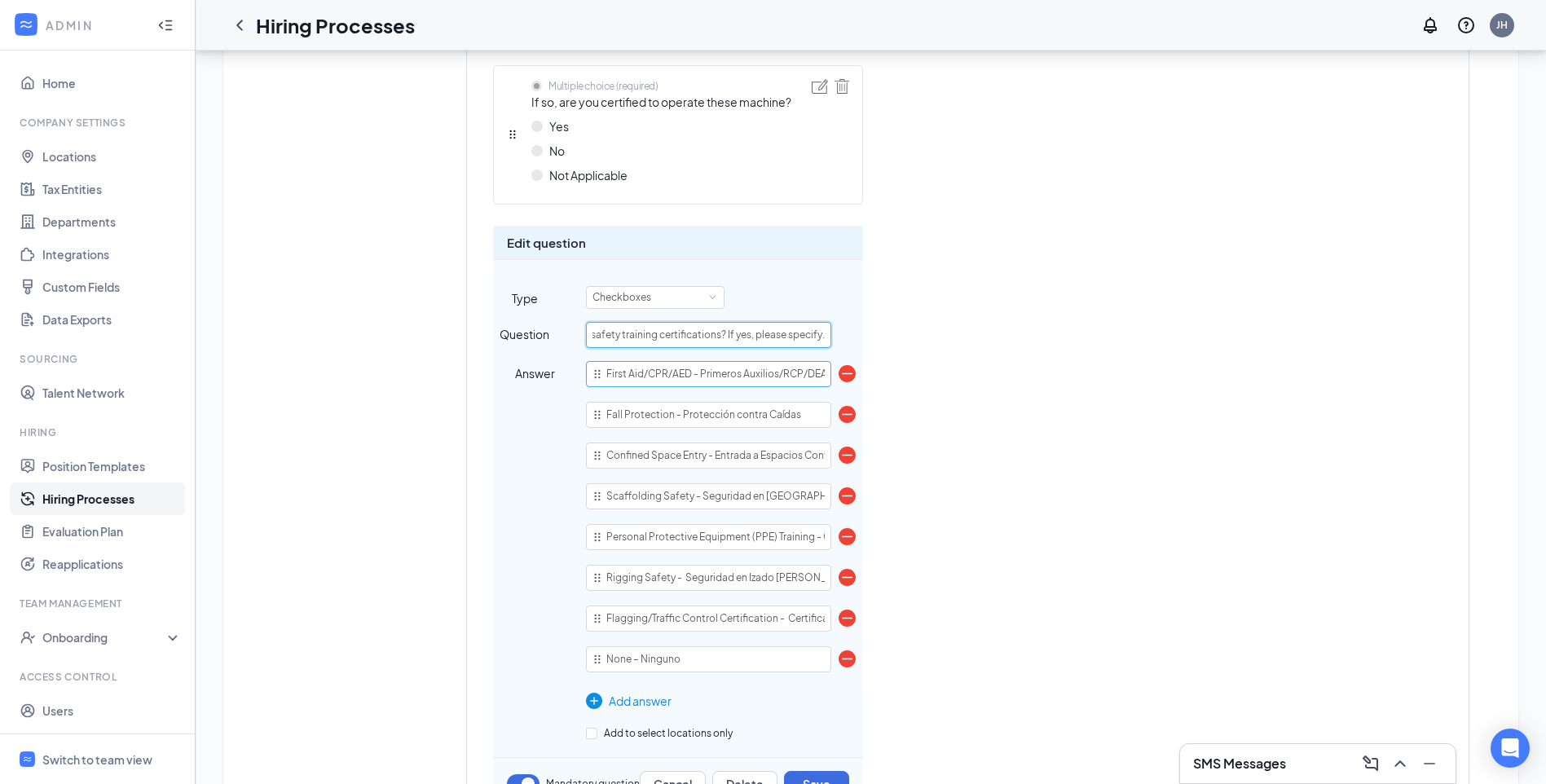
type input "Do you have any safety training certifications? If yes, please specify."
drag, startPoint x: 694, startPoint y: 374, endPoint x: 891, endPoint y: 367, distance: 197.1
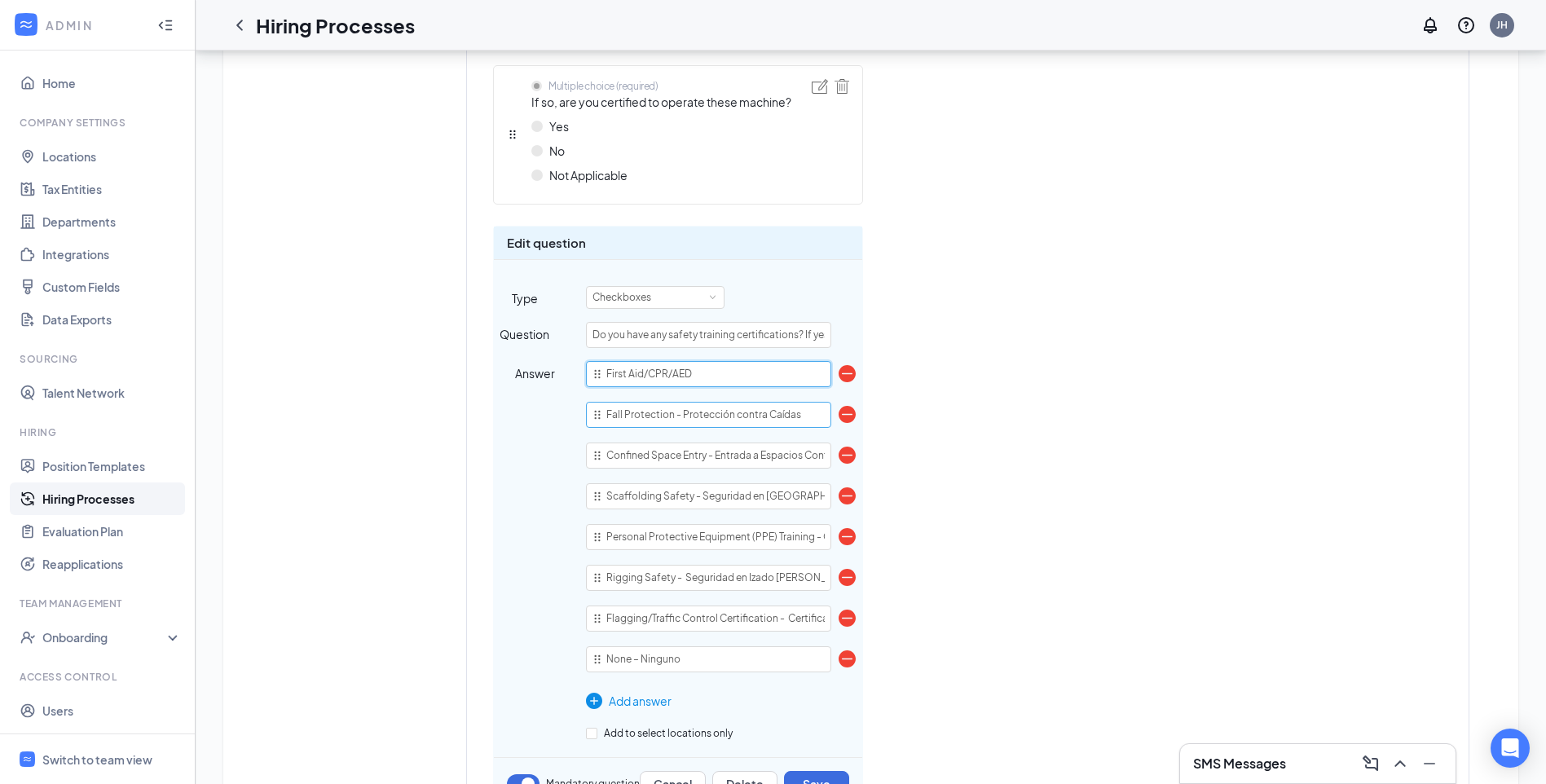
type input "First Aid/CPR/AED"
drag, startPoint x: 673, startPoint y: 416, endPoint x: 837, endPoint y: 413, distance: 164.0
click at [831, 413] on div "Fall Protection - Protección contra Caídas" at bounding box center [708, 414] width 245 height 26
type input "Fall Protection"
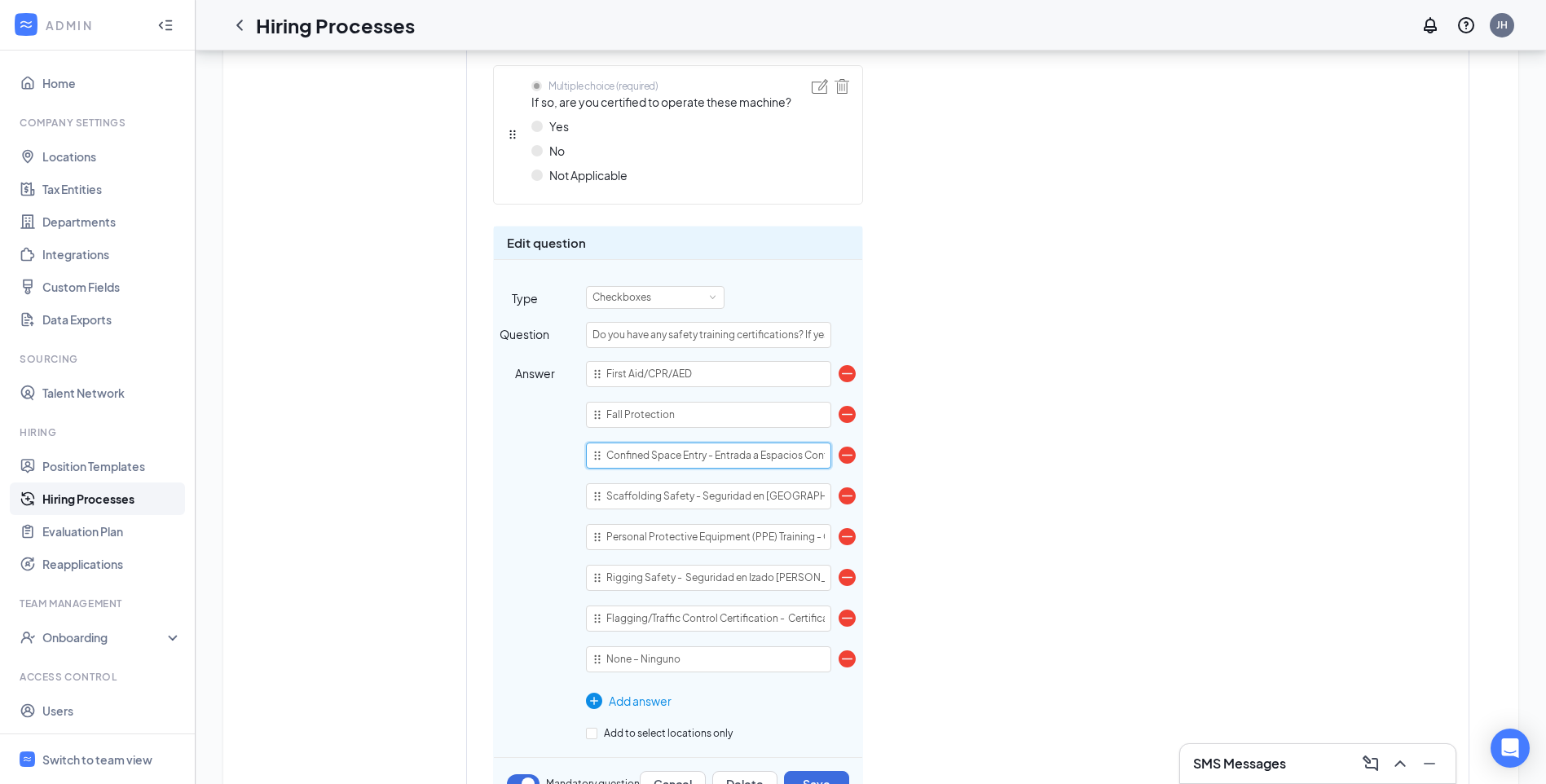
scroll to position [0, 35]
drag, startPoint x: 709, startPoint y: 454, endPoint x: 897, endPoint y: 434, distance: 189.1
type input "Confined Space Entry"
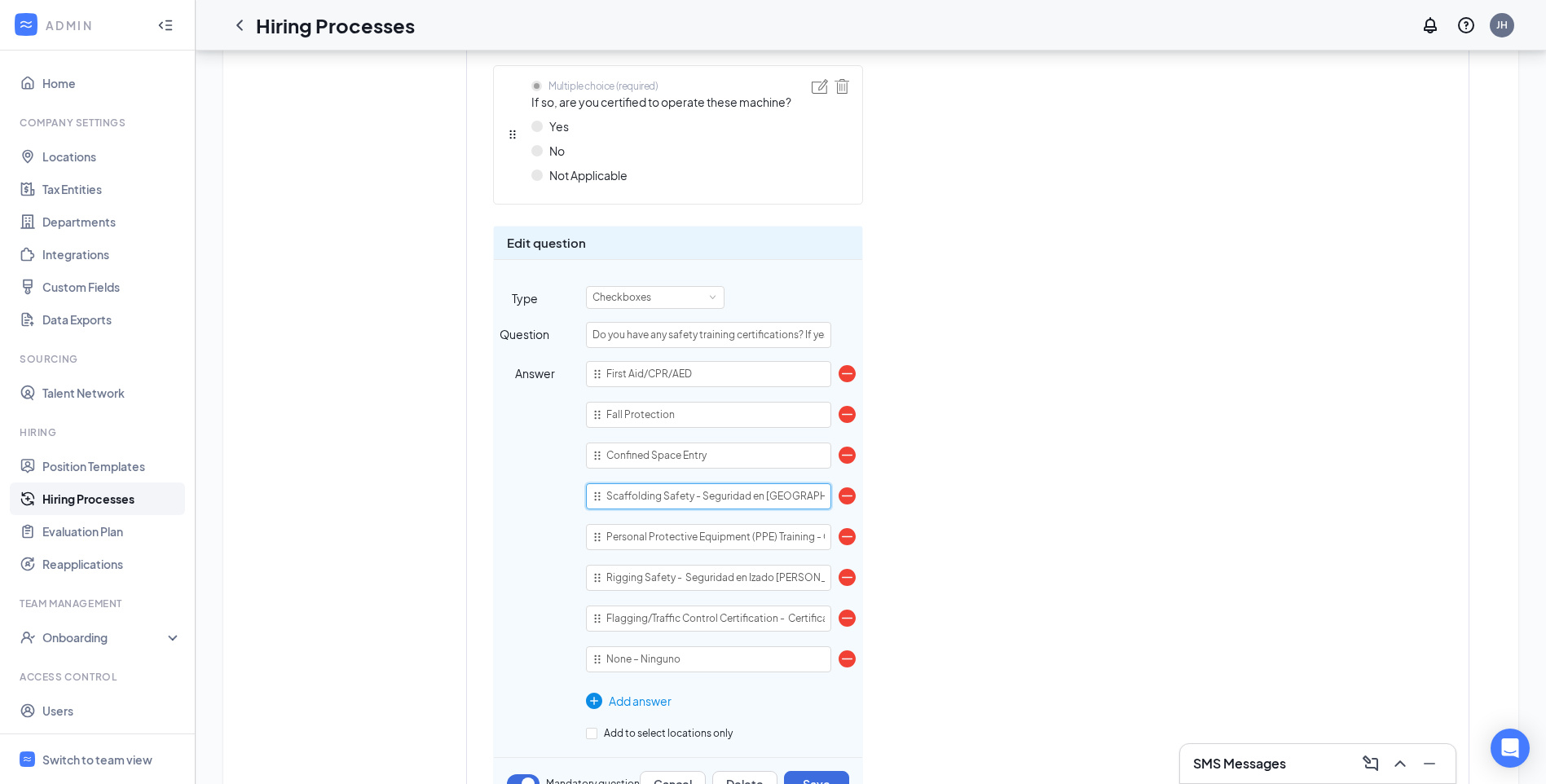
drag, startPoint x: 693, startPoint y: 491, endPoint x: 843, endPoint y: 492, distance: 150.0
click at [831, 492] on div "Scaffolding Safety - Seguridad en [GEOGRAPHIC_DATA]" at bounding box center [708, 495] width 245 height 26
type input "Scaffolding Safety"
drag, startPoint x: 813, startPoint y: 537, endPoint x: 852, endPoint y: 537, distance: 39.0
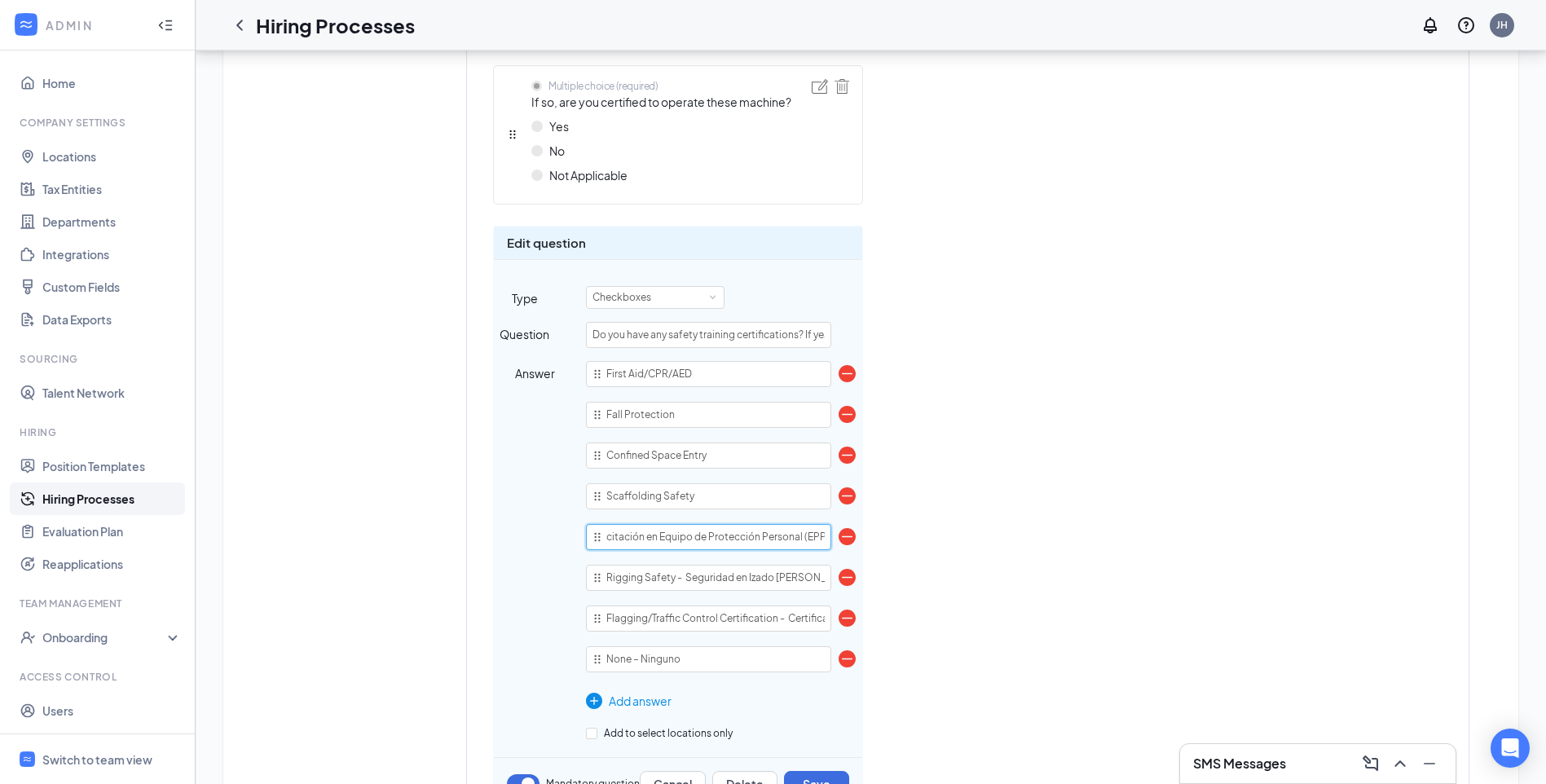
click at [831, 537] on div "Personal Protective Equipment (PPE) Training - Capacitación en Equipo de Protec…" at bounding box center [708, 536] width 245 height 26
type input "Personal Protective Equipment (PPE) Training"
drag, startPoint x: 674, startPoint y: 576, endPoint x: 866, endPoint y: 569, distance: 192.1
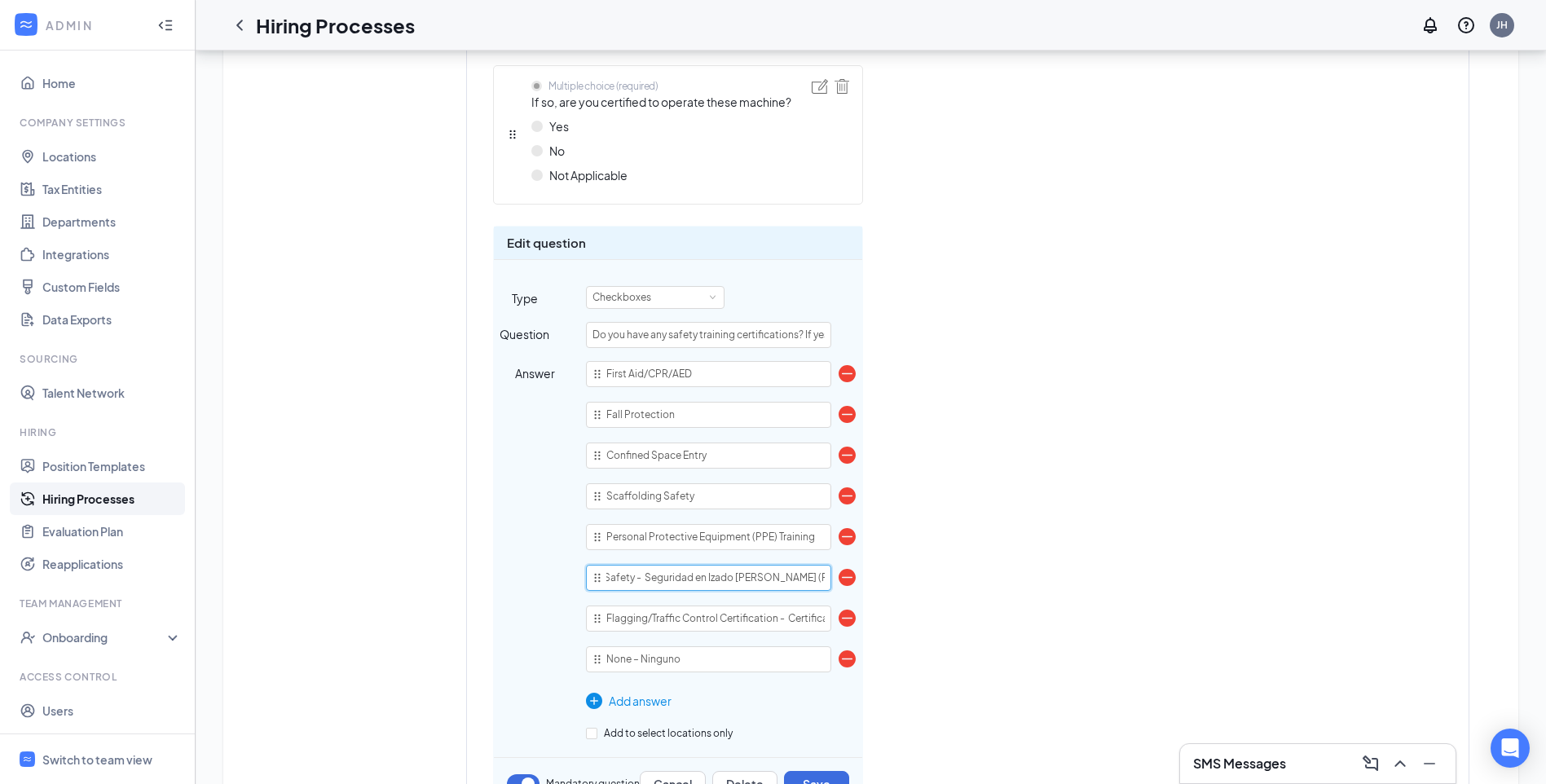
type input "Rigging Safety"
drag, startPoint x: 777, startPoint y: 613, endPoint x: 868, endPoint y: 618, distance: 91.1
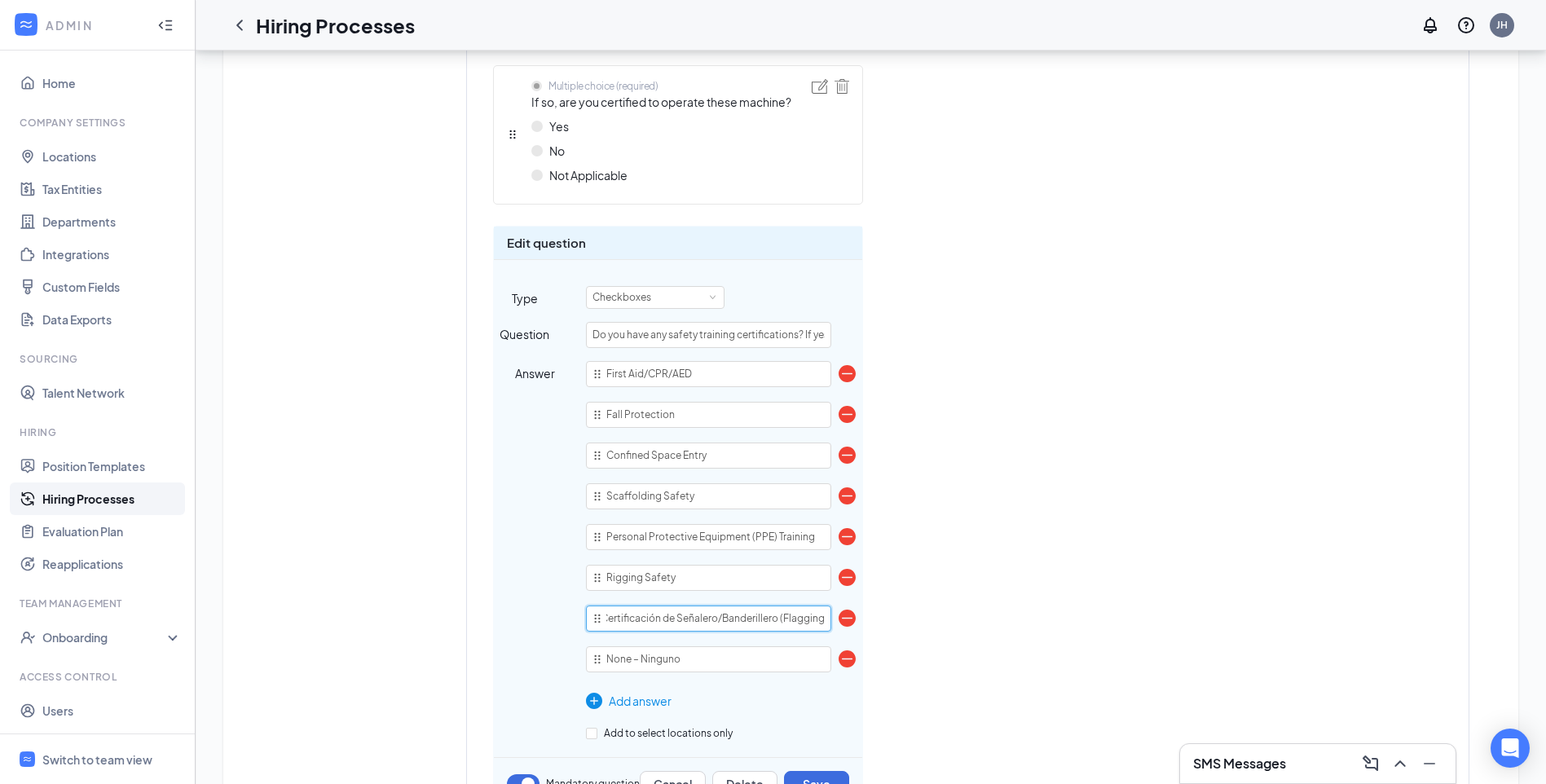
click at [831, 614] on div "Flagging/Traffic Control Certification - Certificación de Señalero/Banderillero…" at bounding box center [708, 618] width 245 height 26
type input "Flagging/Traffic Control Certification"
drag, startPoint x: 634, startPoint y: 659, endPoint x: 699, endPoint y: 658, distance: 65.0
click at [699, 658] on input "None – Ninguno" at bounding box center [708, 659] width 245 height 26
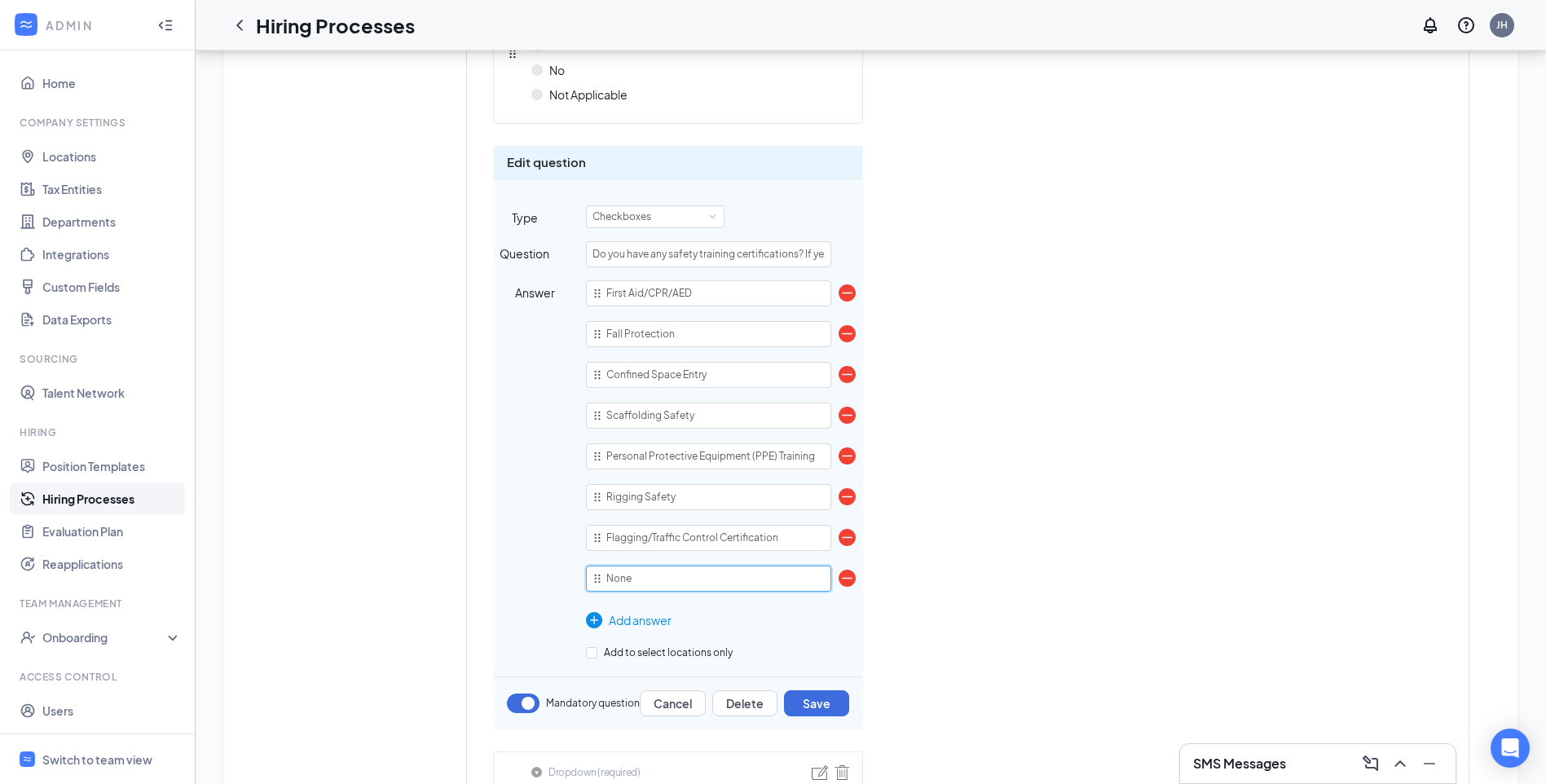
scroll to position [3421, 0]
type input "None"
click at [820, 703] on button "Save" at bounding box center [817, 701] width 66 height 26
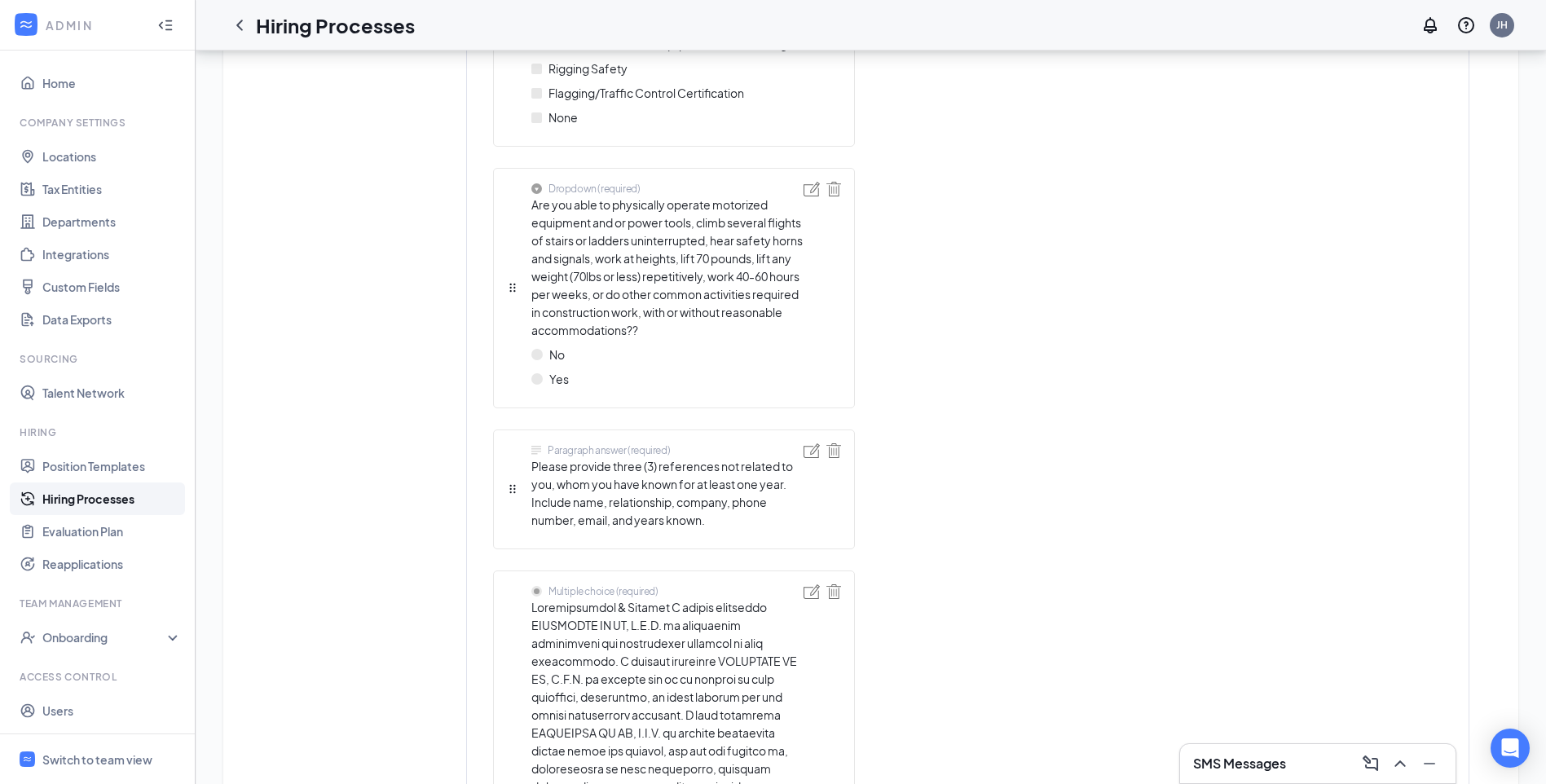
scroll to position [3666, 0]
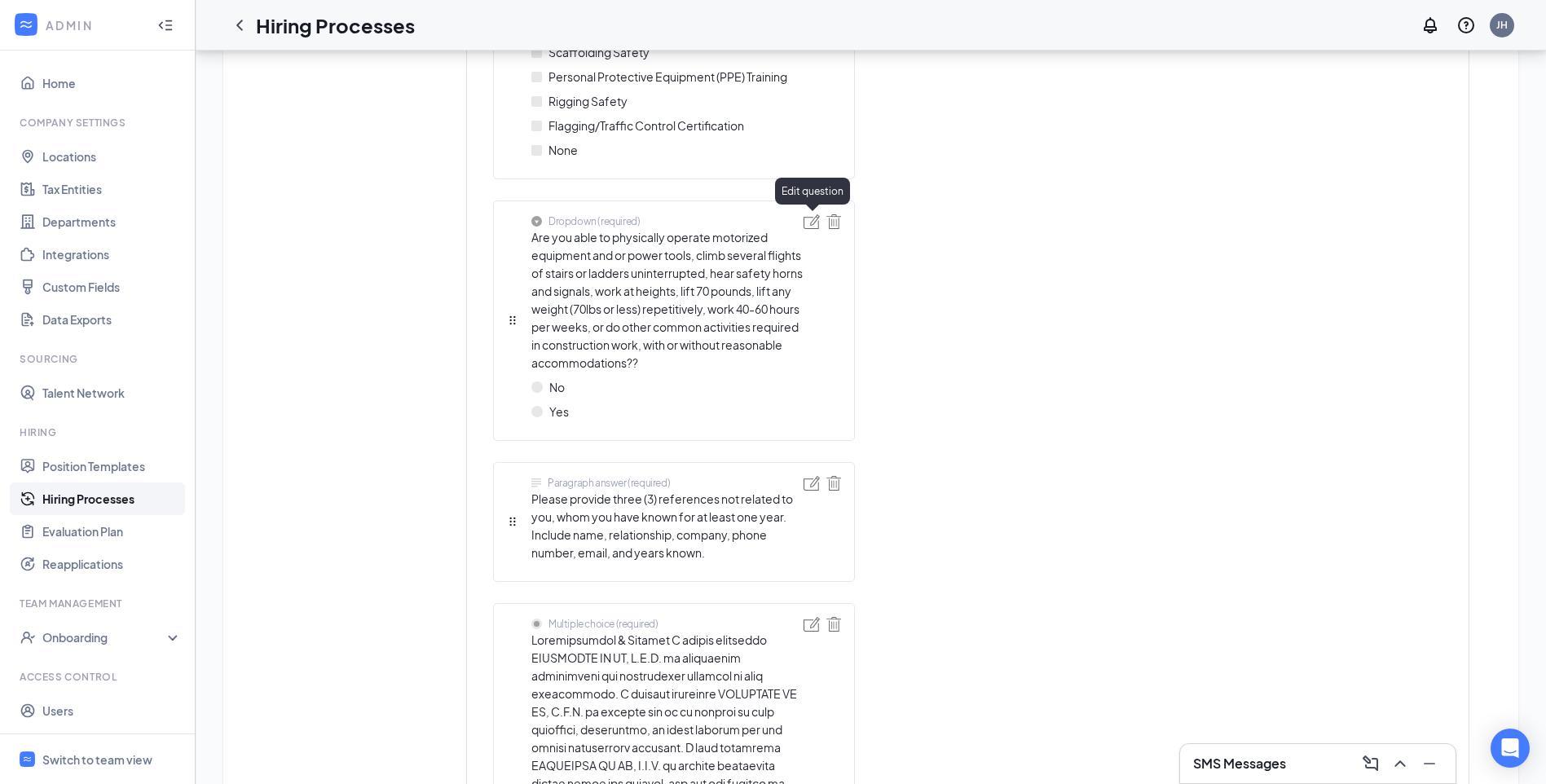
click at [807, 222] on img at bounding box center [811, 221] width 16 height 14
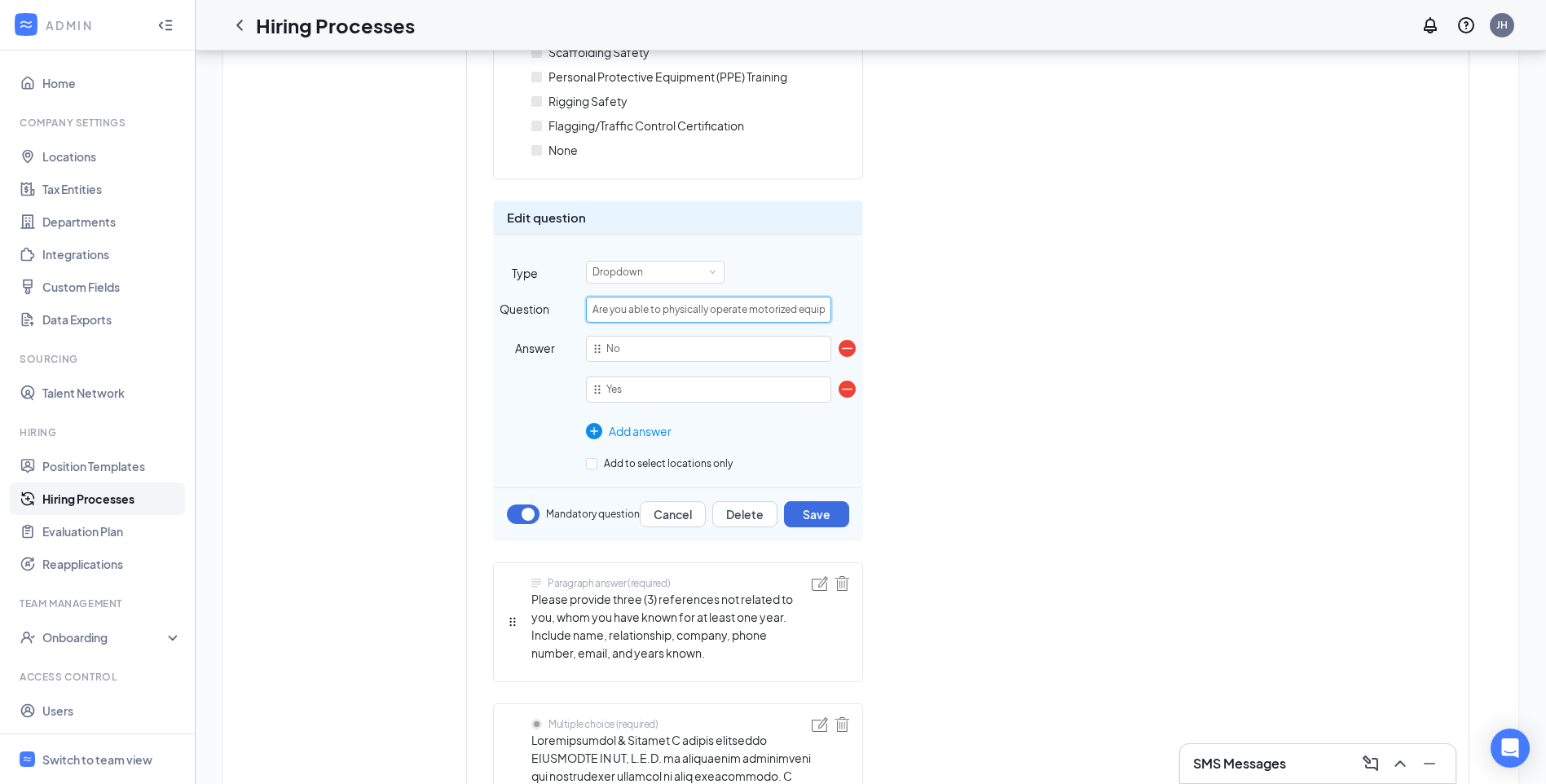
click at [813, 308] on input "Are you able to physically operate motorized equipment and or power tools, clim…" at bounding box center [708, 308] width 245 height 26
click at [831, 308] on input "Are you able to physically operate motorized equipment and or power tools, clim…" at bounding box center [708, 308] width 245 height 26
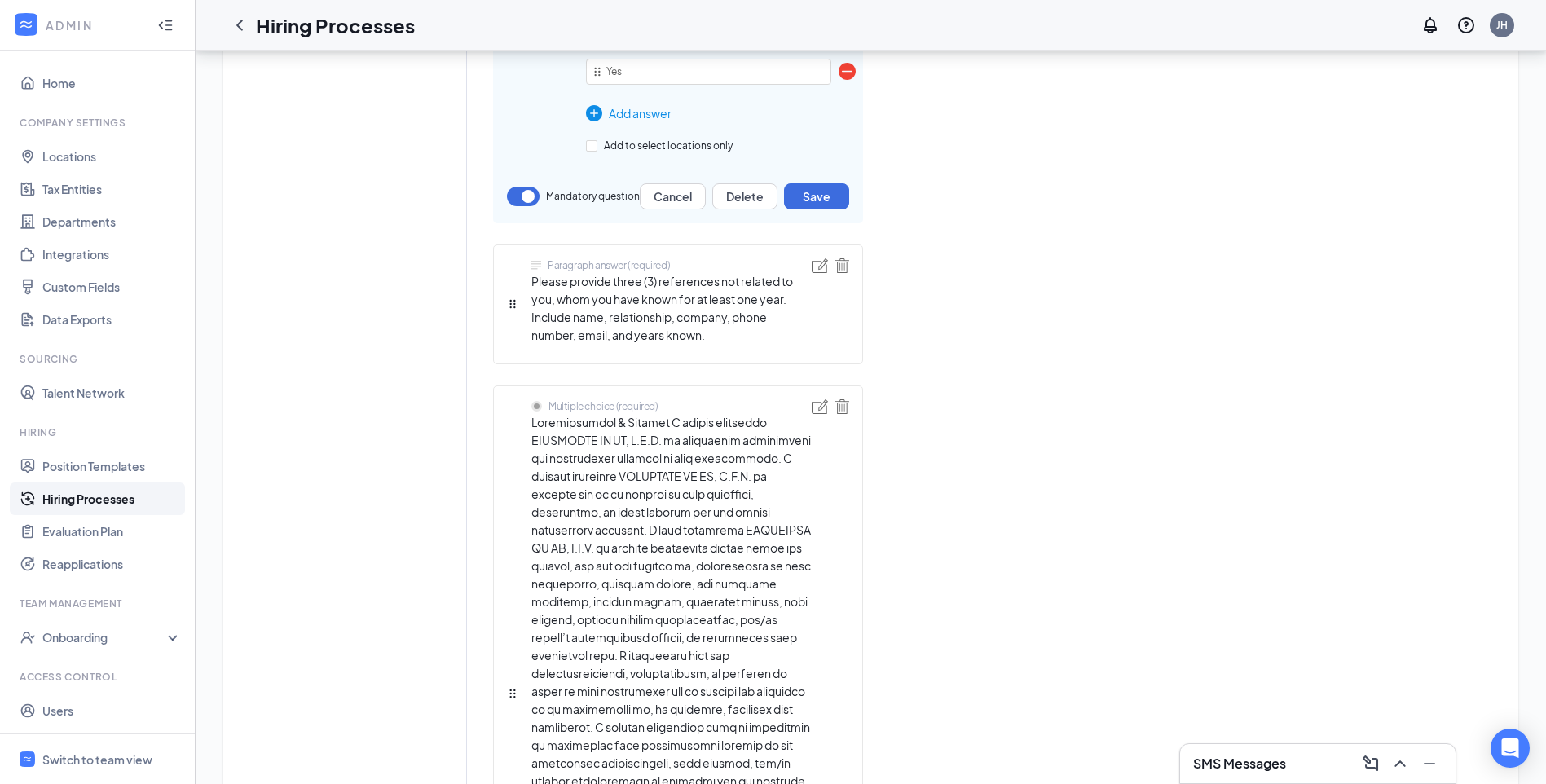
scroll to position [3991, 0]
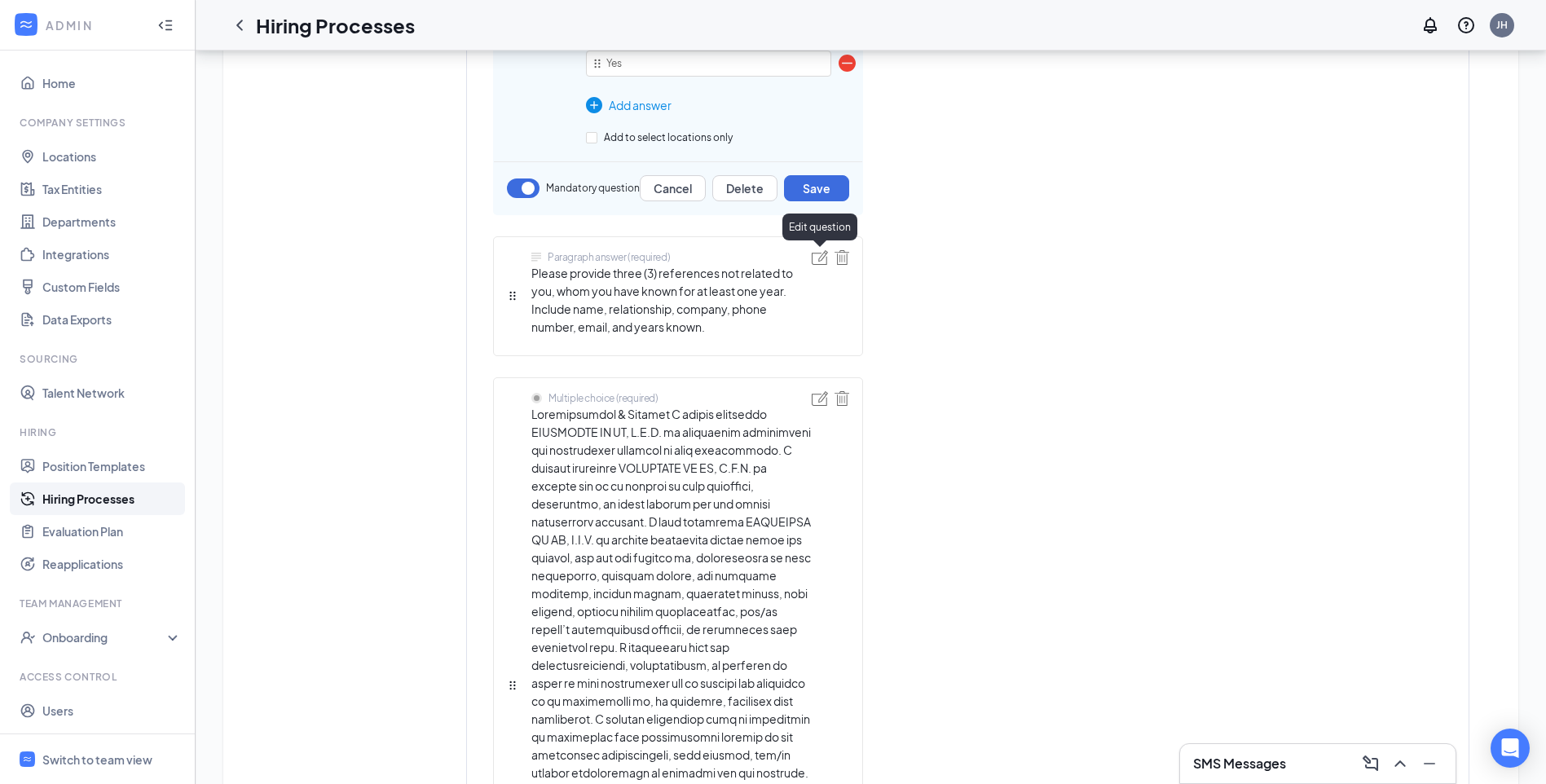
type input "Are you able to physically operate motorized equipment and or power tools, clim…"
click at [819, 255] on img at bounding box center [820, 256] width 16 height 14
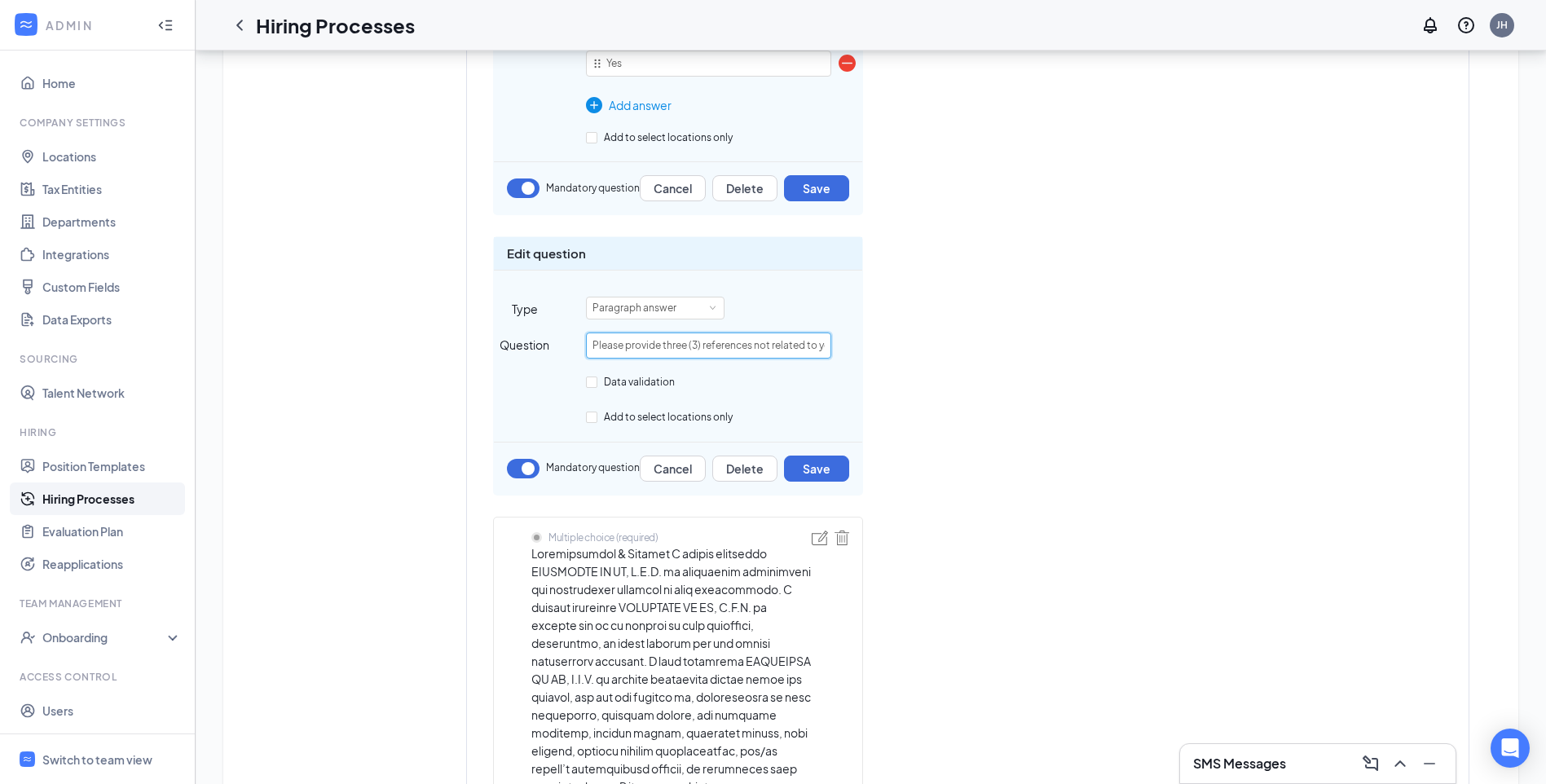
click at [793, 342] on input "Please provide three (3) references not related to you, whom you have known for…" at bounding box center [708, 345] width 245 height 26
drag, startPoint x: 809, startPoint y: 342, endPoint x: 823, endPoint y: 342, distance: 14.0
click at [823, 342] on input "Please provide three (3) references not related to you, whom you have known for…" at bounding box center [708, 345] width 245 height 26
click at [777, 342] on input "Please provide three (3) references not related to you, whom you have known for…" at bounding box center [708, 345] width 245 height 26
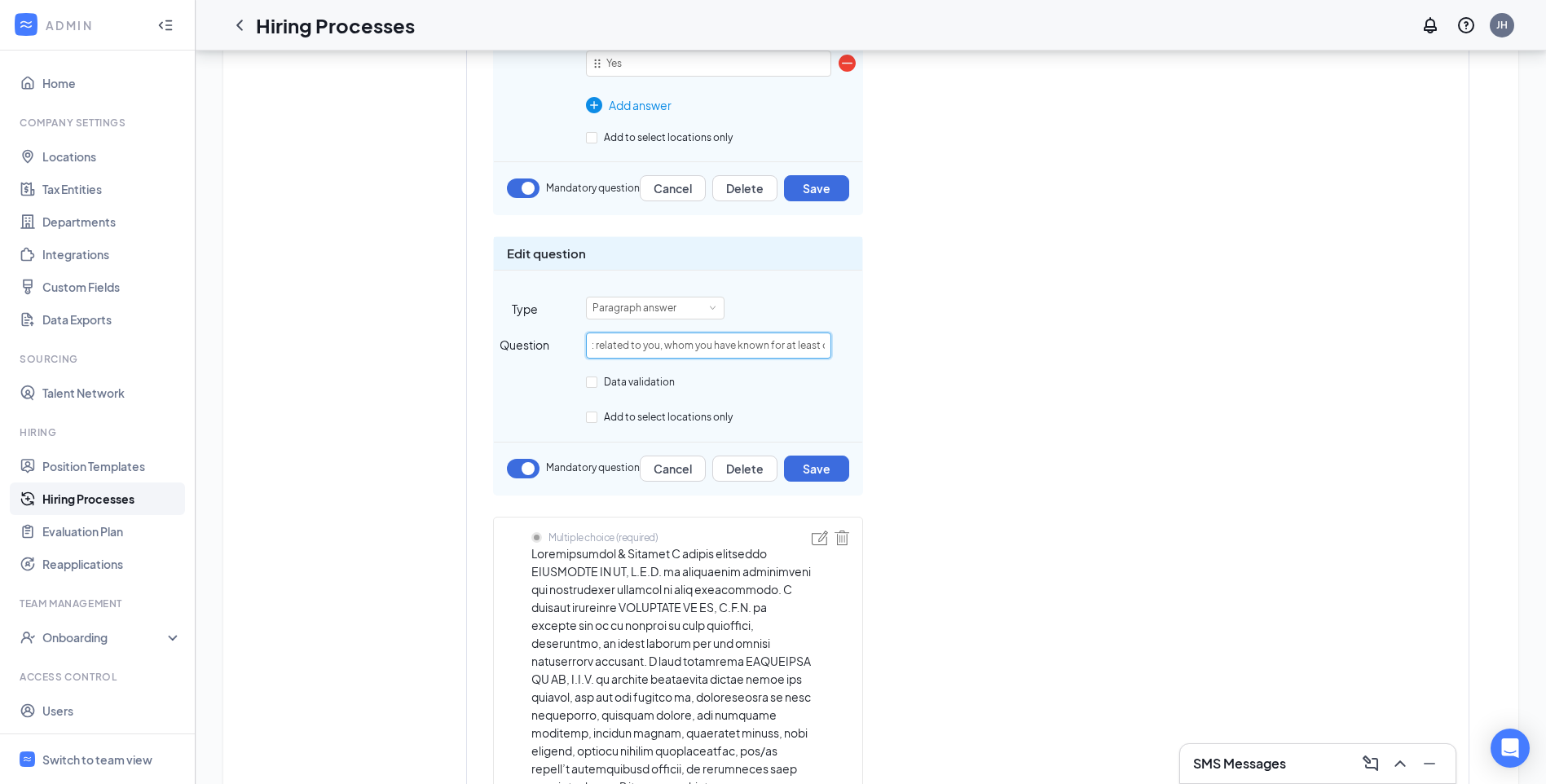
click at [806, 342] on input "Please provide three (3) references not related to you, whom you have known for…" at bounding box center [708, 345] width 245 height 26
click at [820, 346] on input "Please provide three (3) references not related to you, whom you have known for…" at bounding box center [708, 345] width 245 height 26
drag, startPoint x: 818, startPoint y: 346, endPoint x: 831, endPoint y: 346, distance: 13.0
click at [831, 346] on input "Please provide three (3) references not related to you, whom you have known for…" at bounding box center [708, 345] width 245 height 26
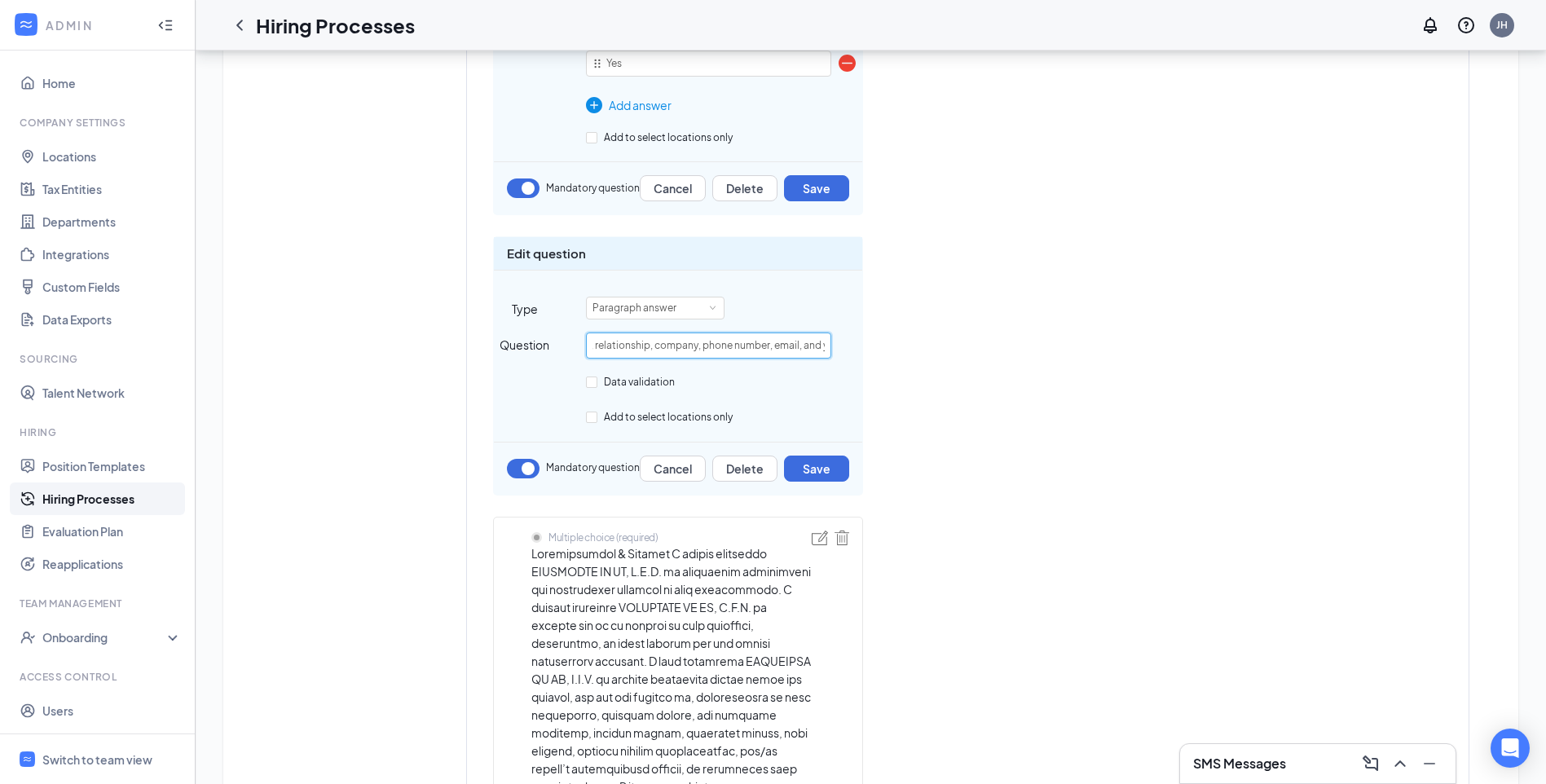
click at [770, 344] on input "Please provide three (3) references not related to you, whom you have known for…" at bounding box center [708, 345] width 245 height 26
drag, startPoint x: 770, startPoint y: 344, endPoint x: 796, endPoint y: 344, distance: 26.0
click at [796, 344] on input "Please provide three (3) references not related to you, whom you have known for…" at bounding box center [708, 345] width 245 height 26
click at [698, 348] on input "Please provide three (3) references not related to you, whom you have known for…" at bounding box center [708, 345] width 245 height 26
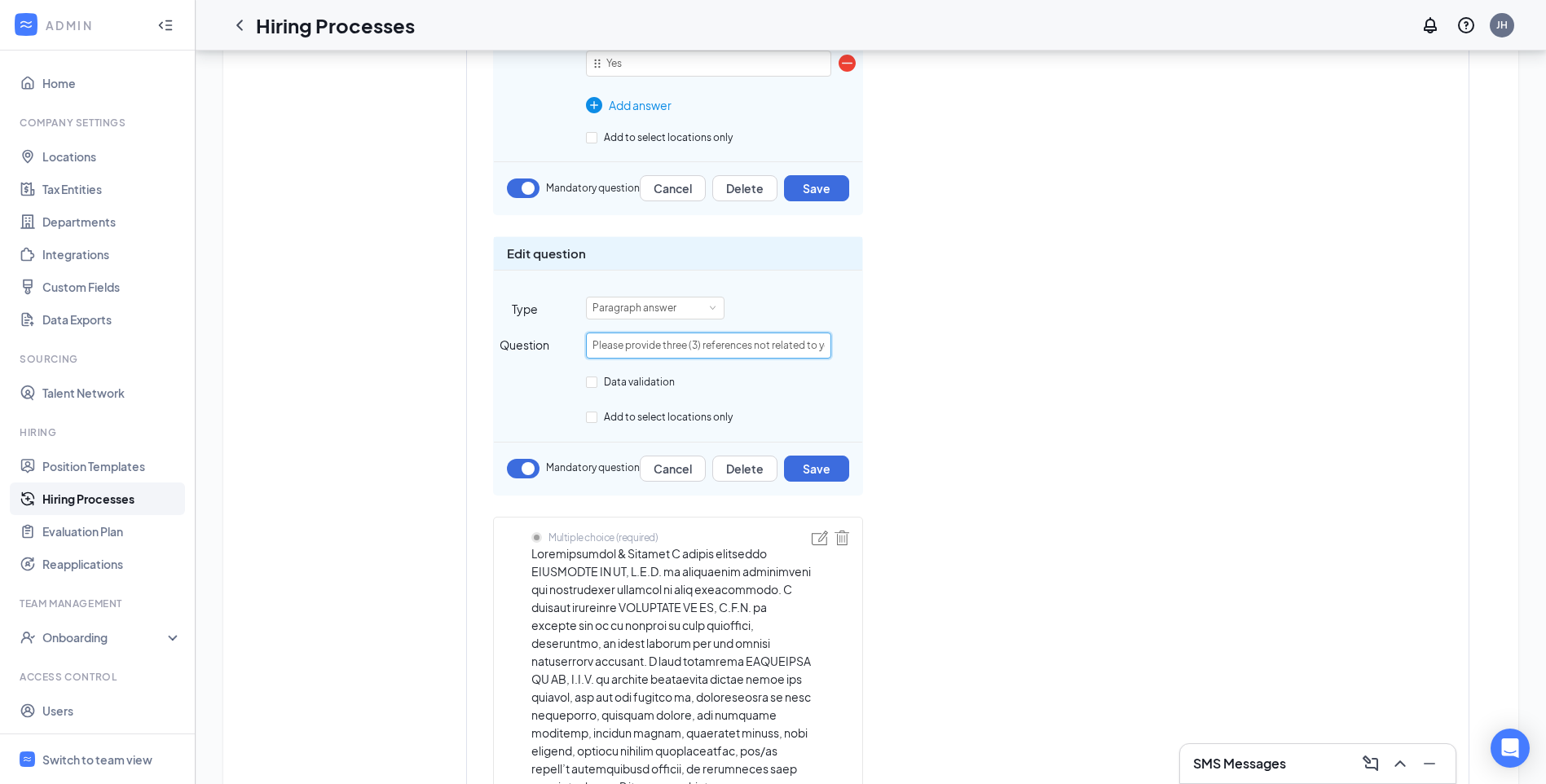
click at [807, 345] on input "Please provide three (3) references not related to you, whom you have known for…" at bounding box center [708, 345] width 245 height 26
click at [748, 344] on input "Please provide three (3) references not related to you, whom you have known for…" at bounding box center [708, 345] width 245 height 26
type input "Please provide three (3) references not related to you, whom you have known for…"
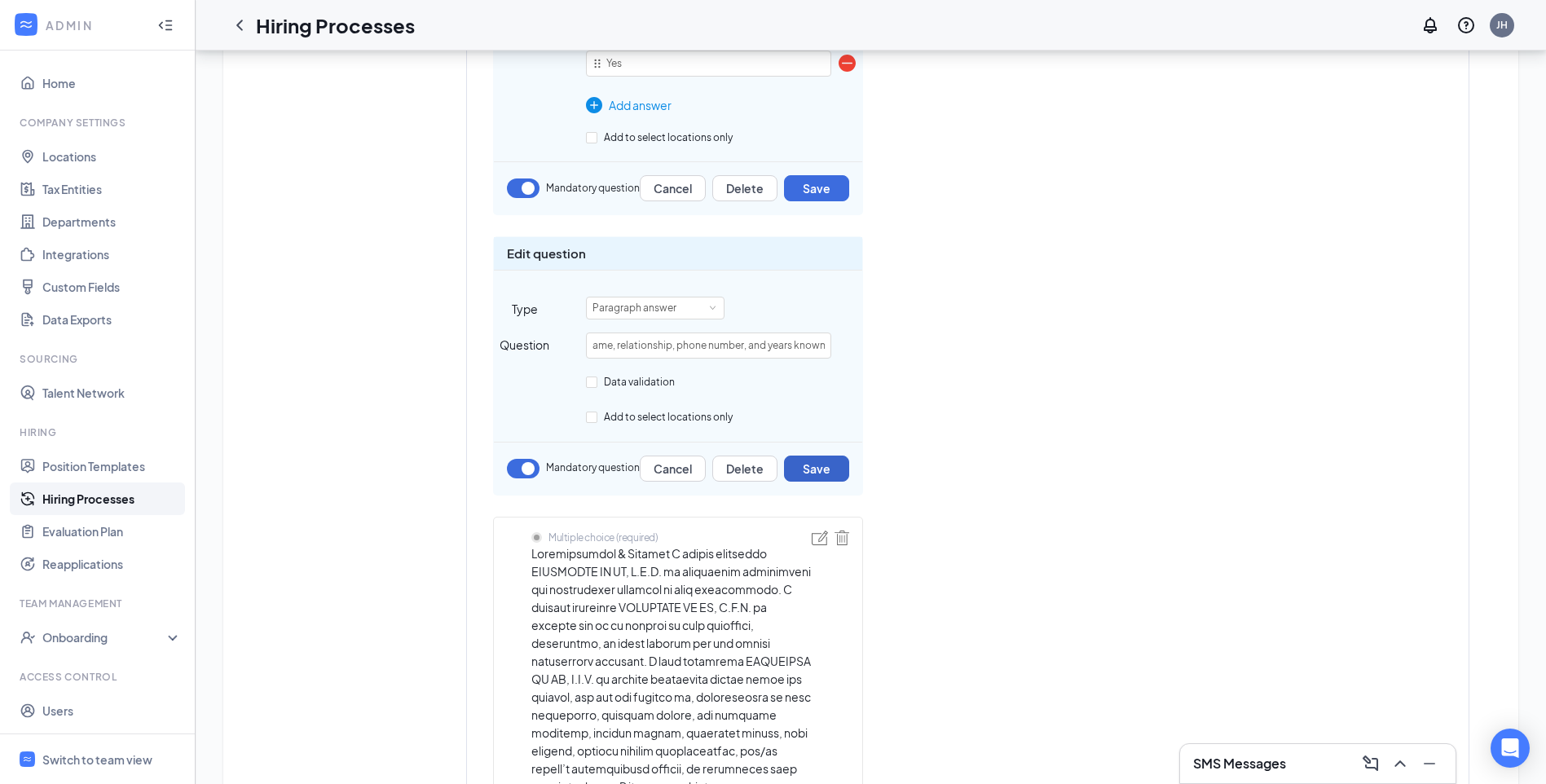
scroll to position [0, 0]
click at [830, 468] on button "Save" at bounding box center [817, 468] width 66 height 26
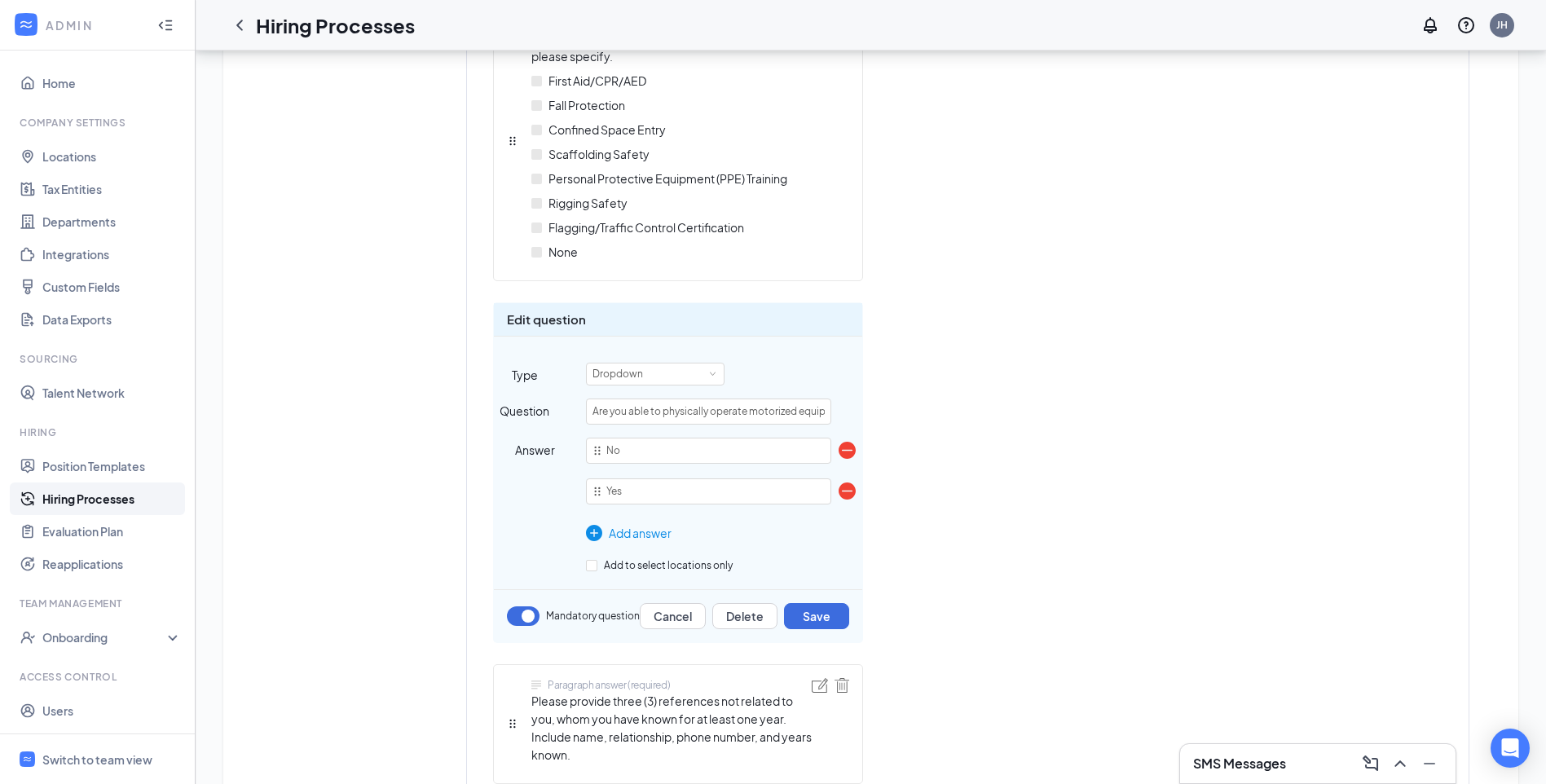
scroll to position [3642, 0]
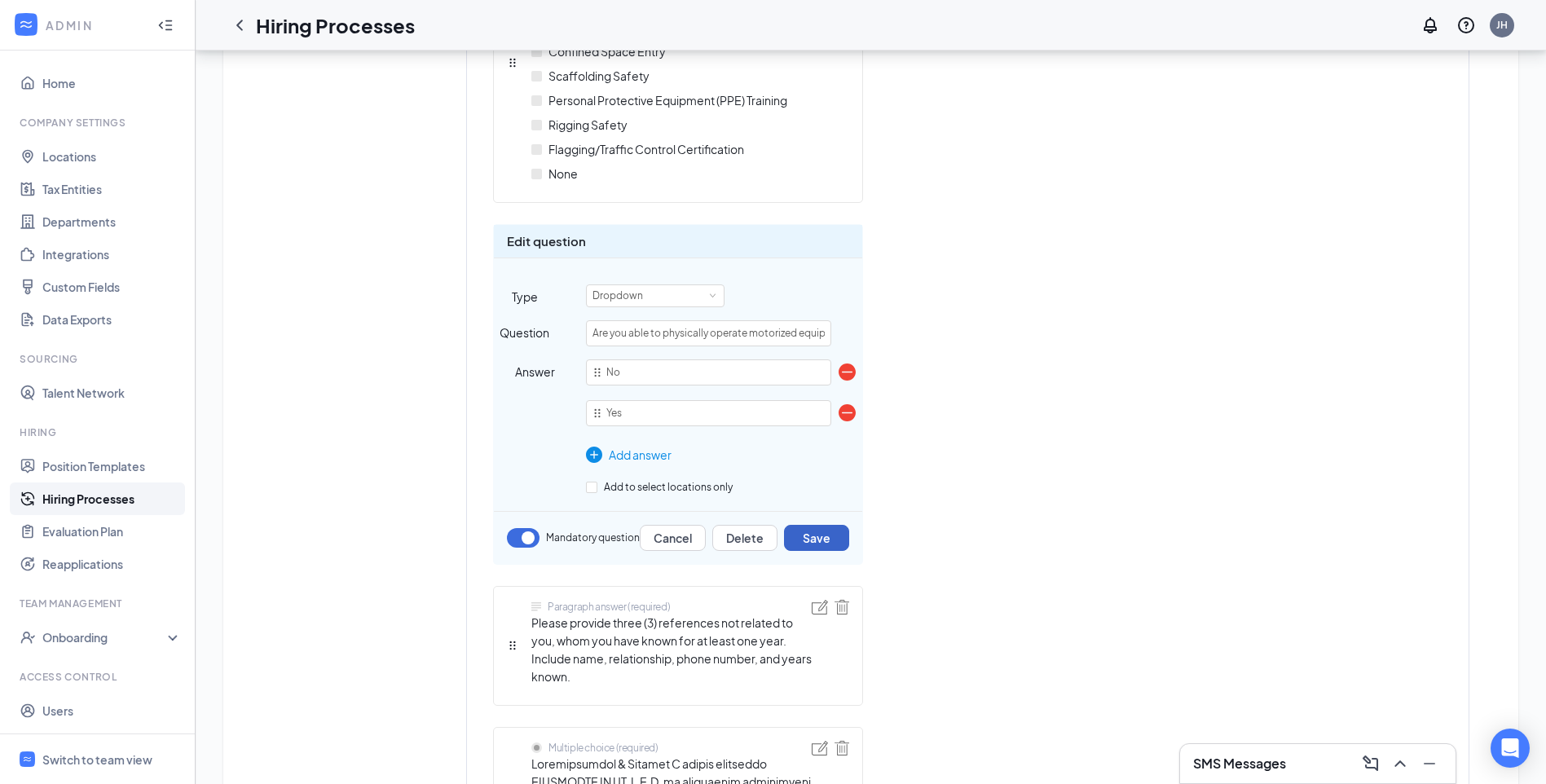
click at [831, 536] on button "Save" at bounding box center [817, 537] width 66 height 26
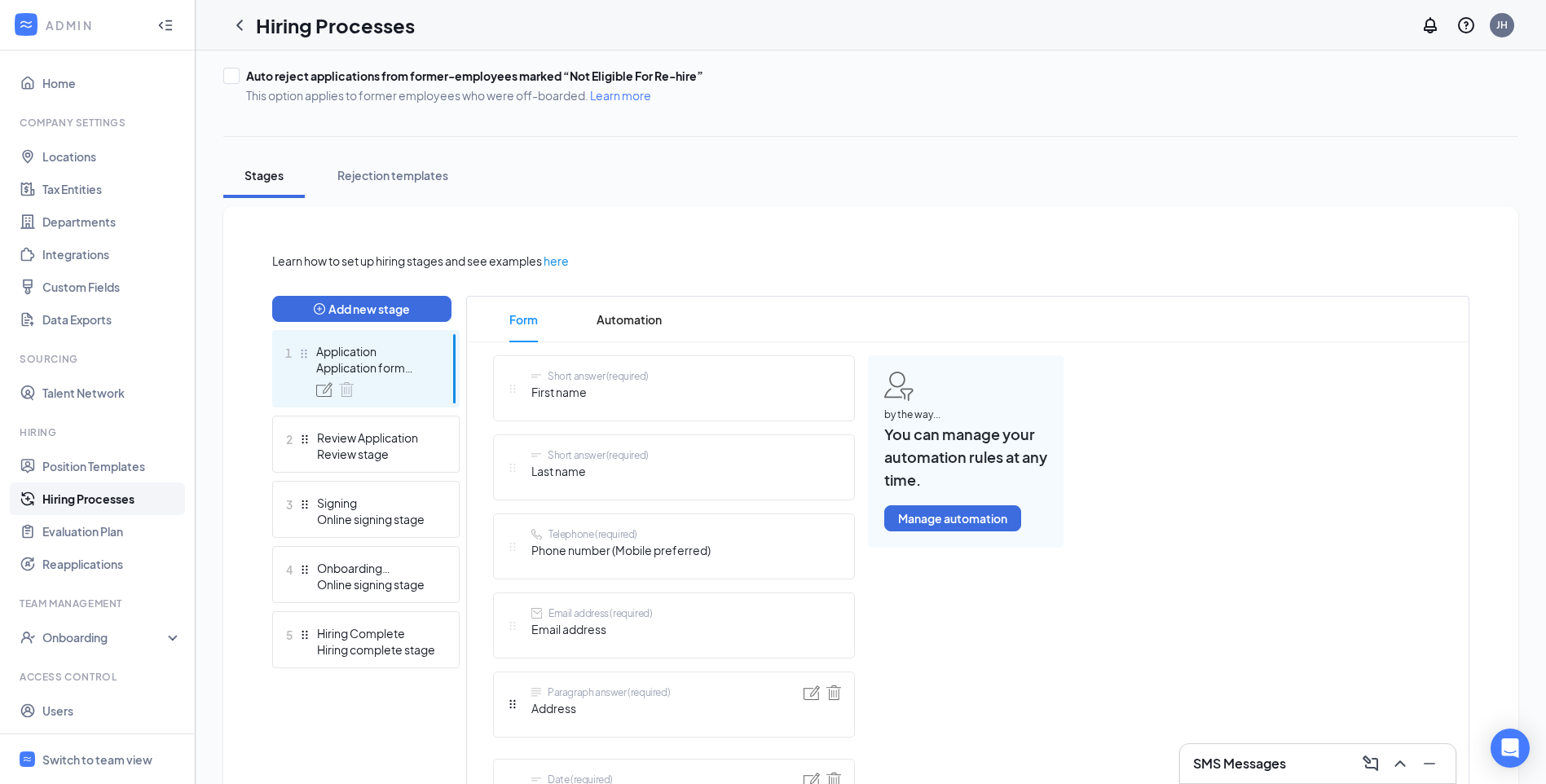
scroll to position [244, 0]
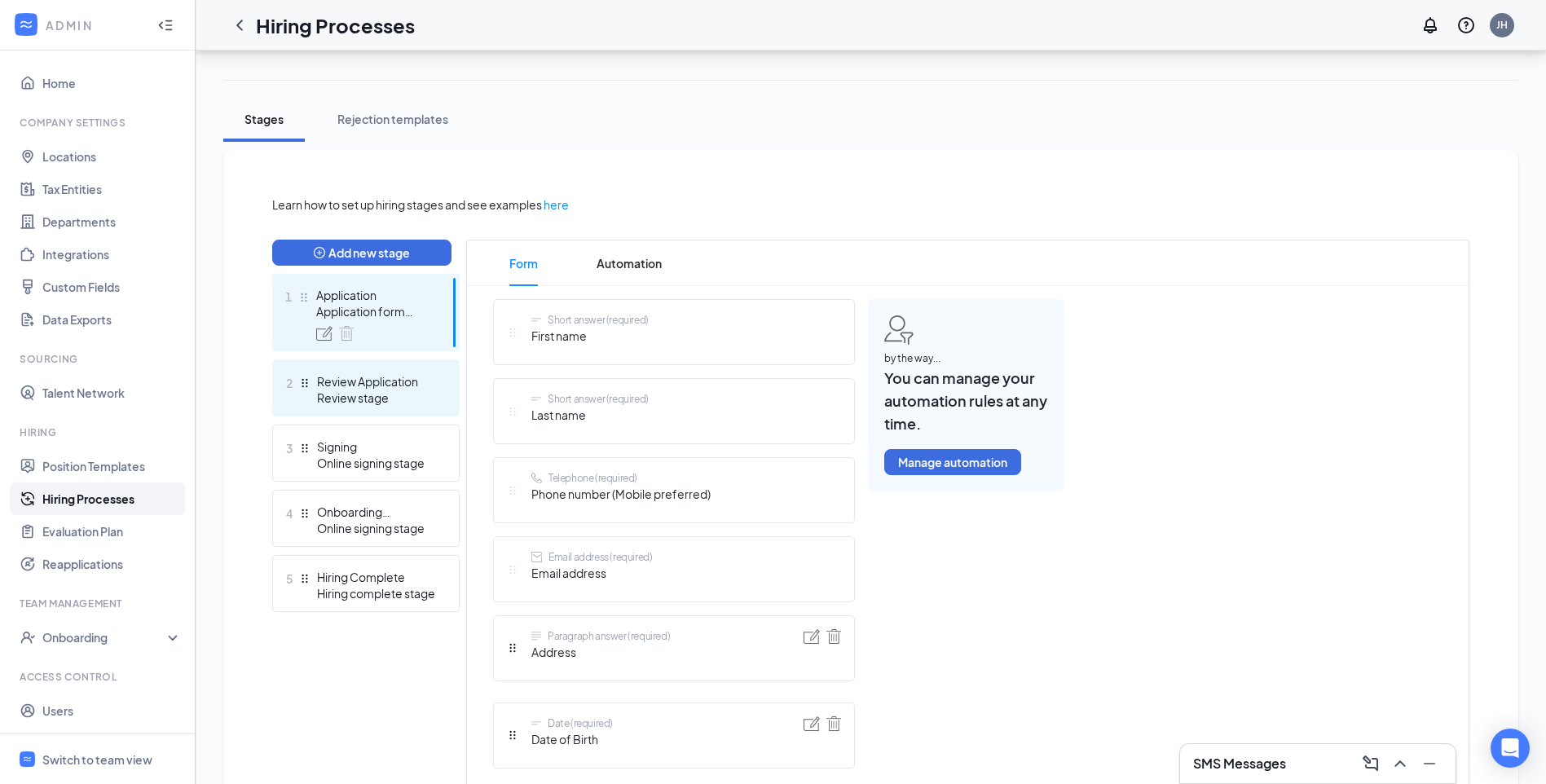
click at [386, 388] on div "Review Application" at bounding box center [376, 381] width 119 height 16
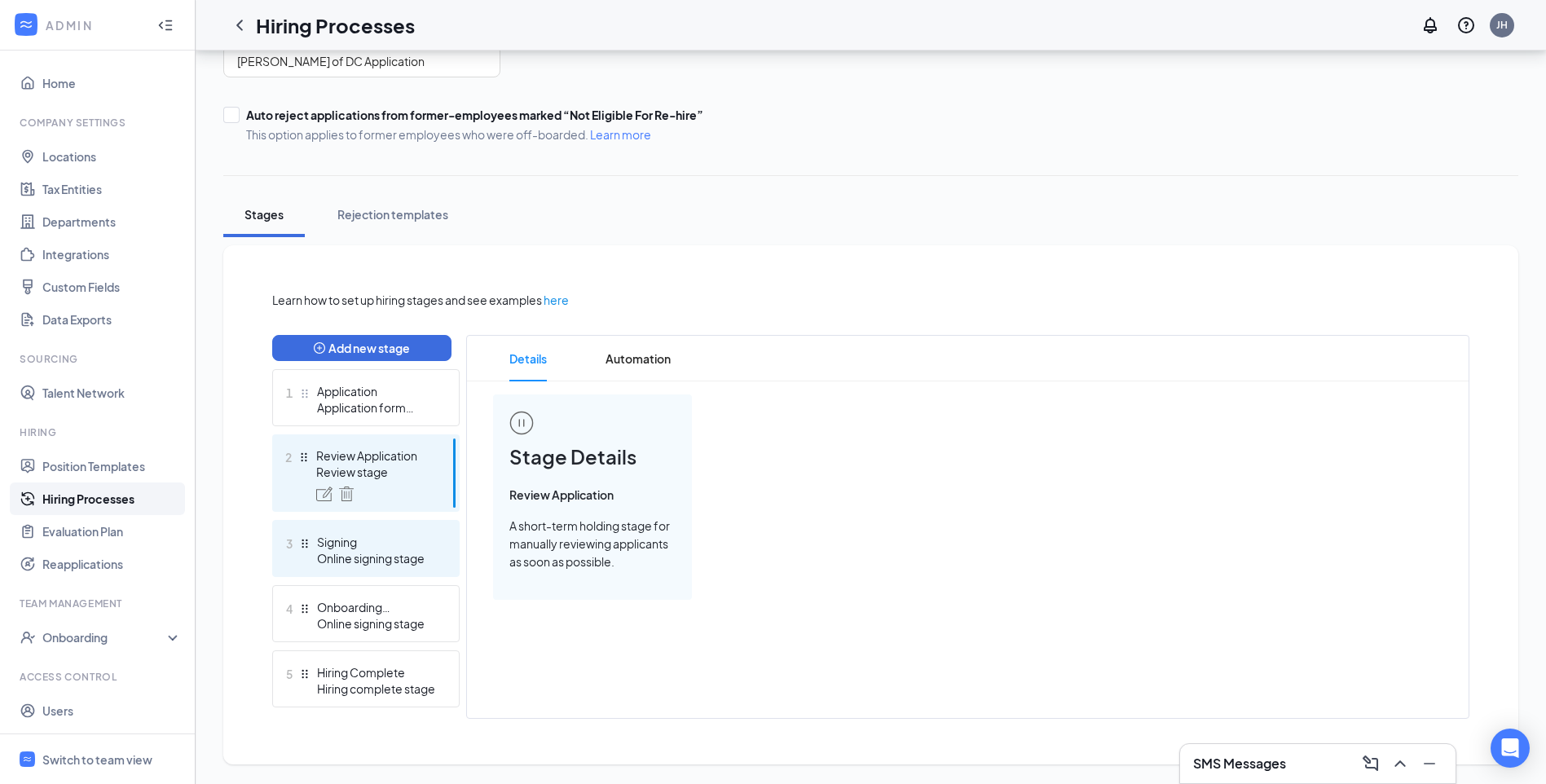
click at [387, 542] on div "Signing" at bounding box center [376, 541] width 119 height 16
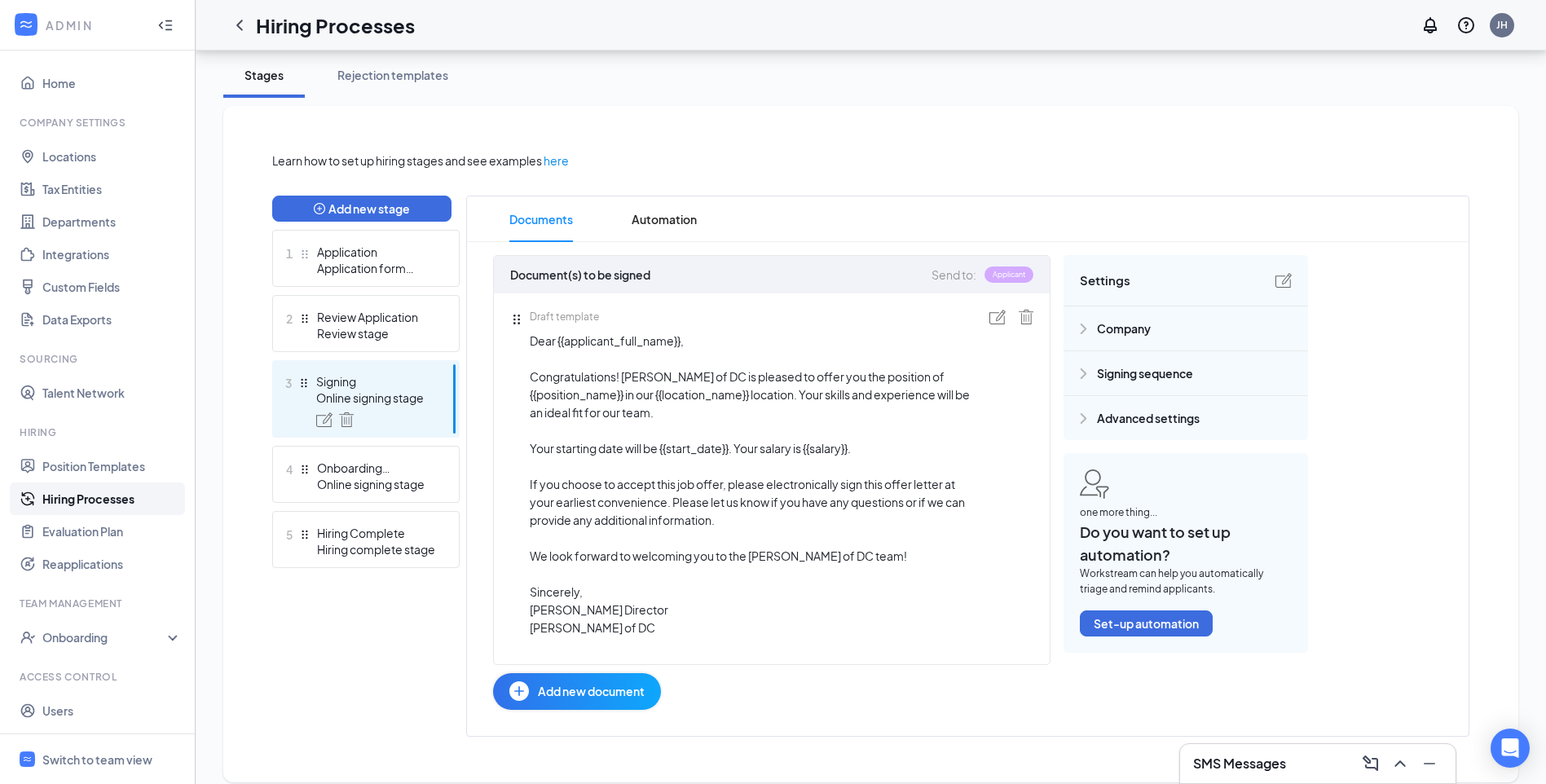
scroll to position [326, 0]
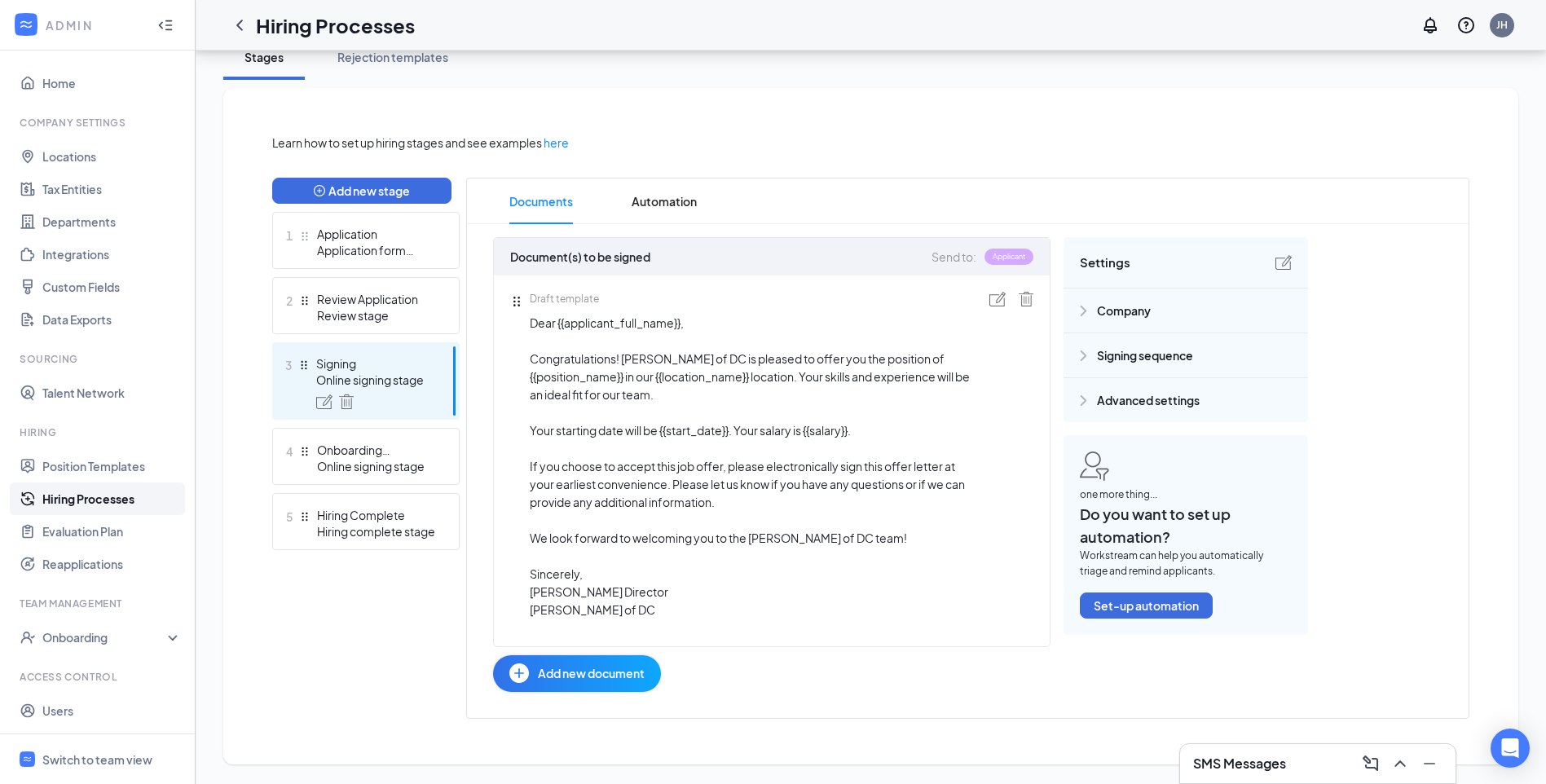
click at [611, 572] on span "Dear {{applicant_full_name}}, Congratulations! [PERSON_NAME] of DC is pleased t…" at bounding box center [749, 465] width 440 height 305
click at [607, 573] on span "Dear {{applicant_full_name}}, Congratulations! [PERSON_NAME] of DC is pleased t…" at bounding box center [749, 465] width 440 height 305
click at [998, 291] on img at bounding box center [997, 298] width 16 height 14
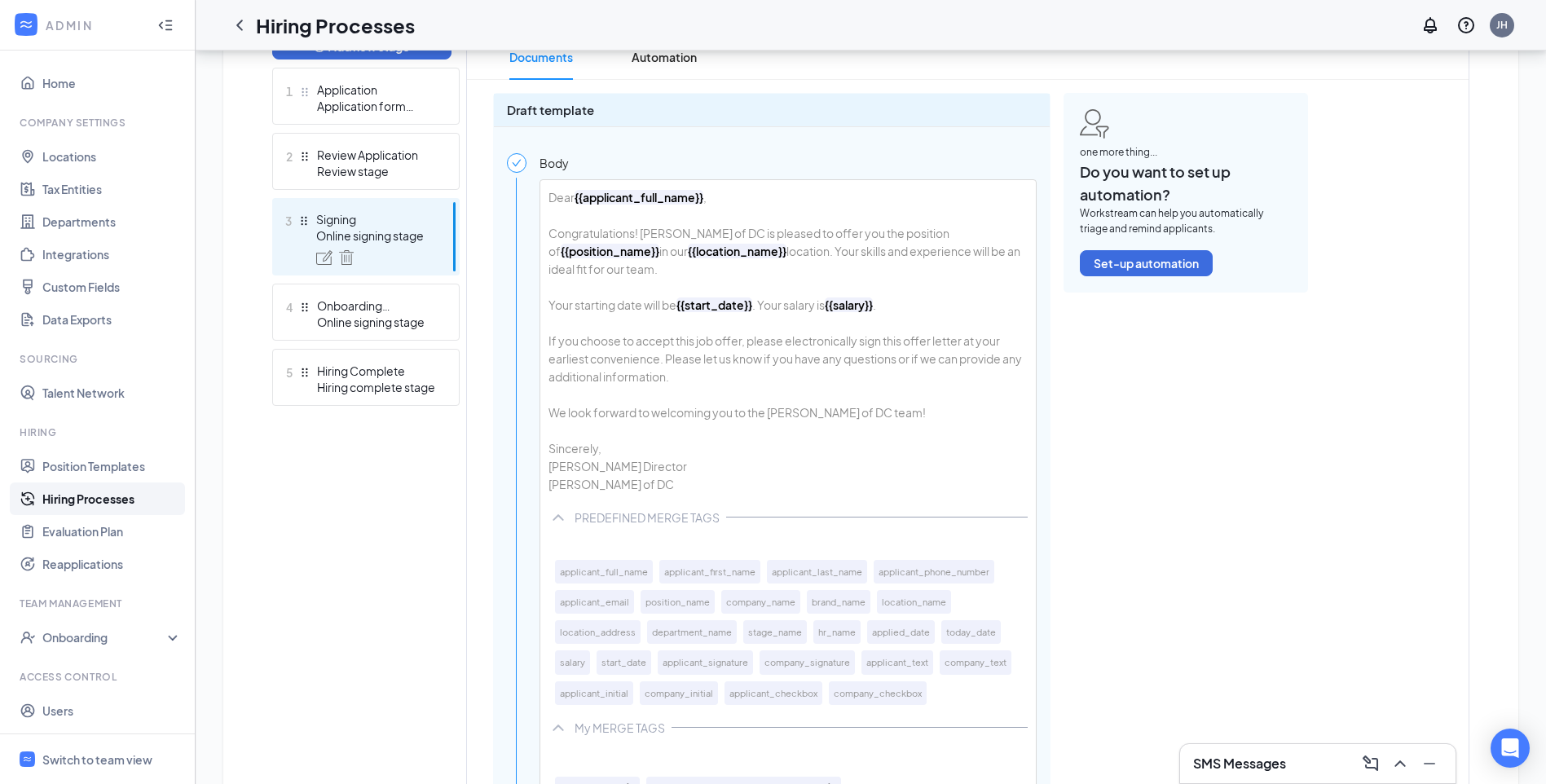
scroll to position [489, 0]
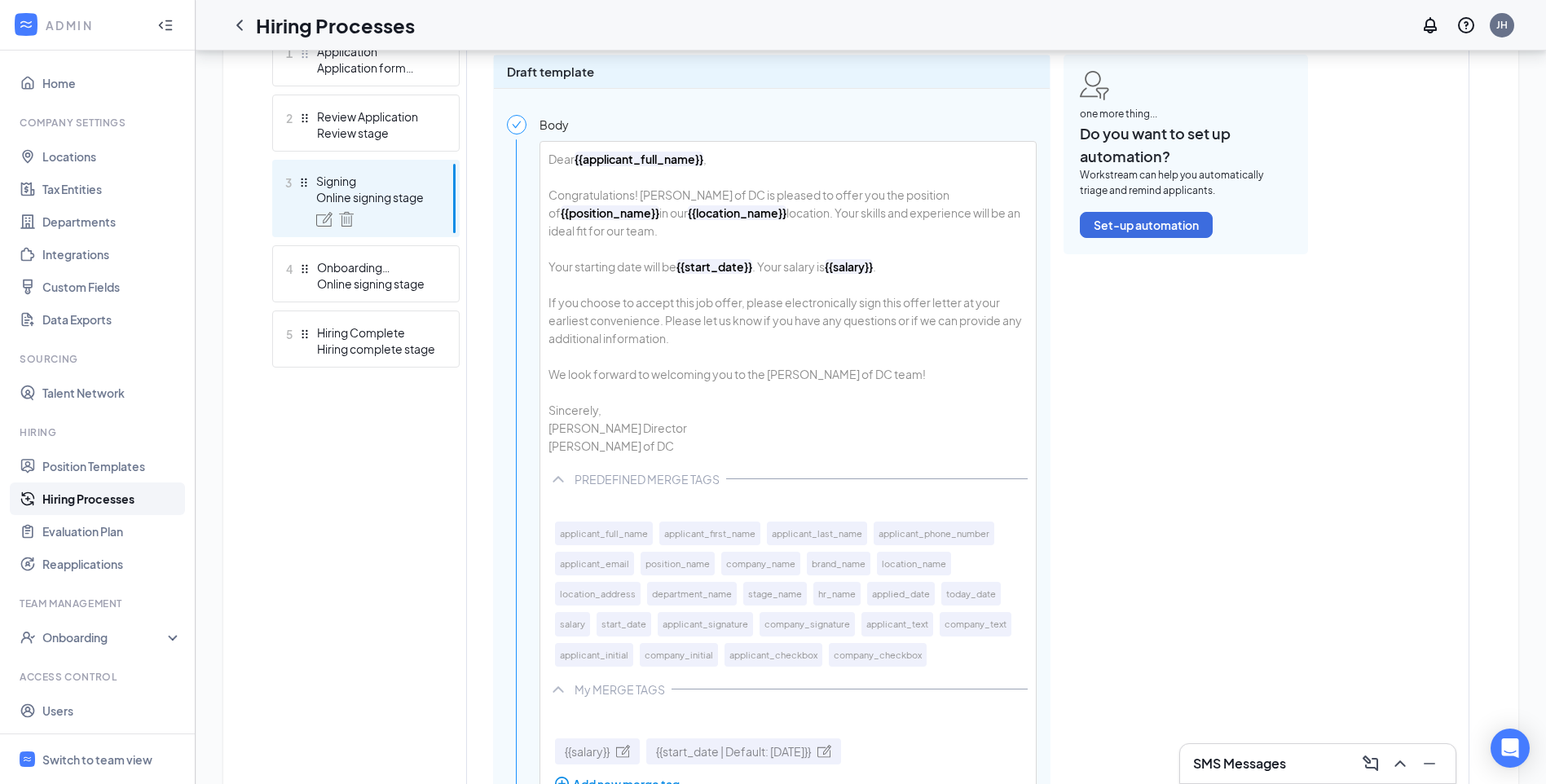
click at [614, 444] on div "Dear {{applicant_full_name}} , Congratulations! [PERSON_NAME] of DC is pleased …" at bounding box center [788, 302] width 496 height 321
click at [628, 424] on div "Dear {{applicant_full_name}} , Congratulations! [PERSON_NAME] of DC is pleased …" at bounding box center [788, 302] width 496 height 321
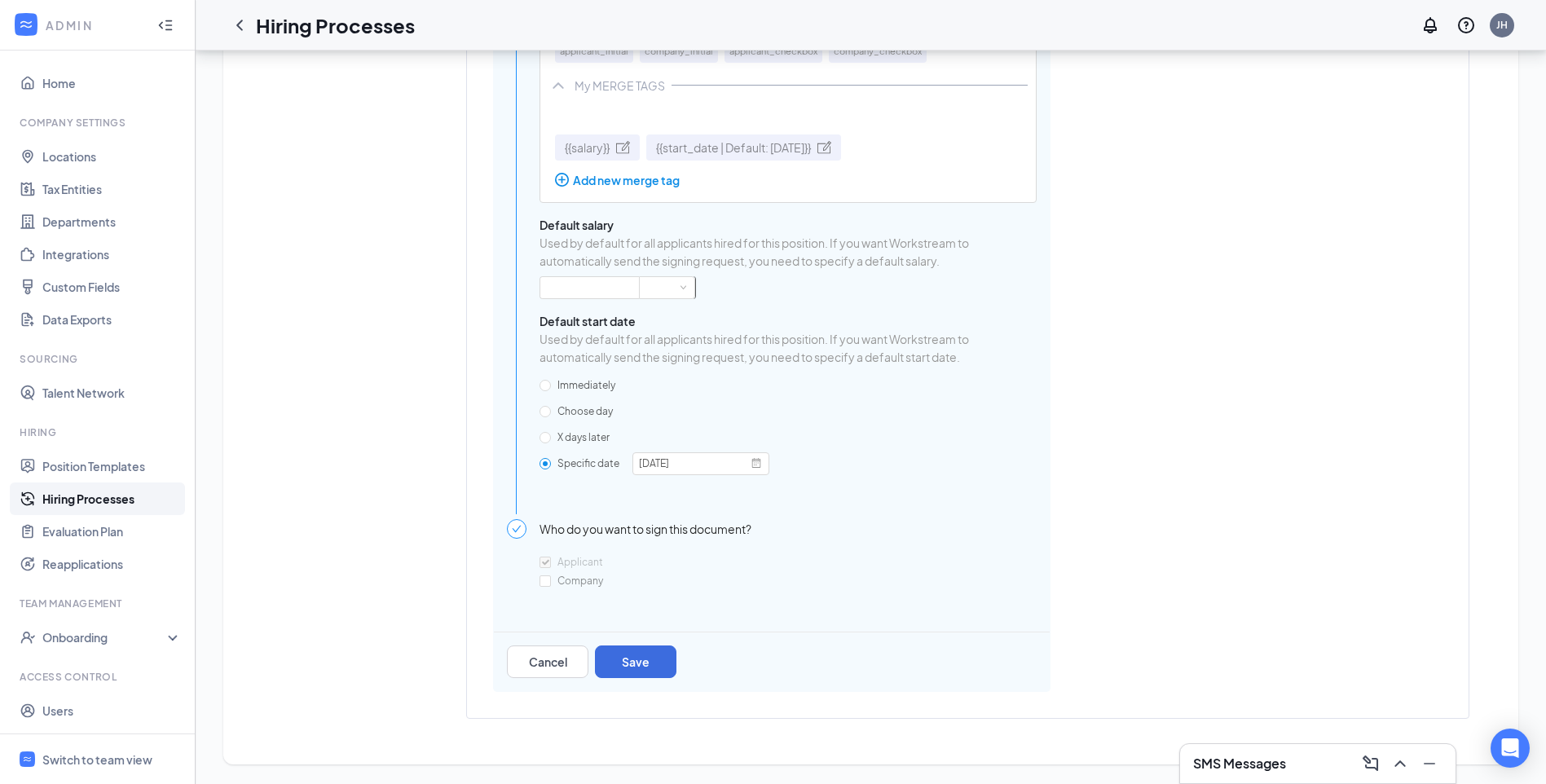
scroll to position [1111, 0]
click at [664, 666] on button "Save" at bounding box center [635, 662] width 82 height 32
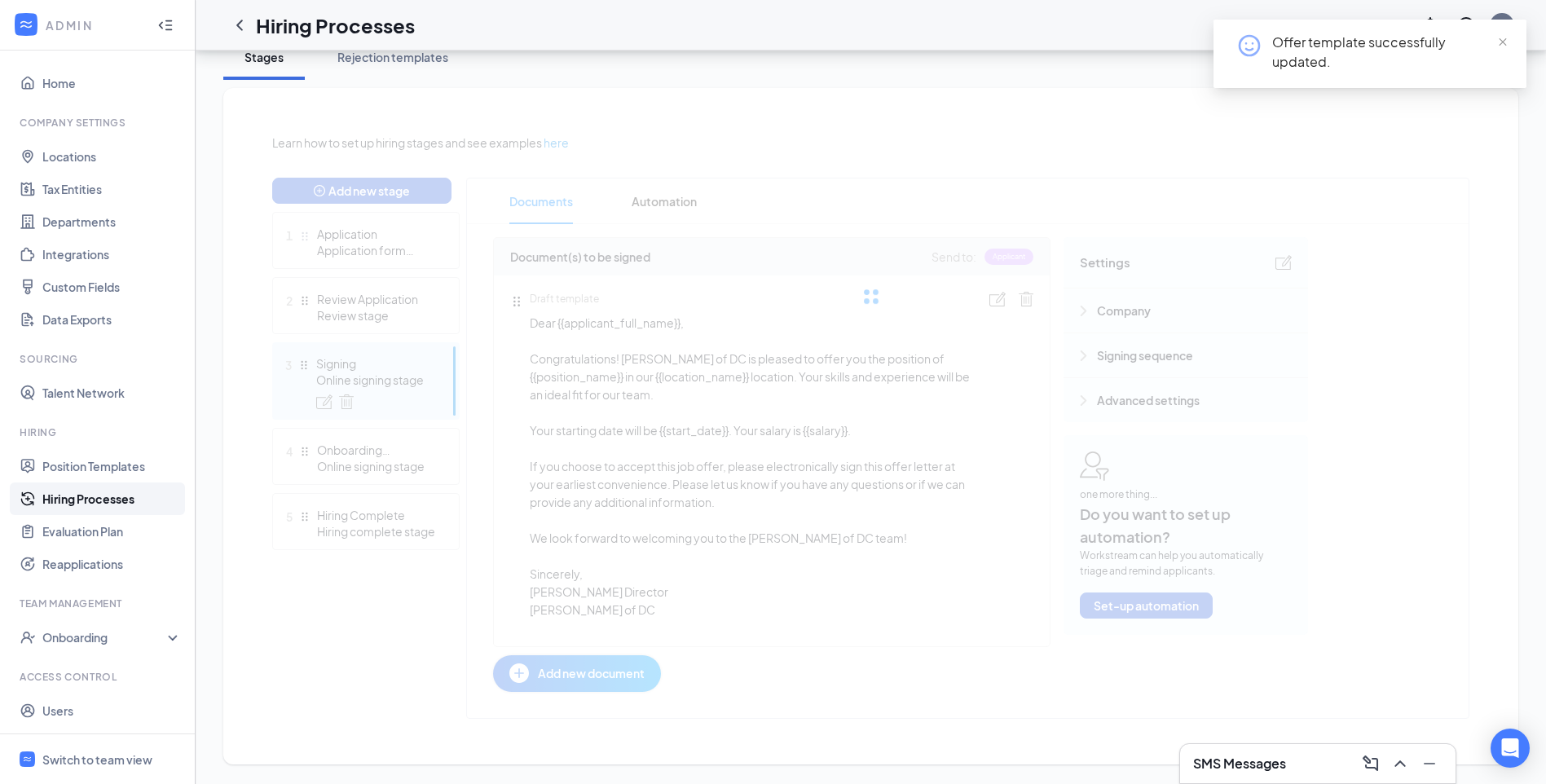
scroll to position [325, 0]
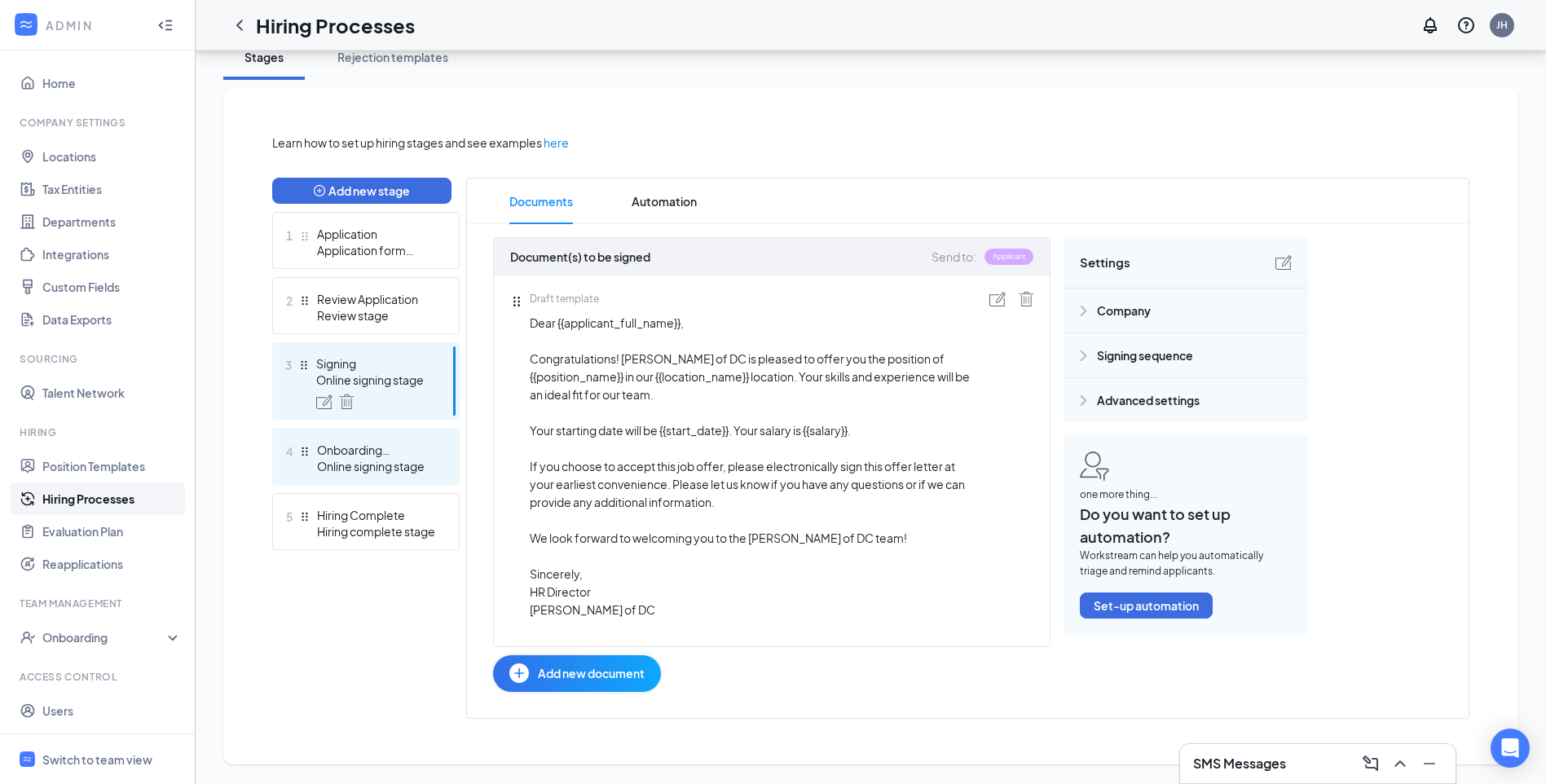
click at [368, 457] on div "Online signing stage" at bounding box center [376, 465] width 119 height 16
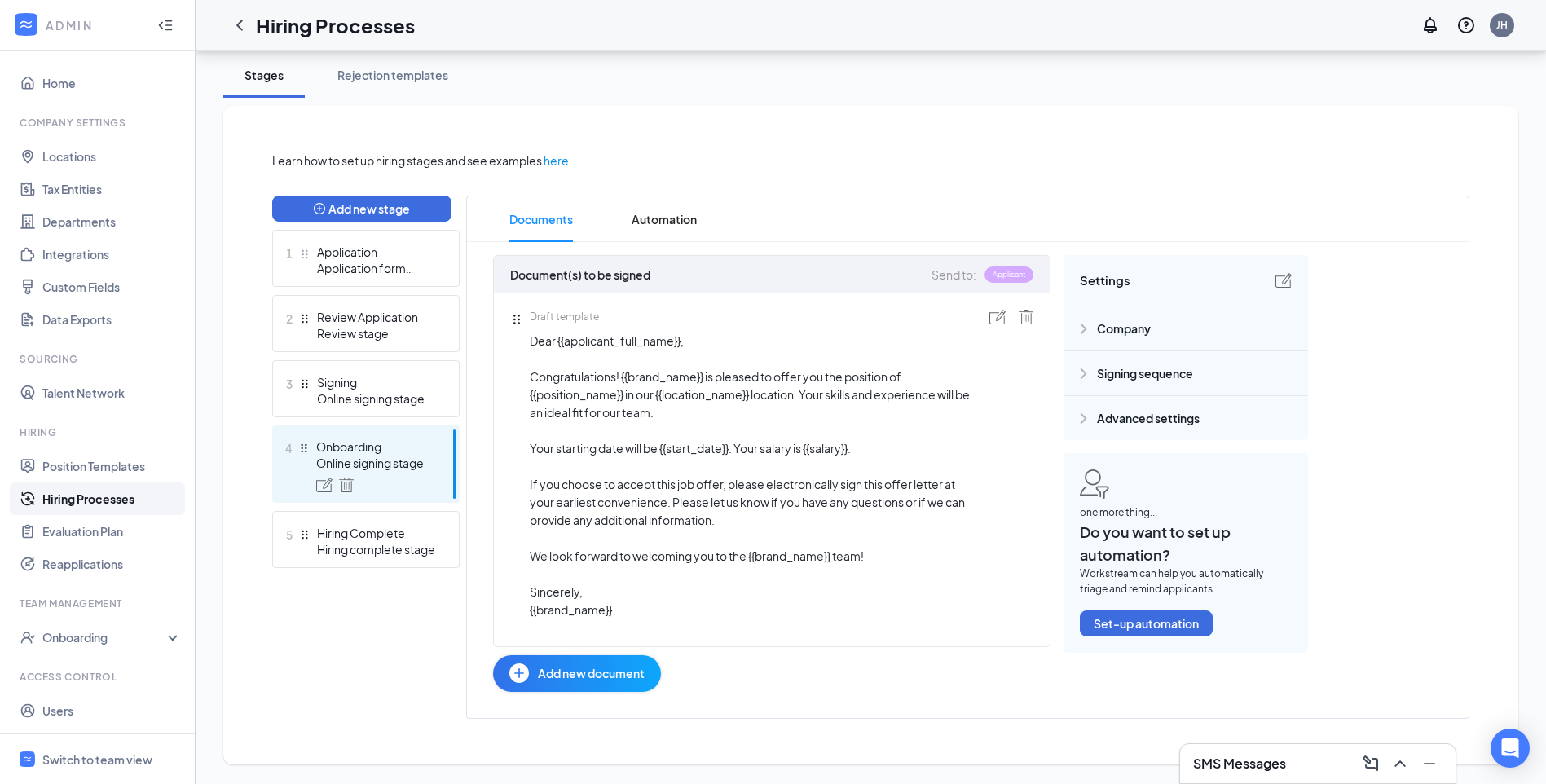
scroll to position [289, 0]
click at [400, 536] on div "Hiring Complete" at bounding box center [376, 532] width 119 height 16
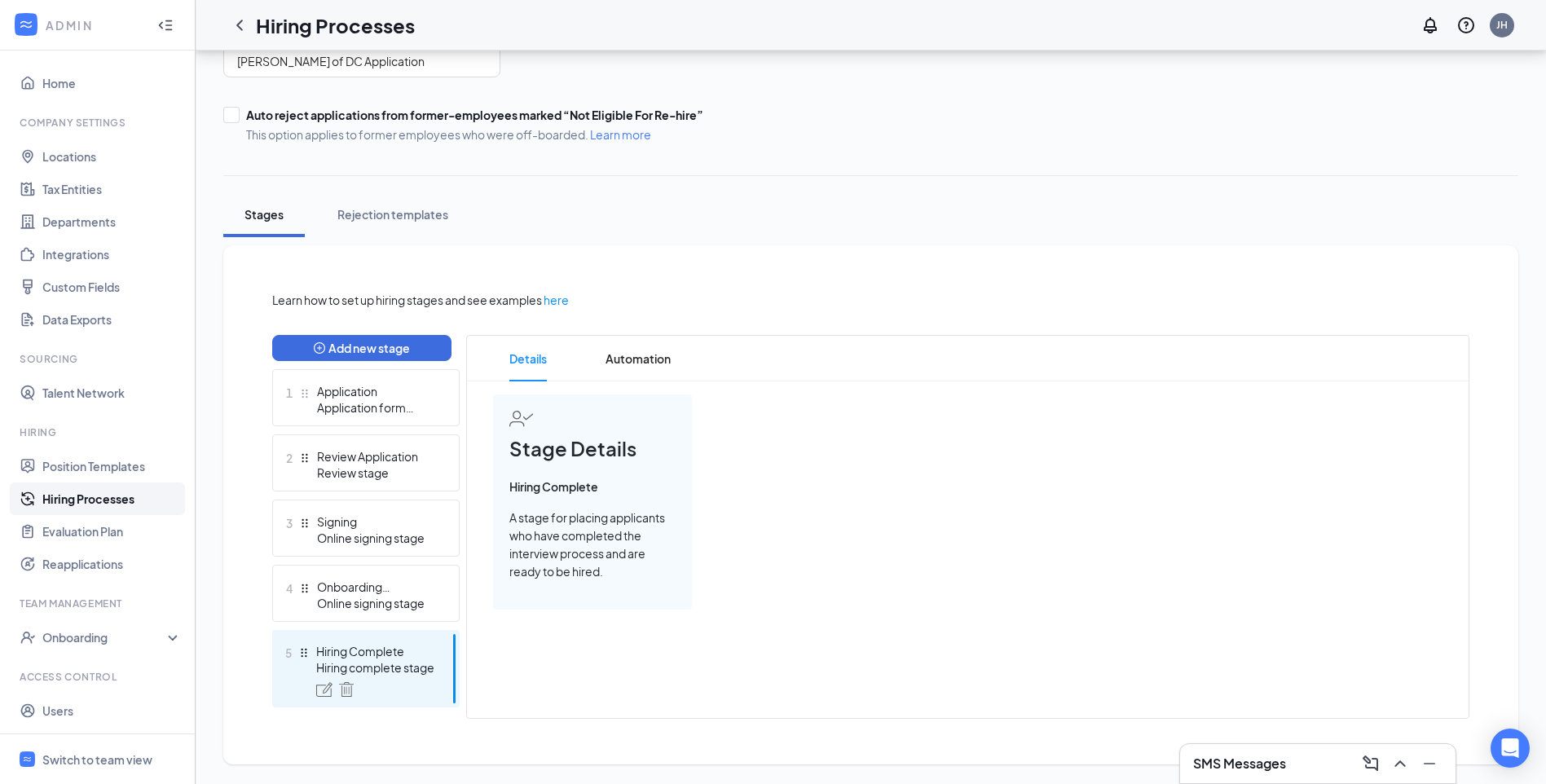
scroll to position [149, 0]
click at [370, 667] on div "Hiring complete stage" at bounding box center [375, 666] width 119 height 16
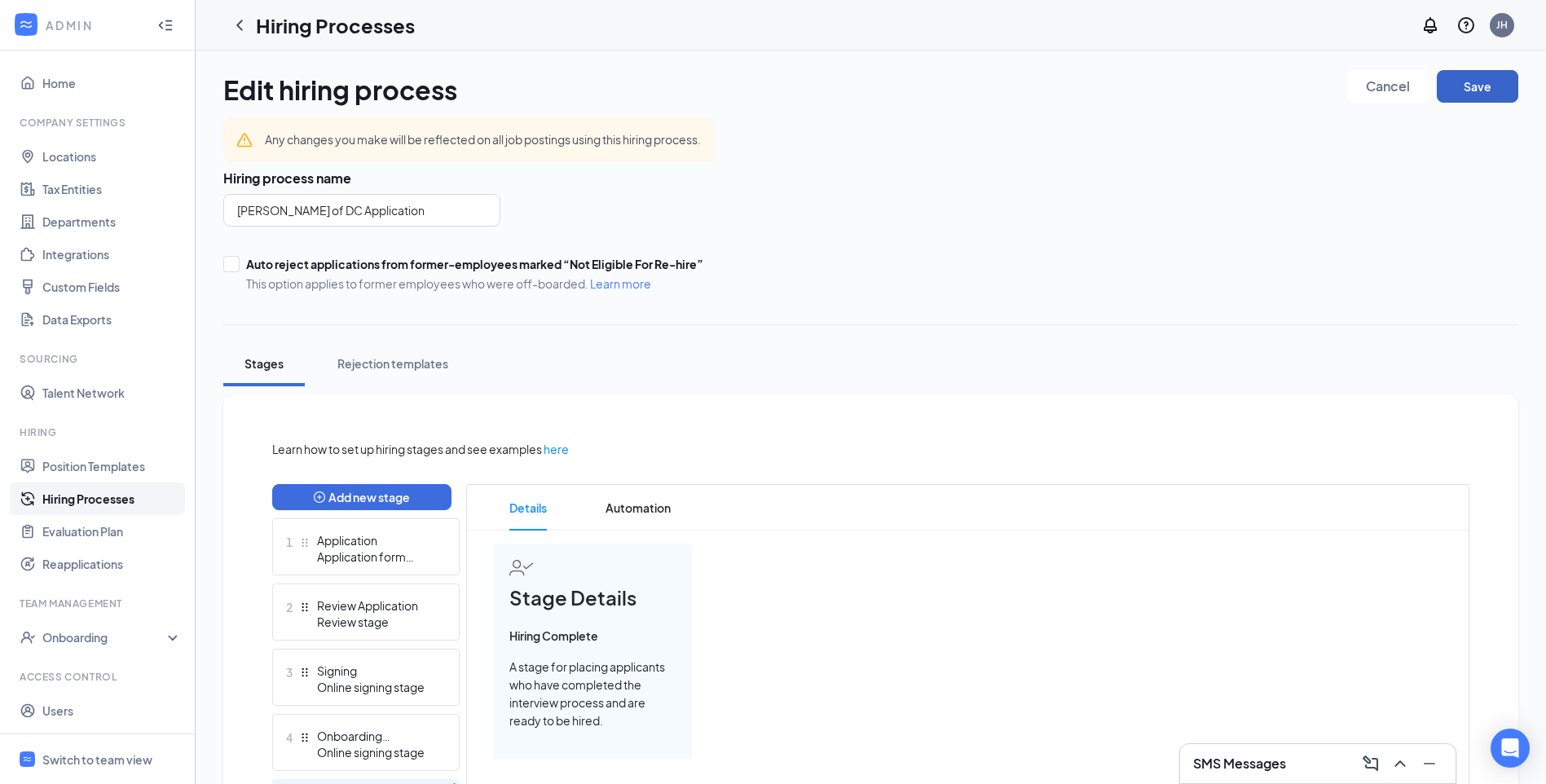
click at [1494, 83] on button "Save" at bounding box center [1478, 86] width 82 height 32
